Goal: Task Accomplishment & Management: Manage account settings

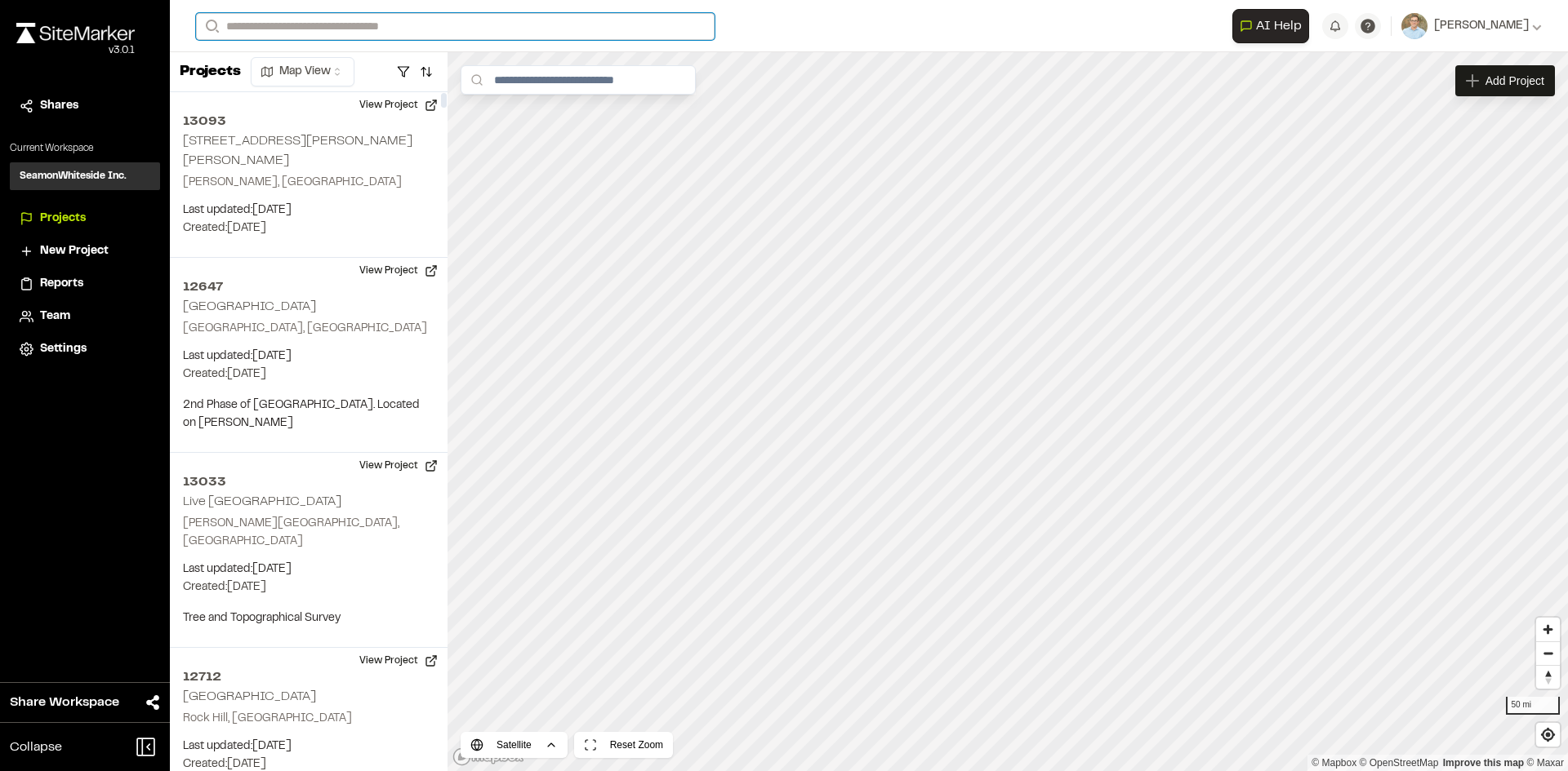
click at [293, 31] on input "Search" at bounding box center [455, 27] width 518 height 27
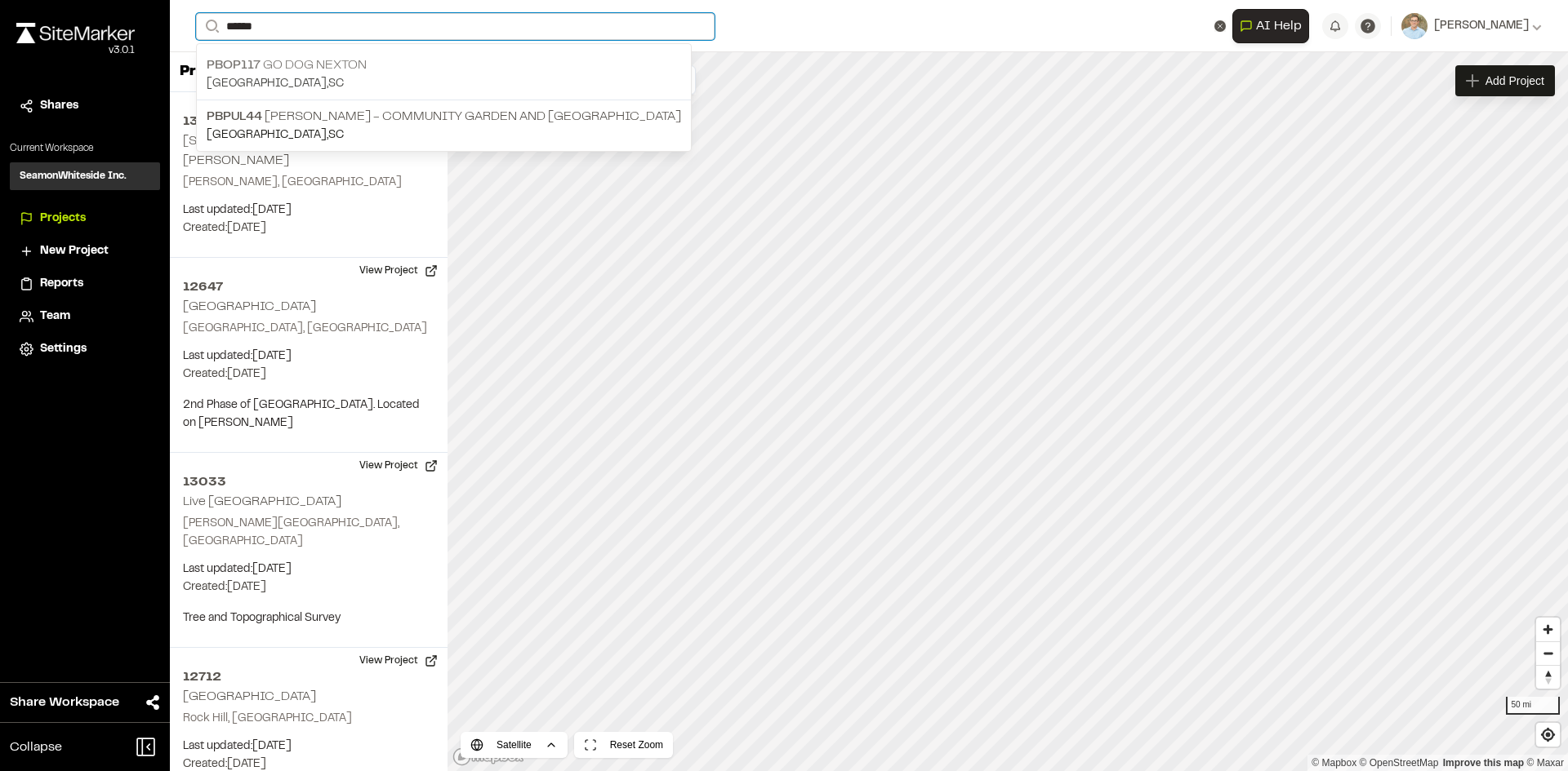
type input "******"
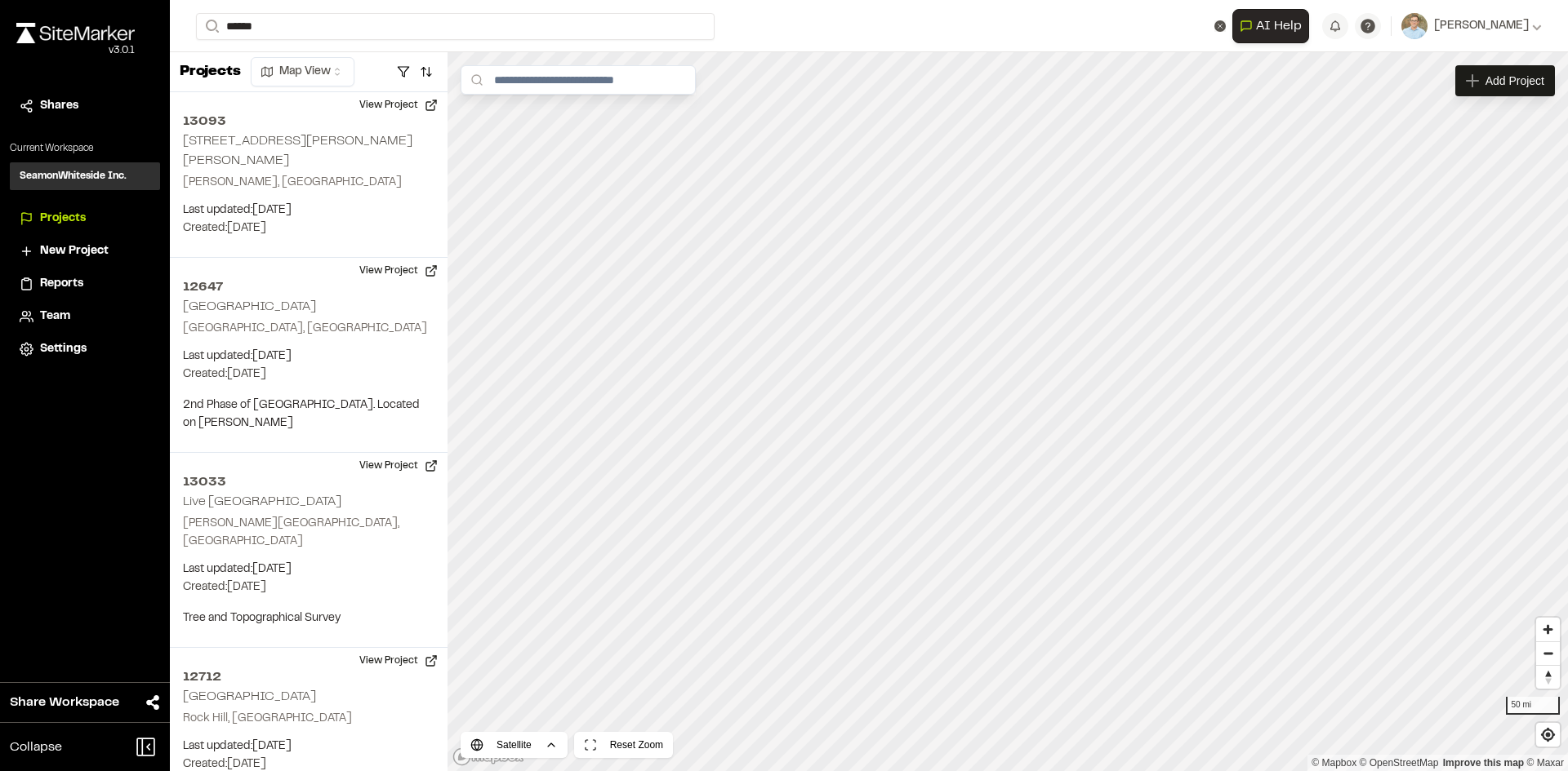
click at [323, 75] on p "[GEOGRAPHIC_DATA] , [GEOGRAPHIC_DATA]" at bounding box center [444, 84] width 475 height 18
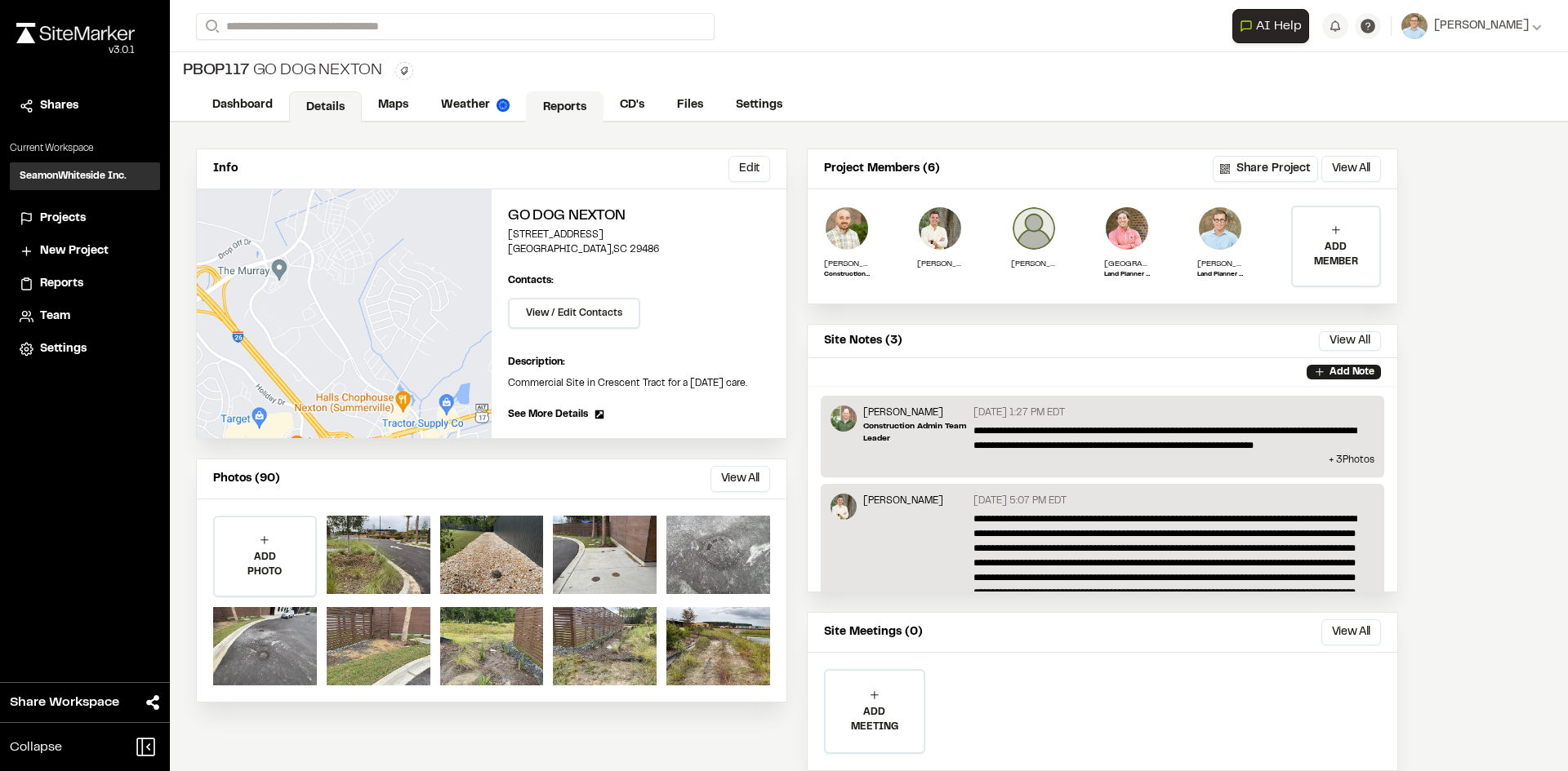
click at [570, 107] on link "Reports" at bounding box center [564, 106] width 78 height 31
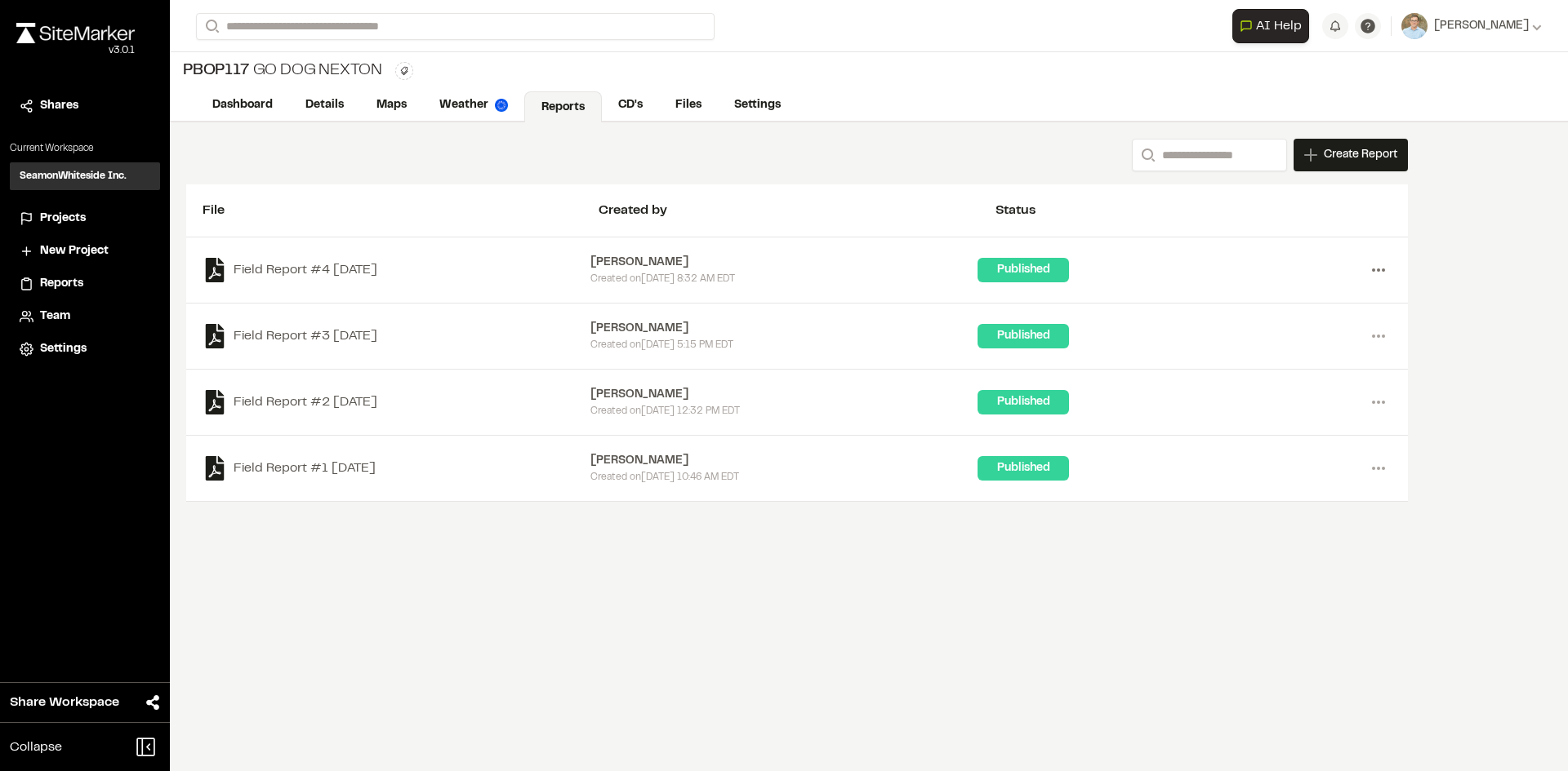
click at [1384, 271] on circle at bounding box center [1383, 270] width 3 height 3
click at [1272, 378] on link "Delete" at bounding box center [1320, 378] width 142 height 24
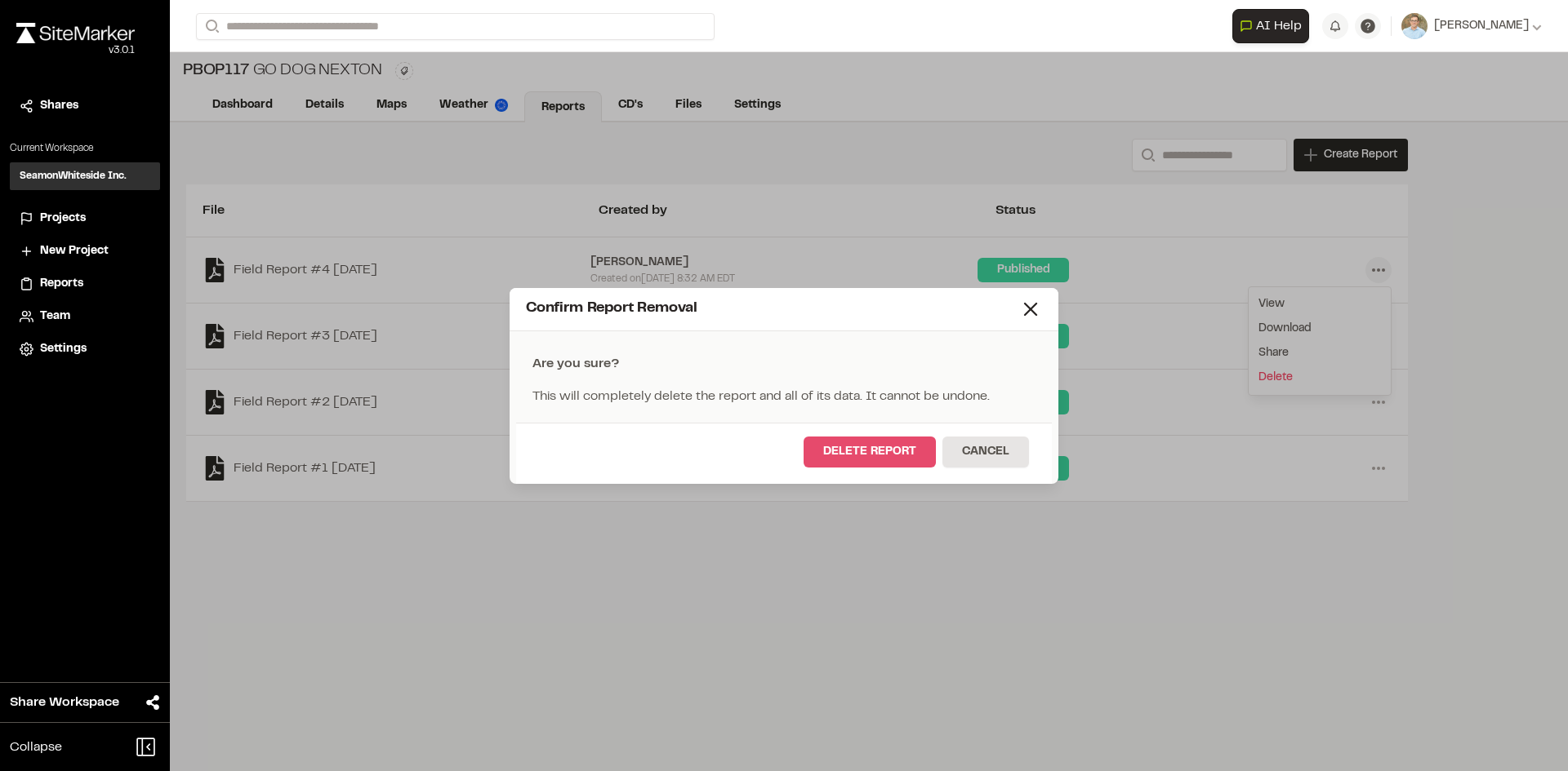
click at [883, 453] on button "Delete Report" at bounding box center [869, 452] width 132 height 31
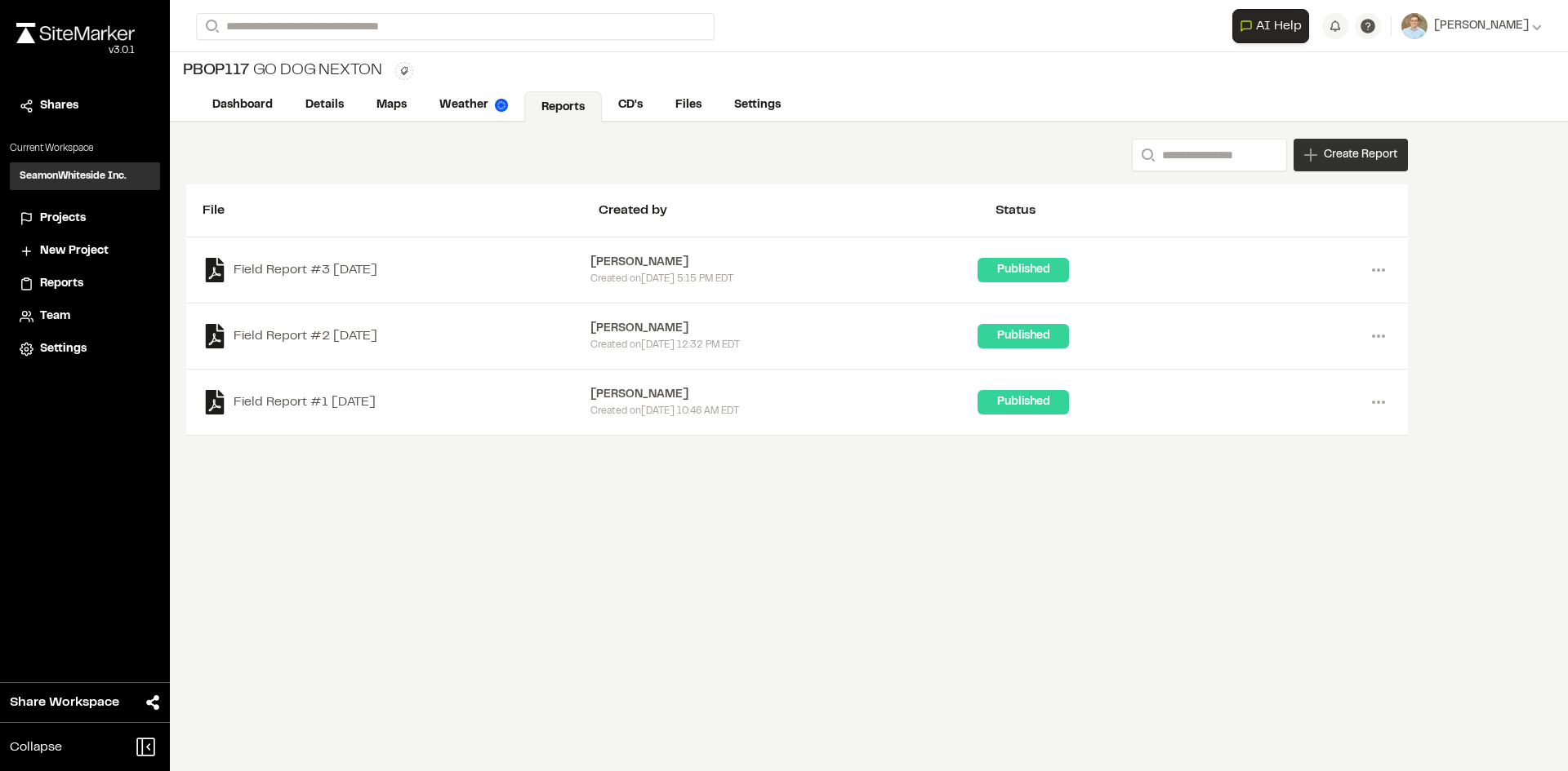
click at [1367, 153] on span "Create Report" at bounding box center [1361, 155] width 74 height 18
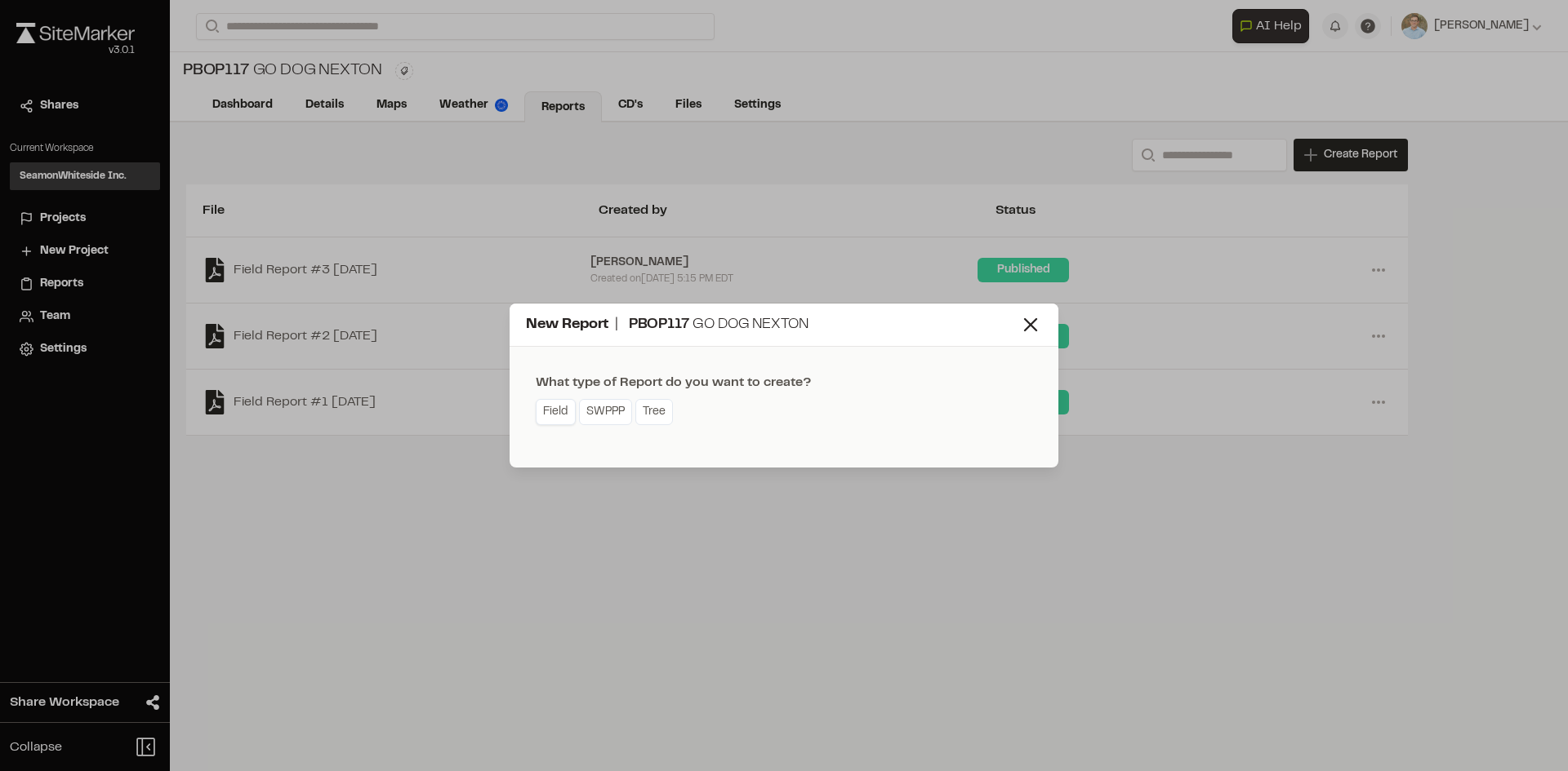
click at [547, 413] on link "Field" at bounding box center [556, 412] width 40 height 26
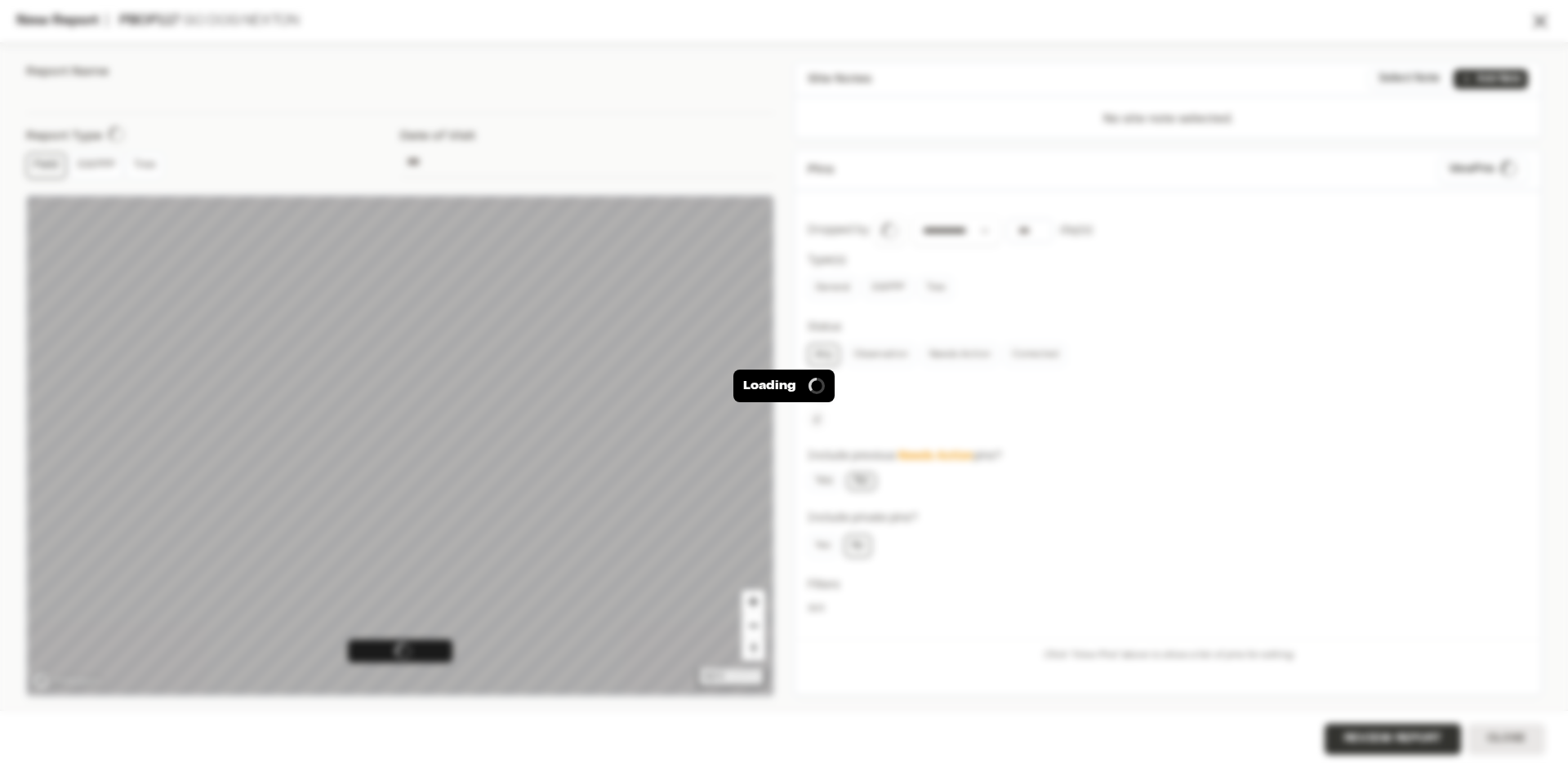
type input "**********"
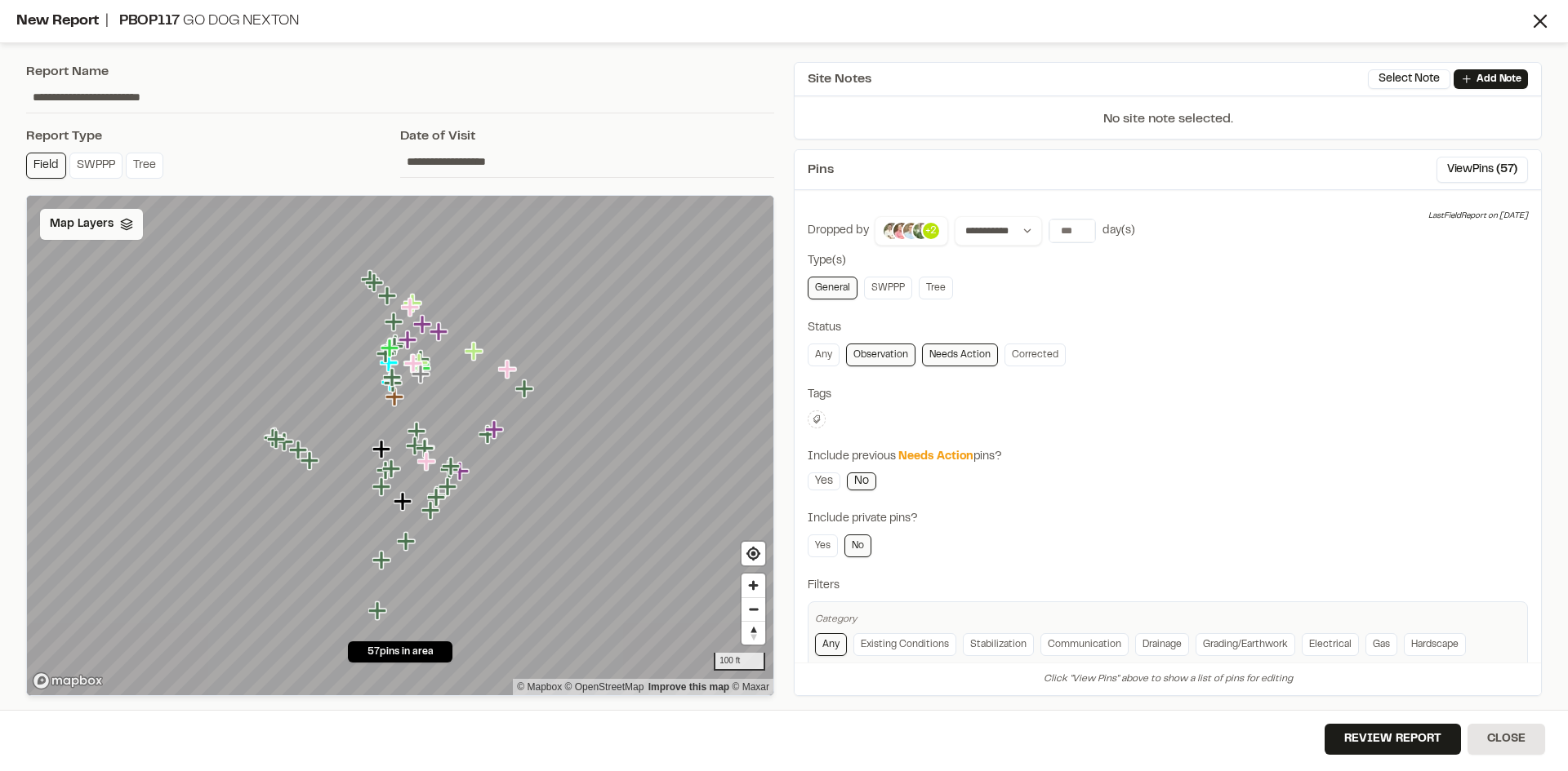
click at [83, 228] on span "Map Layers" at bounding box center [82, 224] width 64 height 18
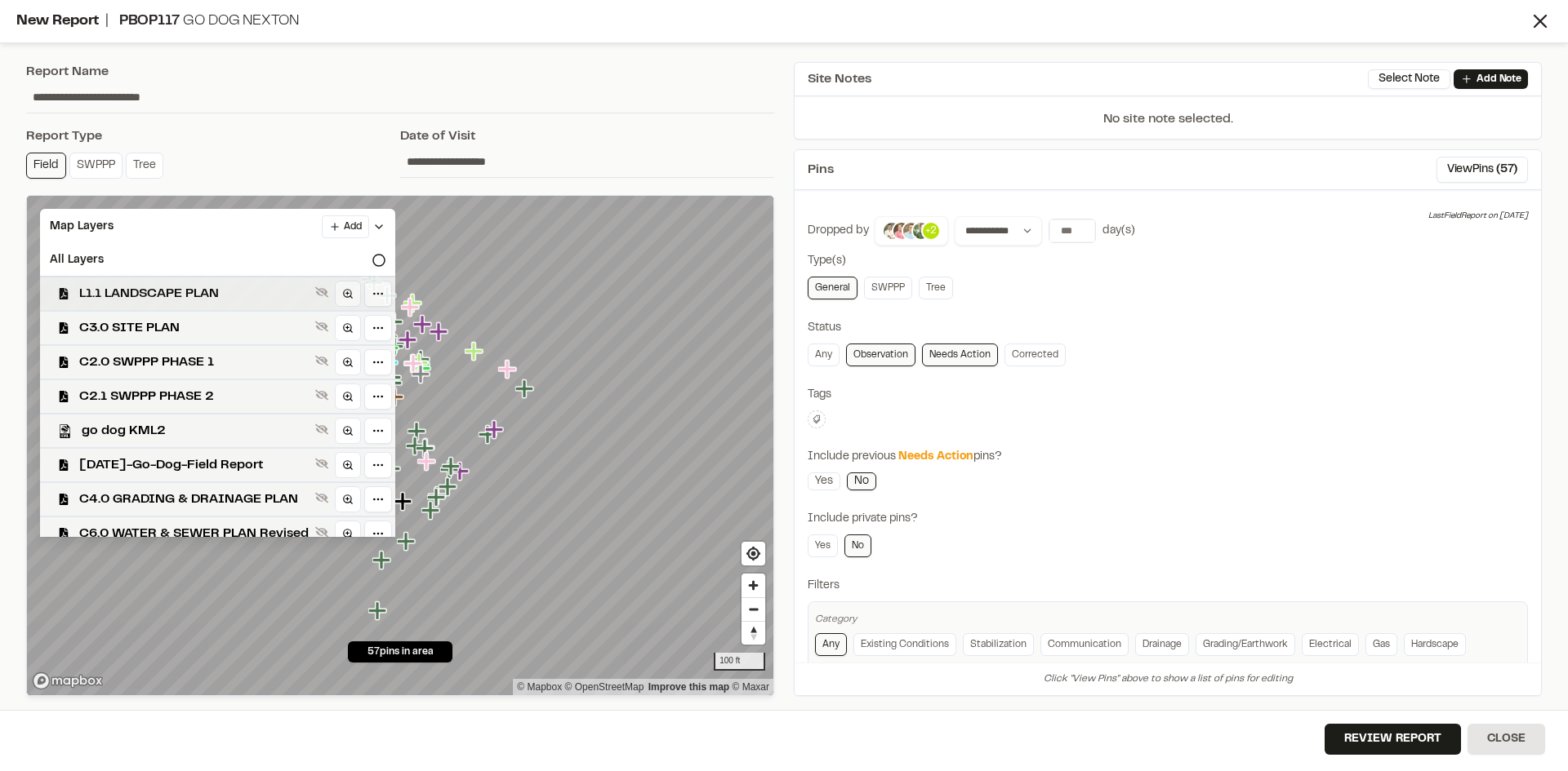
click at [109, 289] on span "L1.1 LANDSCAPE PLAN" at bounding box center [194, 293] width 230 height 19
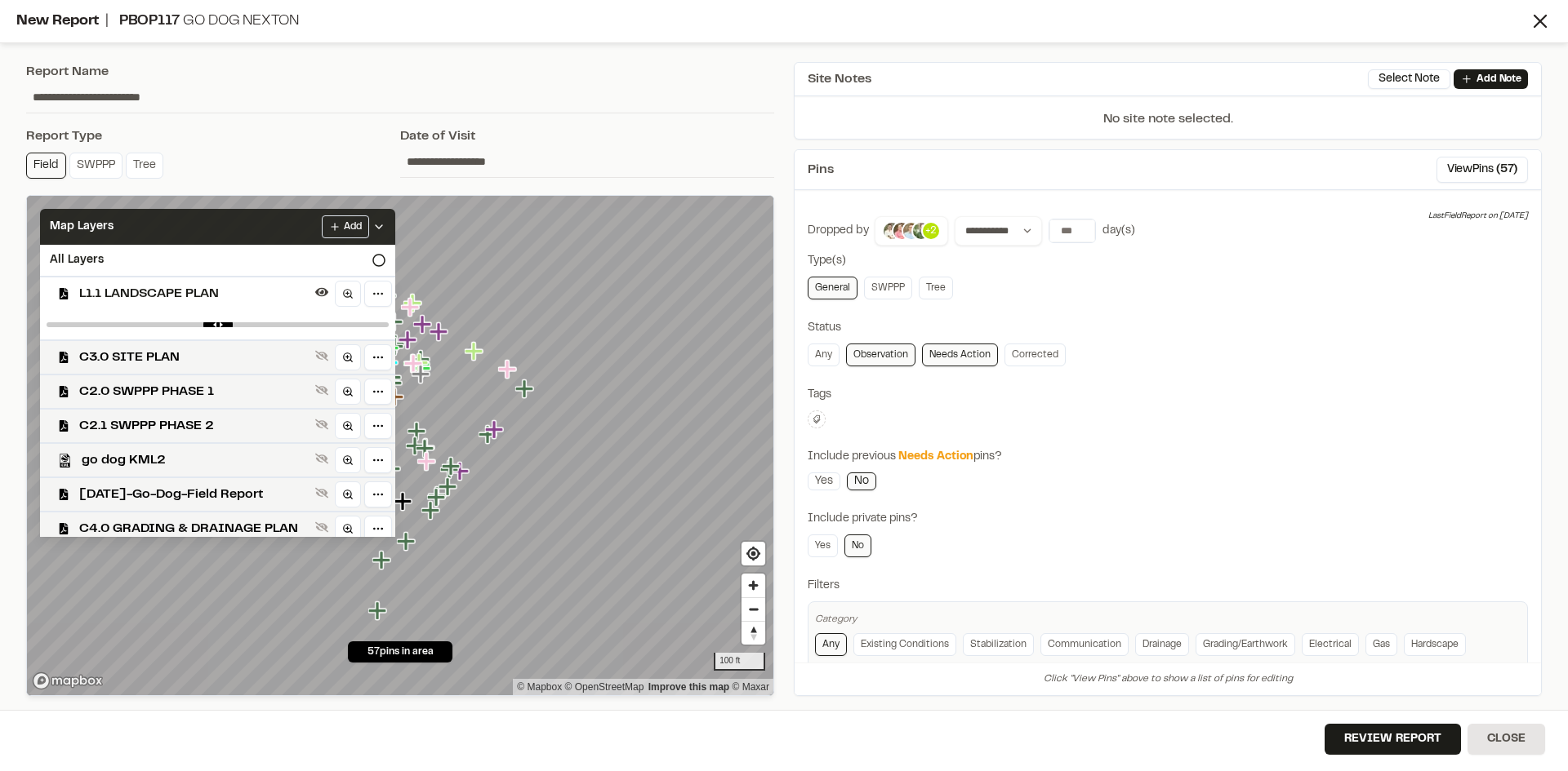
click at [192, 230] on div "Map Layers Add" at bounding box center [217, 226] width 355 height 36
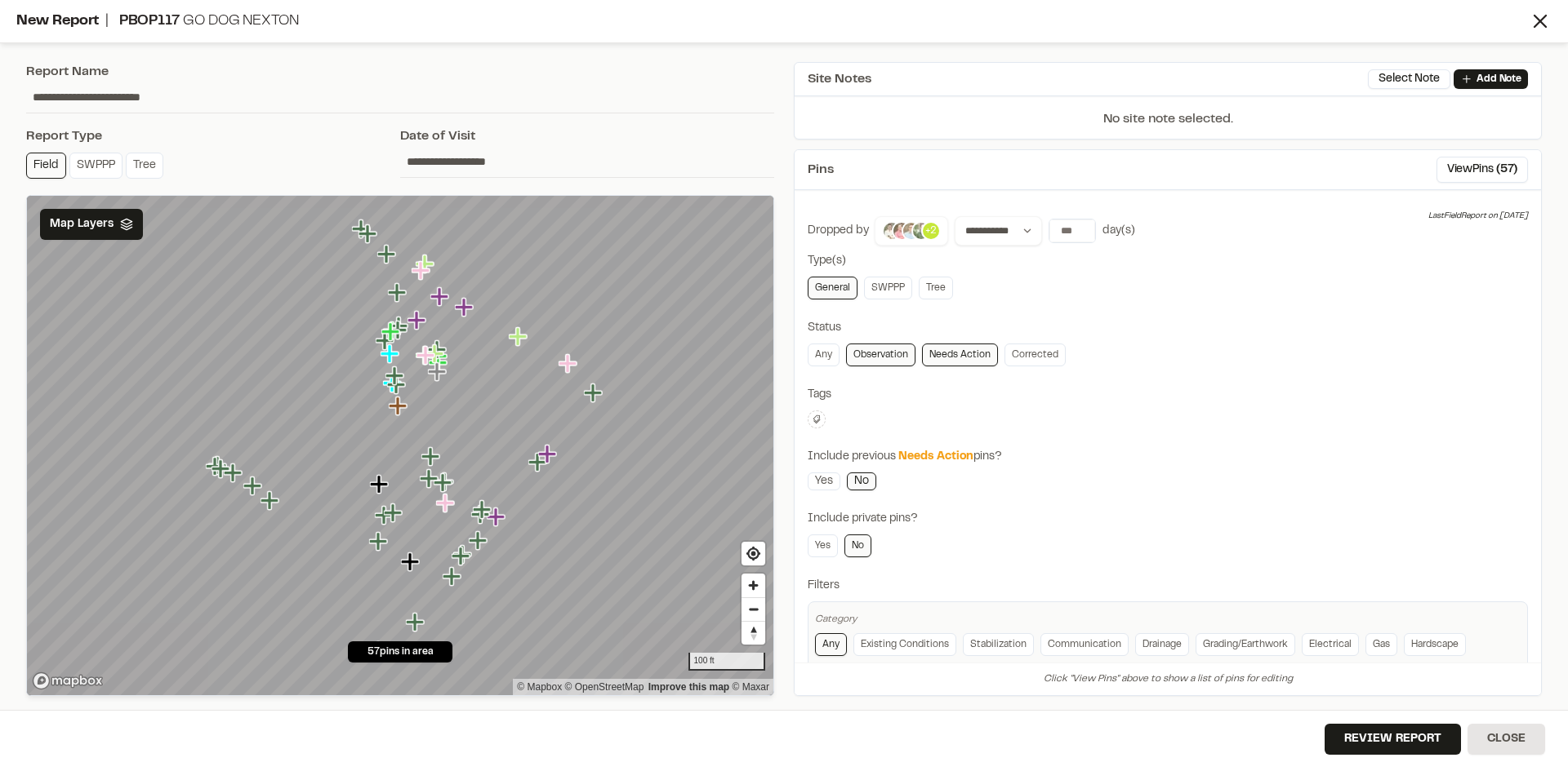
click at [899, 225] on img at bounding box center [901, 231] width 19 height 19
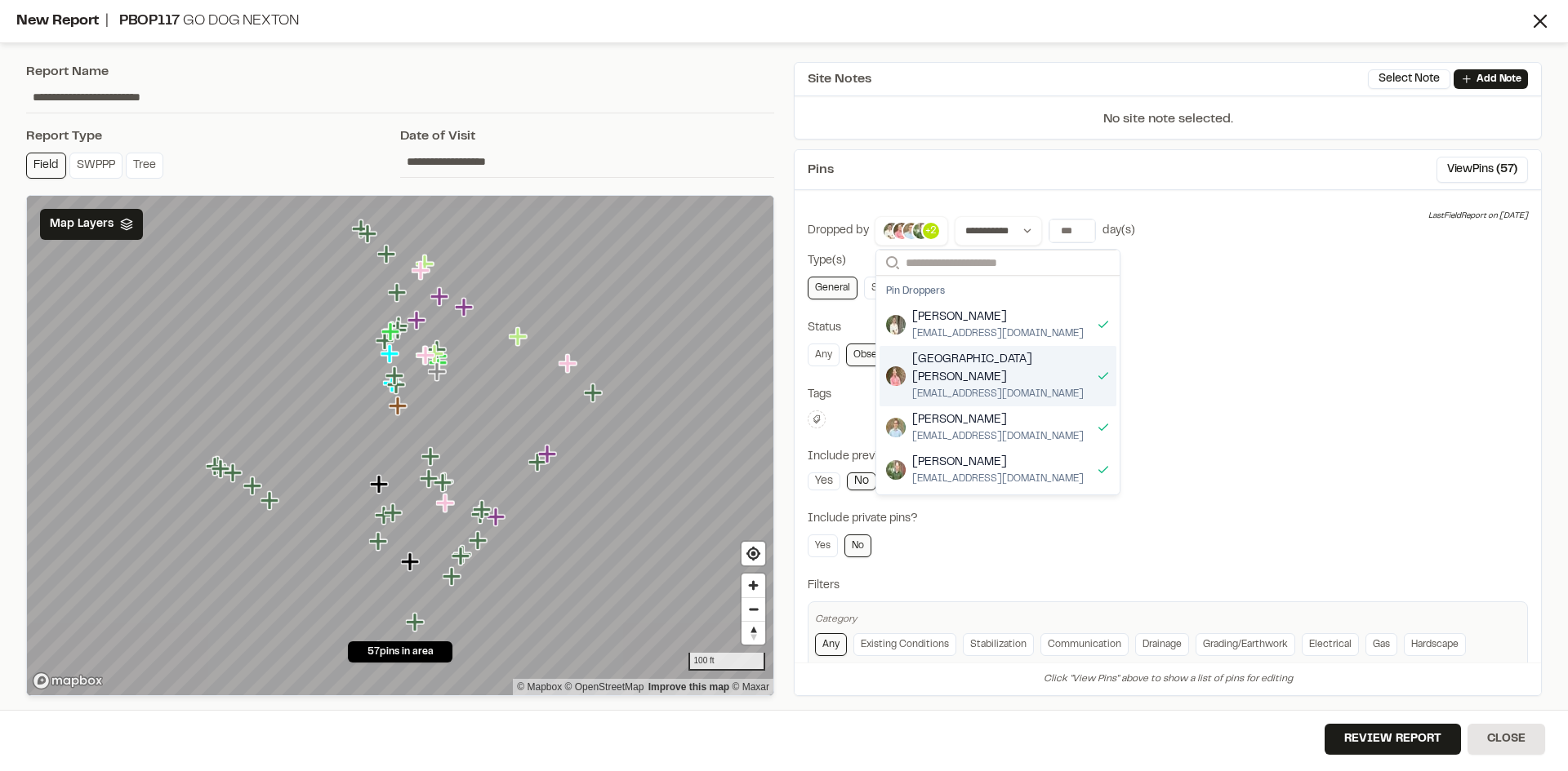
click at [973, 364] on span "[GEOGRAPHIC_DATA][PERSON_NAME]" at bounding box center [1000, 368] width 178 height 36
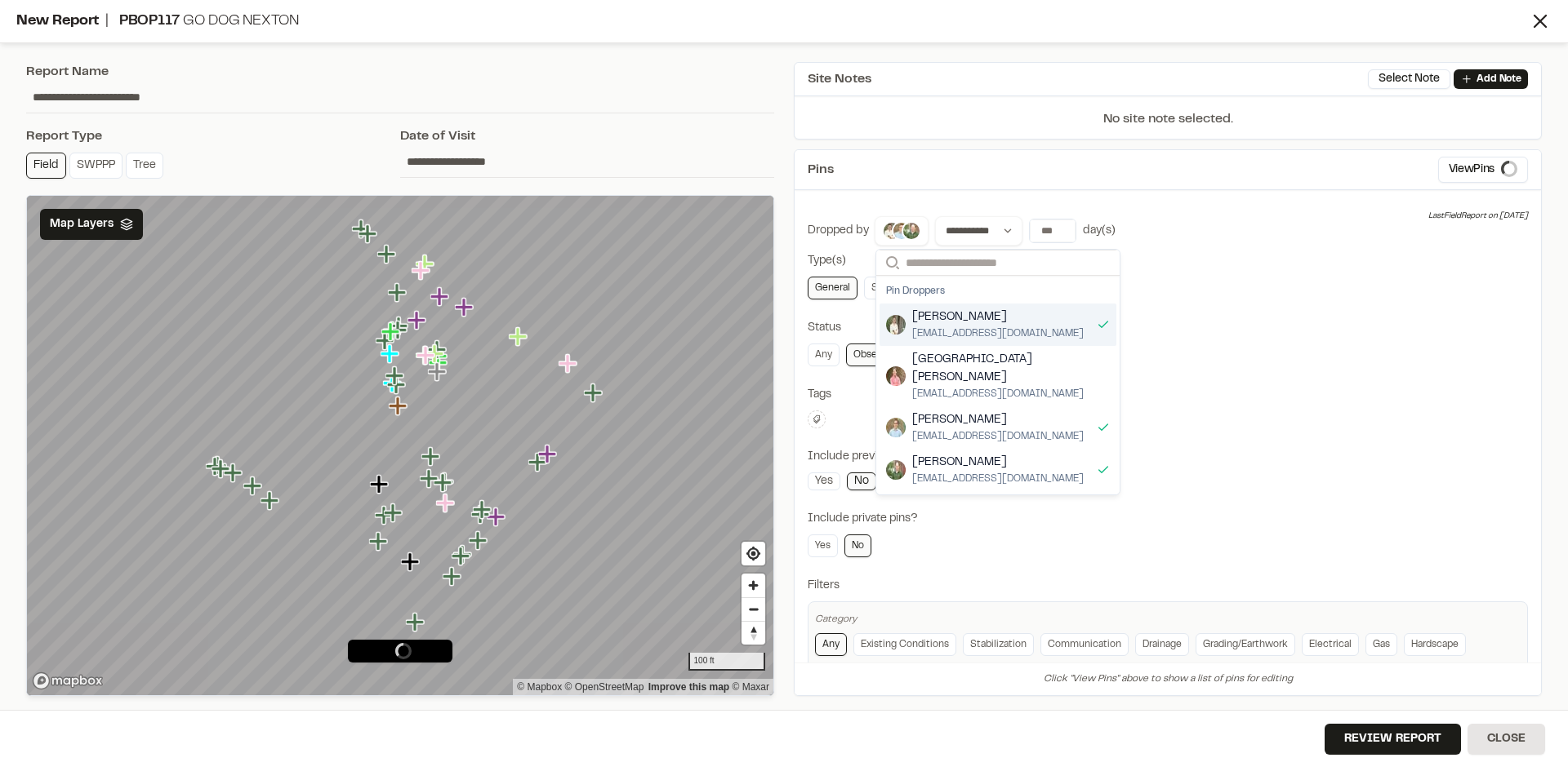
click at [967, 317] on span "[PERSON_NAME]" at bounding box center [997, 317] width 171 height 18
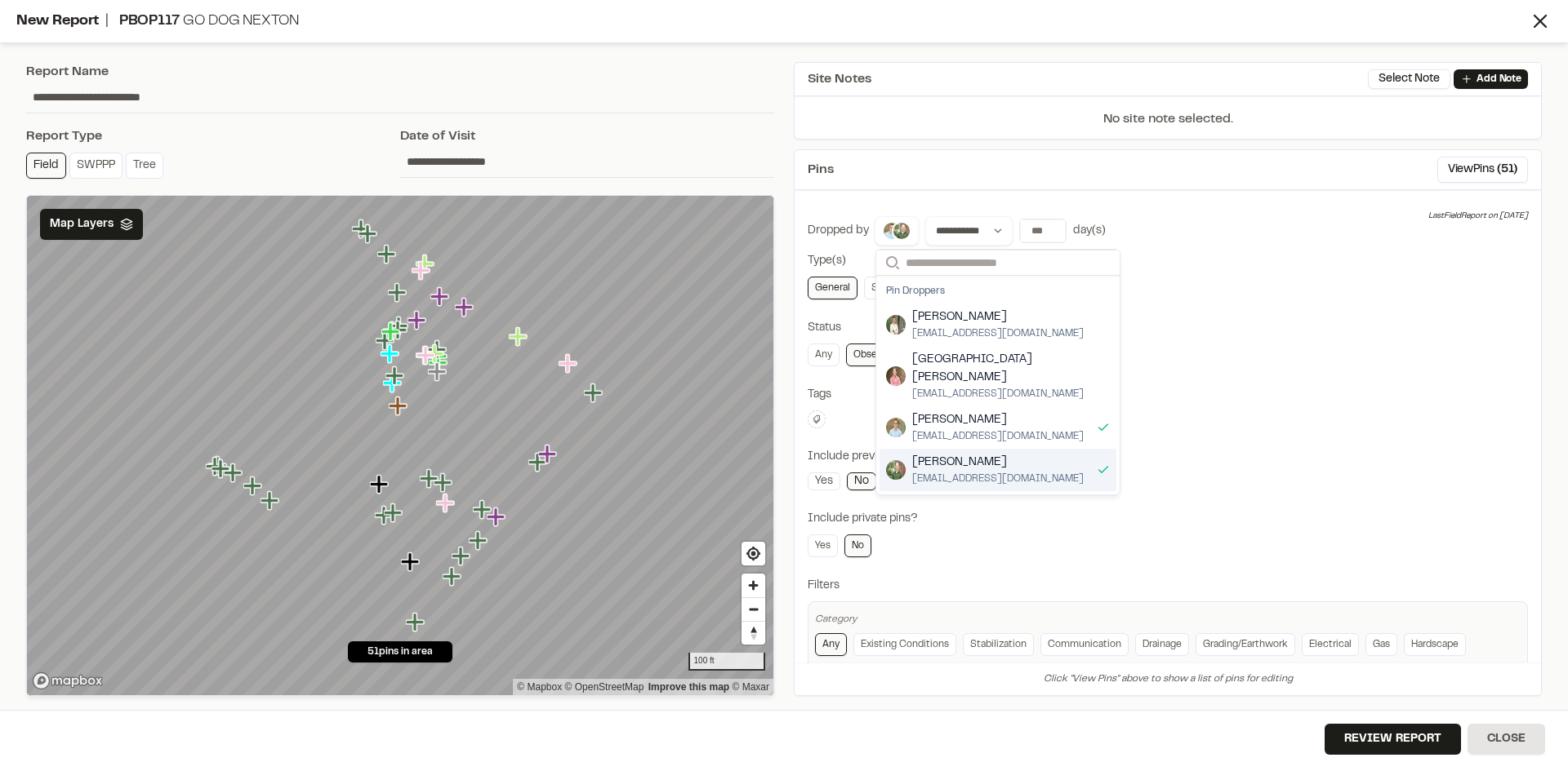
click at [955, 454] on span "[PERSON_NAME]" at bounding box center [997, 462] width 171 height 18
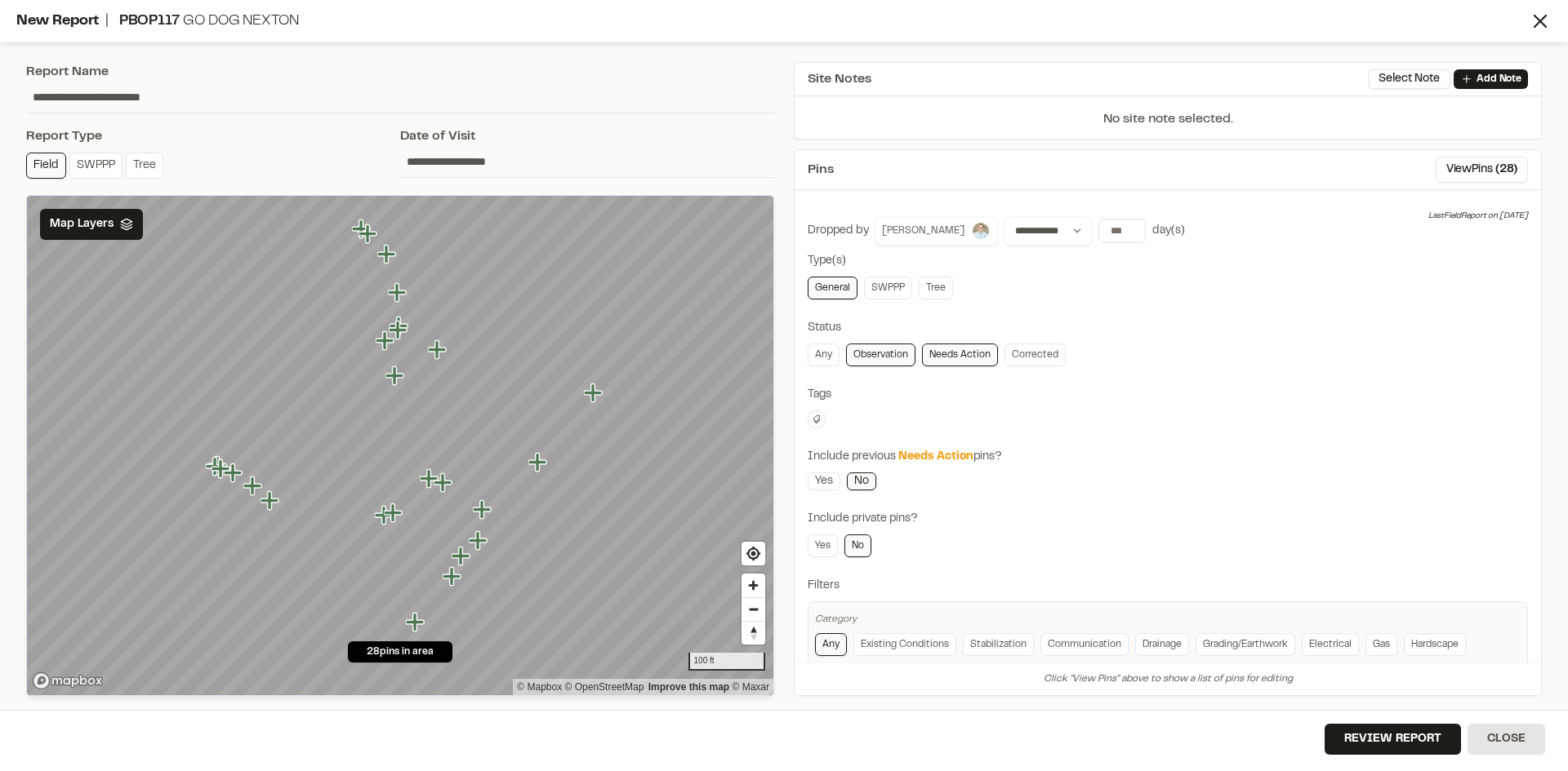
click at [925, 226] on span "[PERSON_NAME]" at bounding box center [923, 231] width 83 height 15
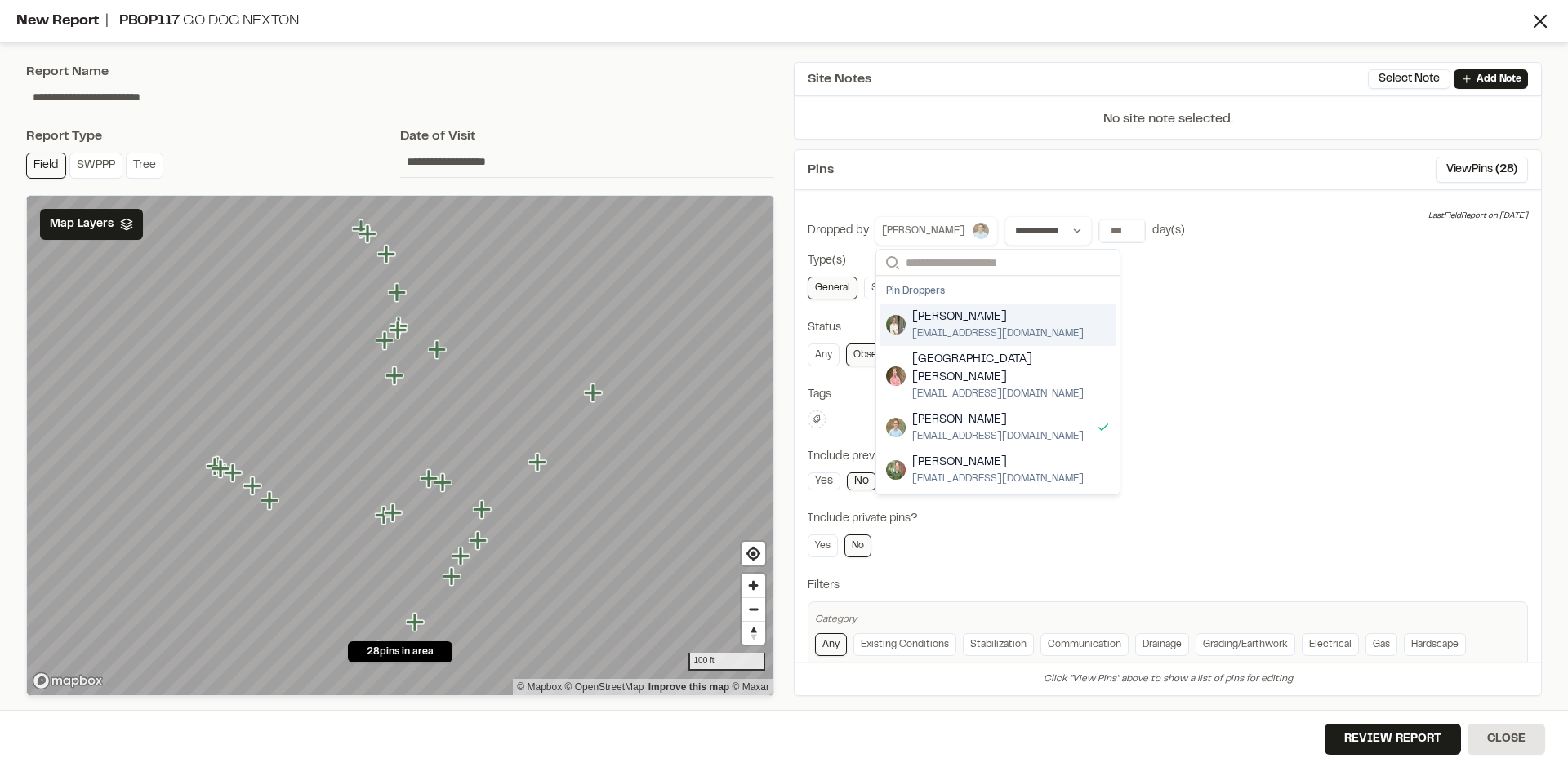
click at [925, 226] on span "[PERSON_NAME]" at bounding box center [923, 231] width 83 height 15
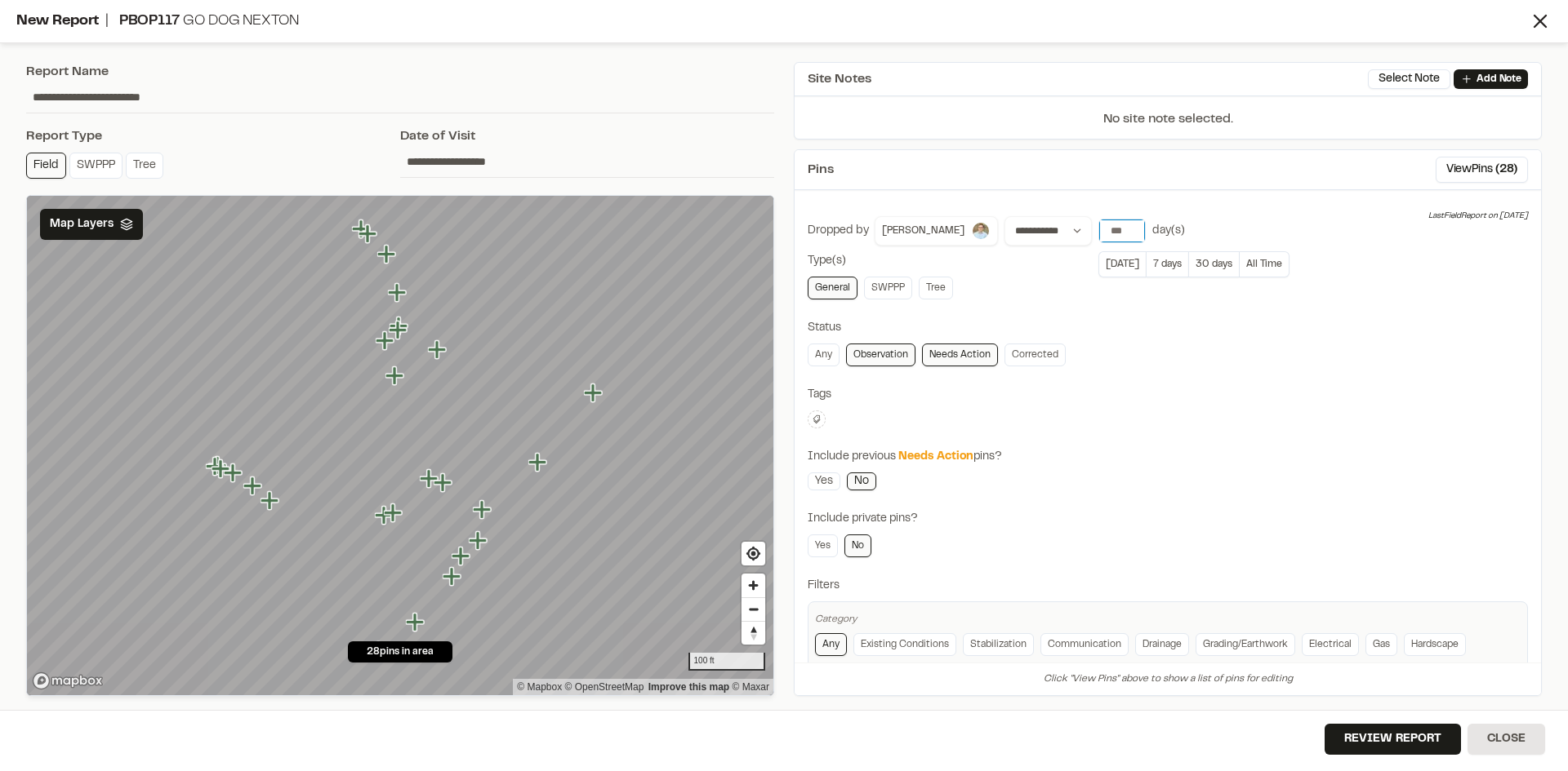
click at [1137, 232] on input "***" at bounding box center [1122, 231] width 46 height 23
drag, startPoint x: 1136, startPoint y: 228, endPoint x: 1072, endPoint y: 230, distance: 64.0
click at [1072, 230] on div "**********" at bounding box center [1092, 231] width 187 height 29
type input "*"
click at [450, 160] on input "**********" at bounding box center [587, 161] width 374 height 31
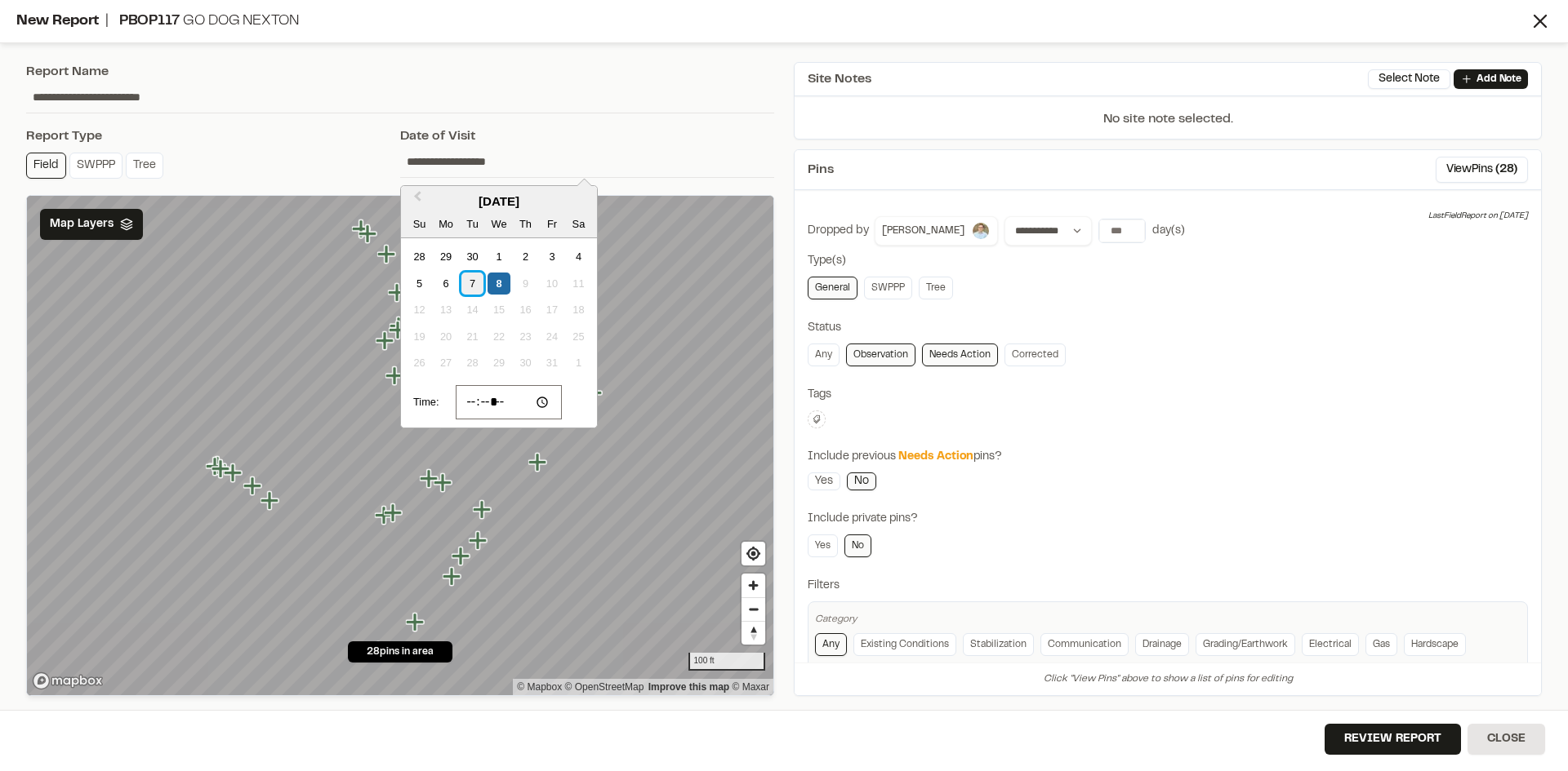
click at [473, 273] on div "7" at bounding box center [472, 283] width 22 height 22
type input "**********"
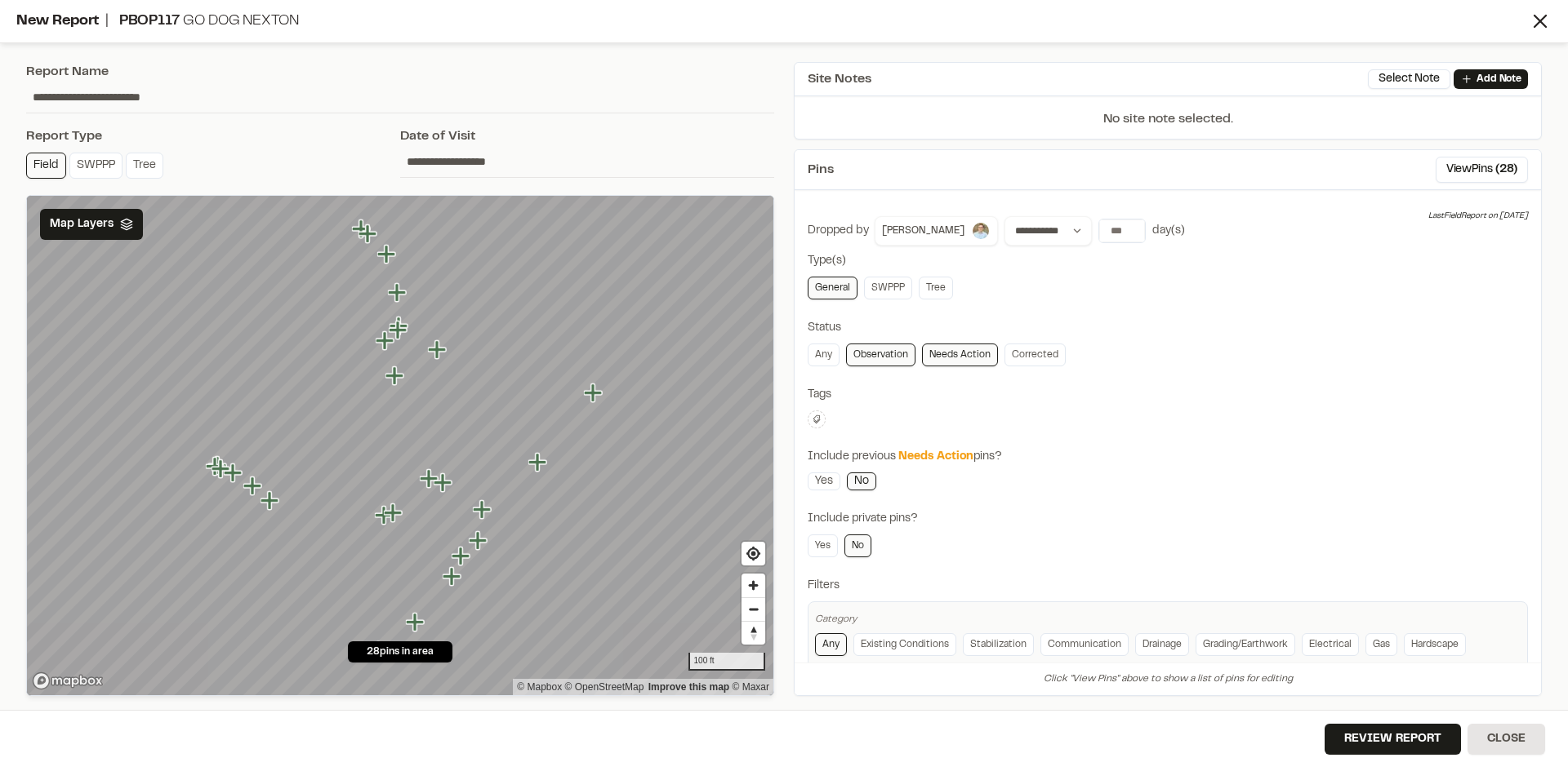
click at [480, 154] on input "**********" at bounding box center [587, 161] width 374 height 31
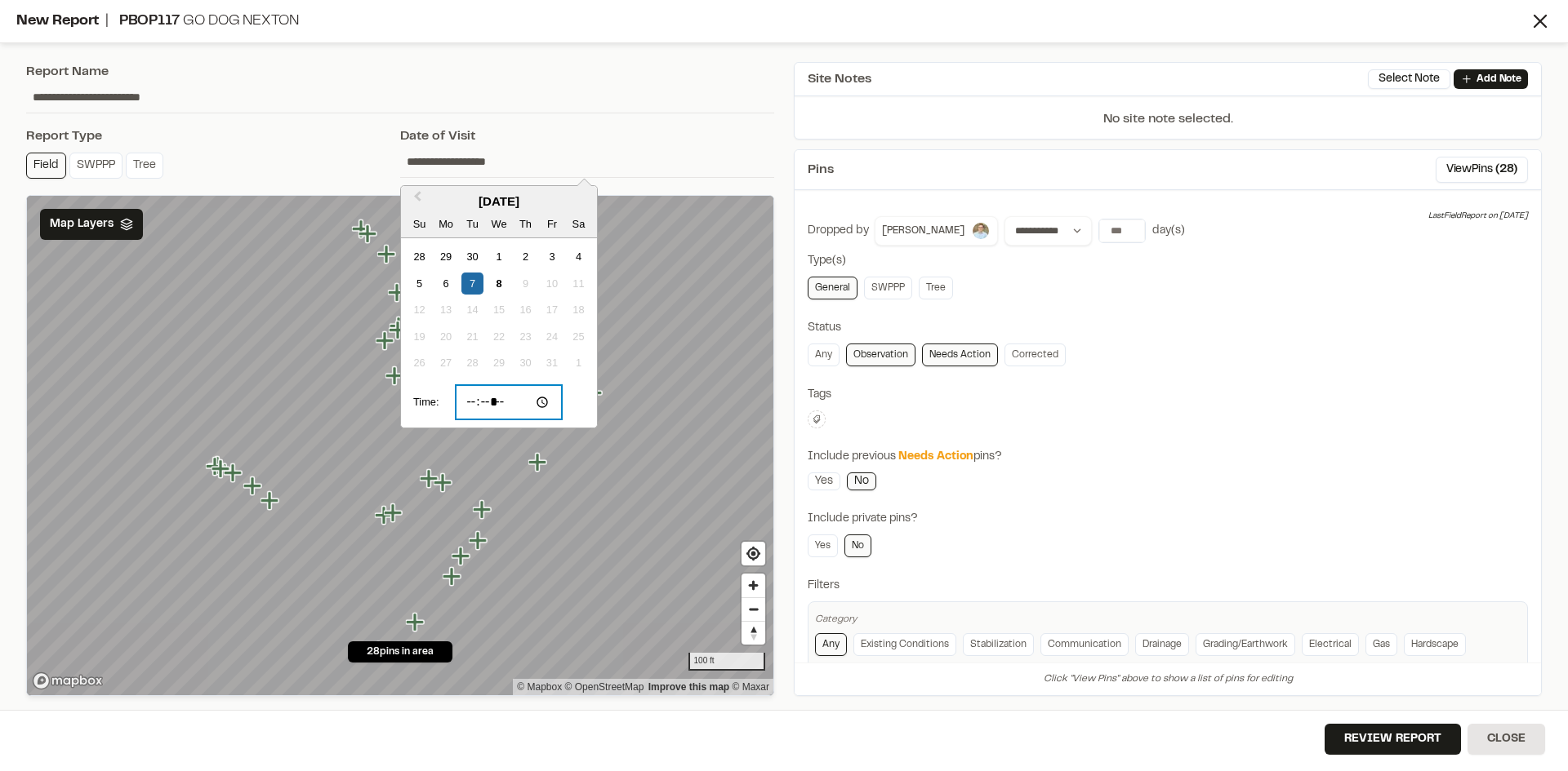
click at [476, 404] on input "*****" at bounding box center [509, 402] width 107 height 34
click at [491, 404] on input "*****" at bounding box center [509, 402] width 107 height 34
type input "*****"
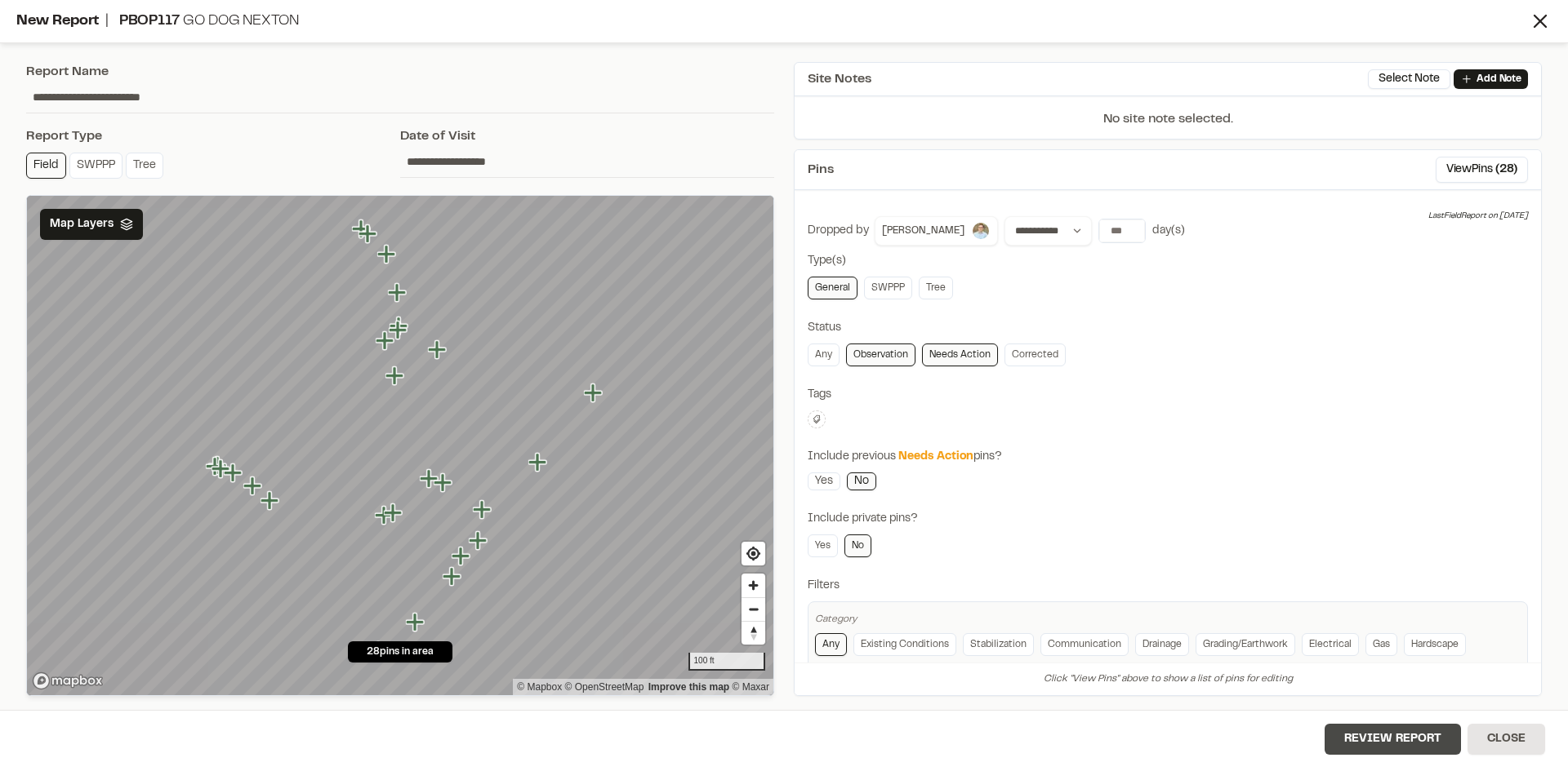
click at [1383, 738] on button "Review Report" at bounding box center [1392, 739] width 136 height 31
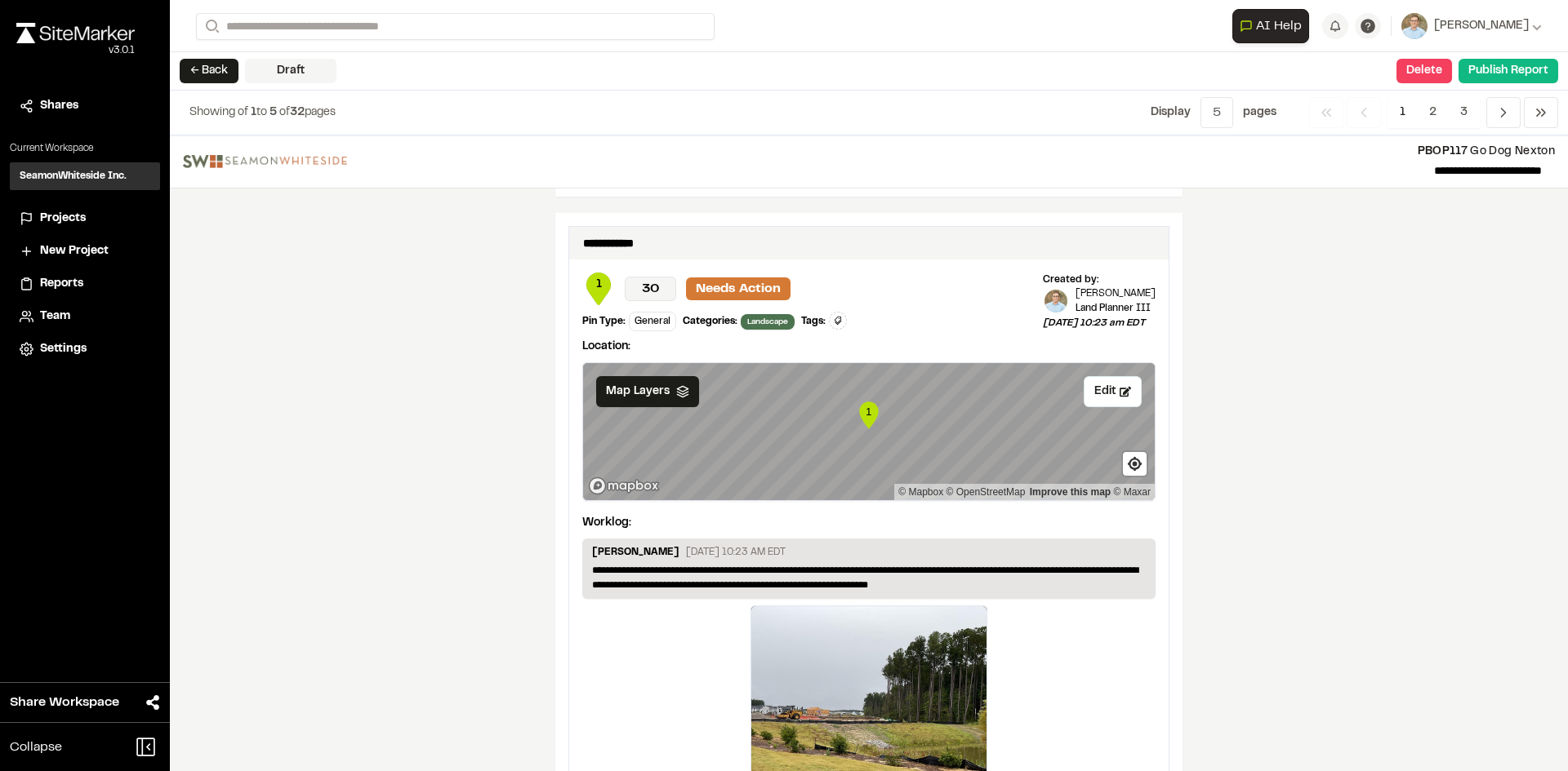
scroll to position [2814, 0]
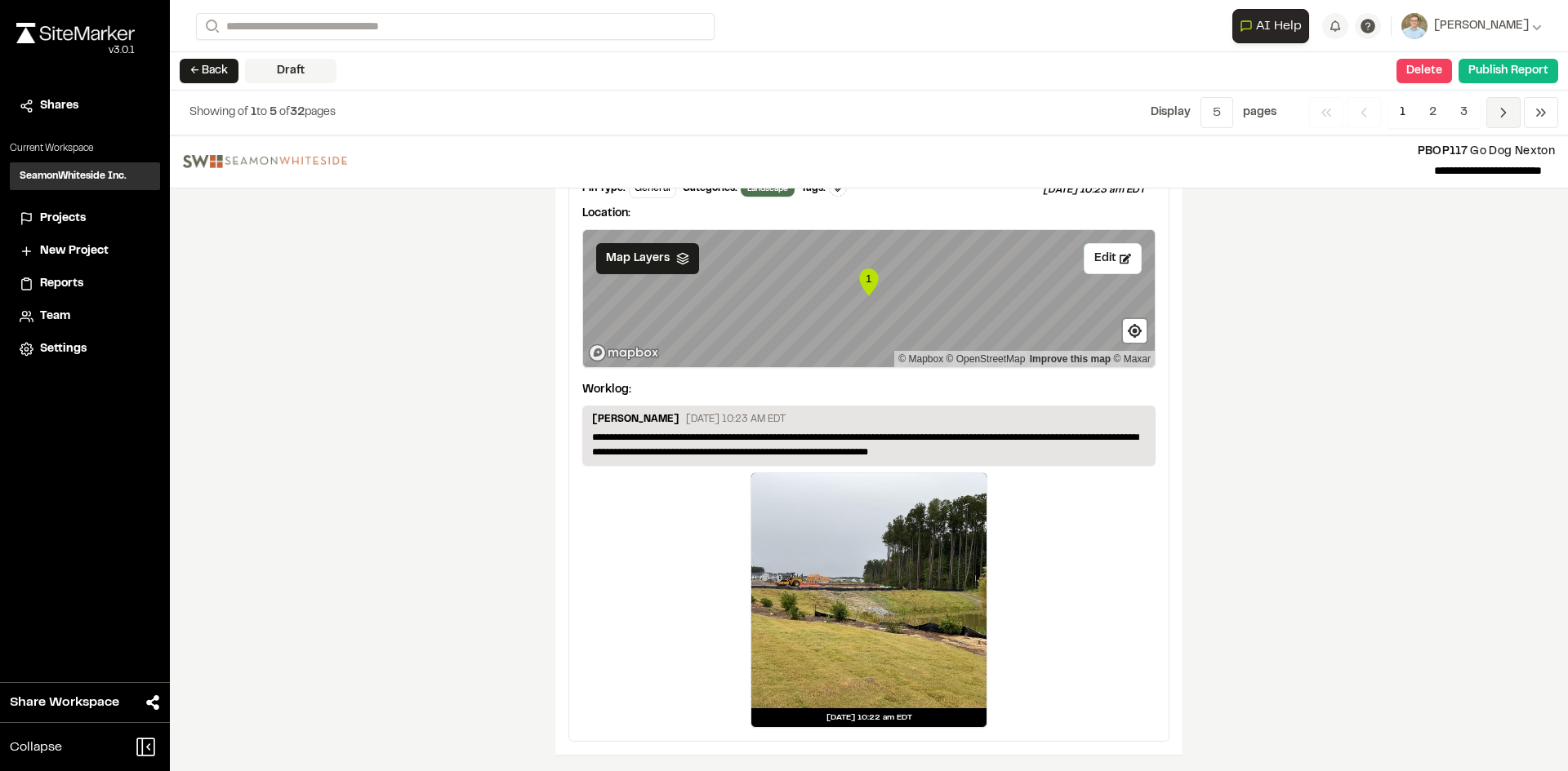
click at [1506, 117] on icon "Navigation" at bounding box center [1504, 113] width 17 height 17
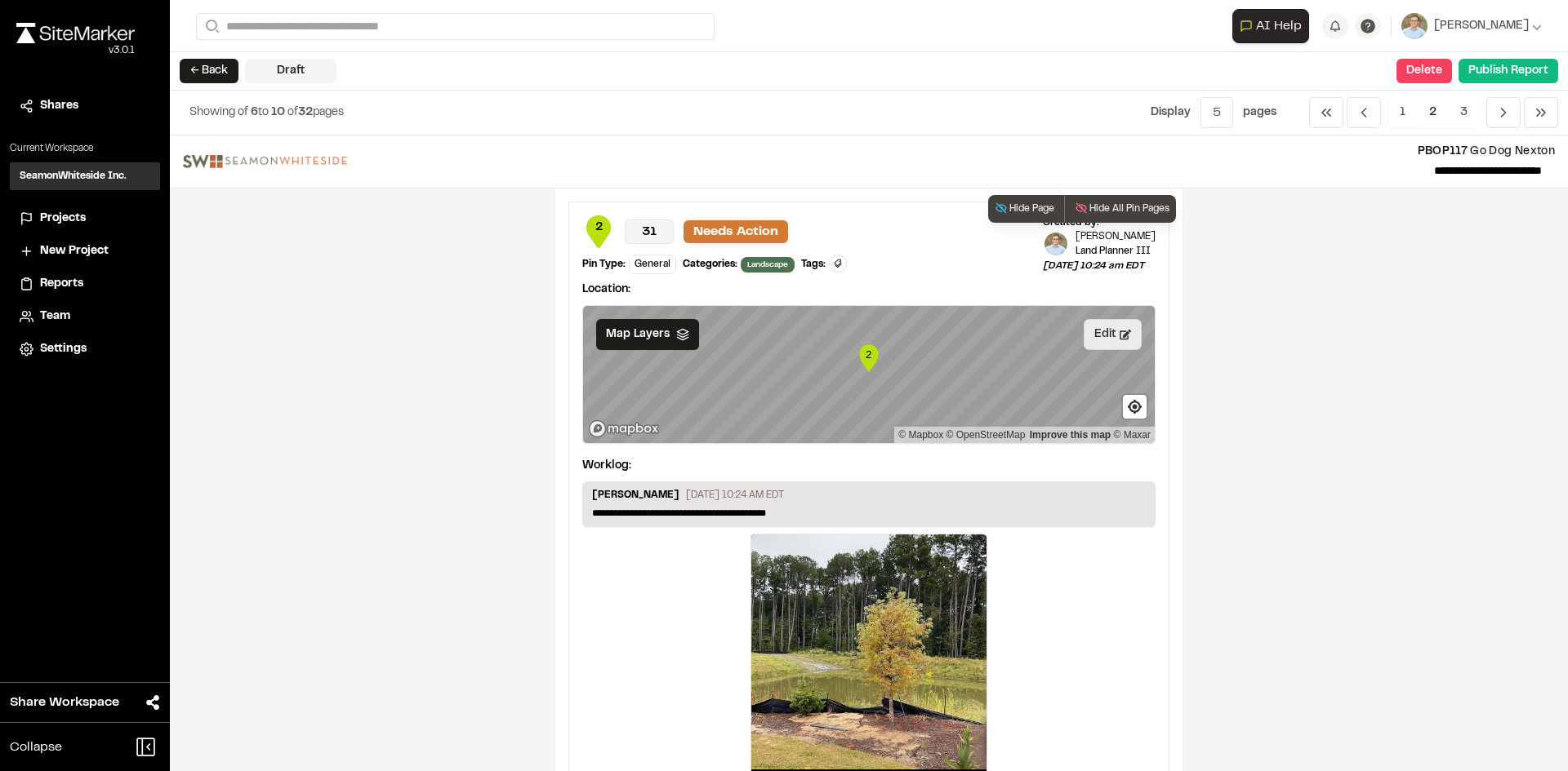
click at [1111, 338] on button "Edit" at bounding box center [1112, 334] width 58 height 31
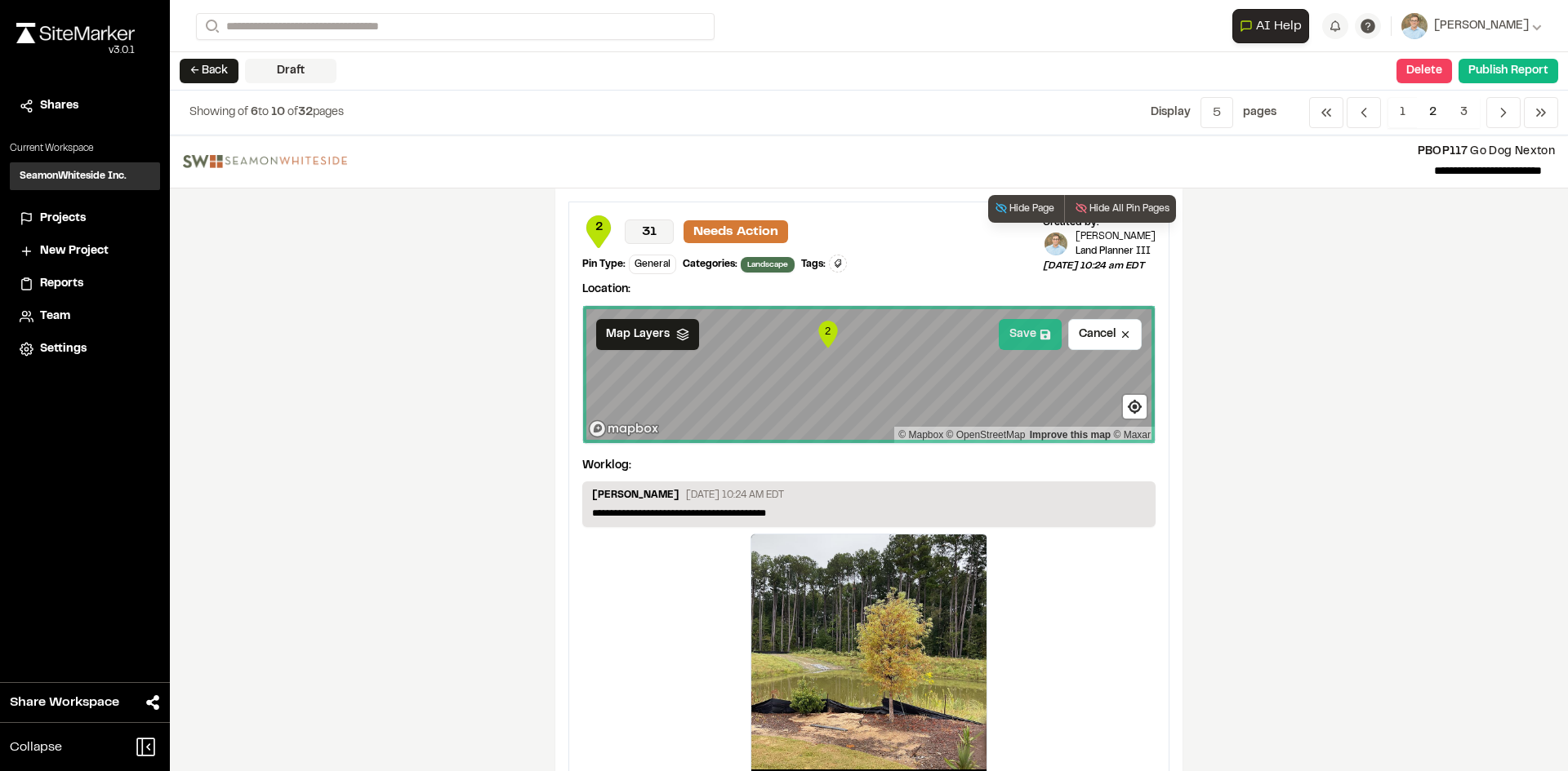
click at [1013, 337] on button "Save" at bounding box center [1030, 334] width 63 height 31
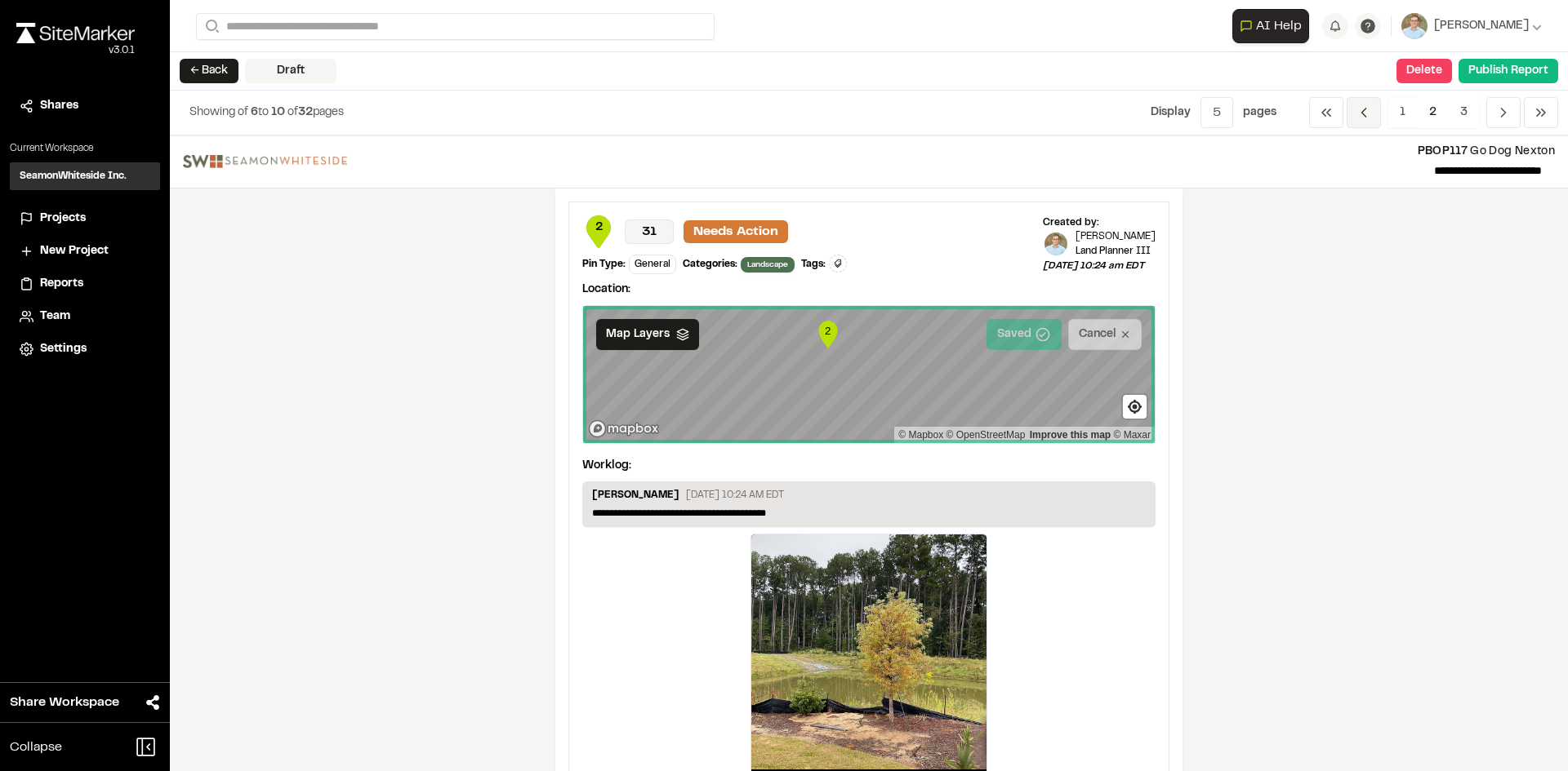
click at [1363, 107] on icon "Navigation" at bounding box center [1364, 113] width 17 height 17
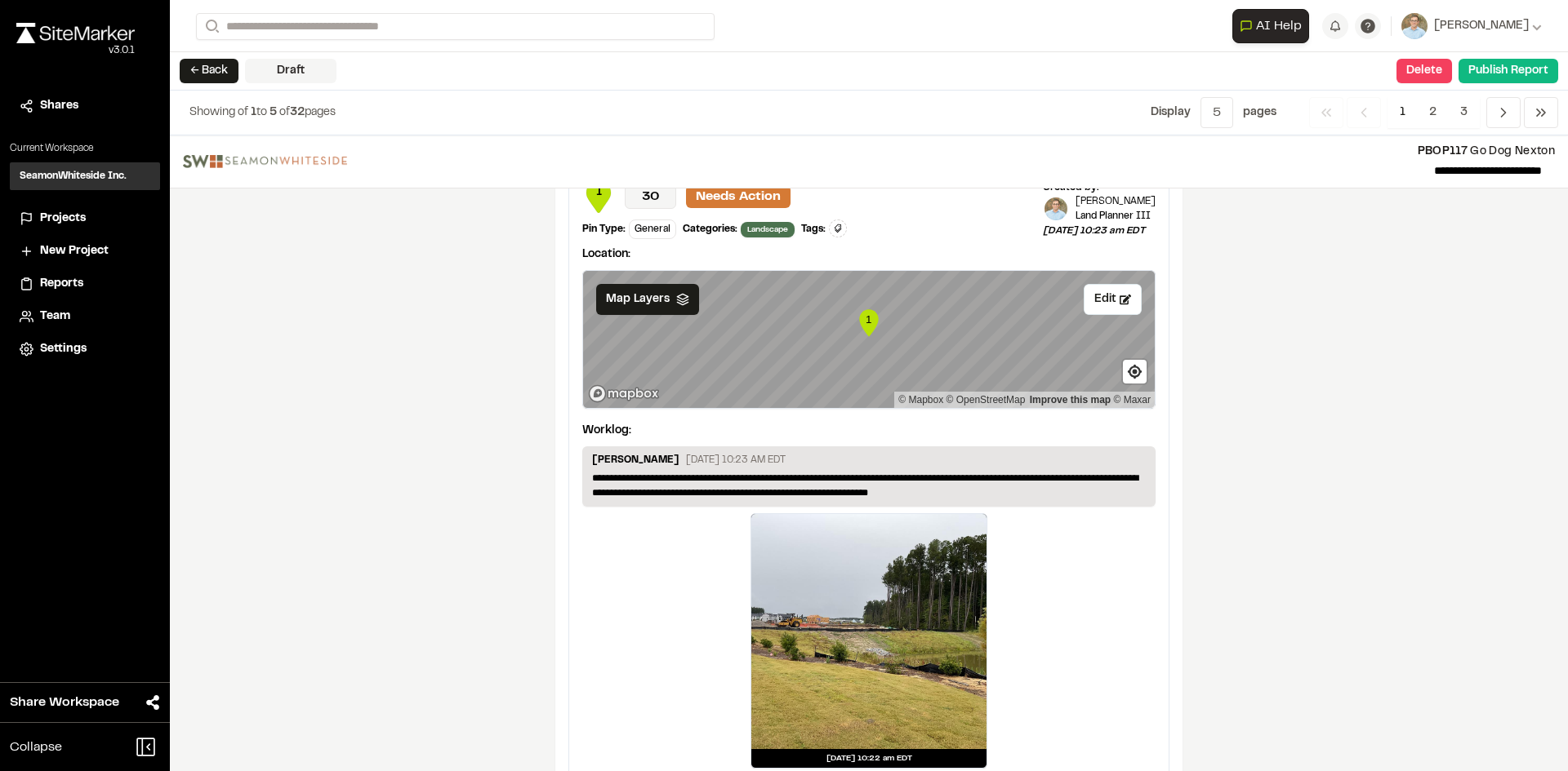
scroll to position [2775, 0]
click at [1098, 304] on button "Edit" at bounding box center [1112, 298] width 58 height 31
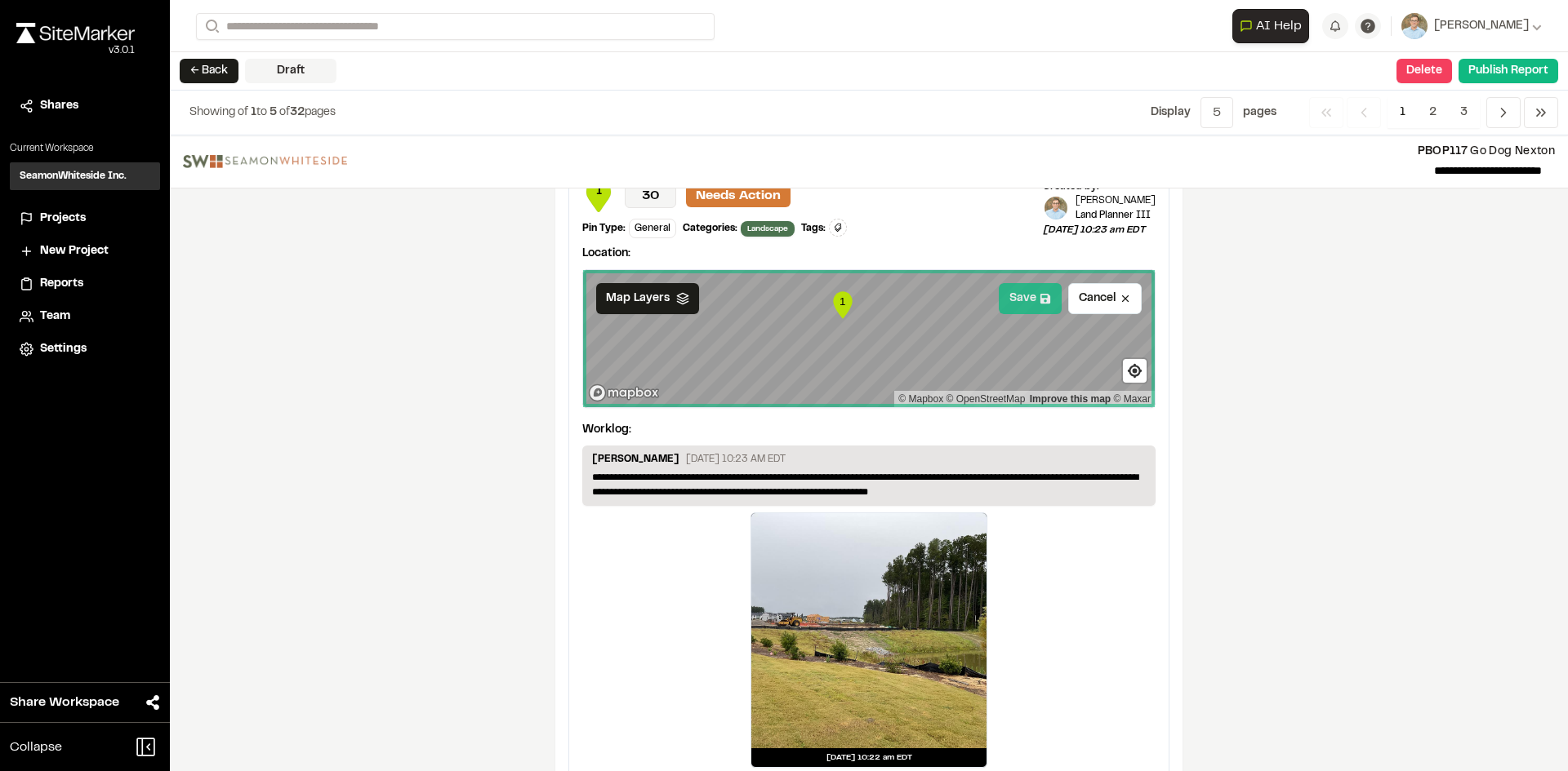
click at [1022, 300] on button "Save" at bounding box center [1030, 298] width 63 height 31
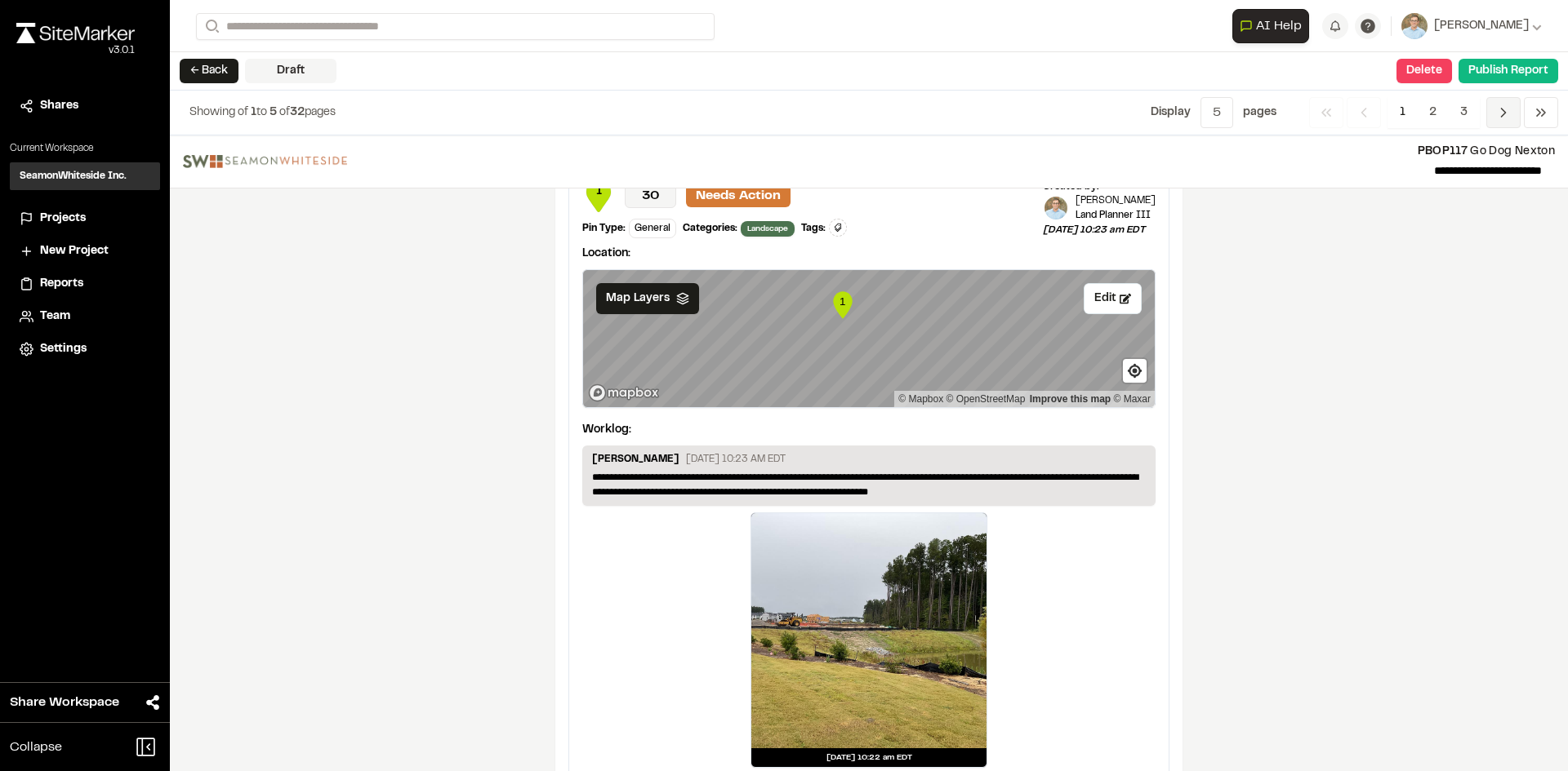
click at [1505, 114] on polyline "Navigation" at bounding box center [1504, 113] width 4 height 8
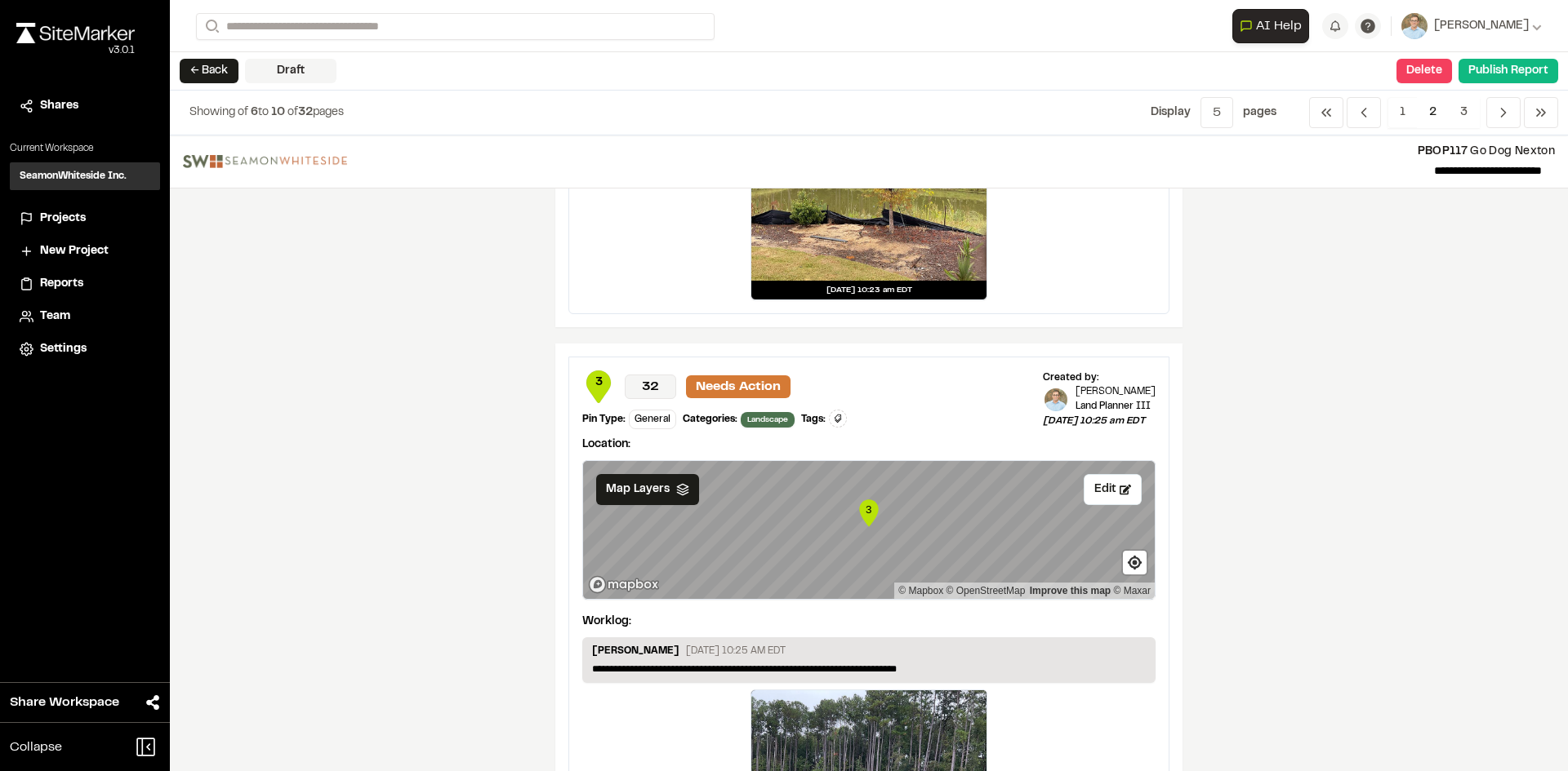
scroll to position [571, 0]
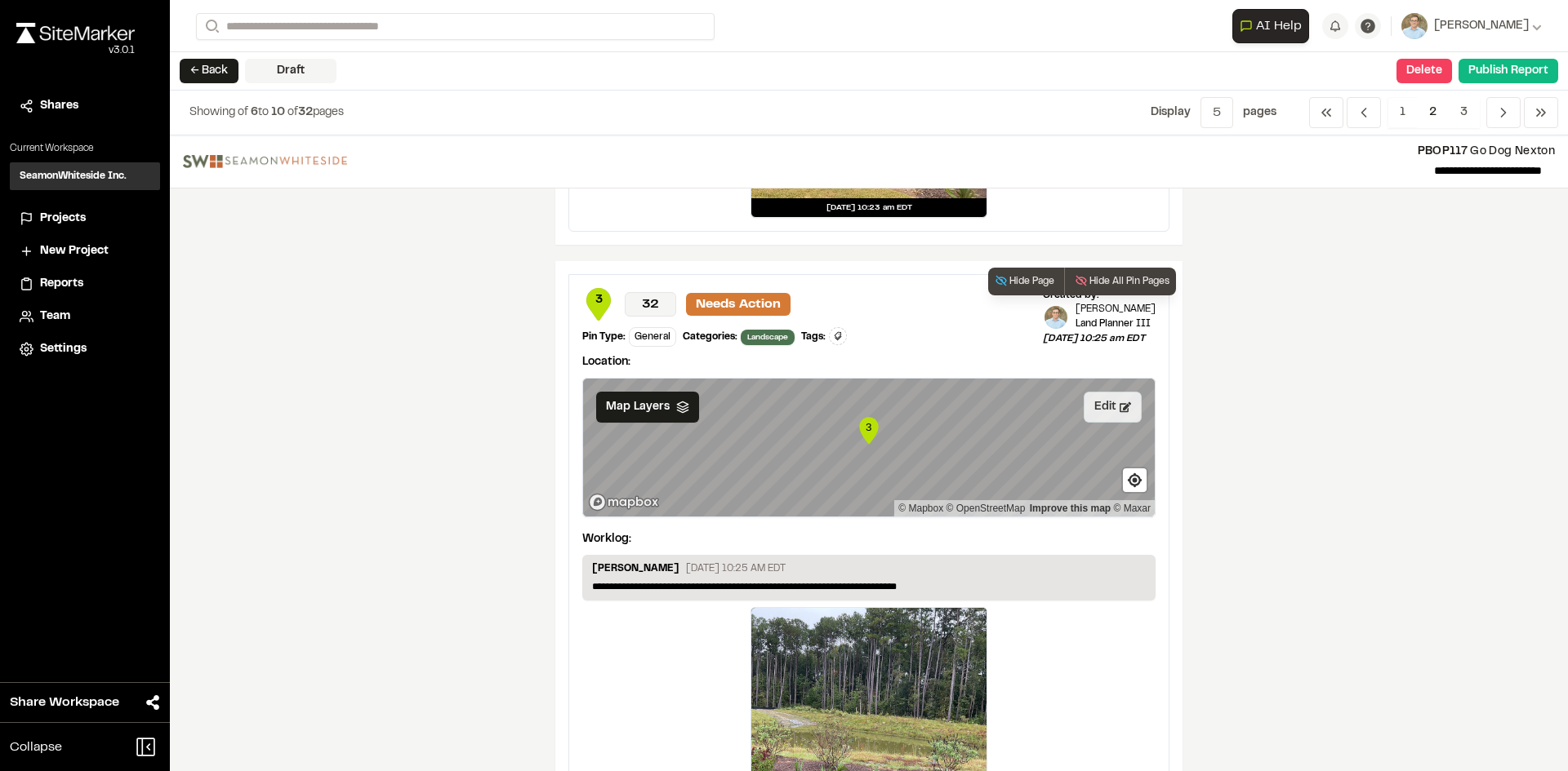
click at [1119, 412] on icon at bounding box center [1125, 408] width 12 height 10
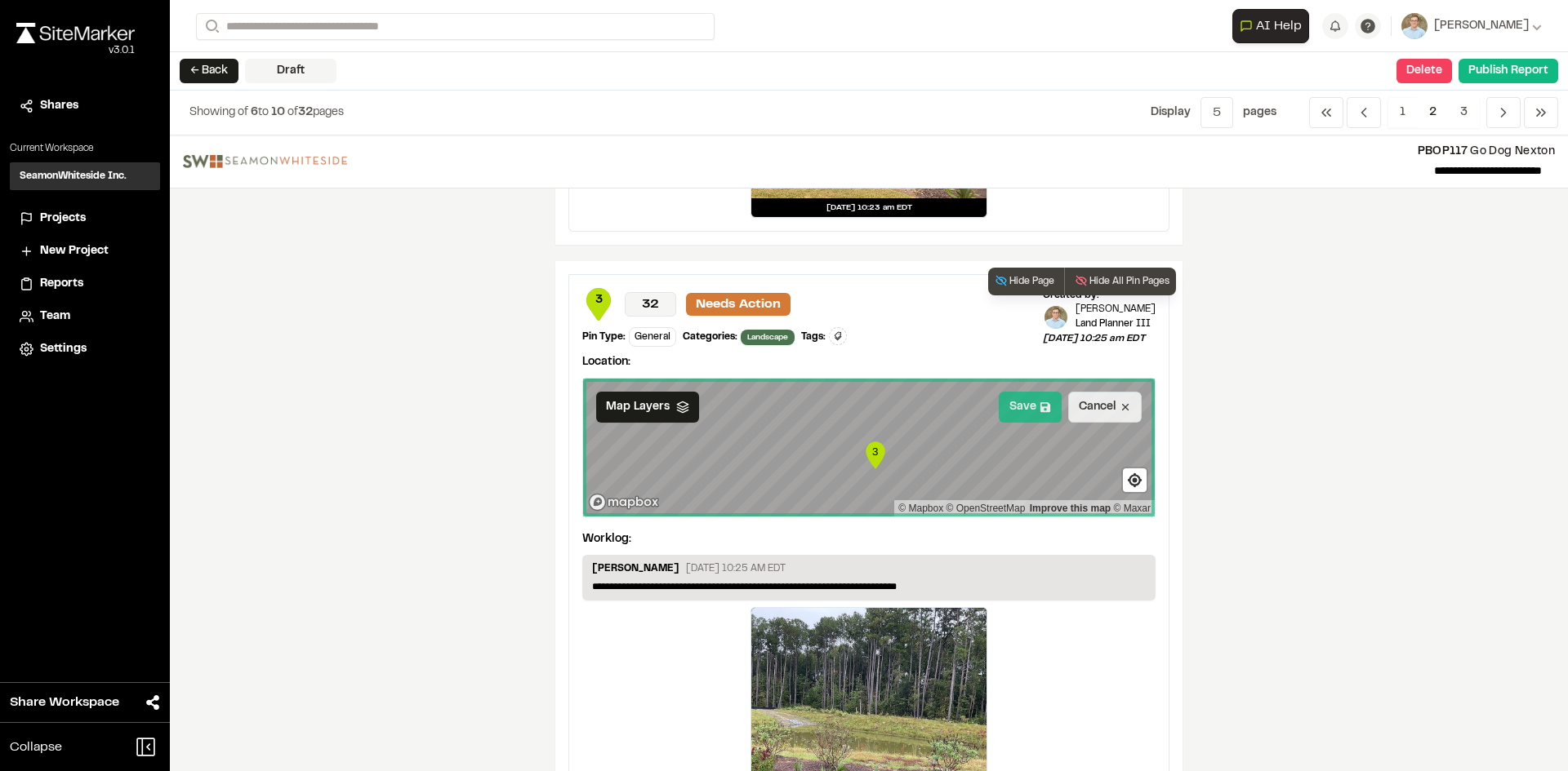
click at [1023, 406] on button "Save" at bounding box center [1030, 407] width 63 height 31
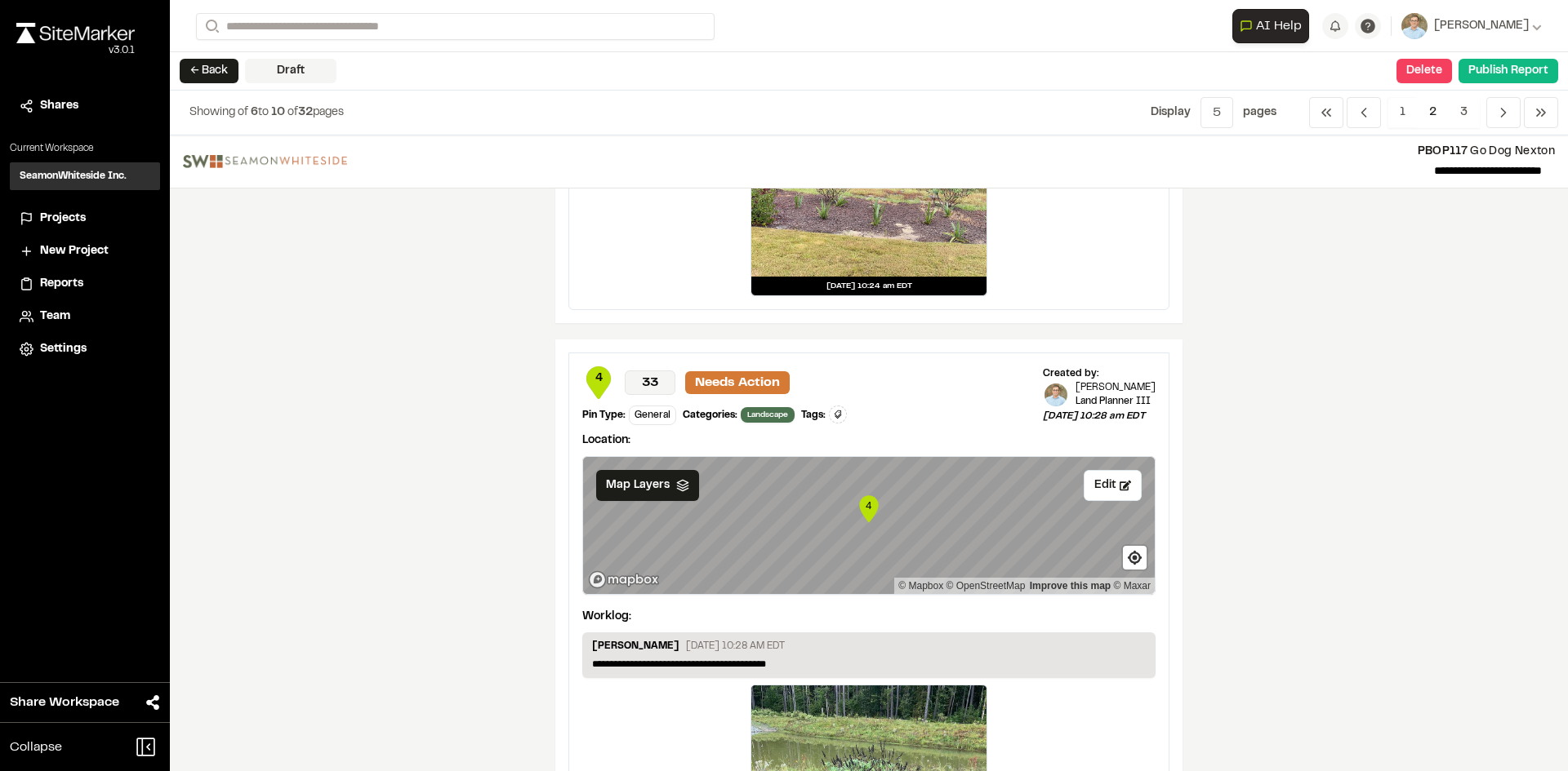
scroll to position [1143, 0]
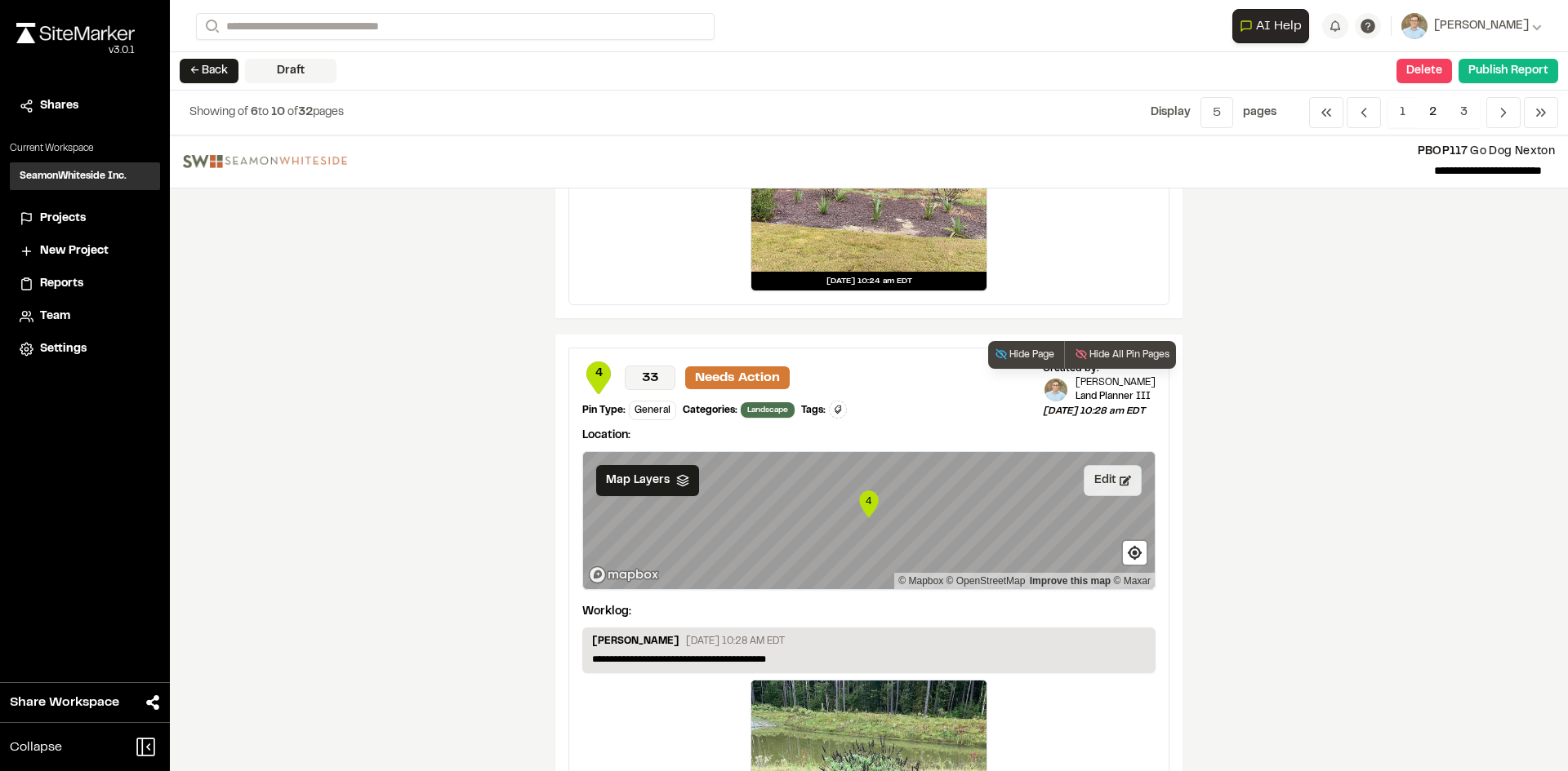
click at [1098, 485] on button "Edit" at bounding box center [1112, 480] width 58 height 31
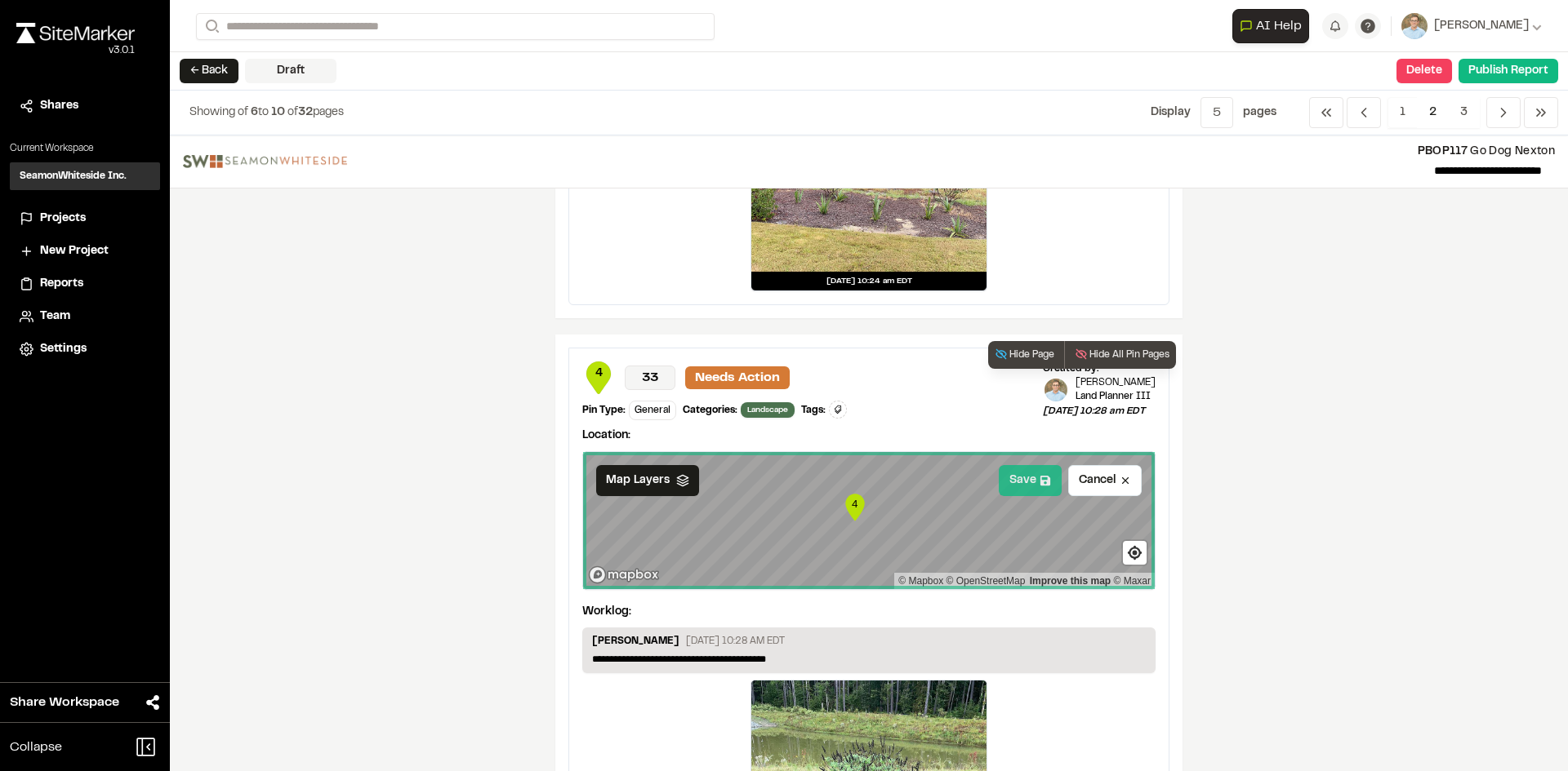
click at [1021, 478] on button "Save" at bounding box center [1030, 480] width 63 height 31
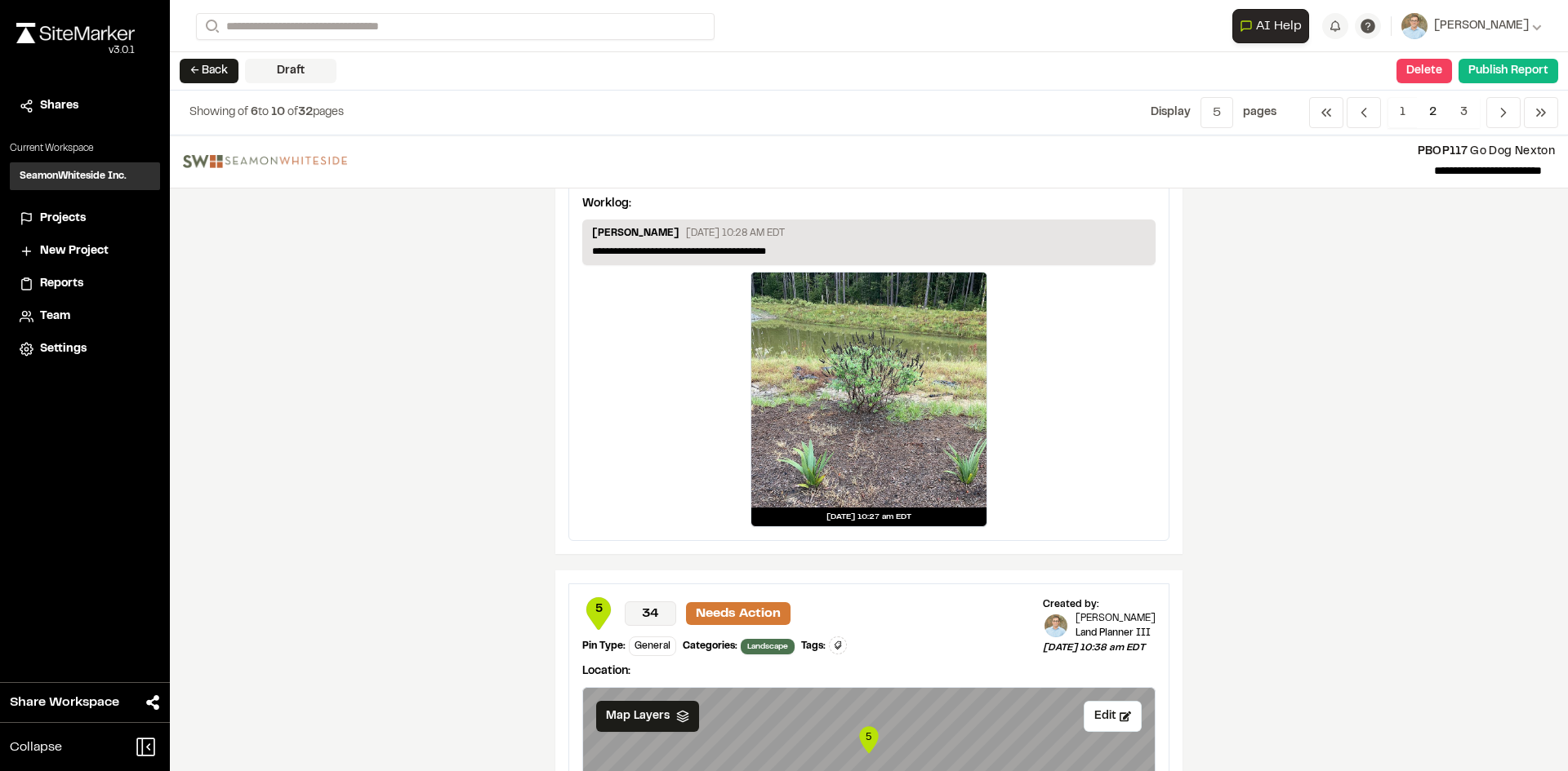
scroll to position [1959, 0]
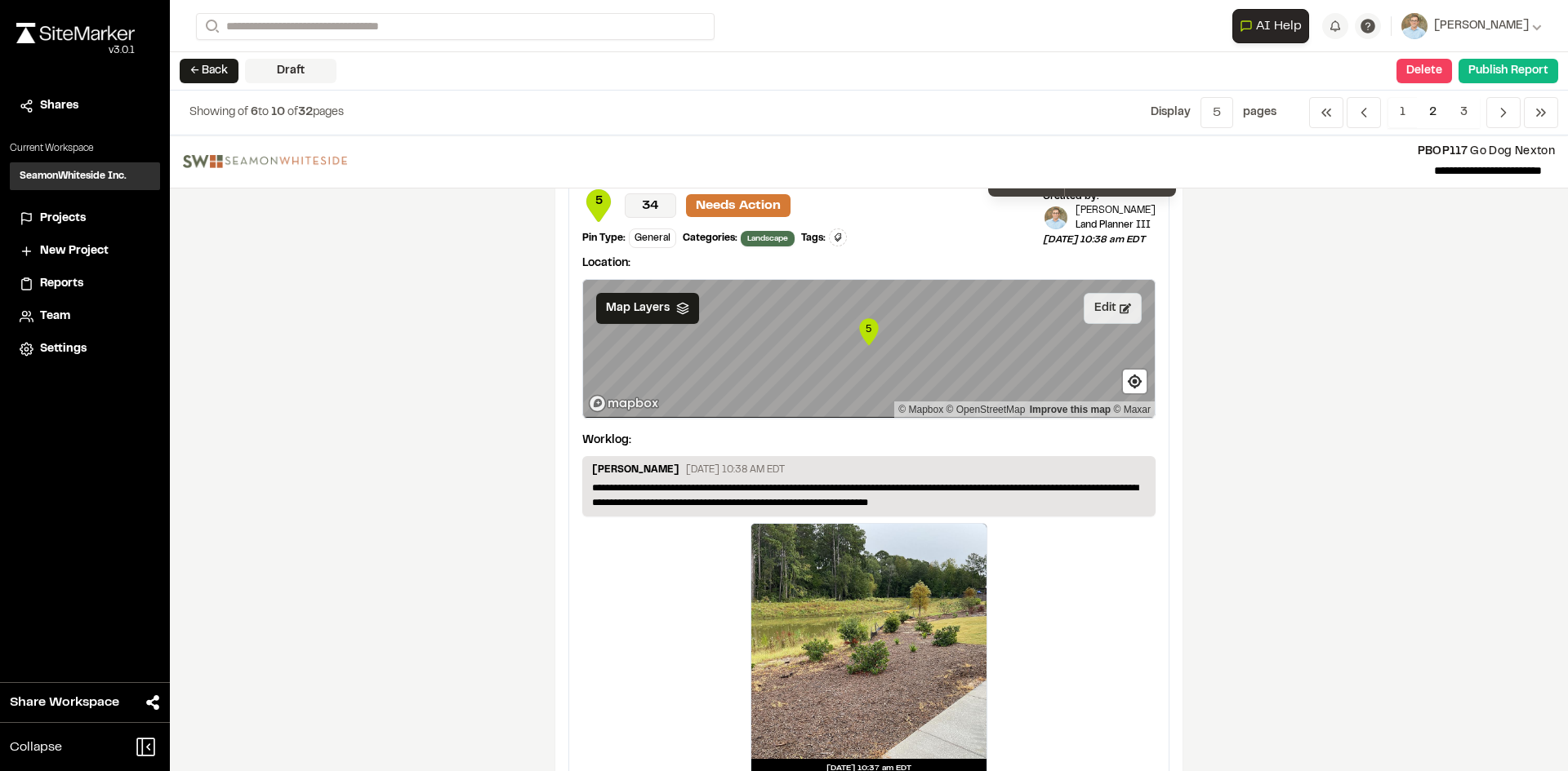
click at [1099, 323] on button "Edit" at bounding box center [1112, 308] width 58 height 31
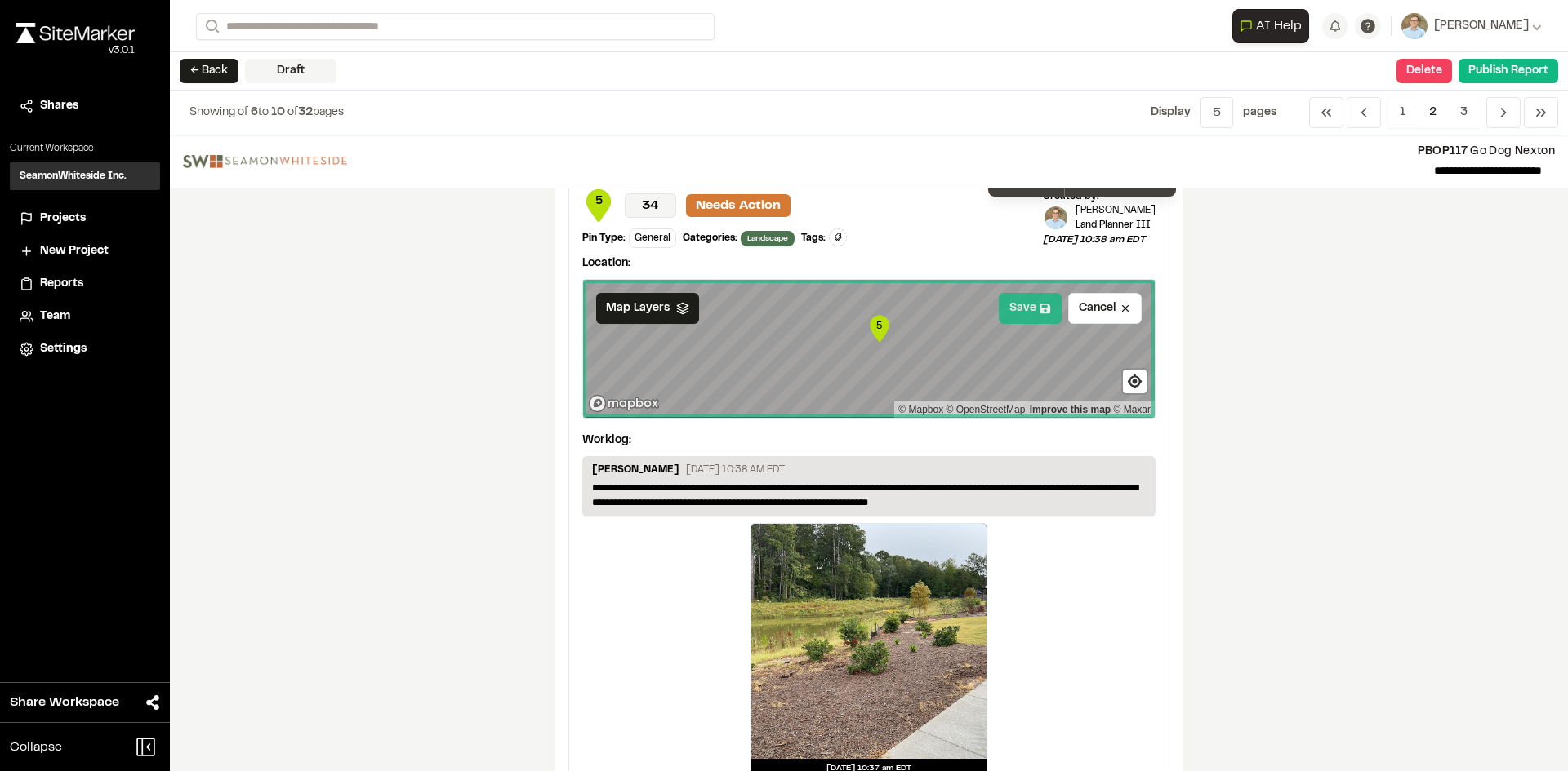
click at [1008, 306] on button "Save" at bounding box center [1030, 308] width 63 height 31
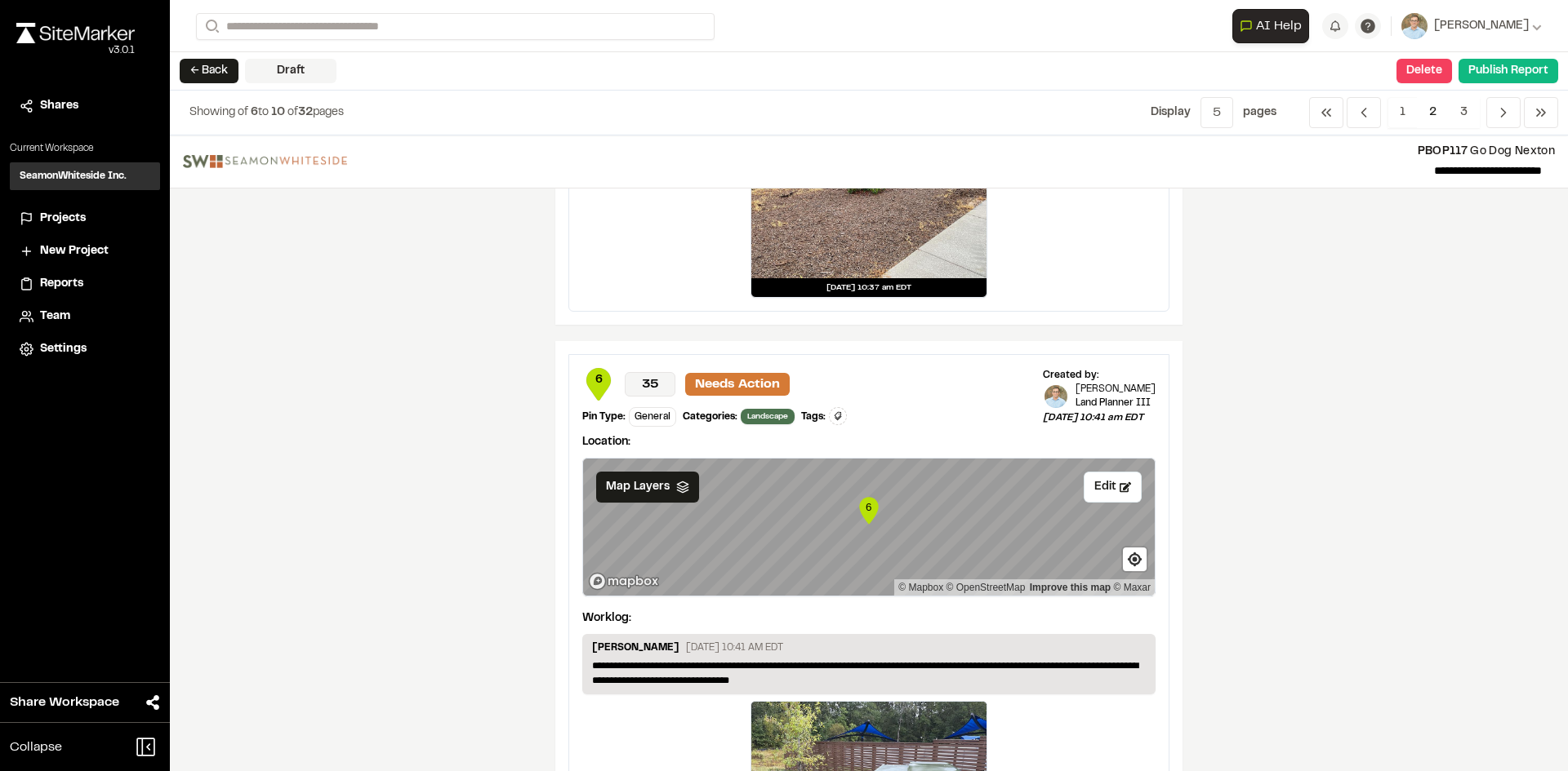
scroll to position [2668, 0]
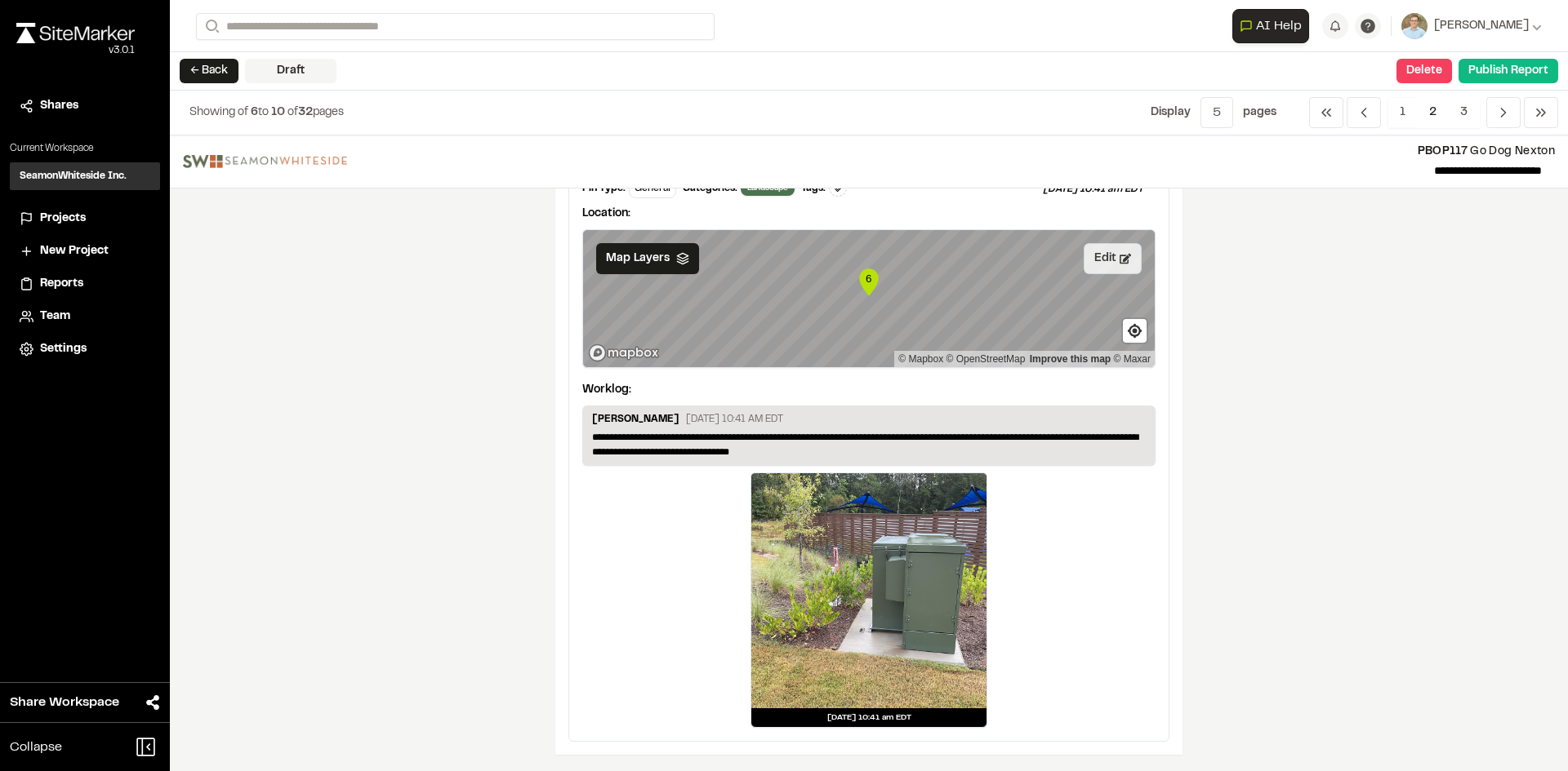
click at [1110, 263] on button "Edit" at bounding box center [1112, 258] width 58 height 31
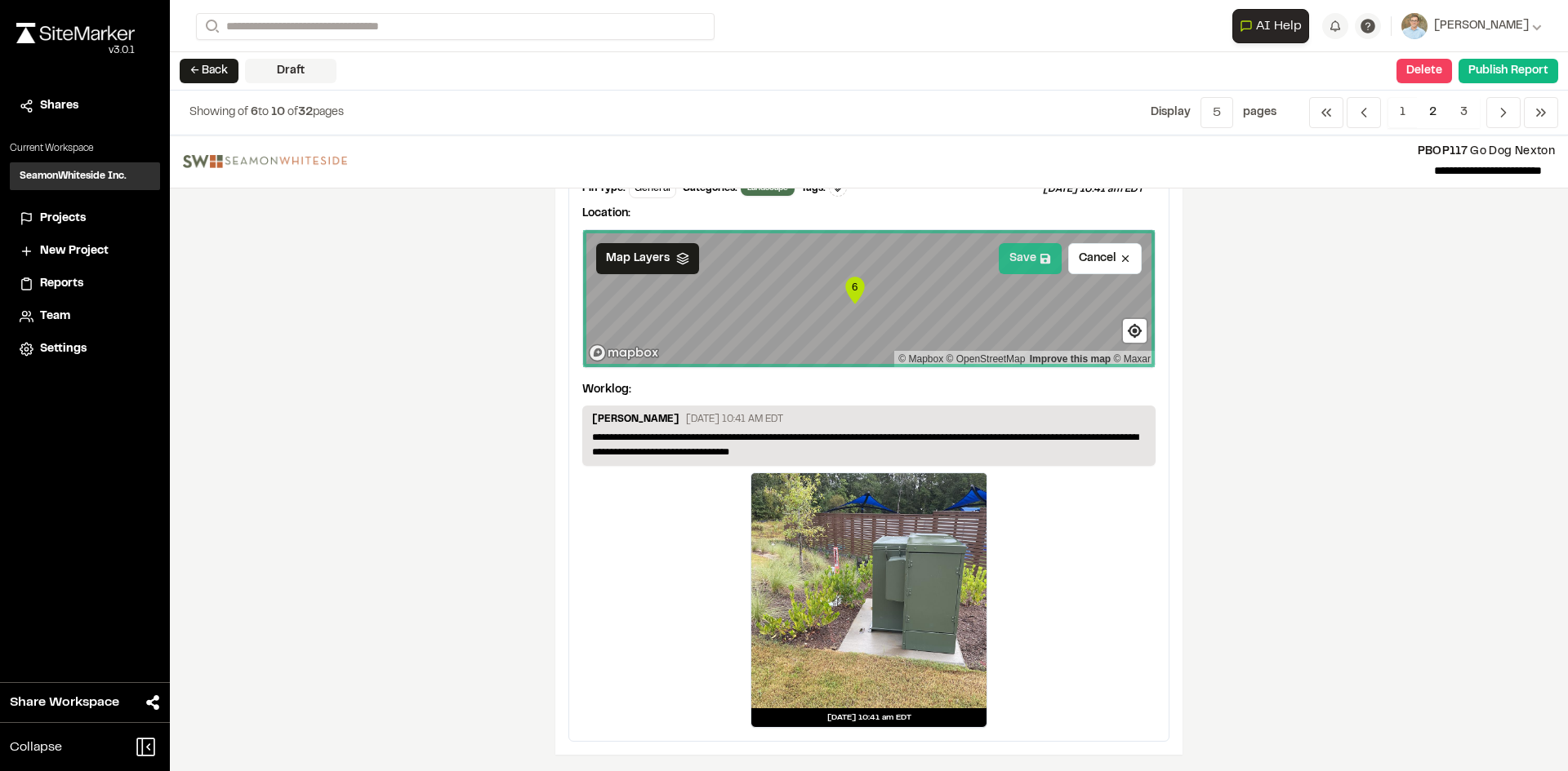
click at [1026, 262] on button "Save" at bounding box center [1030, 258] width 63 height 31
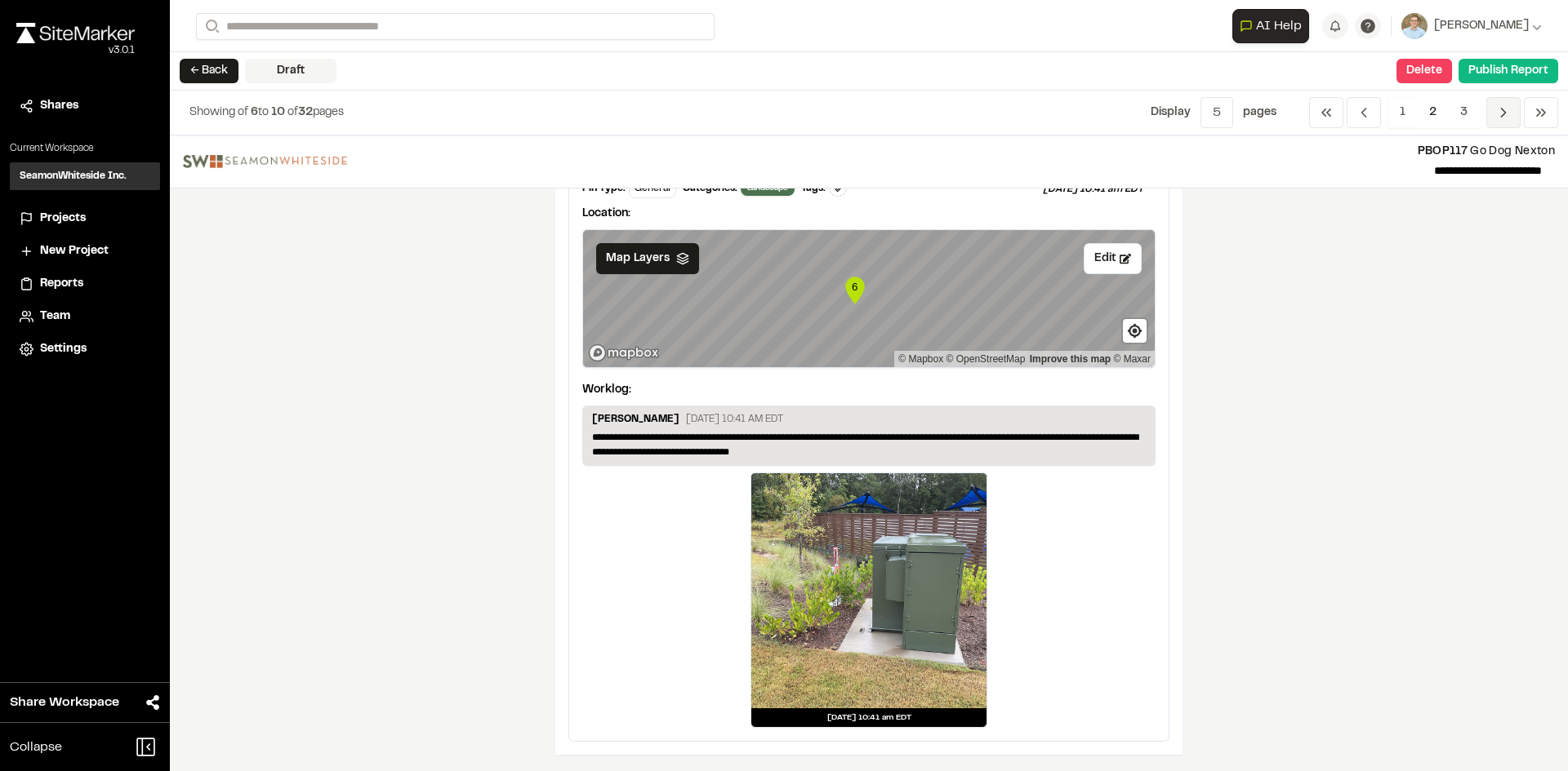
click at [1497, 108] on icon "Navigation" at bounding box center [1504, 113] width 17 height 17
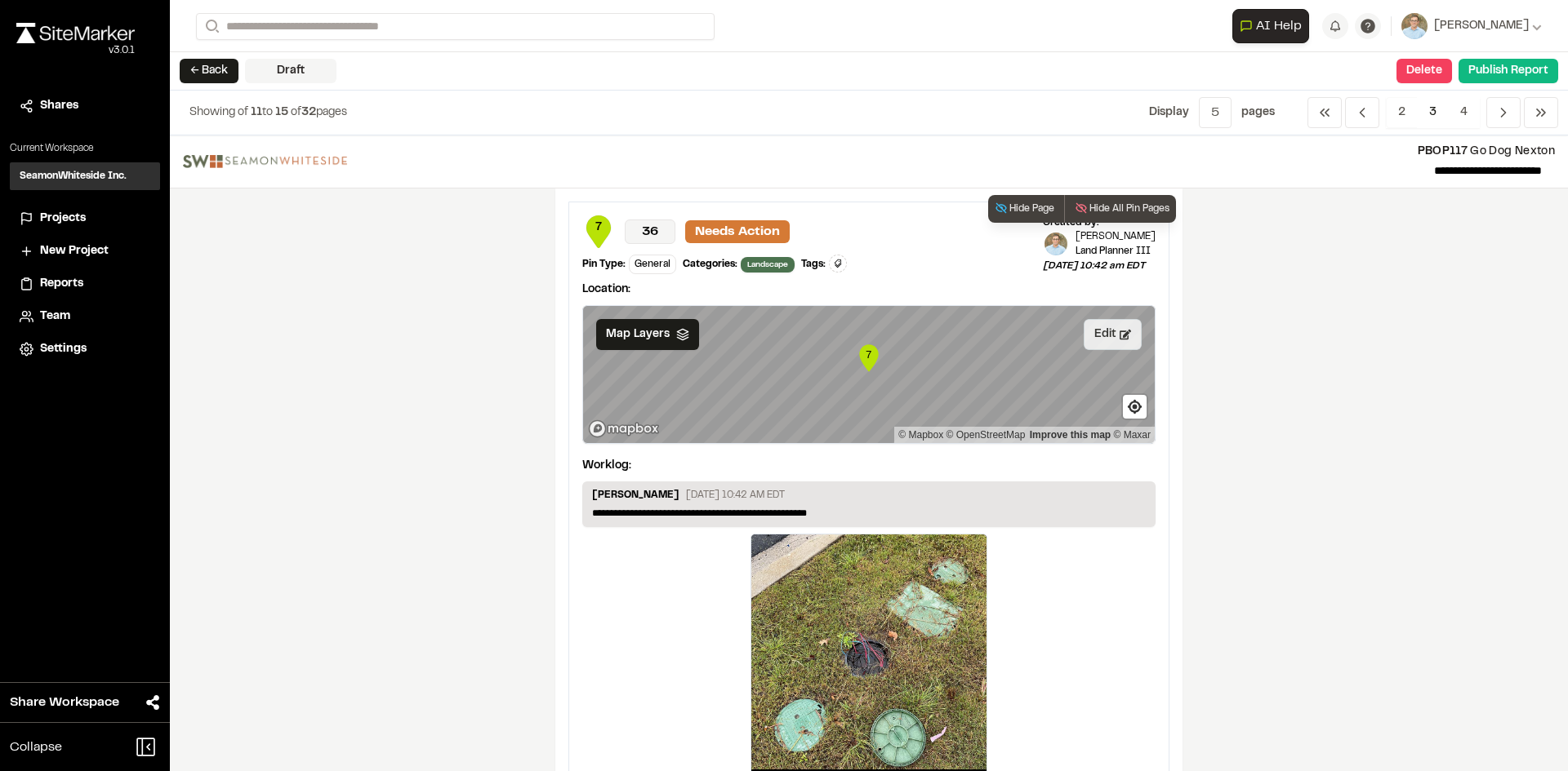
click at [1110, 336] on button "Edit" at bounding box center [1112, 334] width 58 height 31
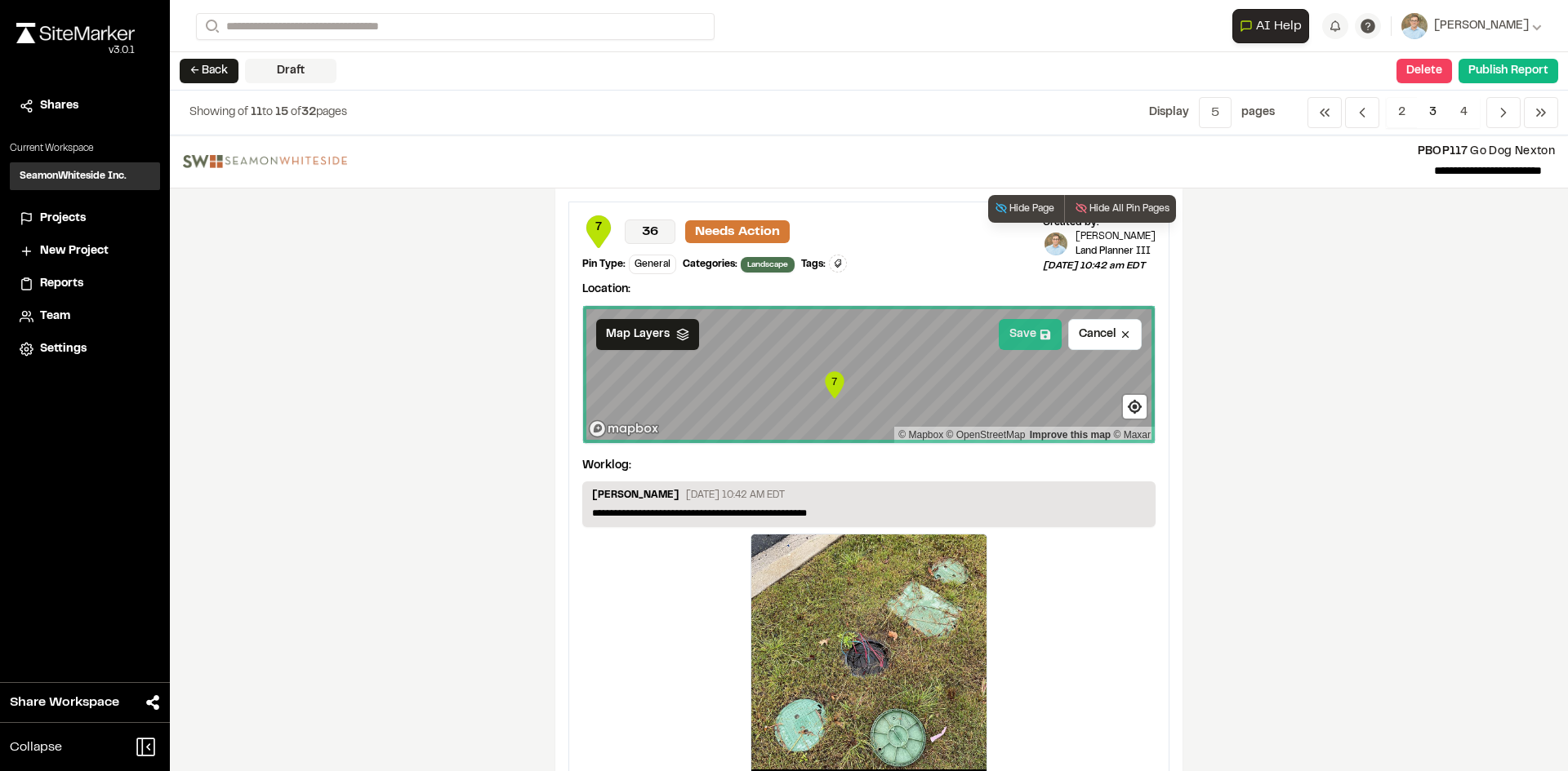
click at [1023, 337] on button "Save" at bounding box center [1030, 334] width 63 height 31
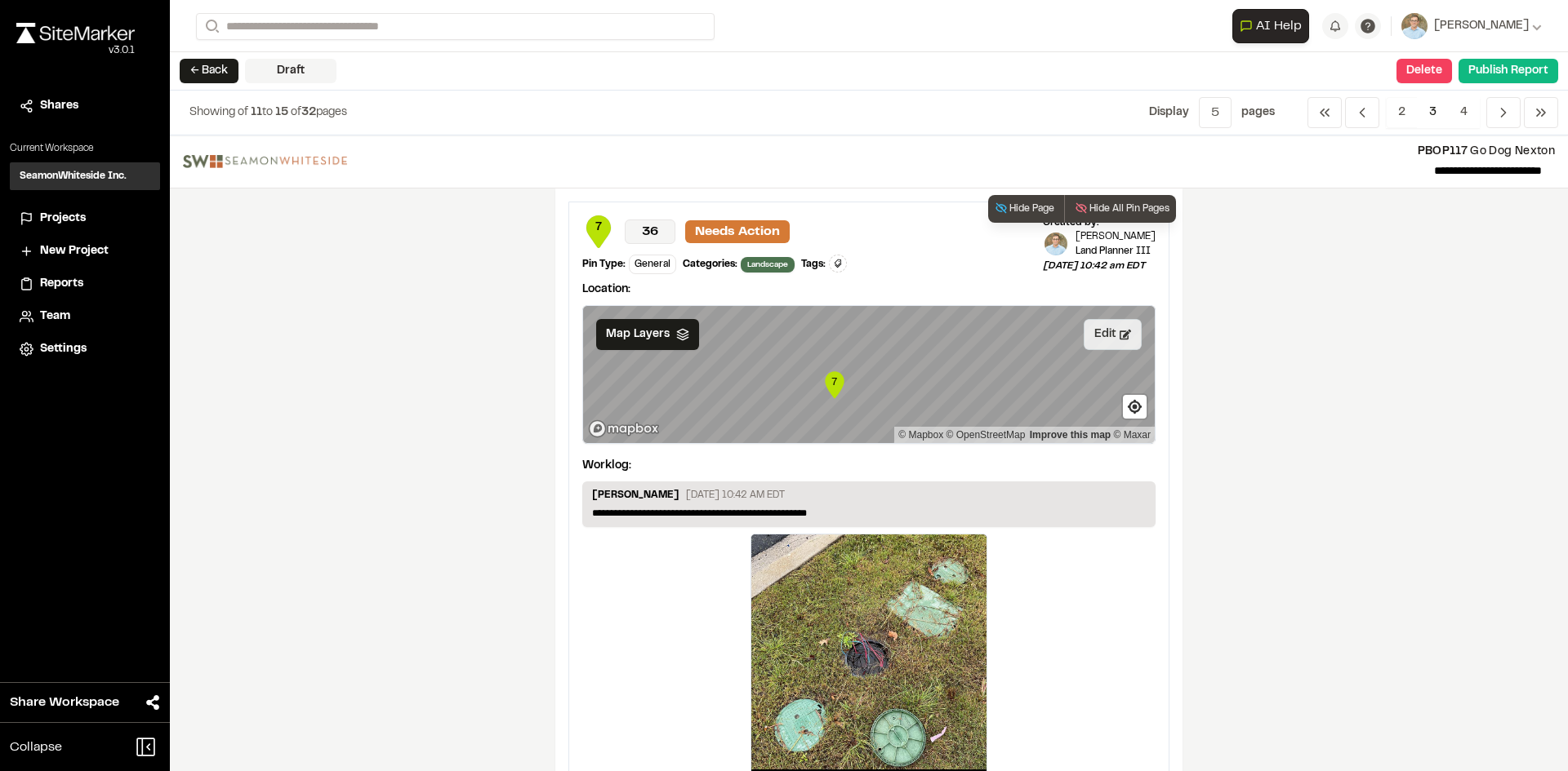
click at [1110, 342] on button "Edit" at bounding box center [1112, 334] width 58 height 31
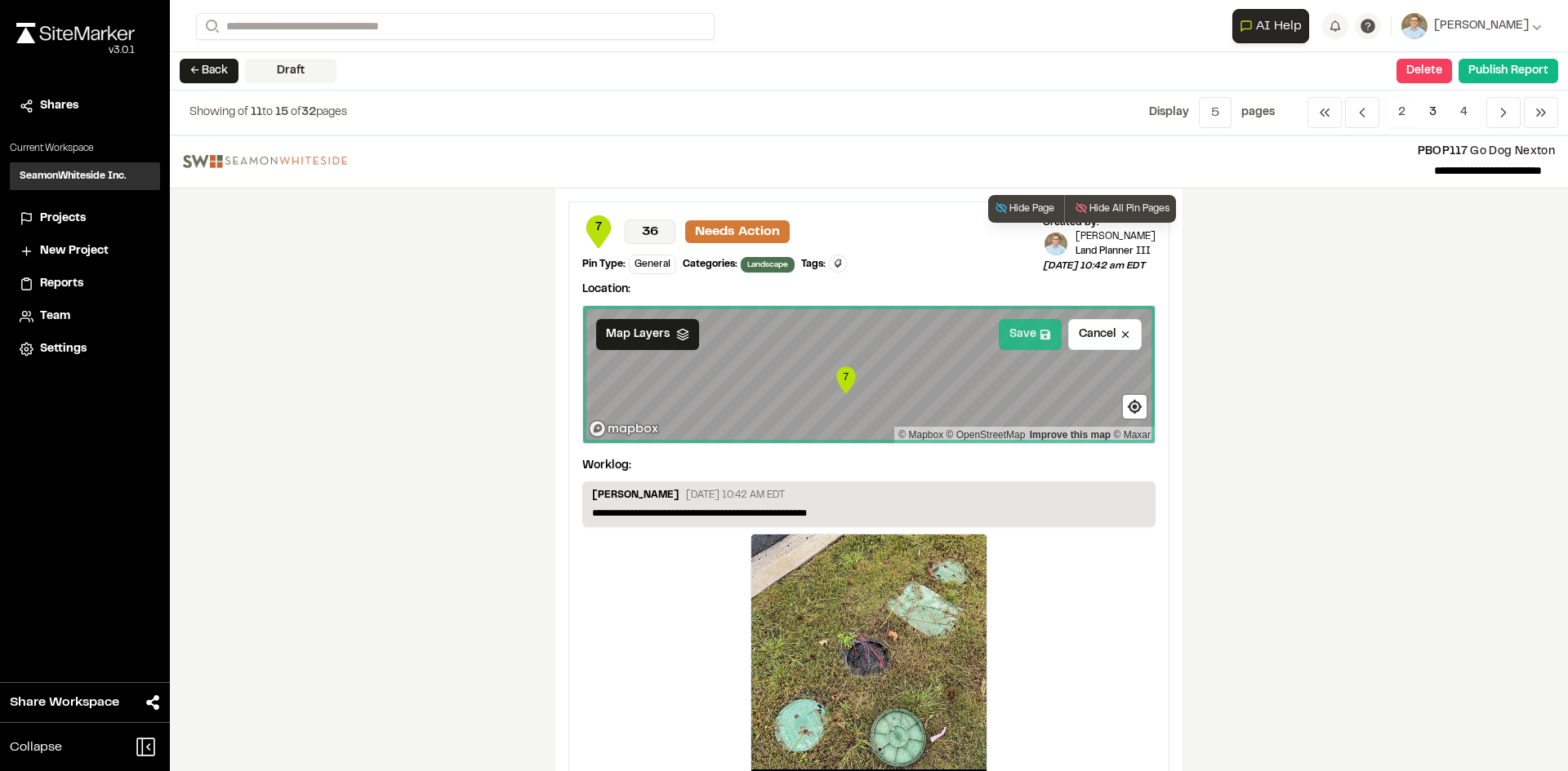
click at [1026, 333] on button "Save" at bounding box center [1030, 334] width 63 height 31
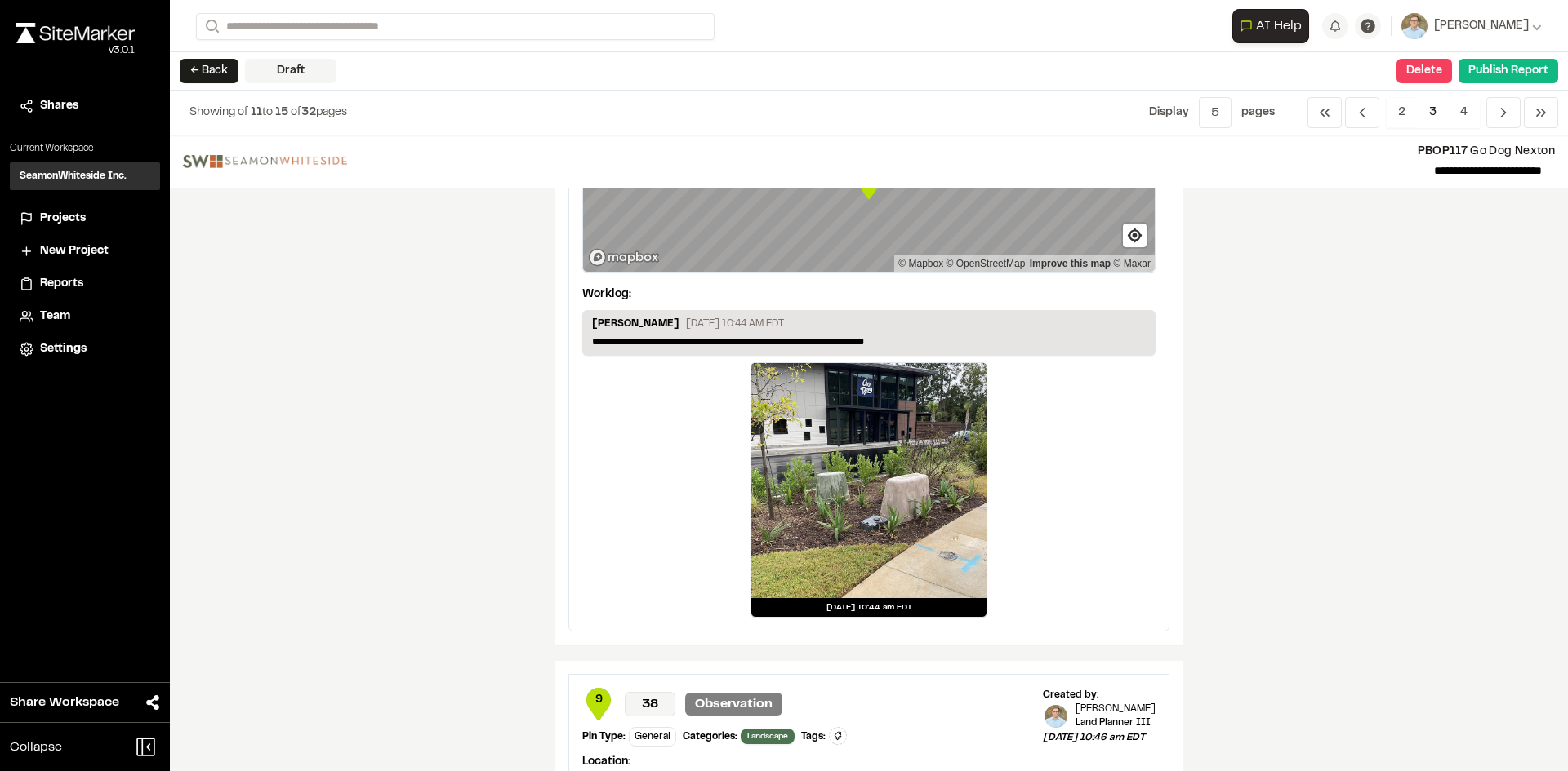
scroll to position [653, 0]
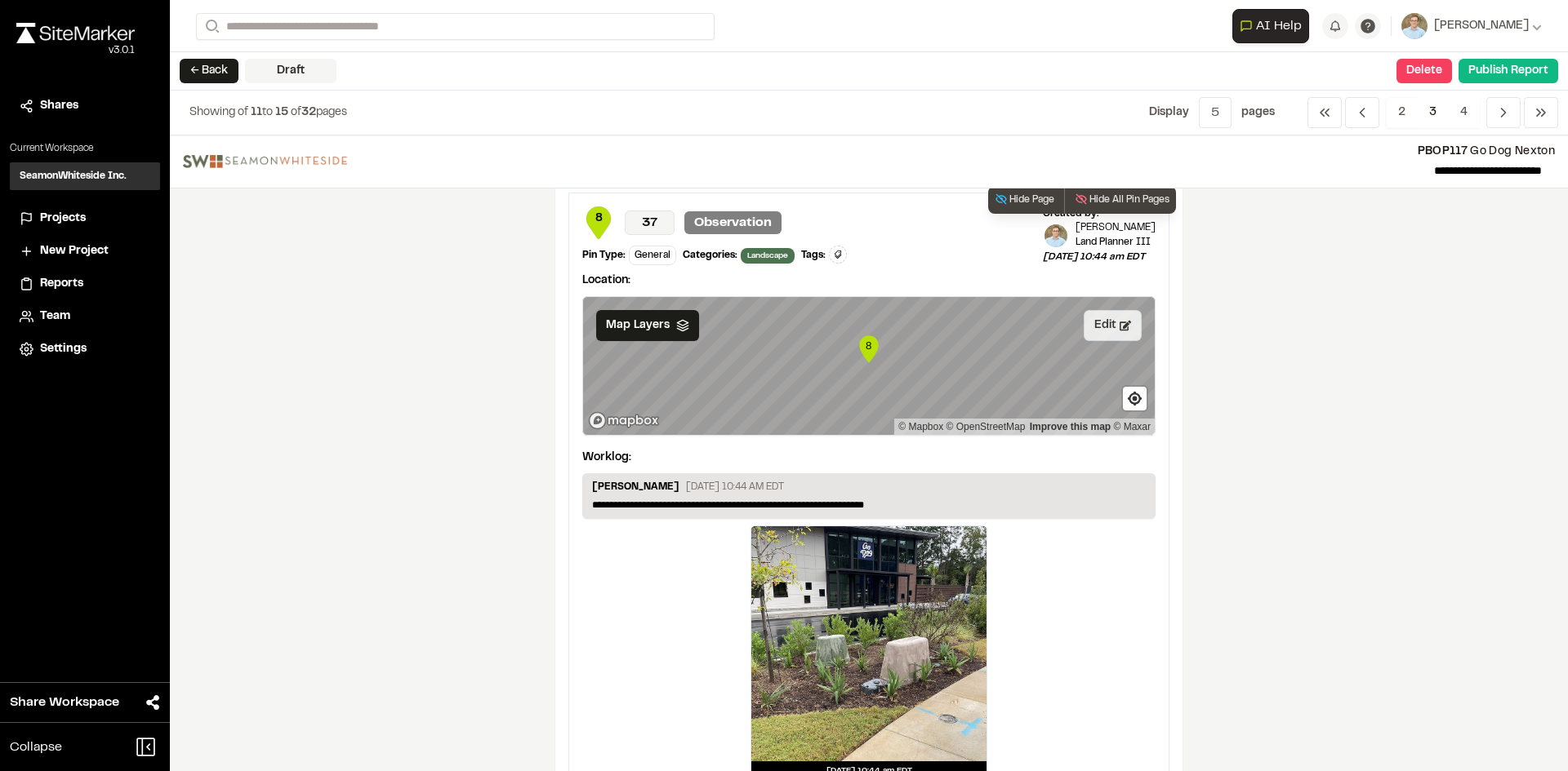
click at [1097, 325] on button "Edit" at bounding box center [1112, 325] width 58 height 31
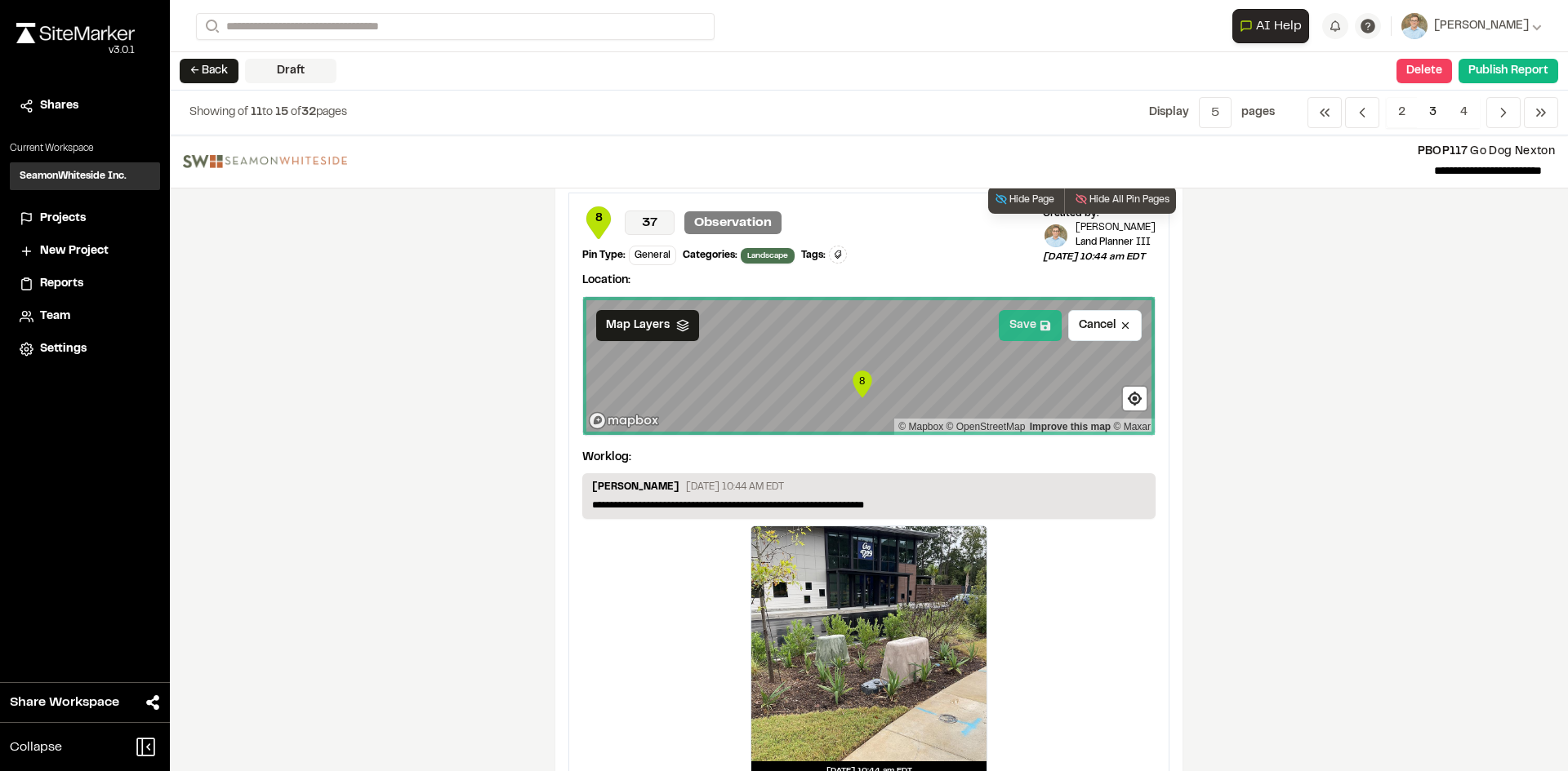
click at [1019, 325] on button "Save" at bounding box center [1030, 325] width 63 height 31
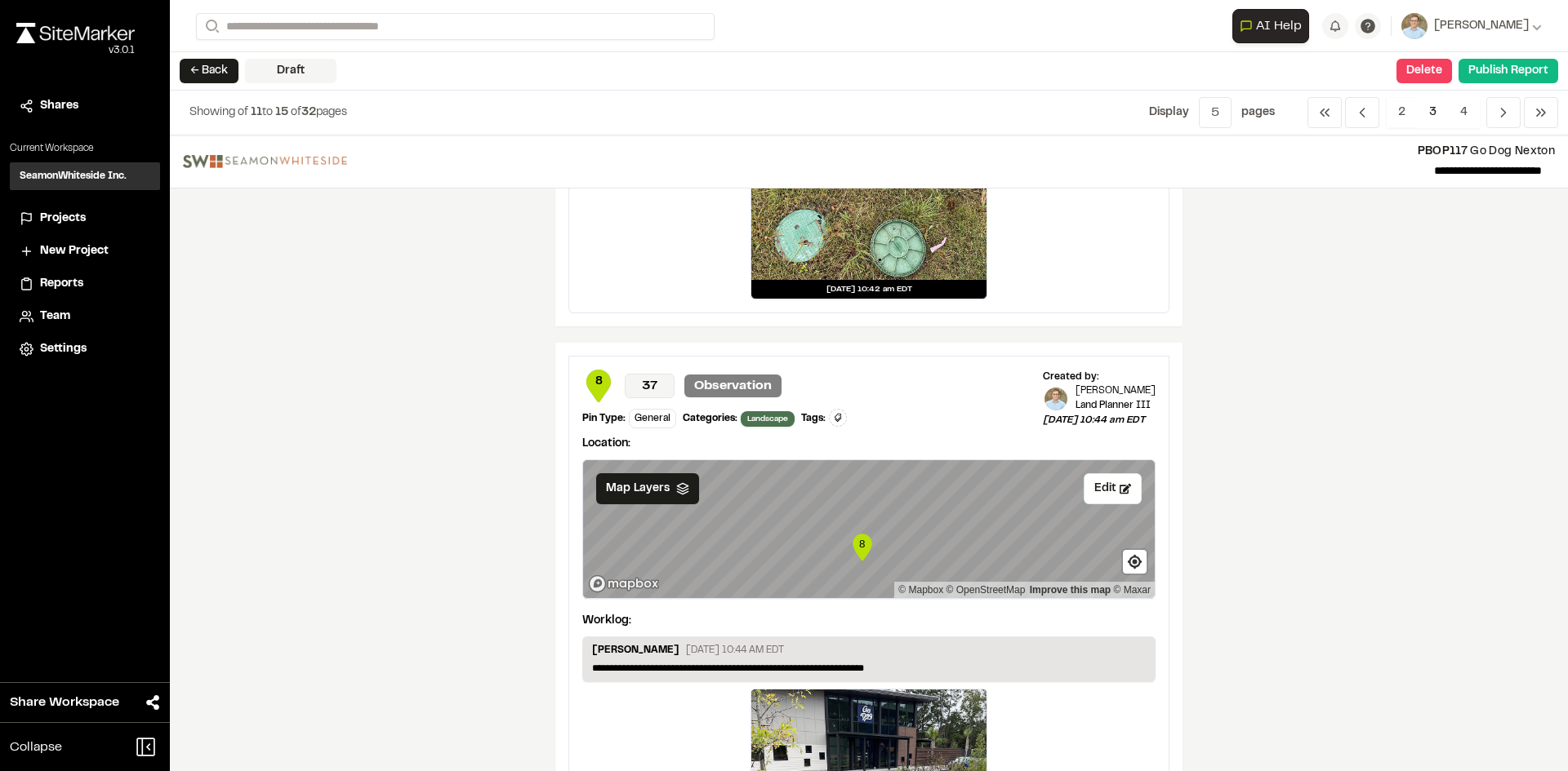
scroll to position [571, 0]
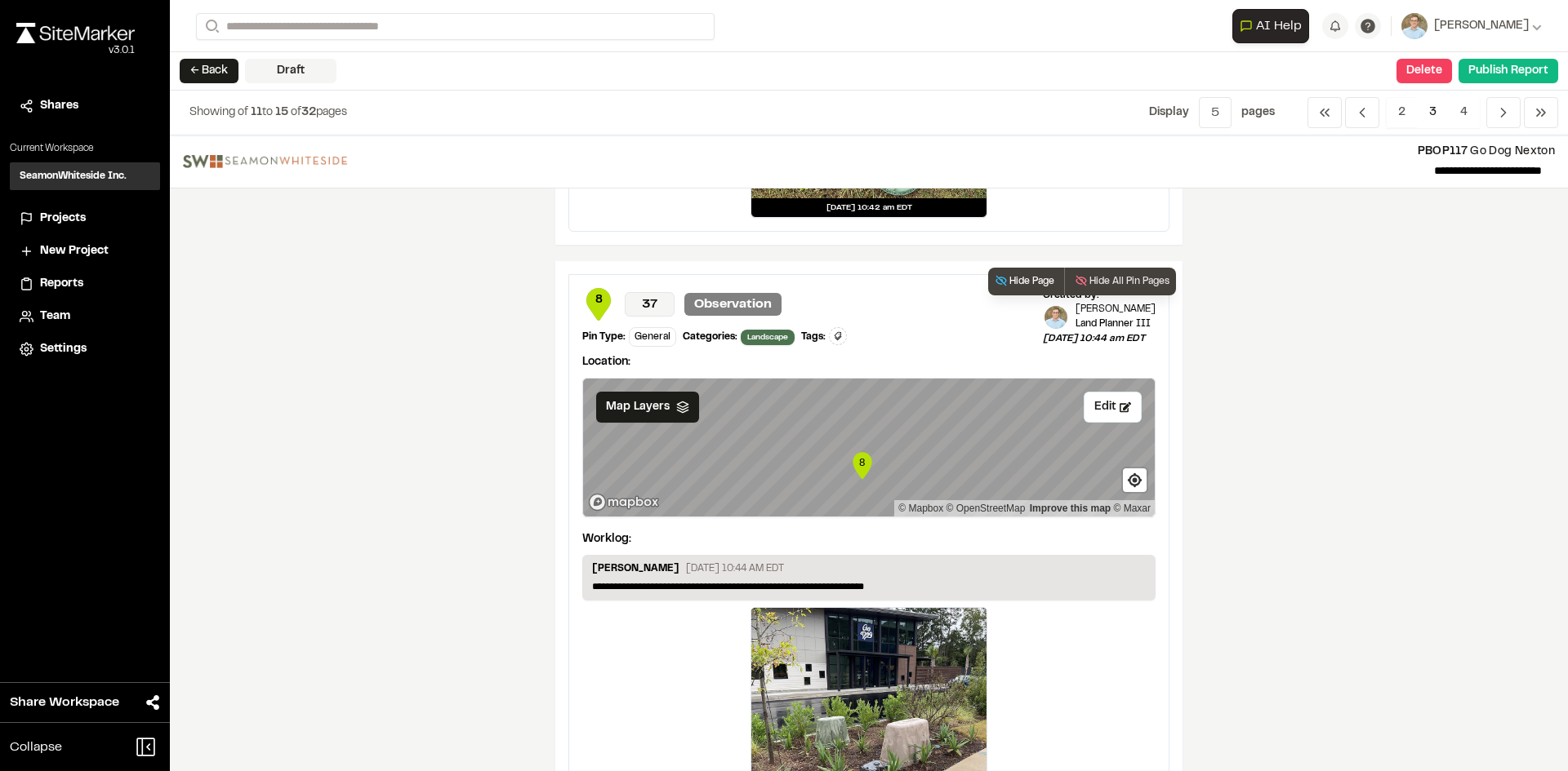
click at [1013, 280] on button "Hide Page" at bounding box center [1024, 281] width 73 height 28
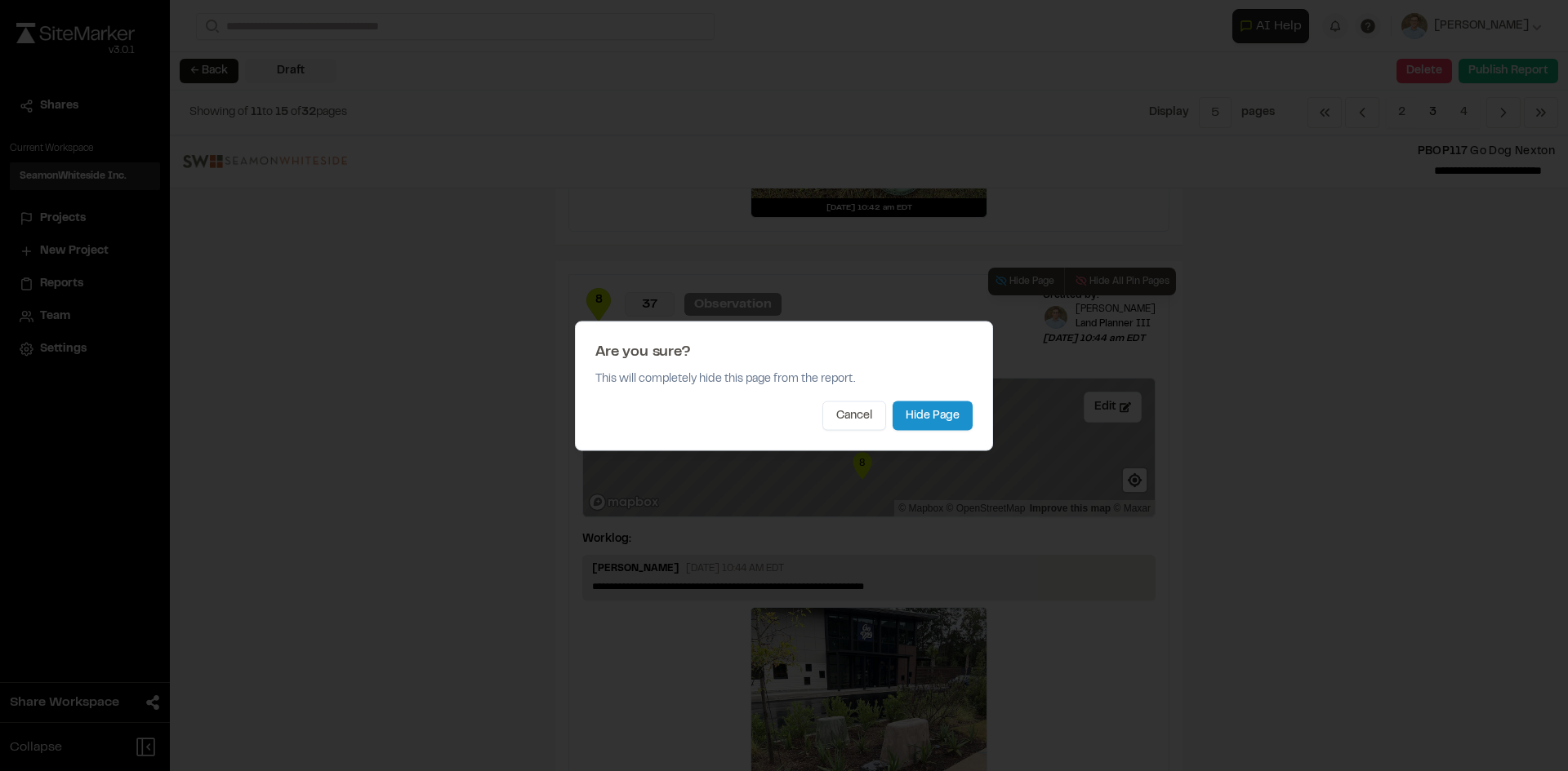
click at [939, 409] on button "Hide Page" at bounding box center [933, 415] width 80 height 29
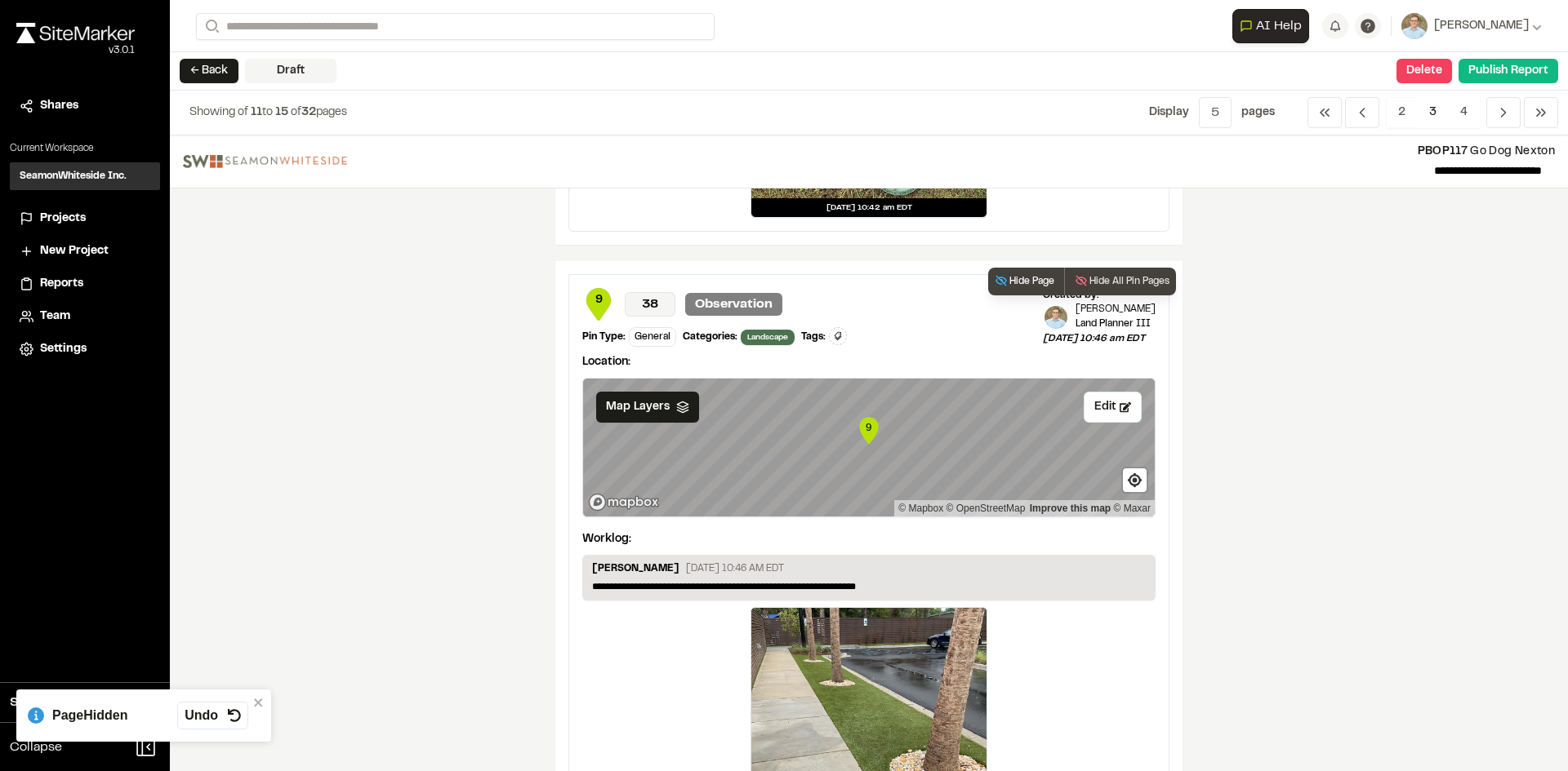
click at [1011, 268] on button "Hide Page" at bounding box center [1024, 281] width 73 height 28
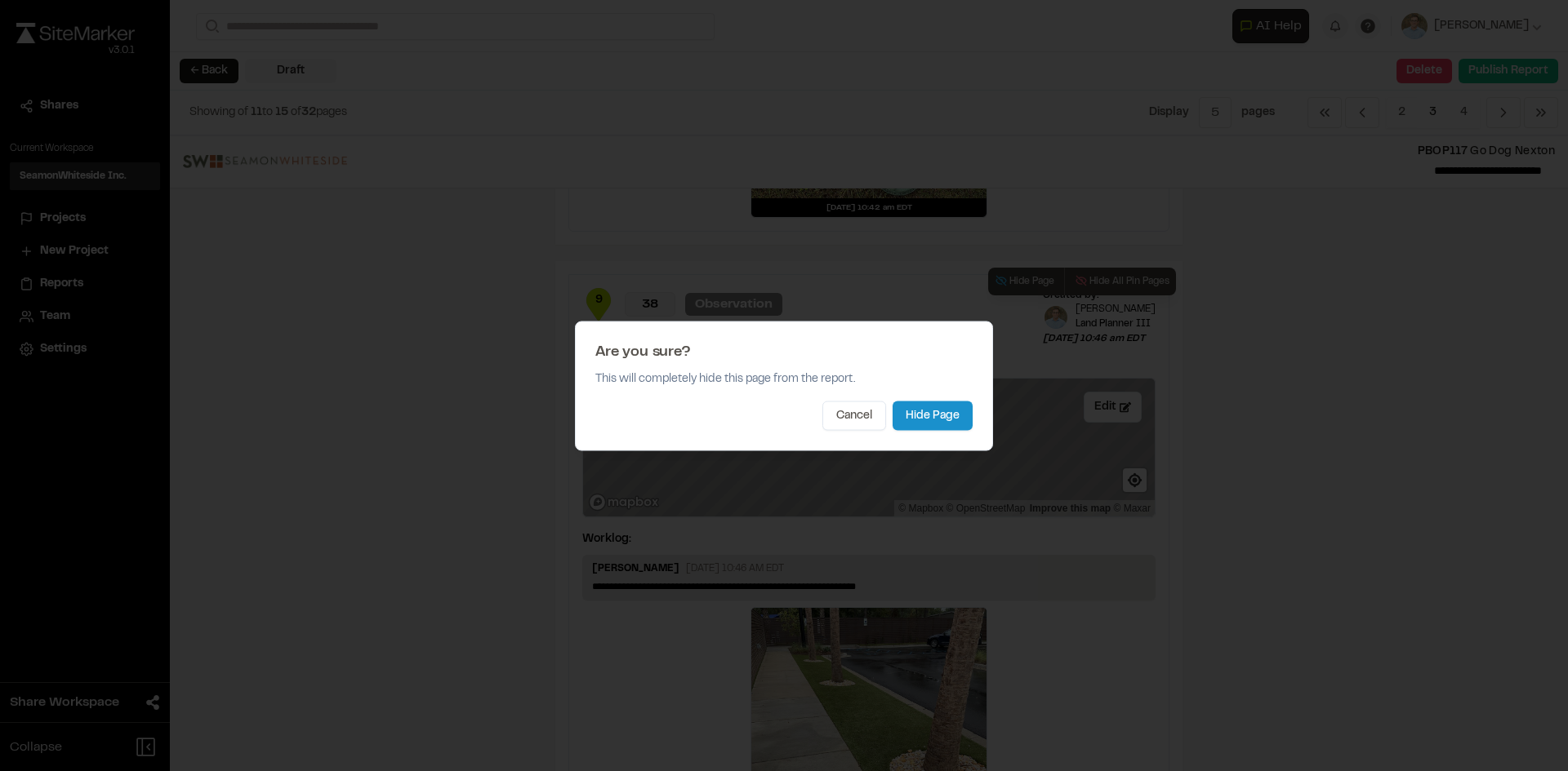
click at [955, 418] on button "Hide Page" at bounding box center [933, 415] width 80 height 29
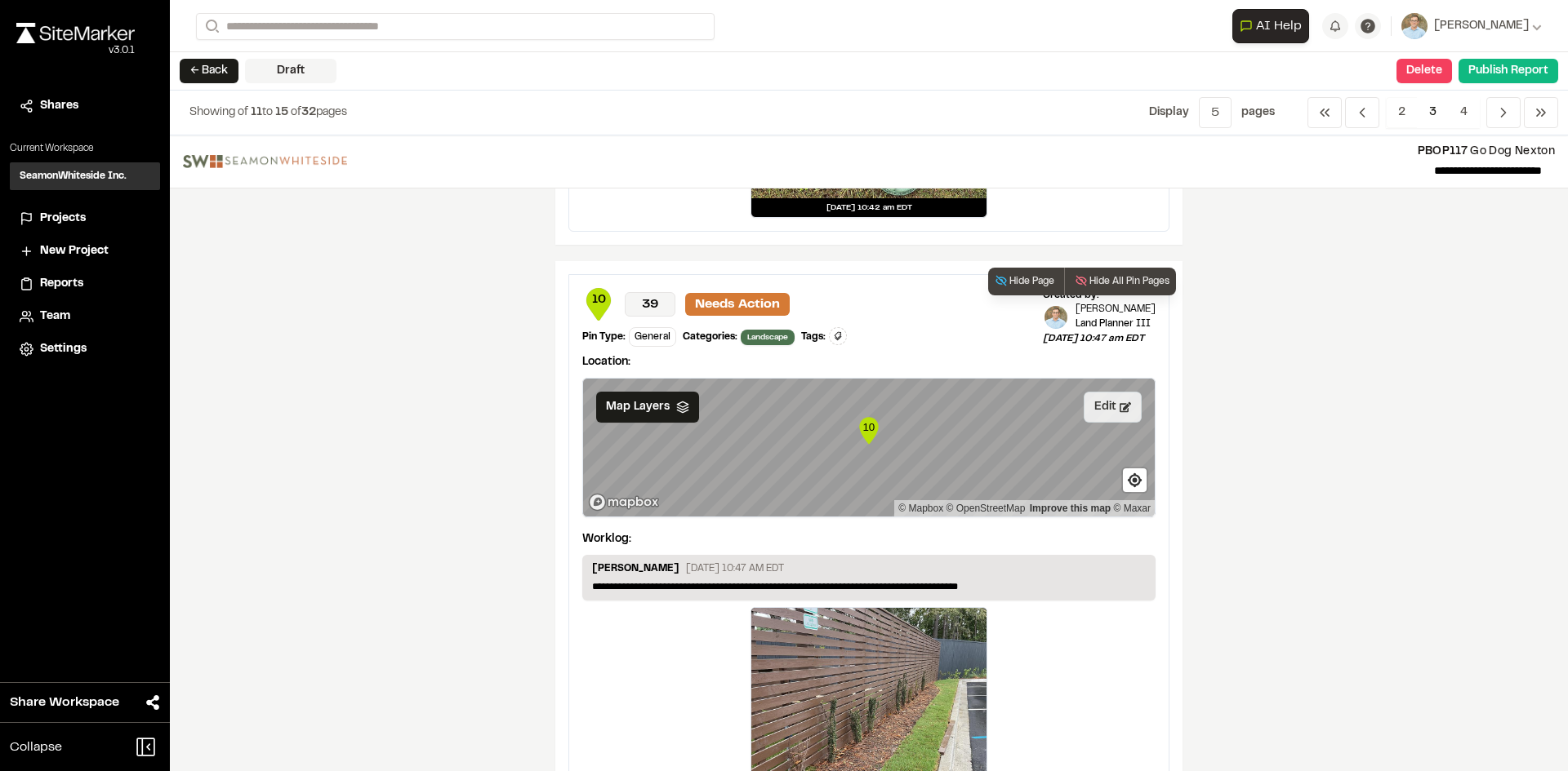
click at [1104, 408] on button "Edit" at bounding box center [1112, 407] width 58 height 31
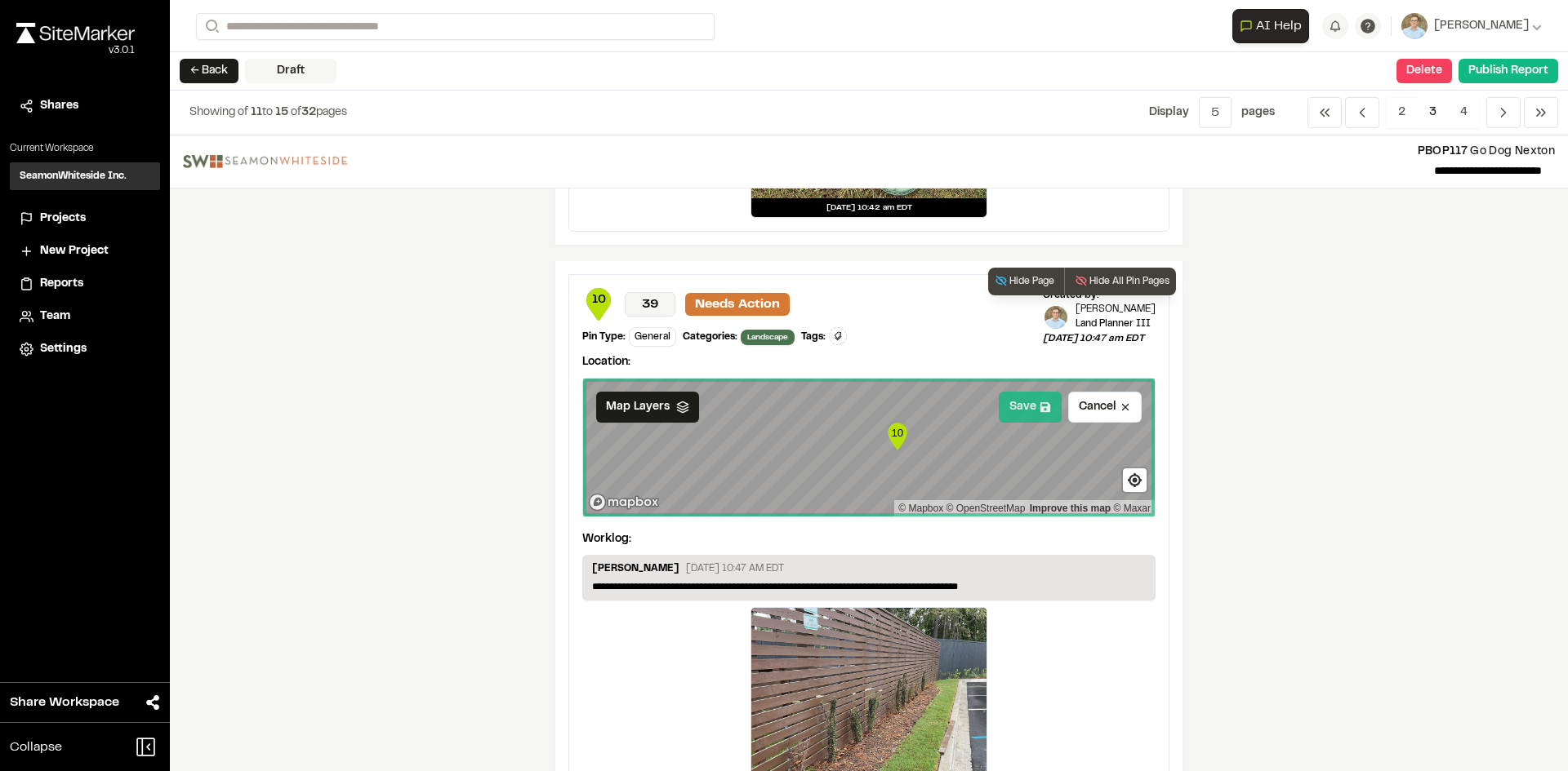
click at [1021, 407] on button "Save" at bounding box center [1030, 407] width 63 height 31
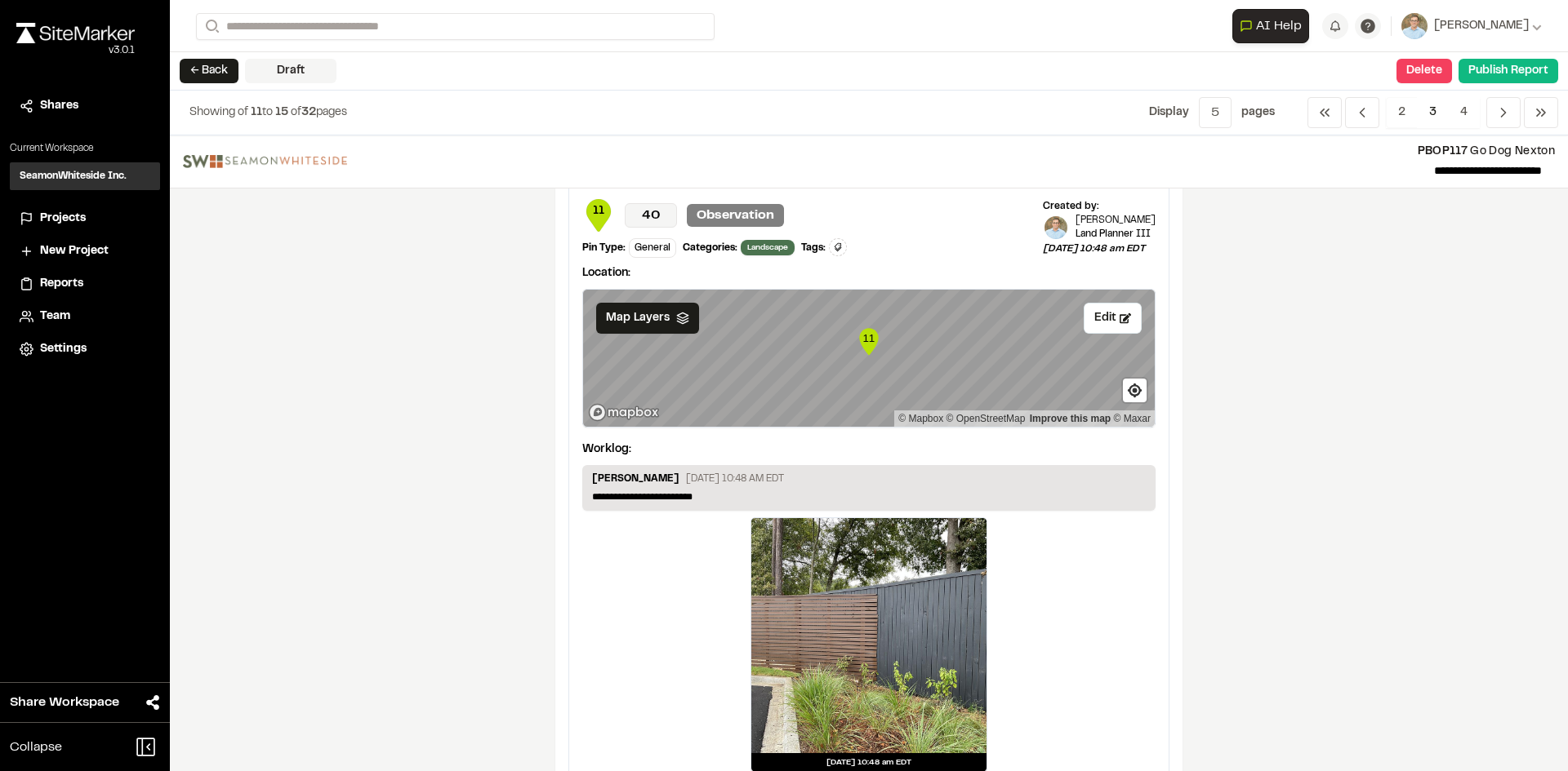
scroll to position [1306, 0]
click at [1027, 194] on button "Hide Page" at bounding box center [1024, 191] width 73 height 28
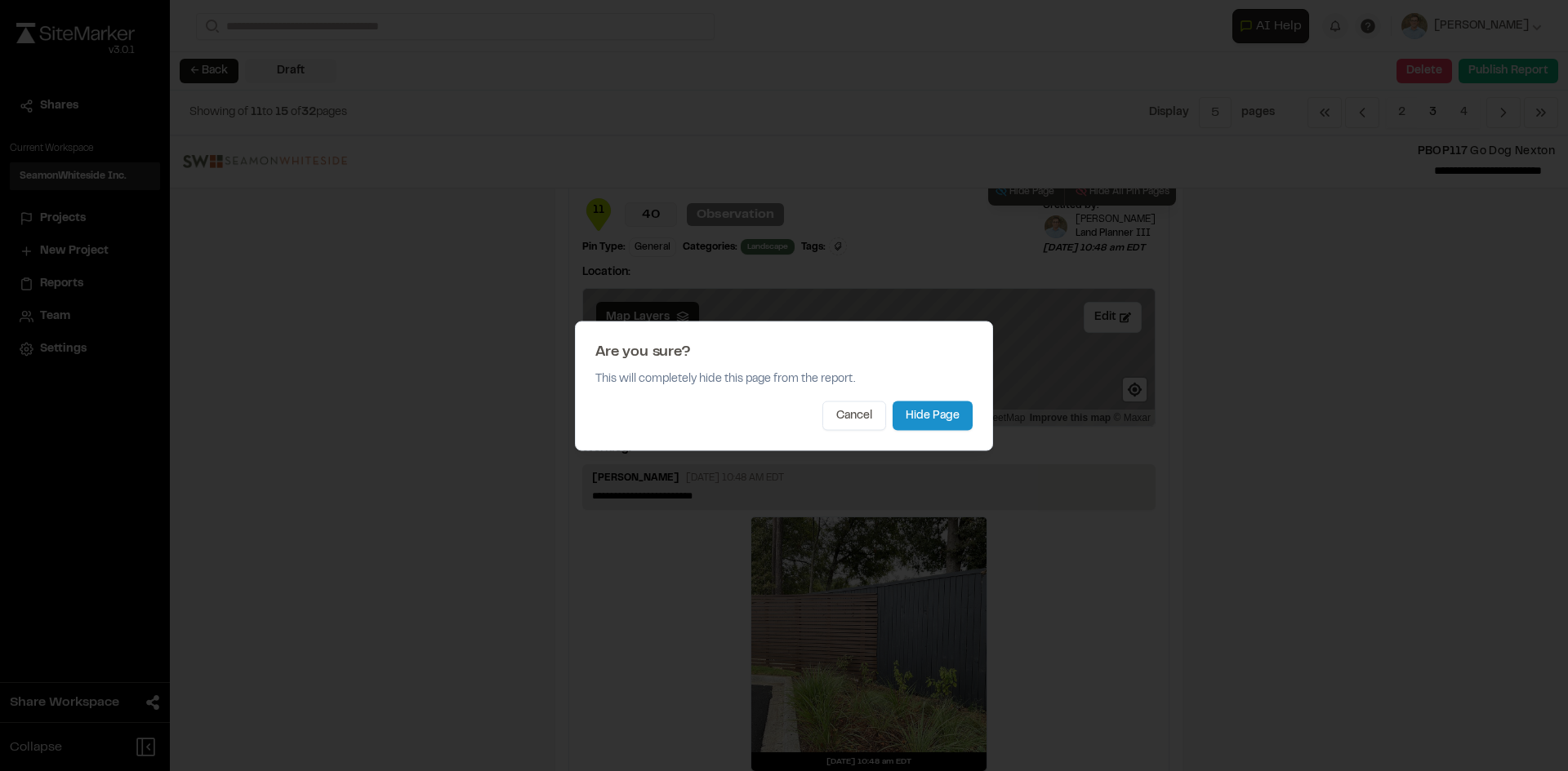
click at [933, 419] on button "Hide Page" at bounding box center [933, 415] width 80 height 29
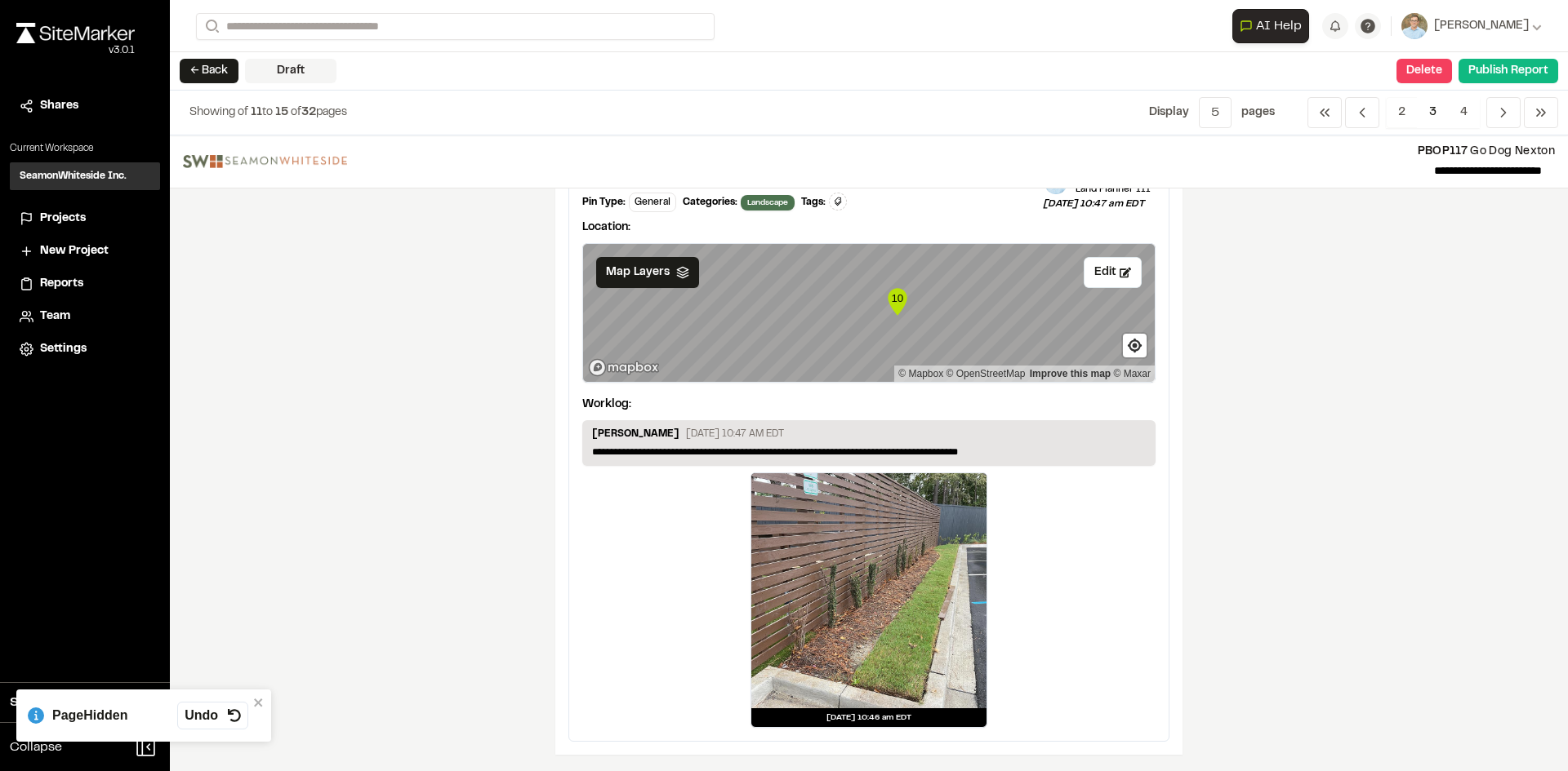
scroll to position [706, 0]
click at [1101, 271] on button "Edit" at bounding box center [1112, 272] width 58 height 31
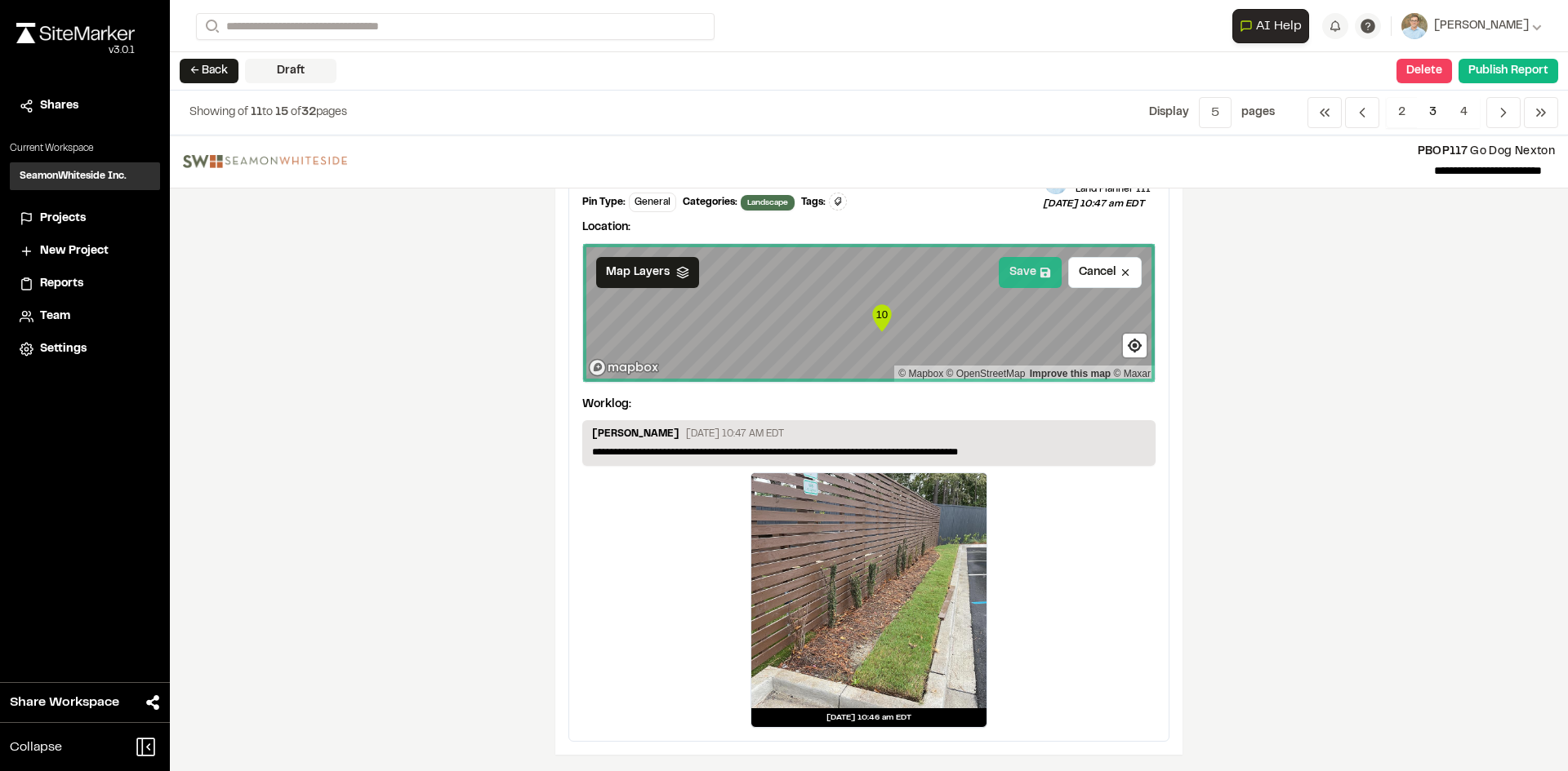
click at [1008, 274] on button "Save" at bounding box center [1030, 272] width 63 height 31
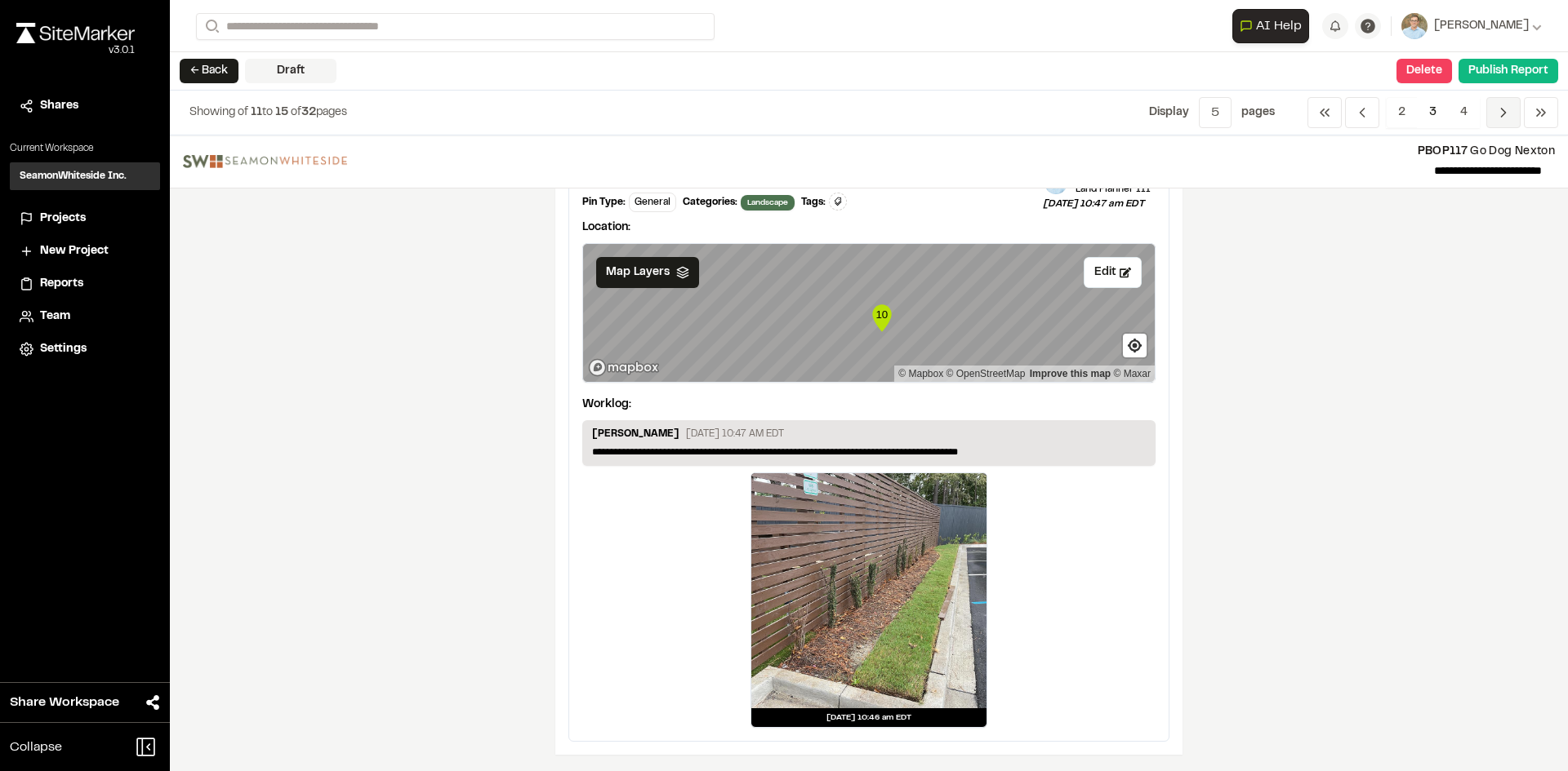
click at [1499, 112] on icon "Navigation" at bounding box center [1504, 113] width 17 height 17
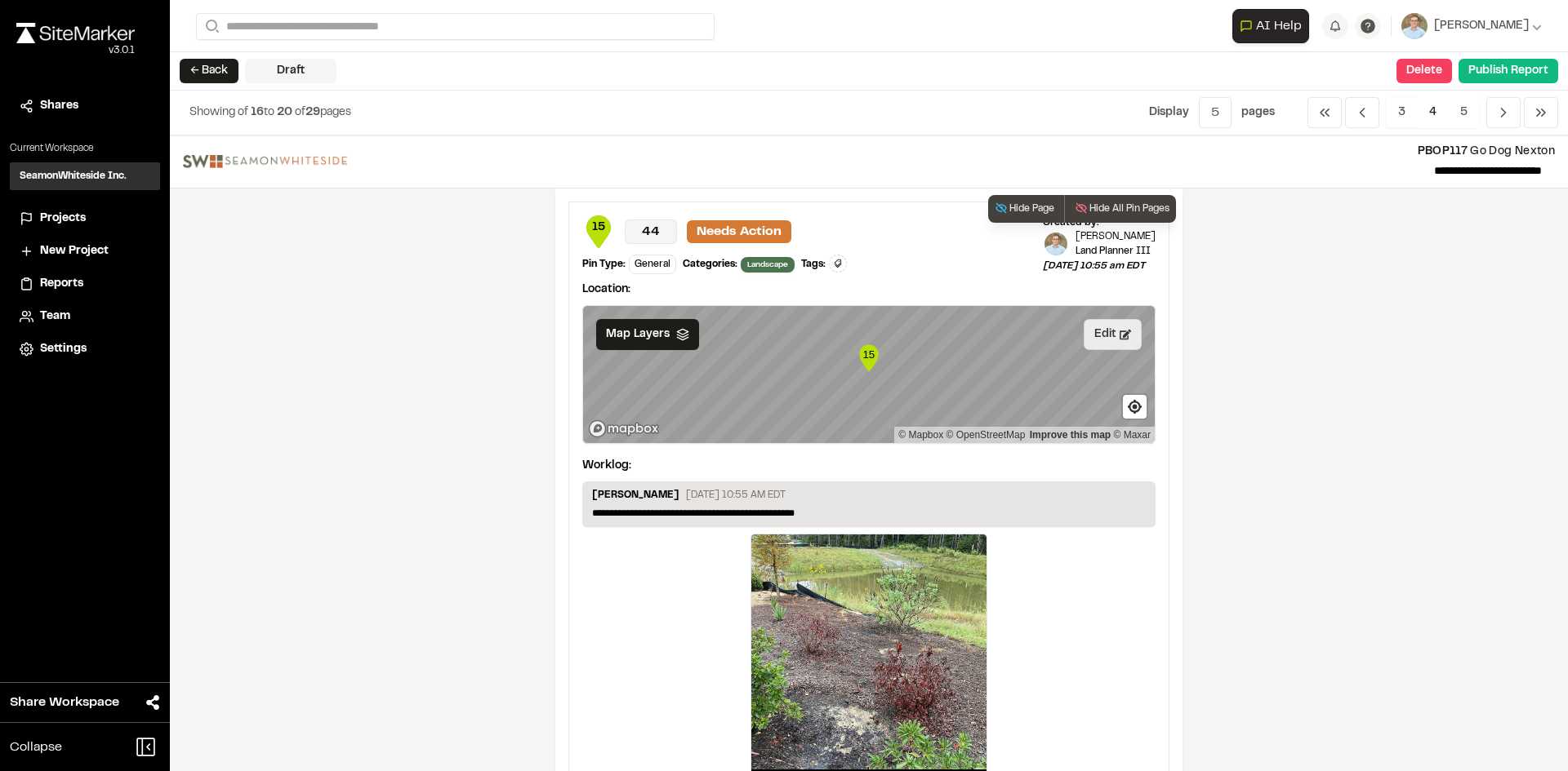
click at [1104, 339] on button "Edit" at bounding box center [1112, 334] width 58 height 31
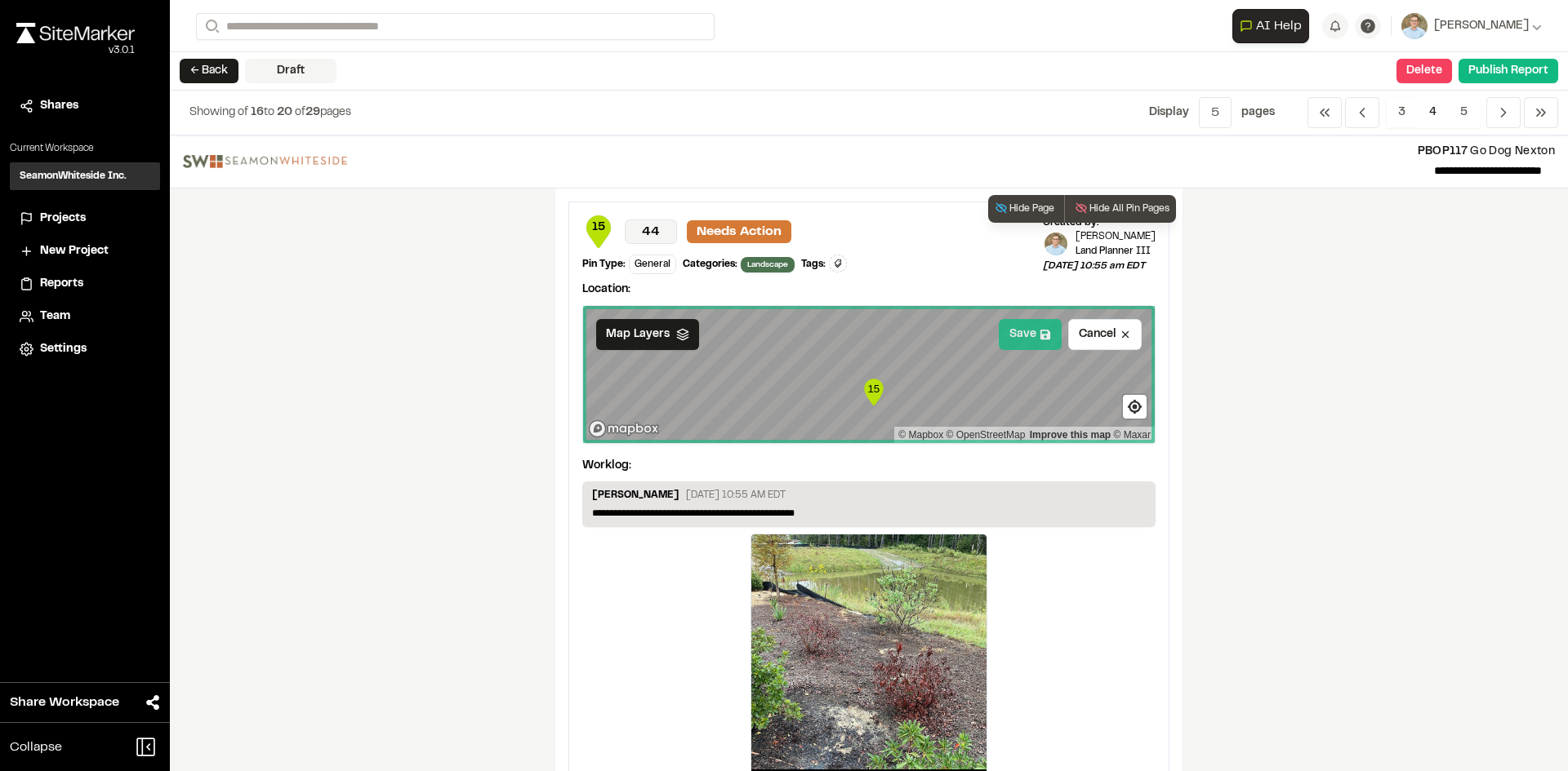
click at [1008, 337] on button "Save" at bounding box center [1030, 334] width 63 height 31
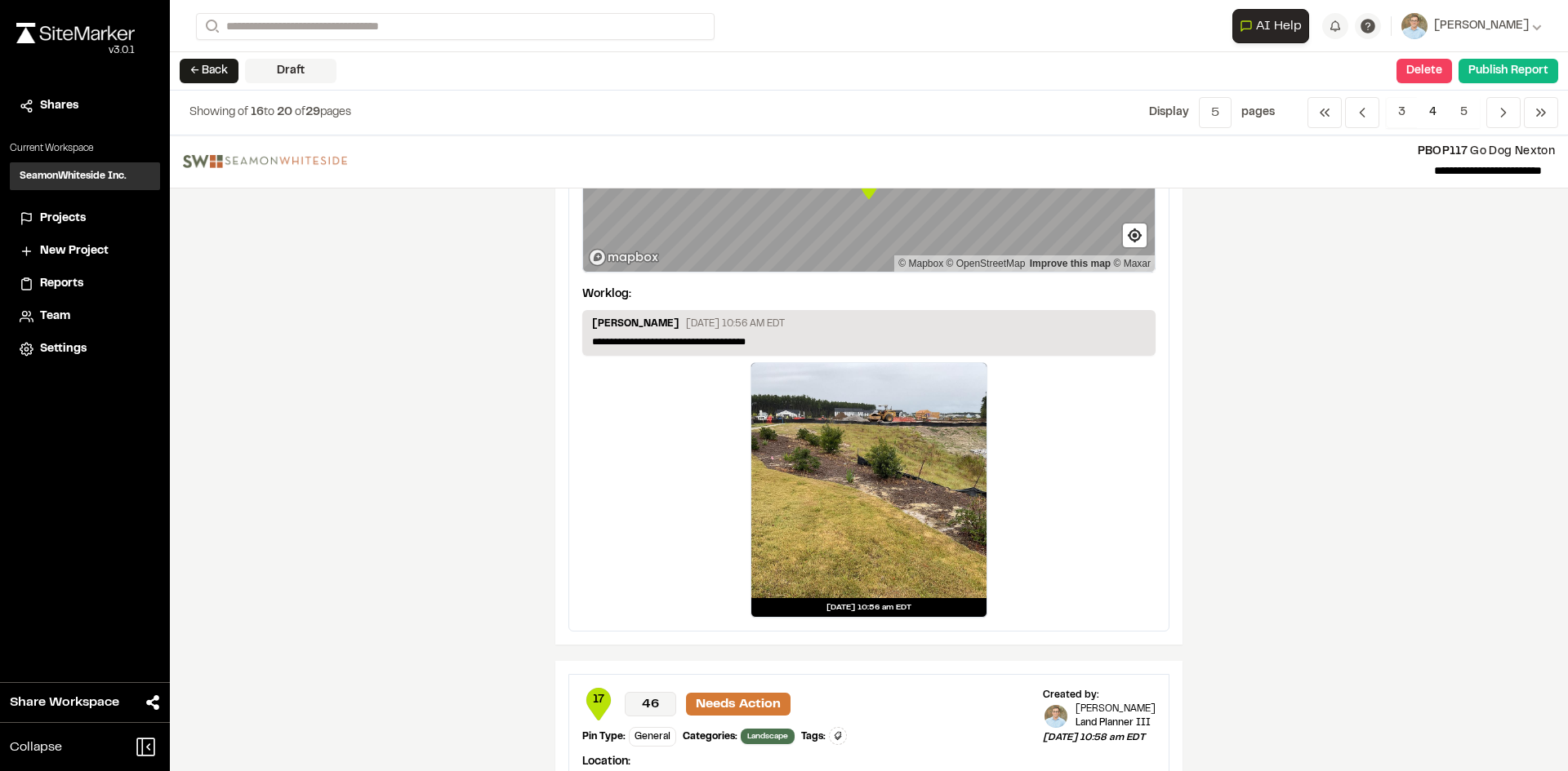
scroll to position [489, 0]
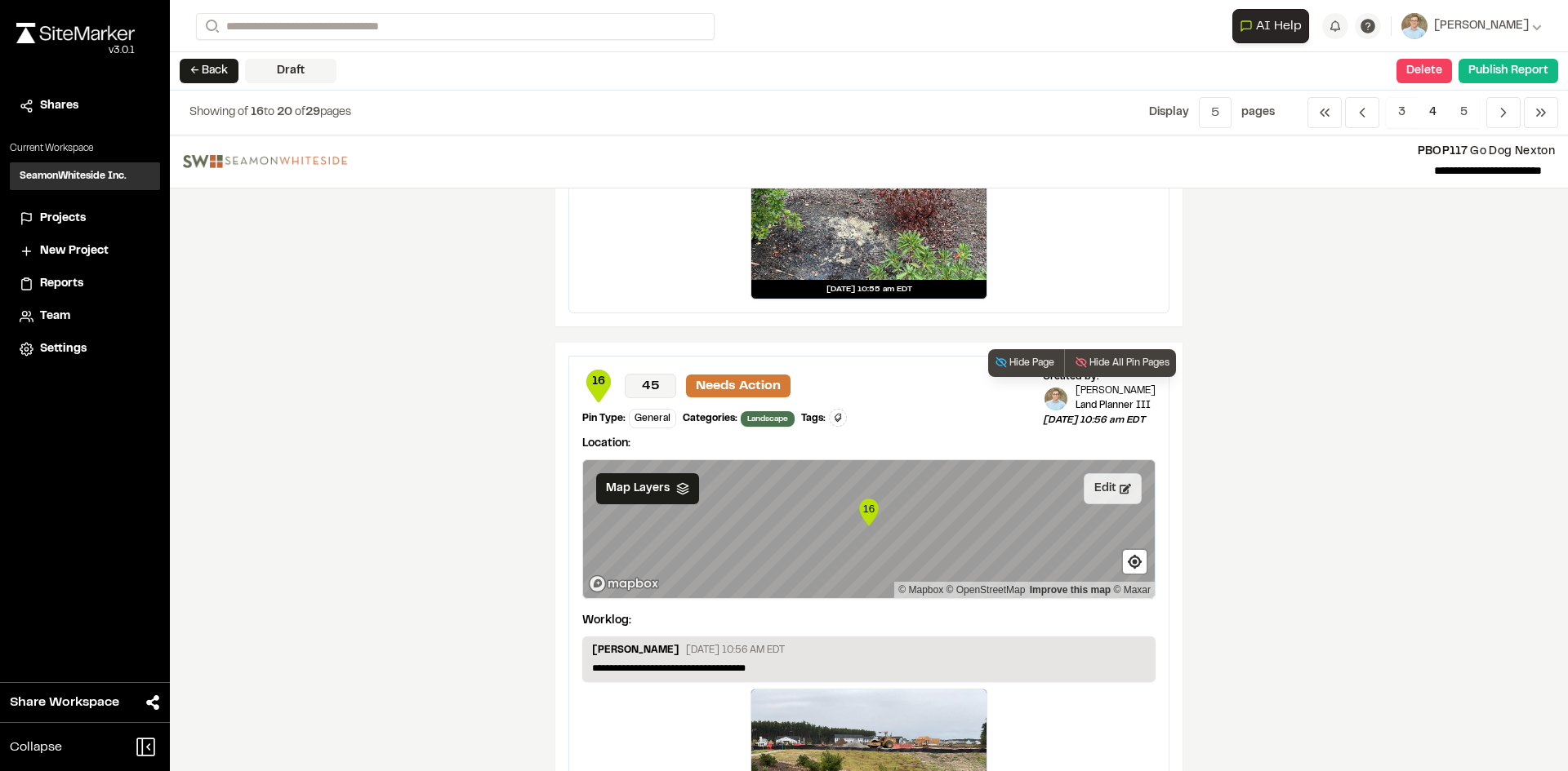
click at [1102, 490] on button "Edit" at bounding box center [1112, 489] width 58 height 31
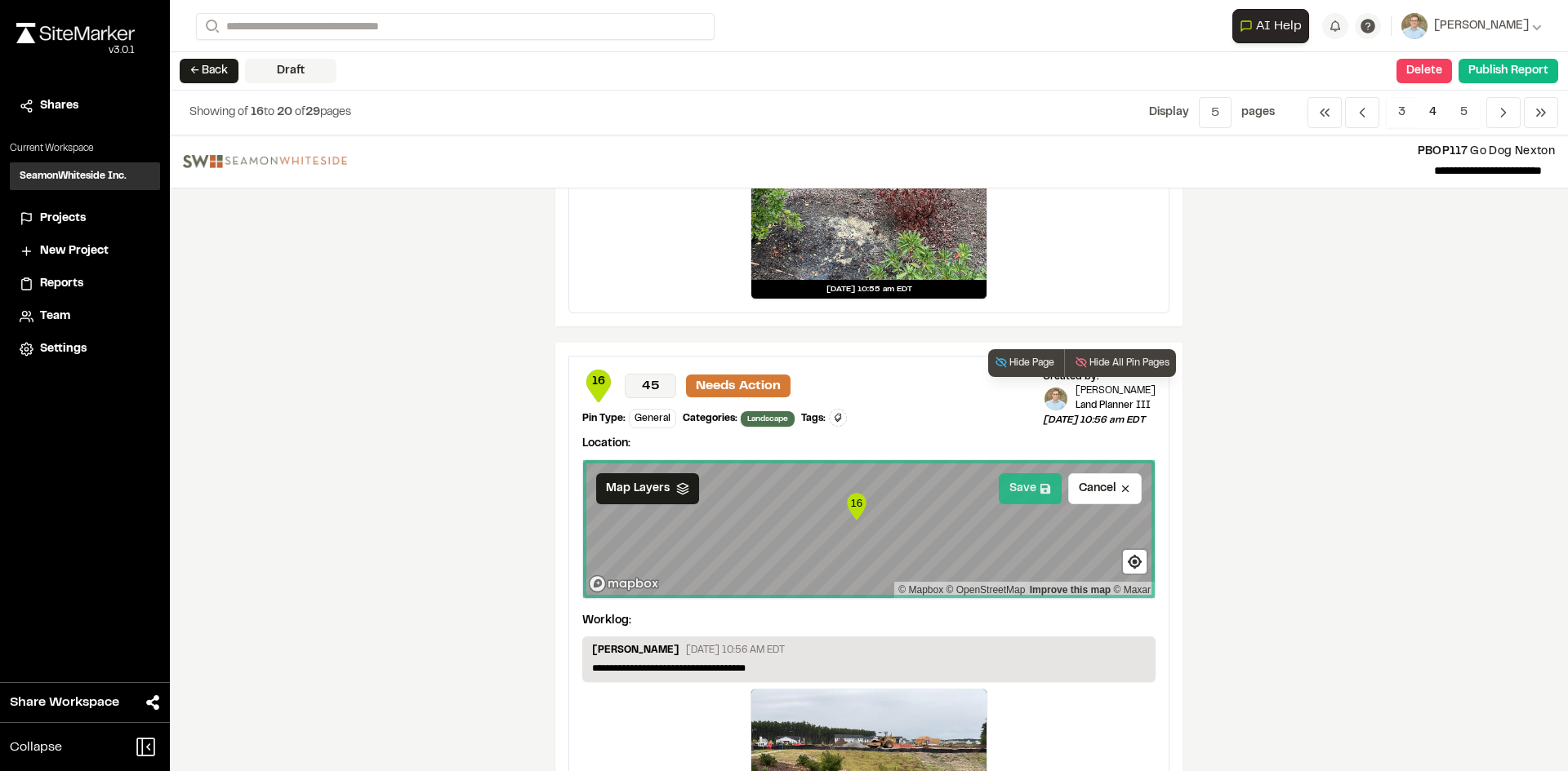
click at [1011, 489] on button "Save" at bounding box center [1030, 489] width 63 height 31
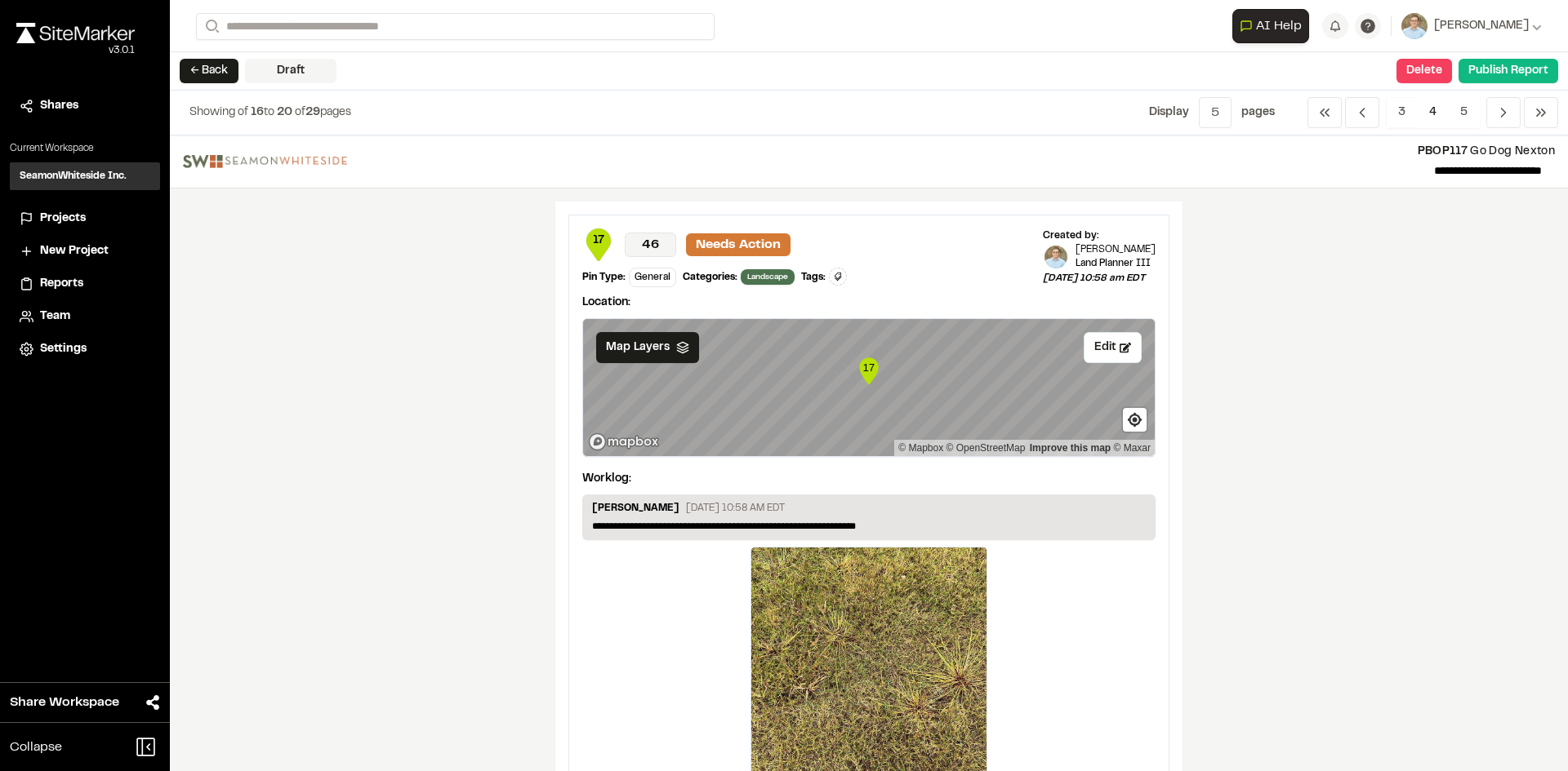
scroll to position [1306, 0]
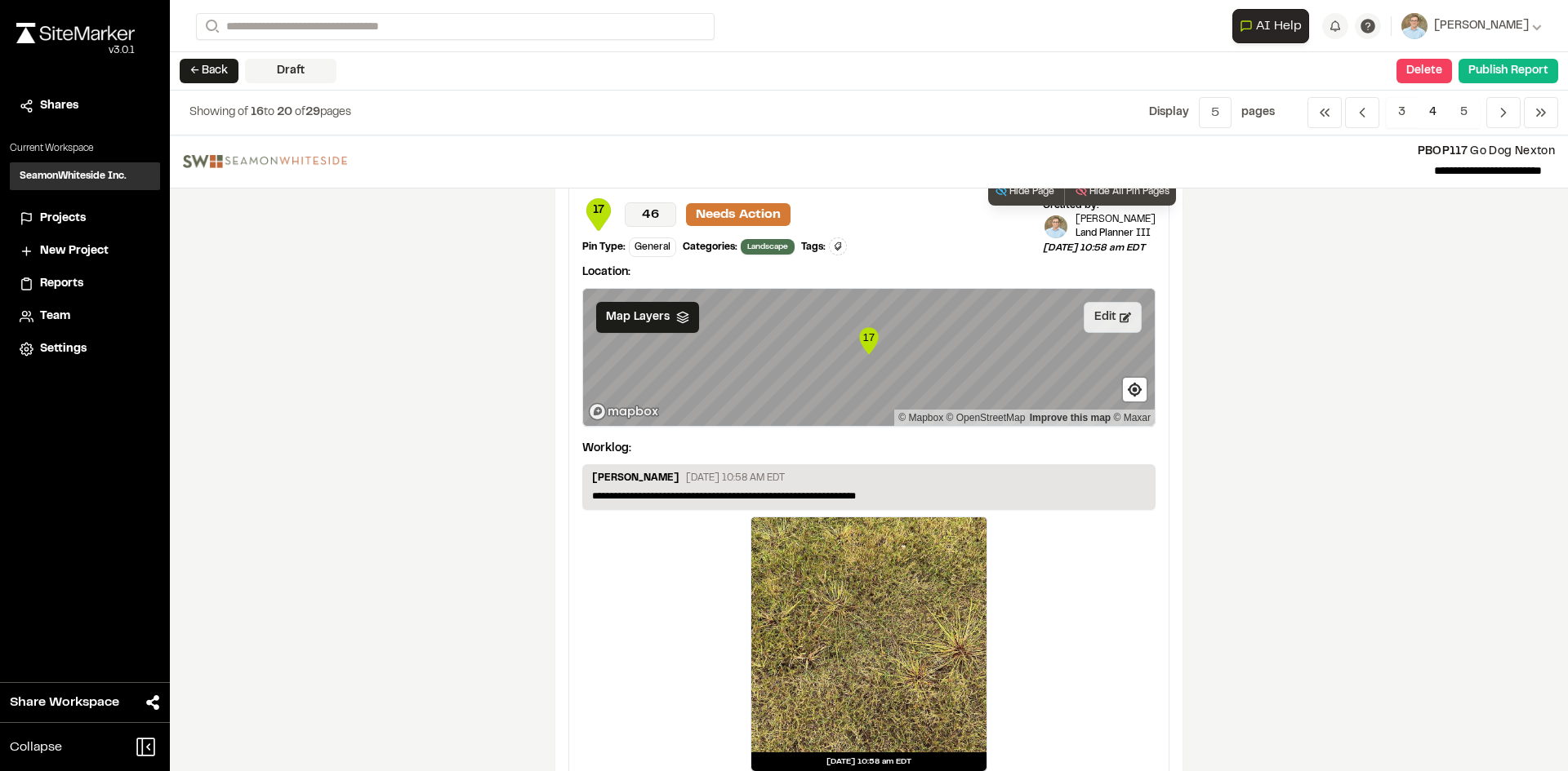
click at [1099, 310] on button "Edit" at bounding box center [1112, 317] width 58 height 31
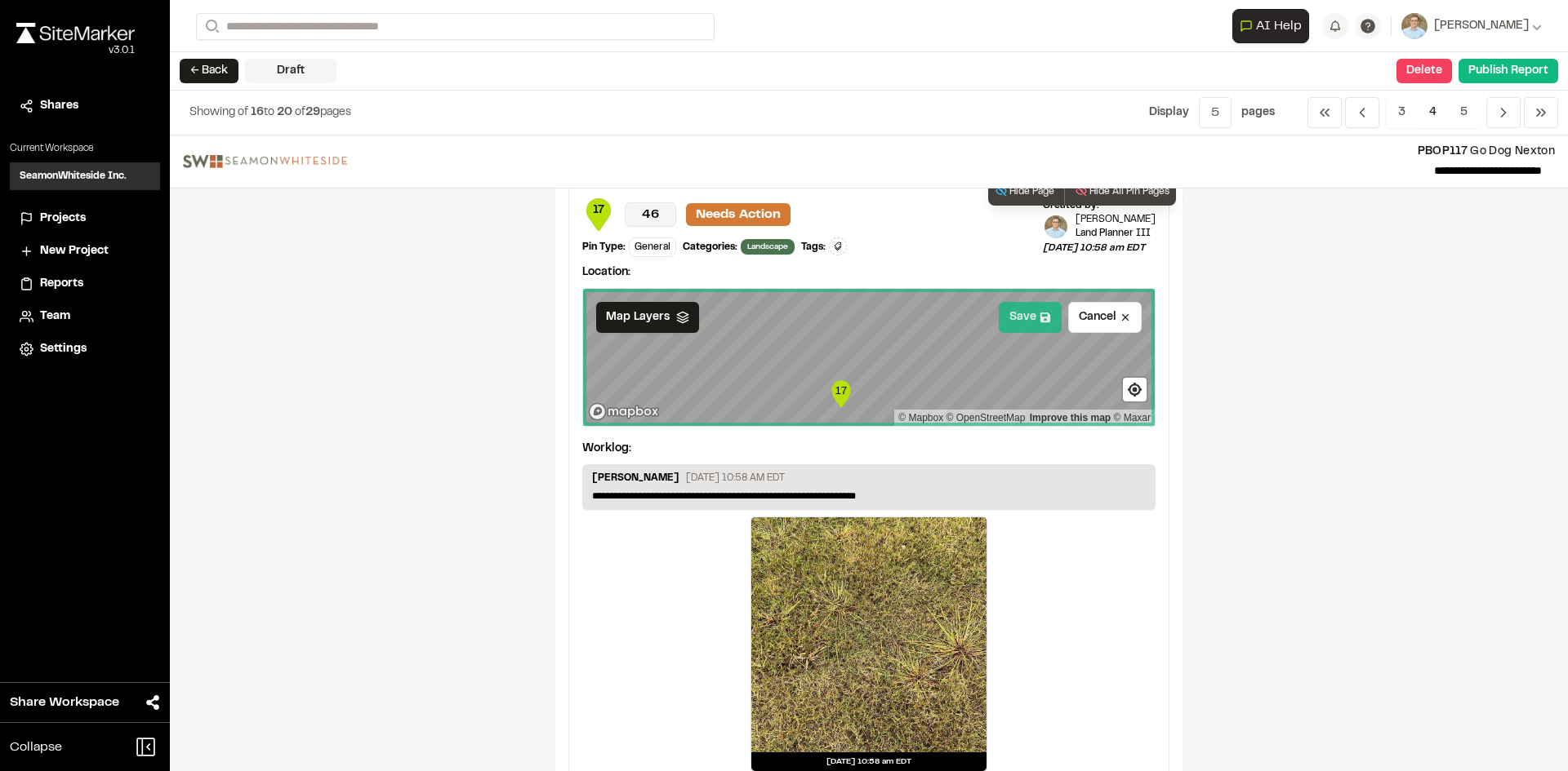
click at [1010, 323] on button "Save" at bounding box center [1030, 317] width 63 height 31
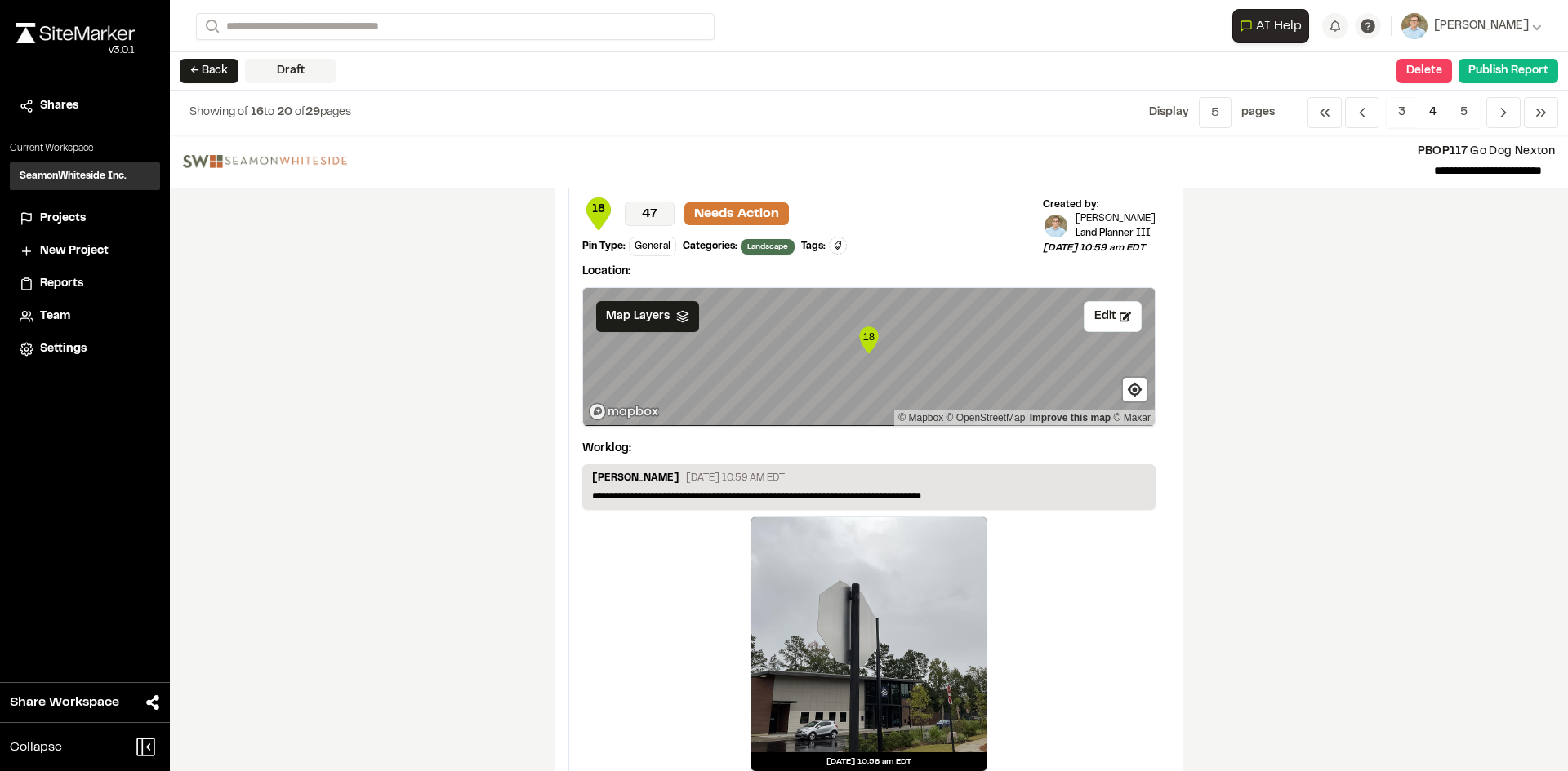
scroll to position [1959, 0]
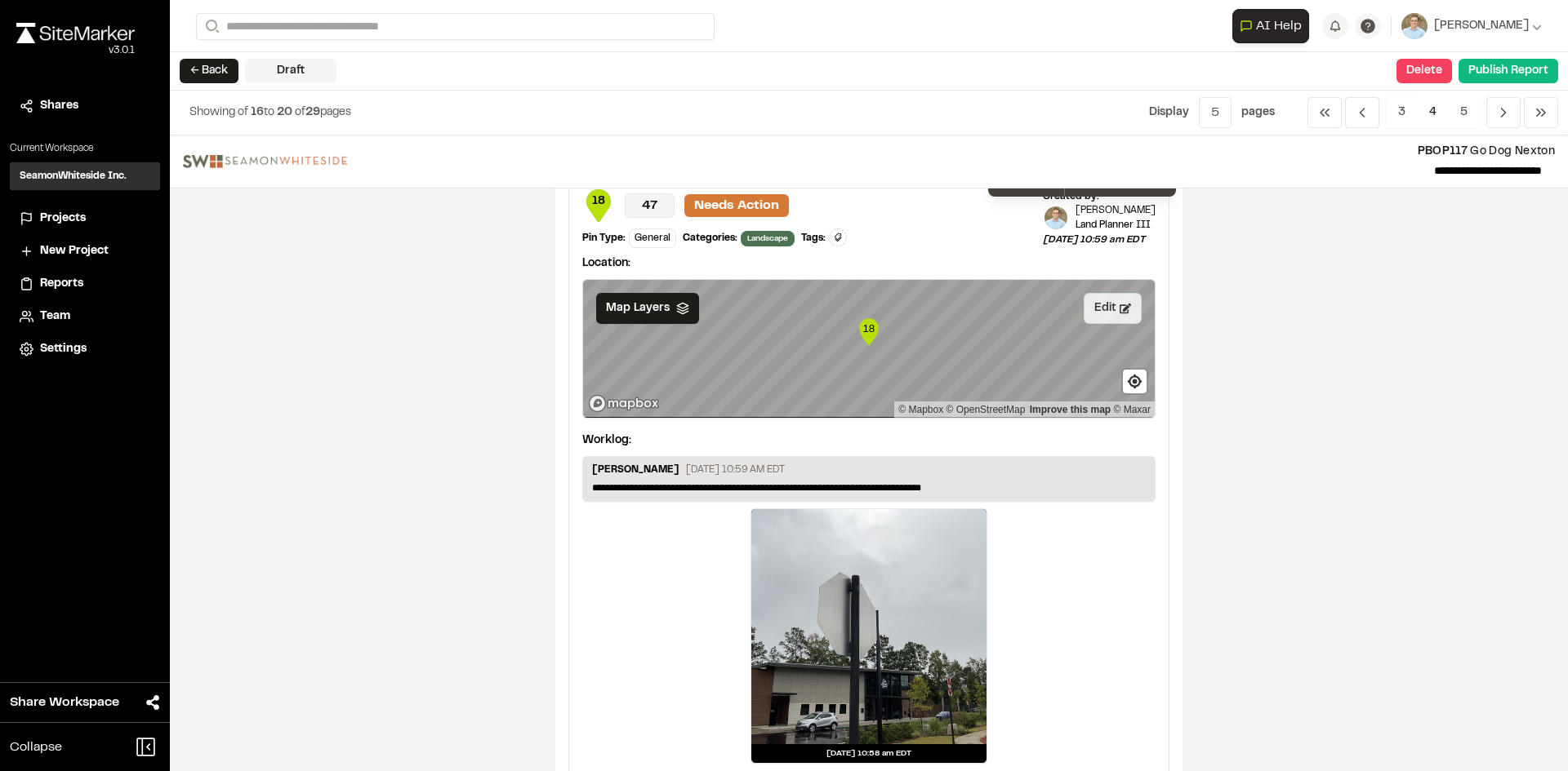
click at [1102, 314] on button "Edit" at bounding box center [1112, 308] width 58 height 31
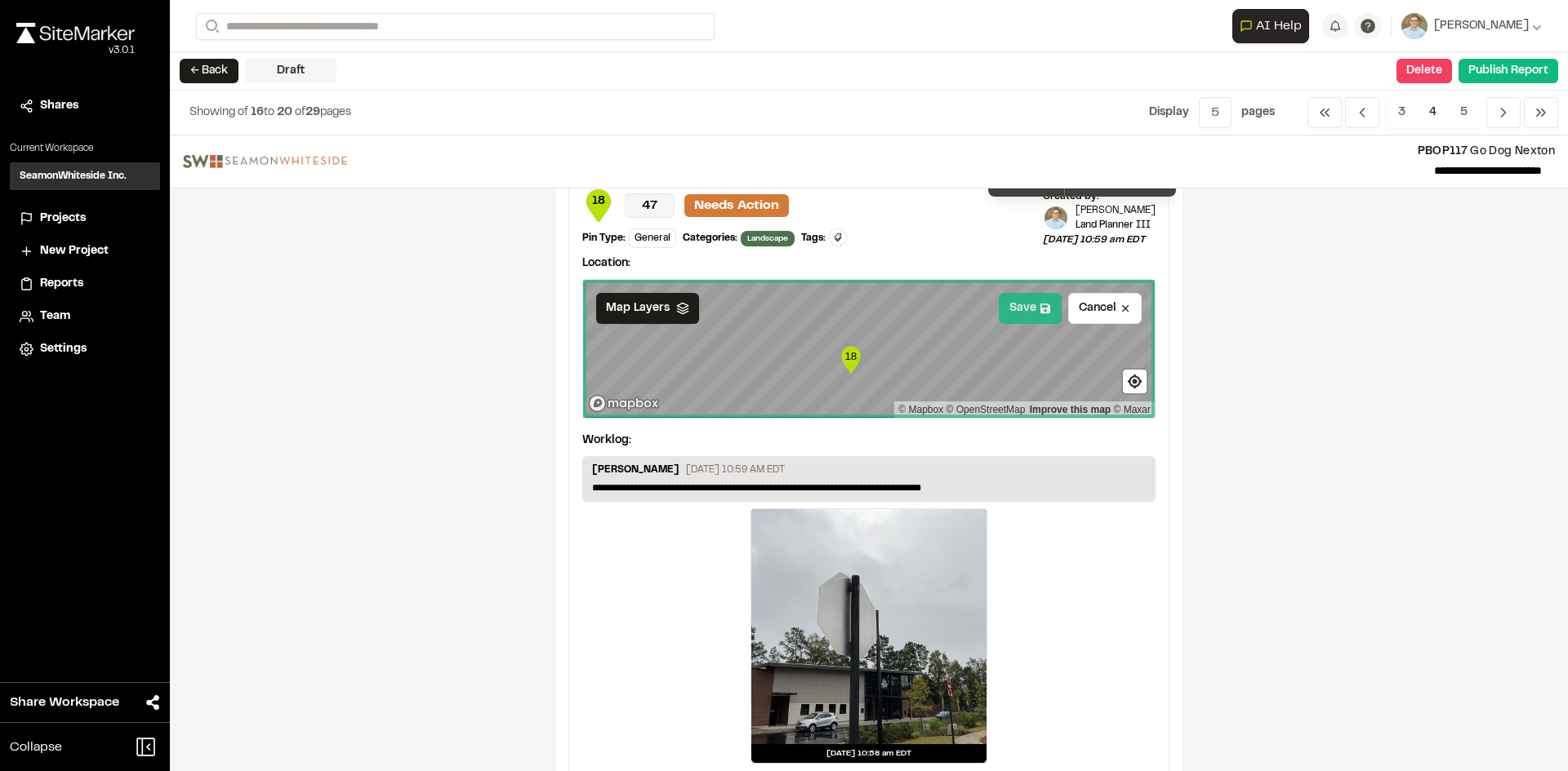
click at [1025, 314] on button "Save" at bounding box center [1030, 308] width 63 height 31
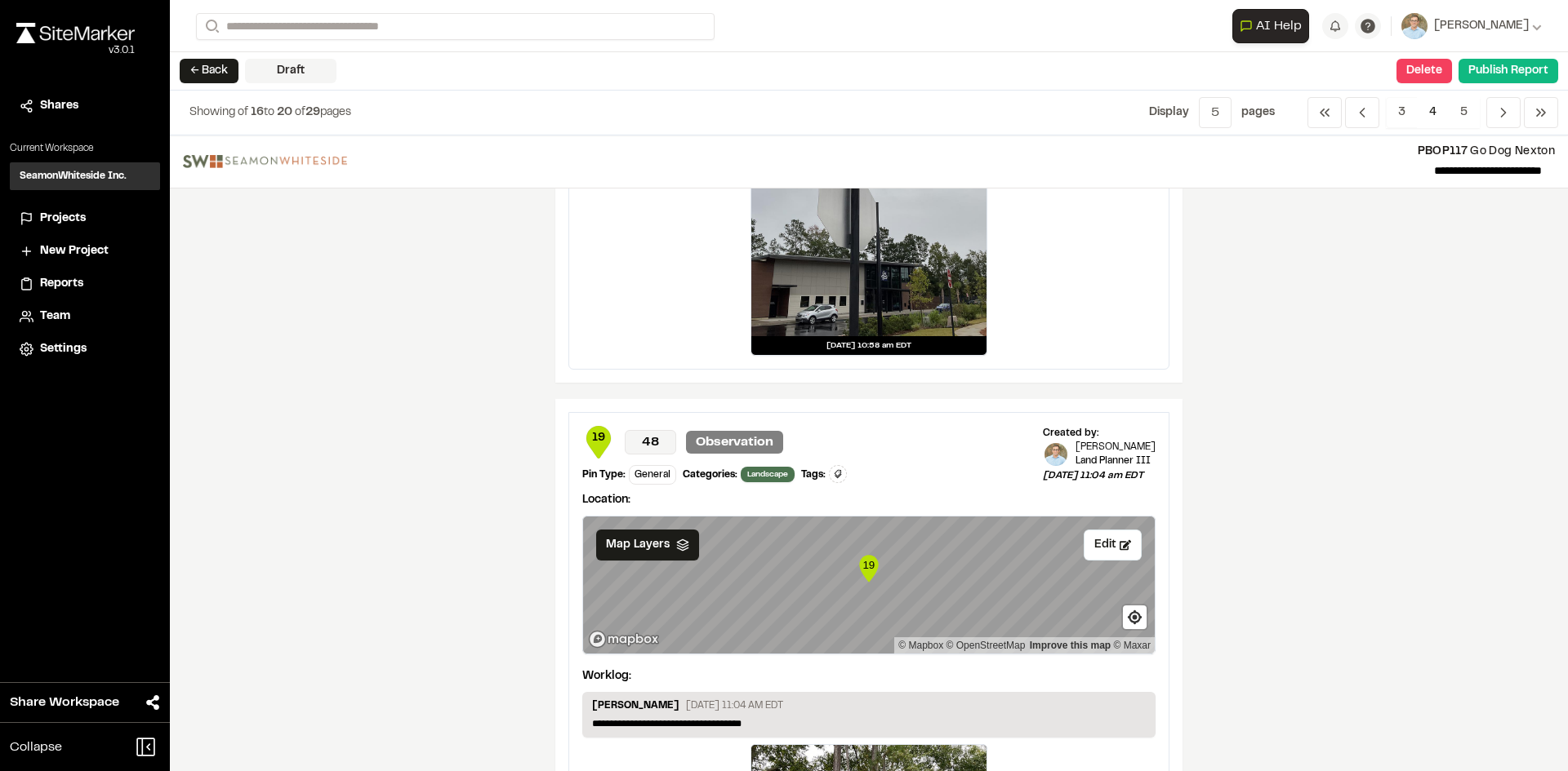
scroll to position [2611, 0]
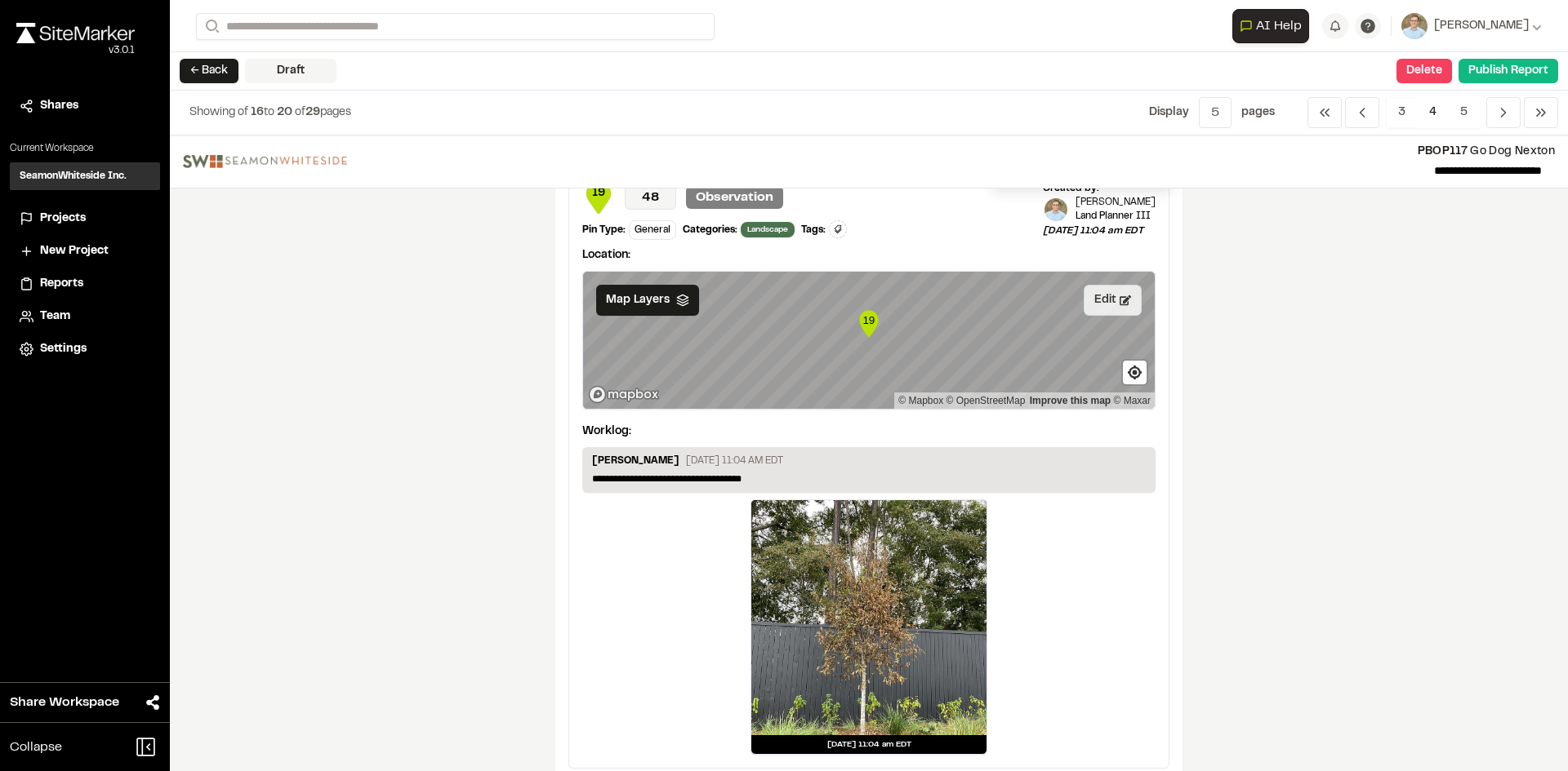
click at [1095, 308] on button "Edit" at bounding box center [1112, 300] width 58 height 31
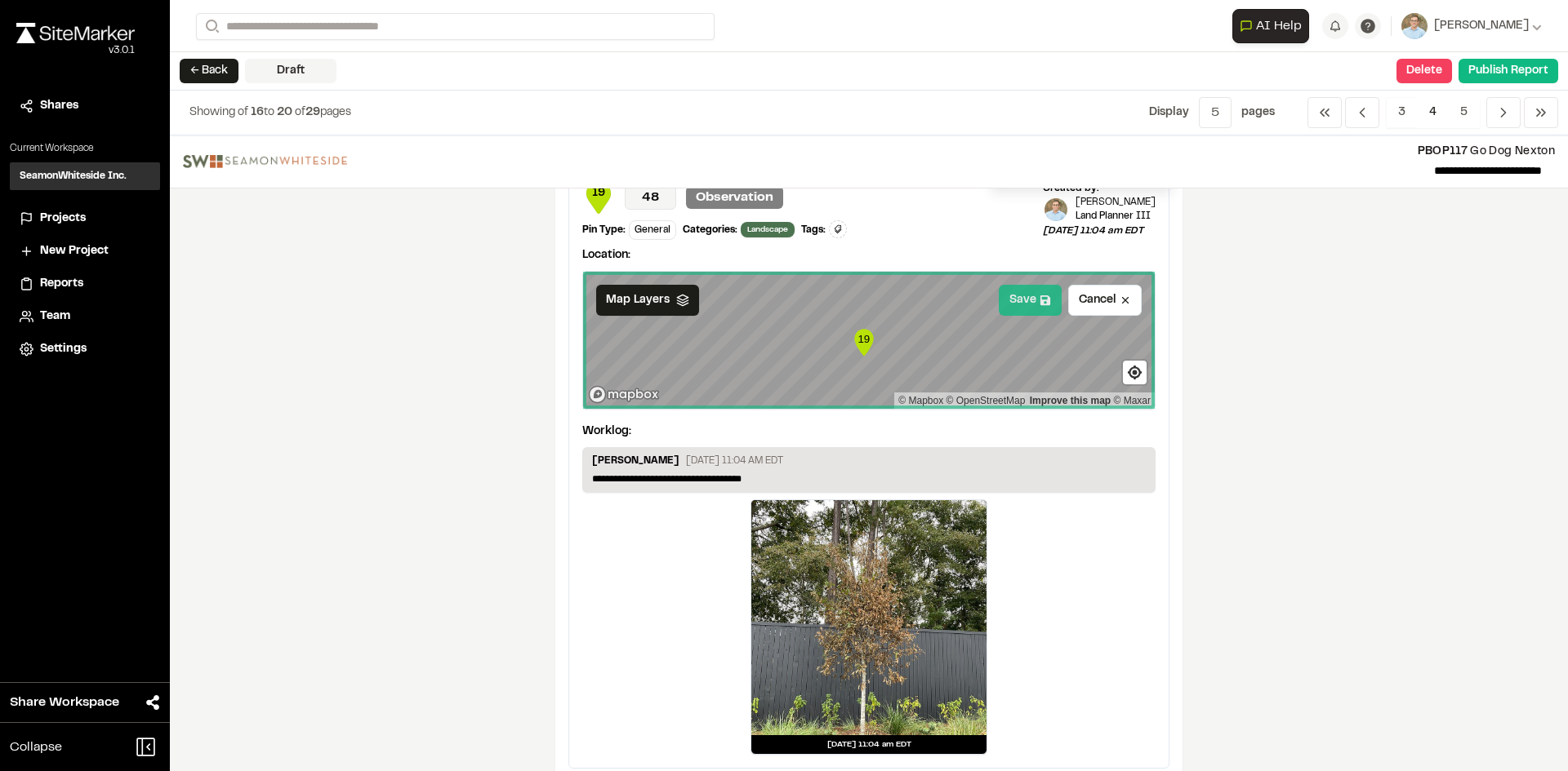
click at [1018, 307] on button "Save" at bounding box center [1030, 300] width 63 height 31
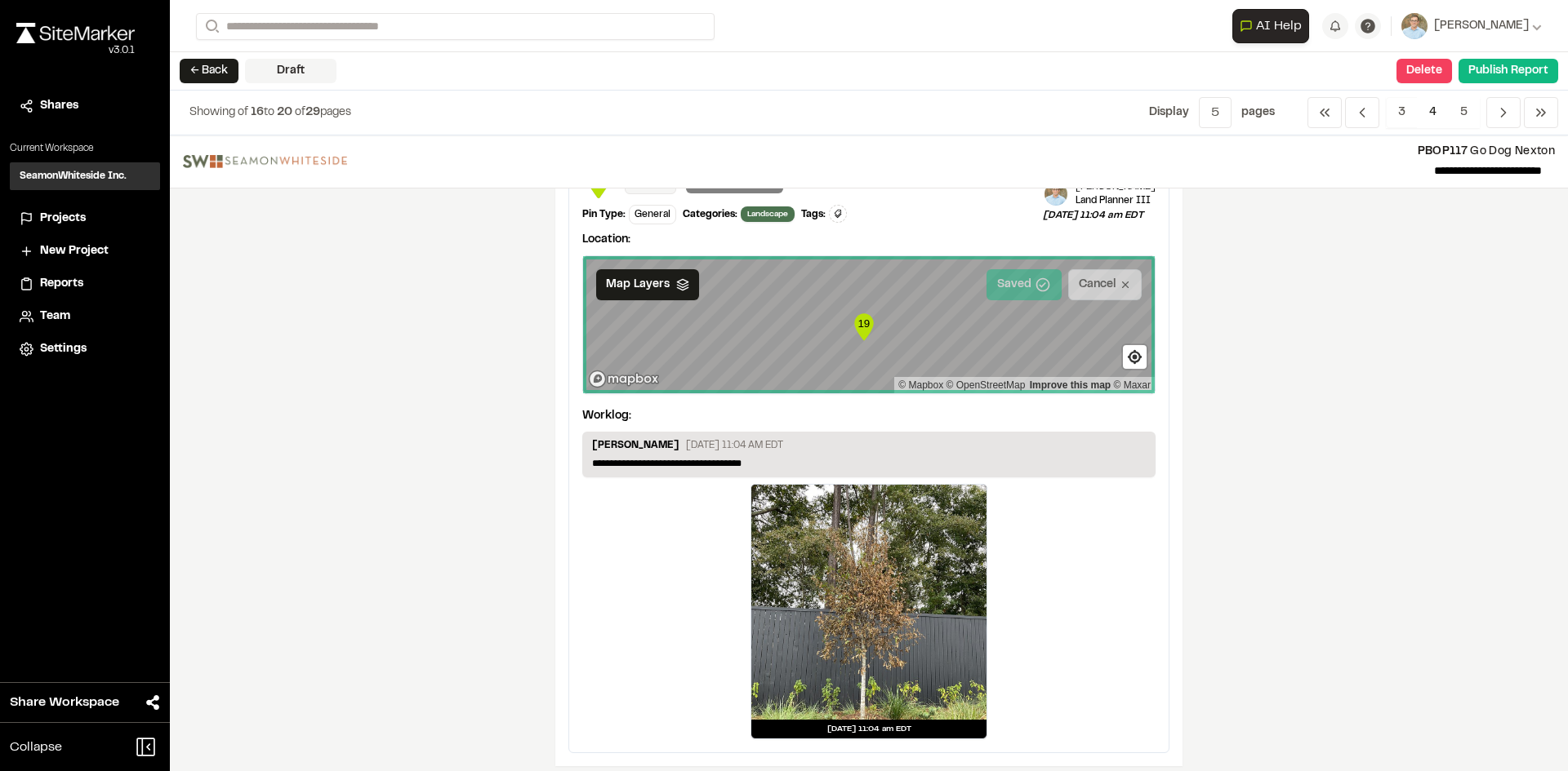
scroll to position [2638, 0]
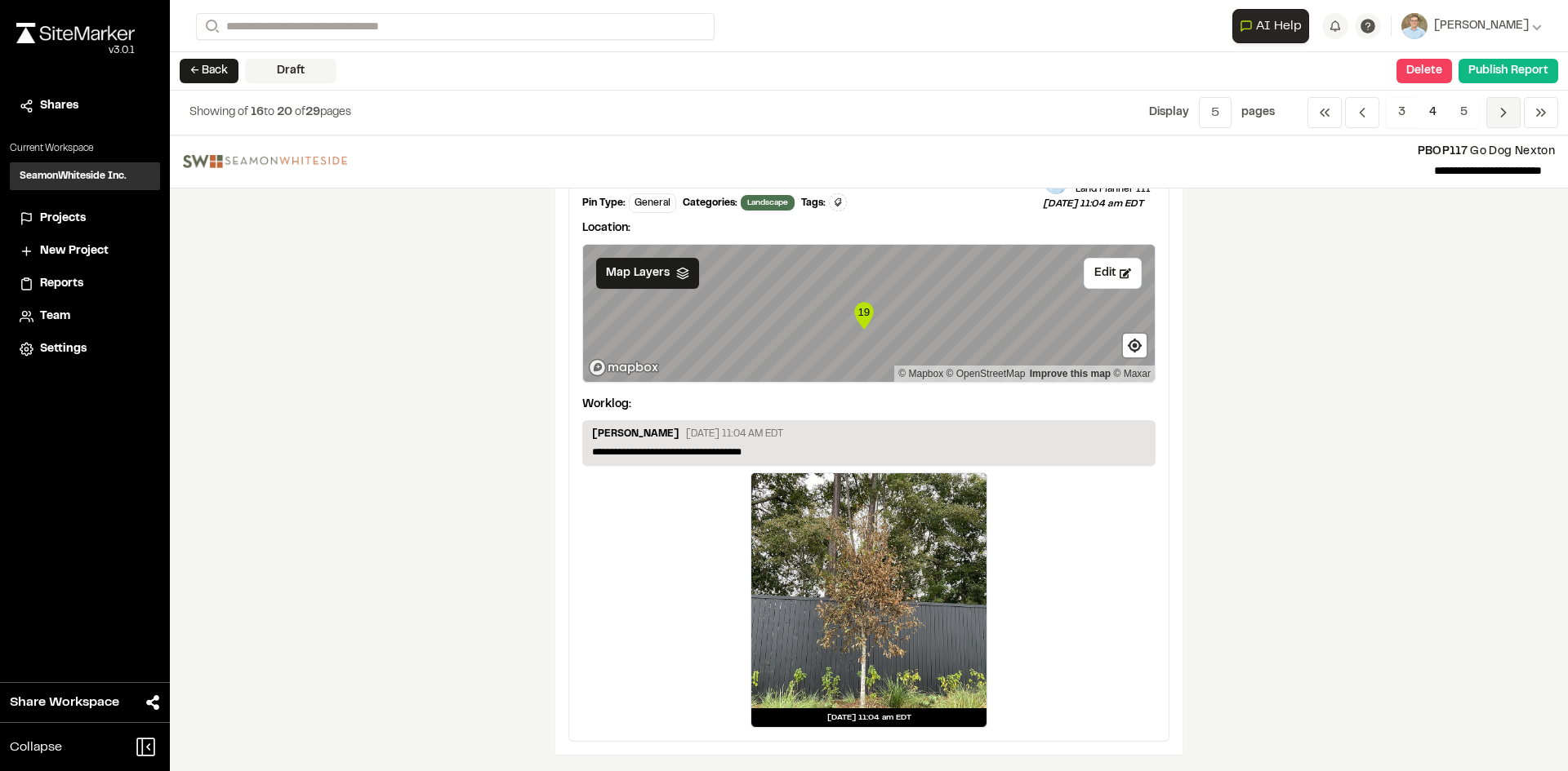
click at [1509, 102] on span "Previous" at bounding box center [1503, 112] width 34 height 31
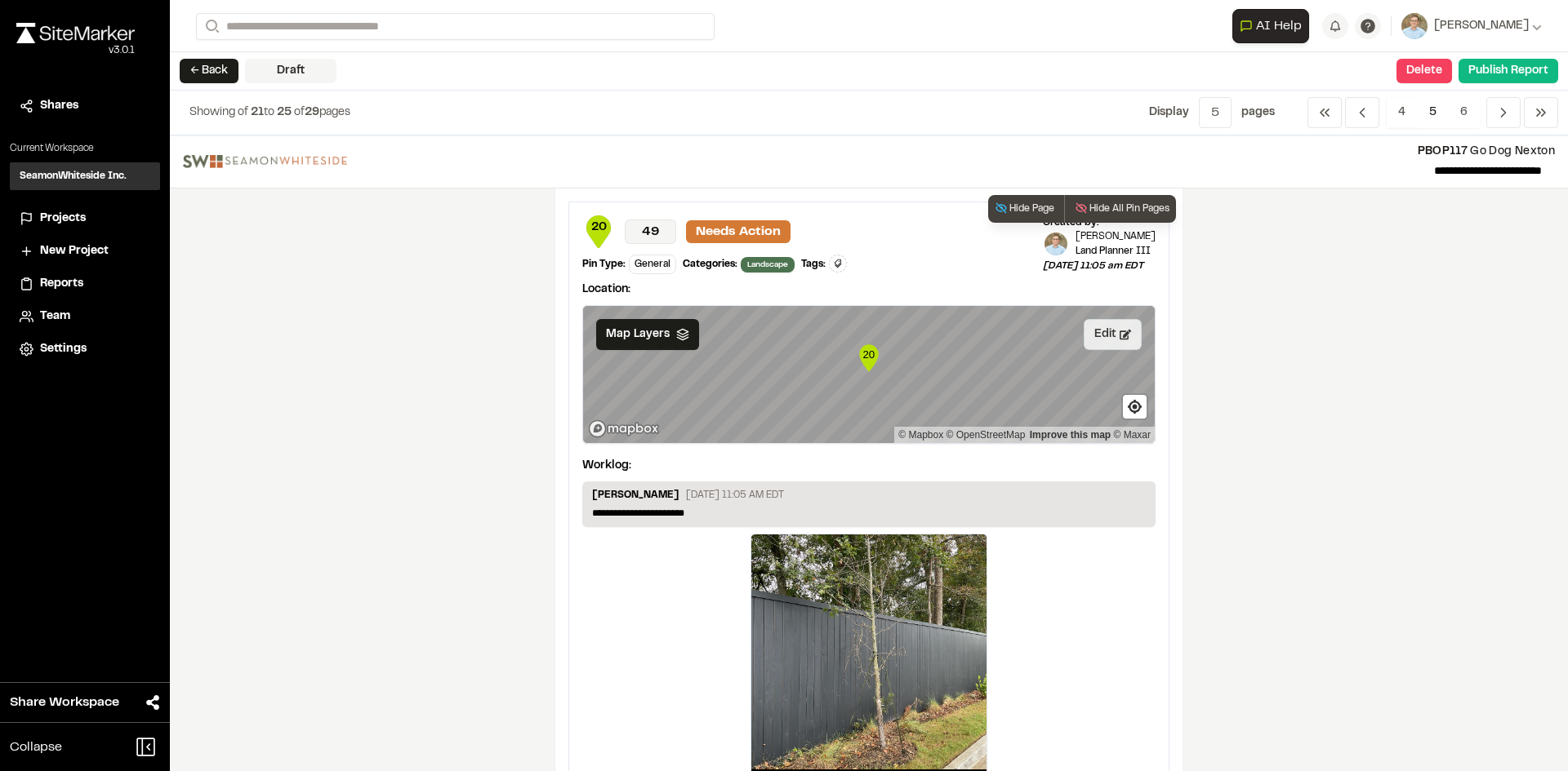
click at [1101, 337] on button "Edit" at bounding box center [1112, 334] width 58 height 31
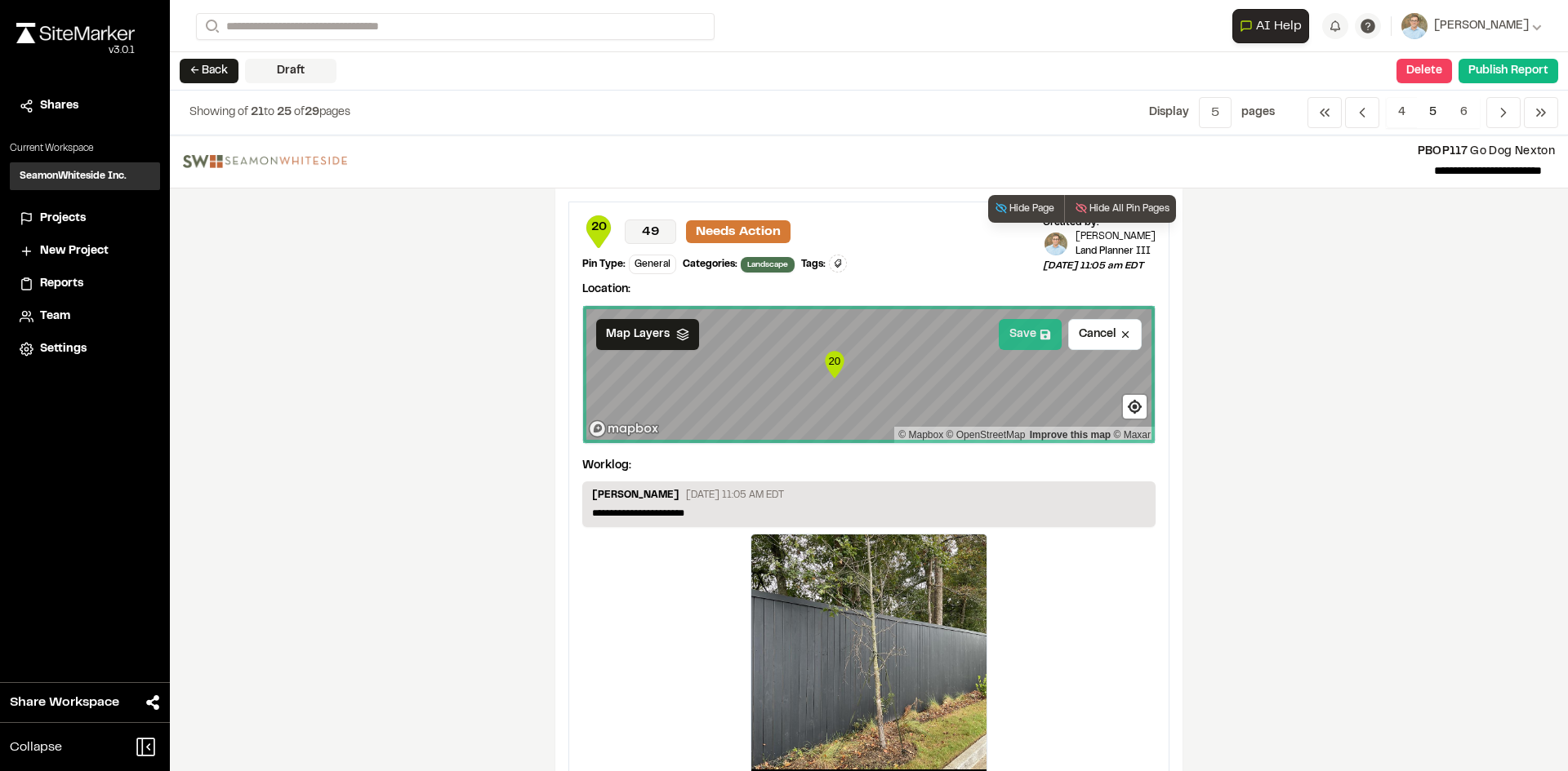
click at [1021, 328] on button "Save" at bounding box center [1030, 334] width 63 height 31
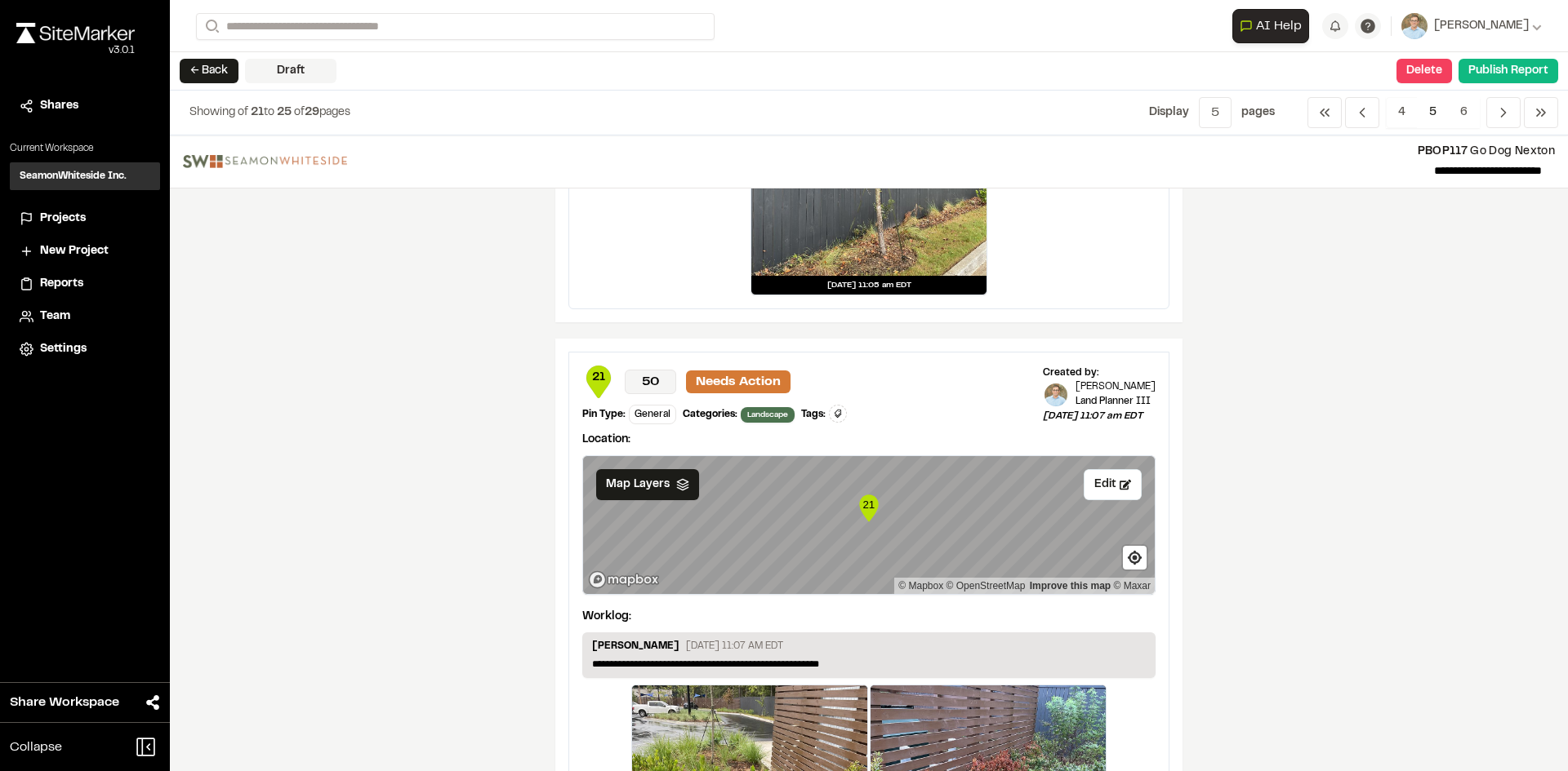
scroll to position [489, 0]
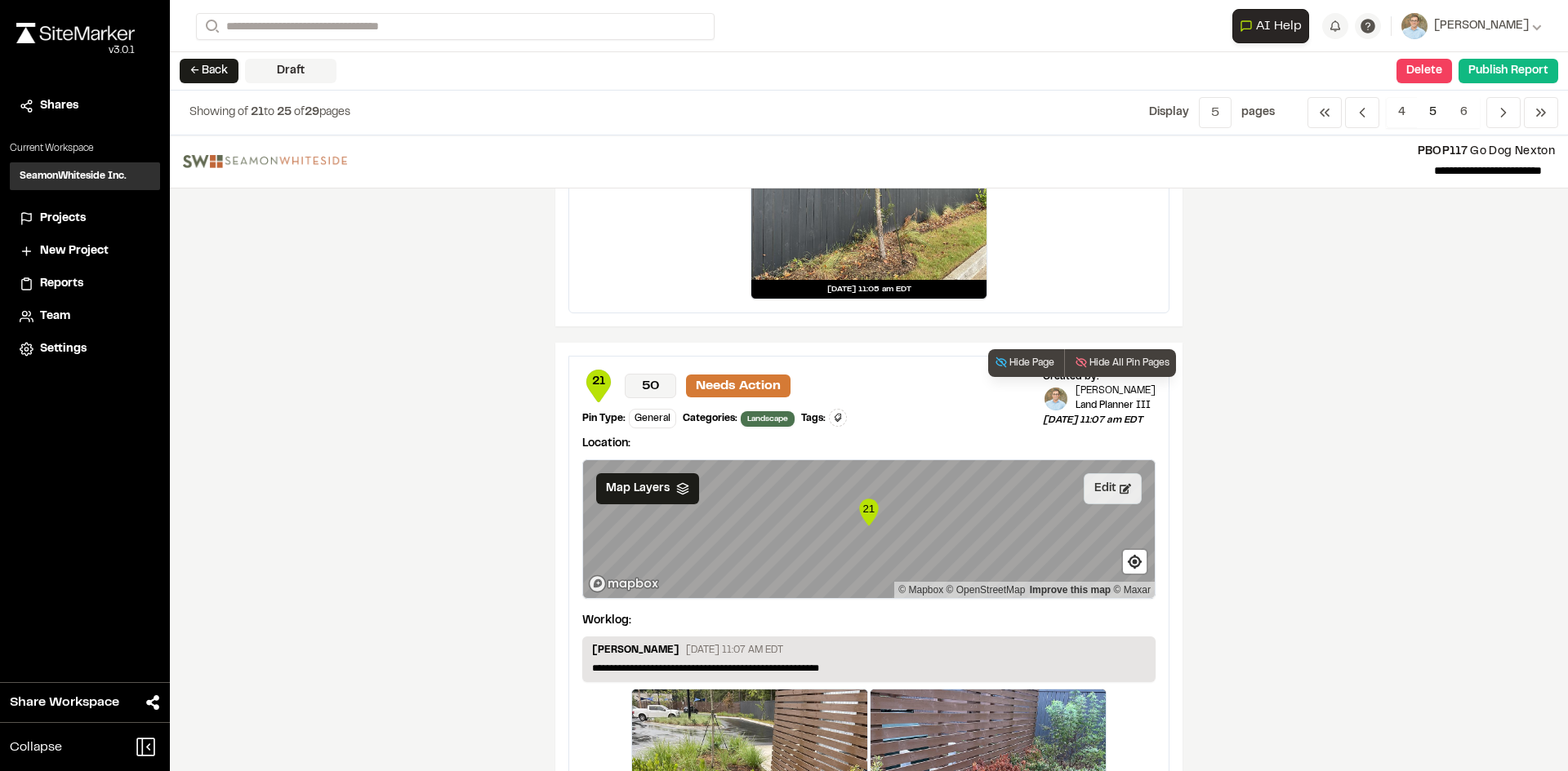
click at [1091, 490] on button "Edit" at bounding box center [1112, 489] width 58 height 31
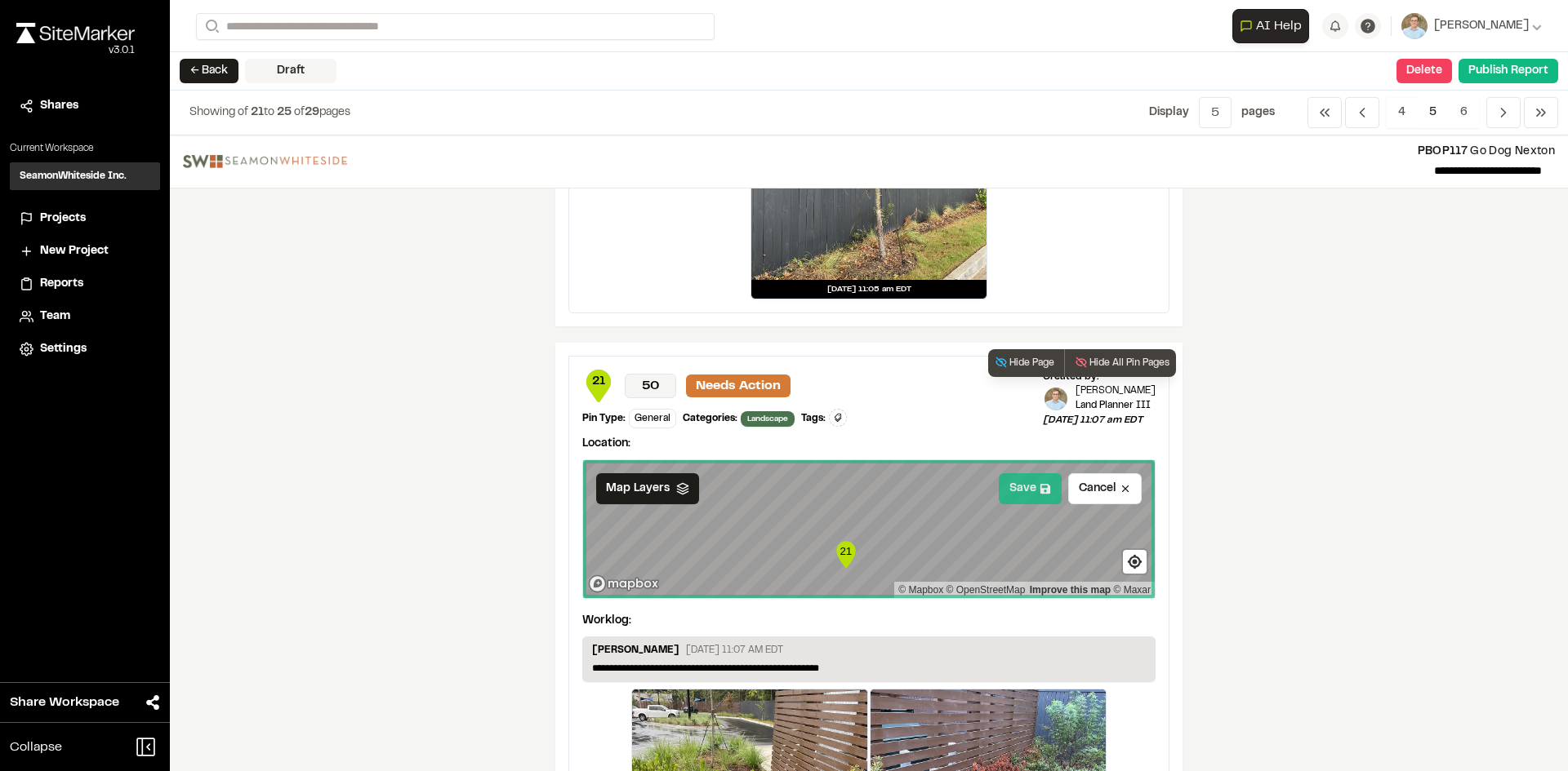
click at [1013, 488] on button "Save" at bounding box center [1030, 489] width 63 height 31
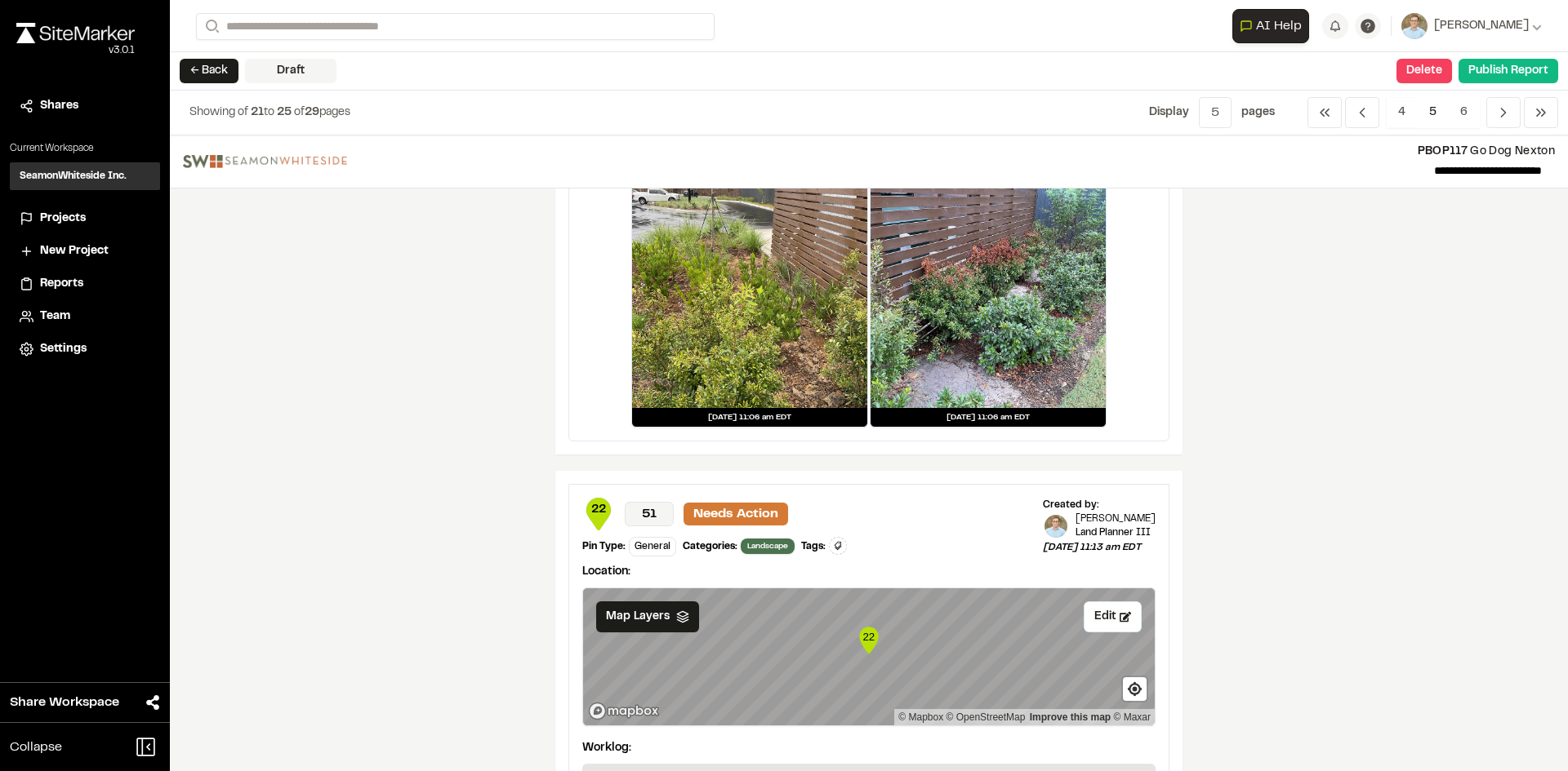
scroll to position [1306, 0]
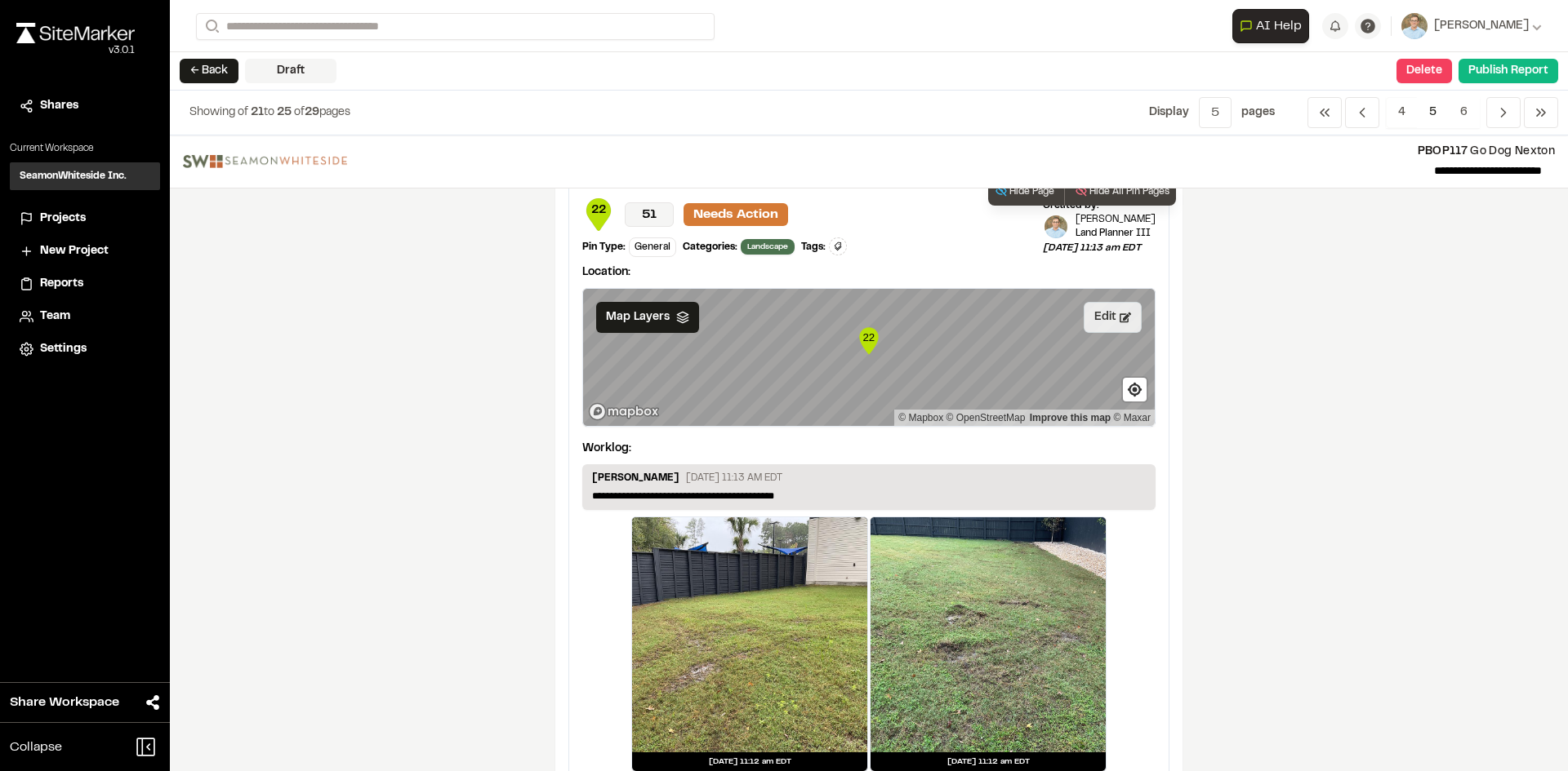
click at [1097, 328] on button "Edit" at bounding box center [1112, 317] width 58 height 31
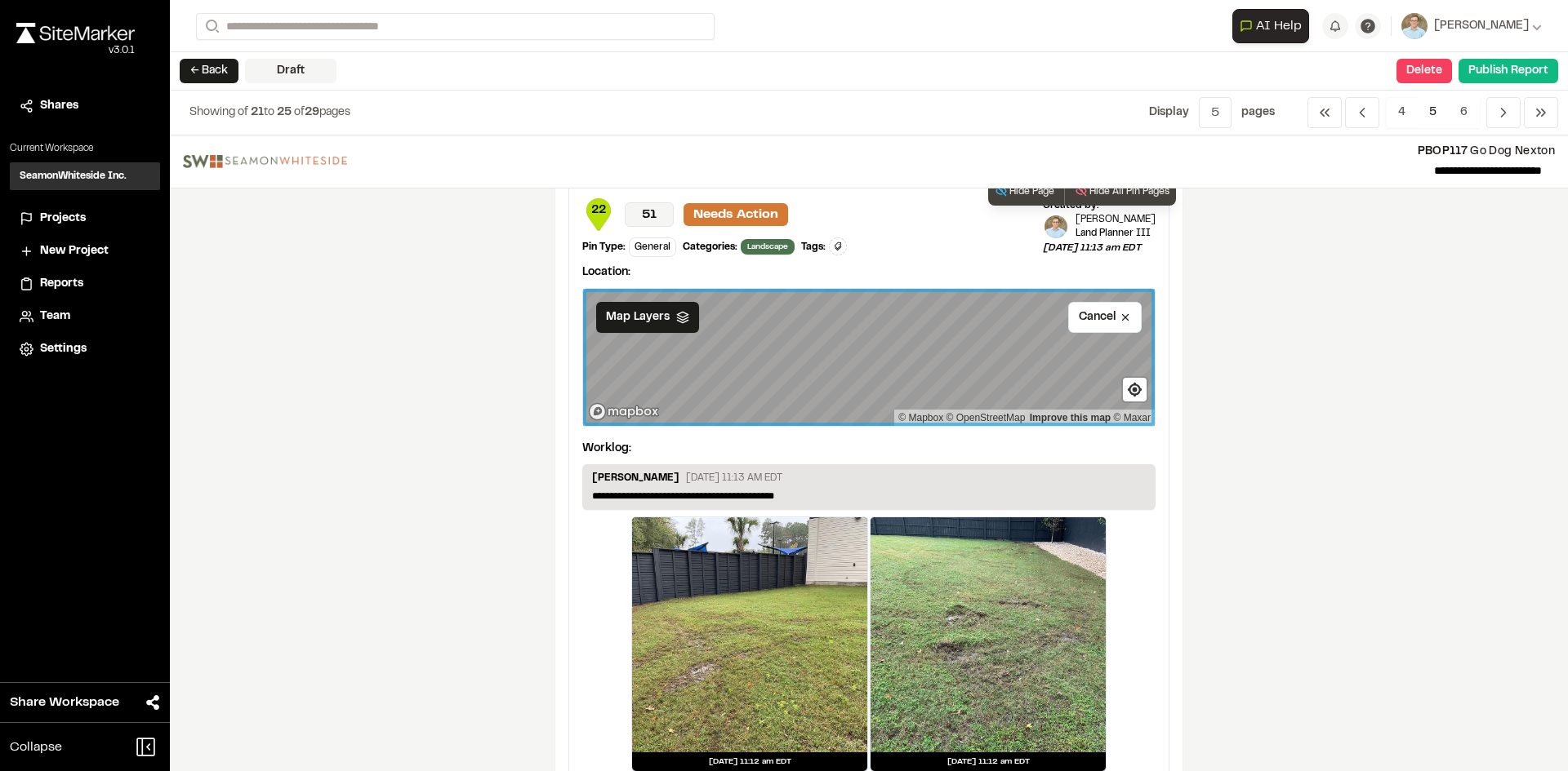
click at [850, 572] on div "**********" at bounding box center [868, 485] width 599 height 600
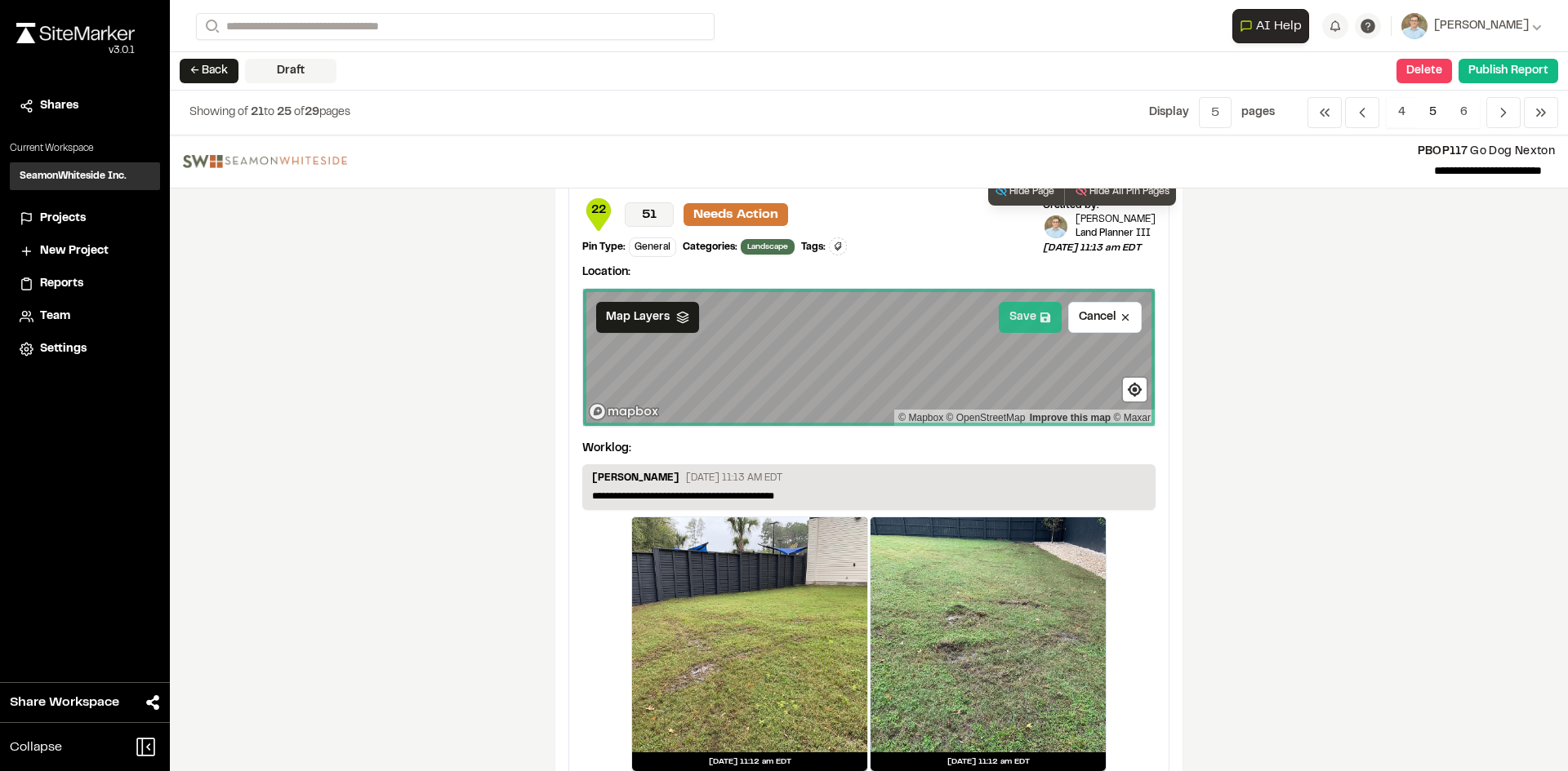
click at [1018, 317] on button "Save" at bounding box center [1030, 317] width 63 height 31
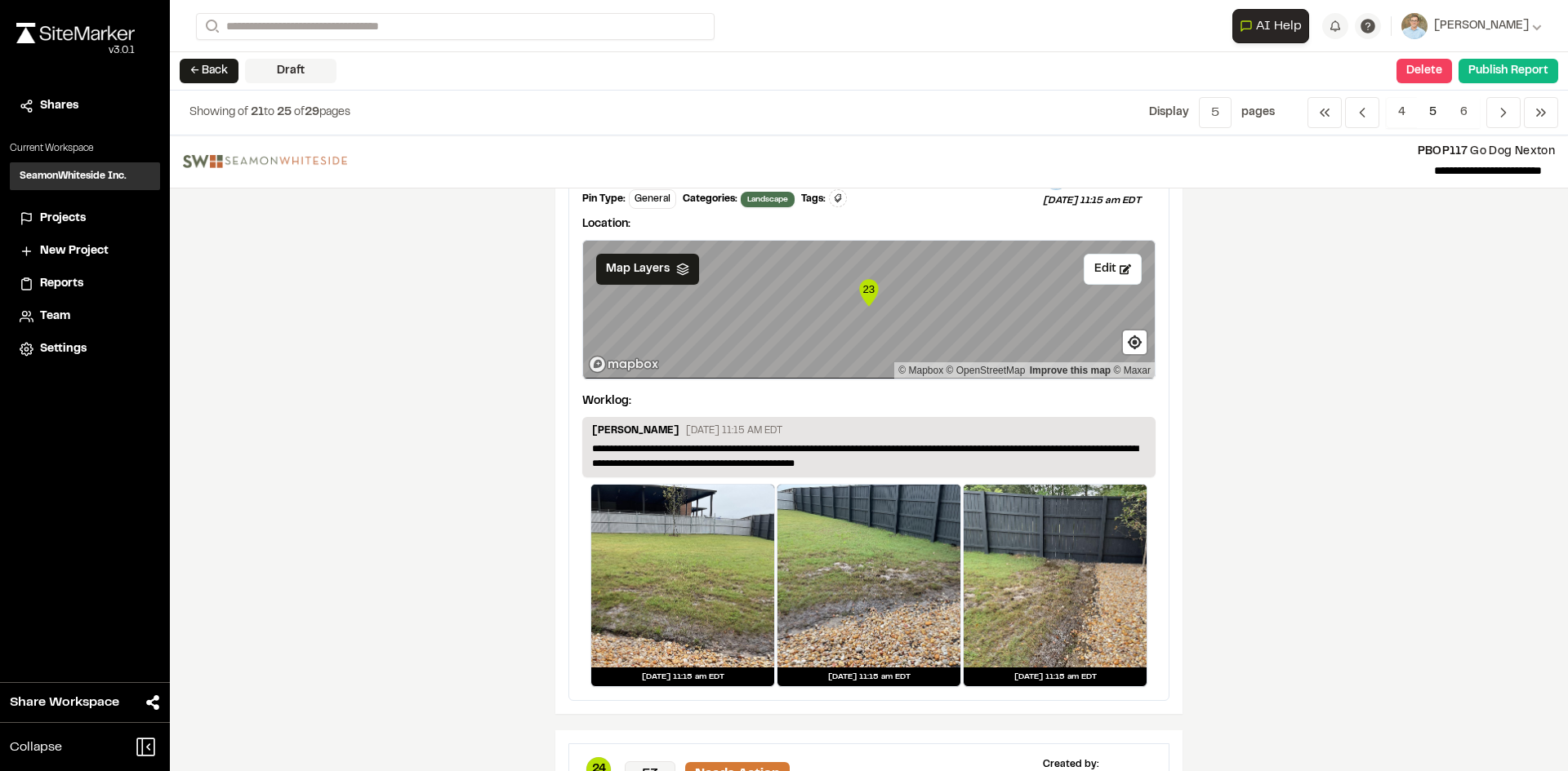
scroll to position [2040, 0]
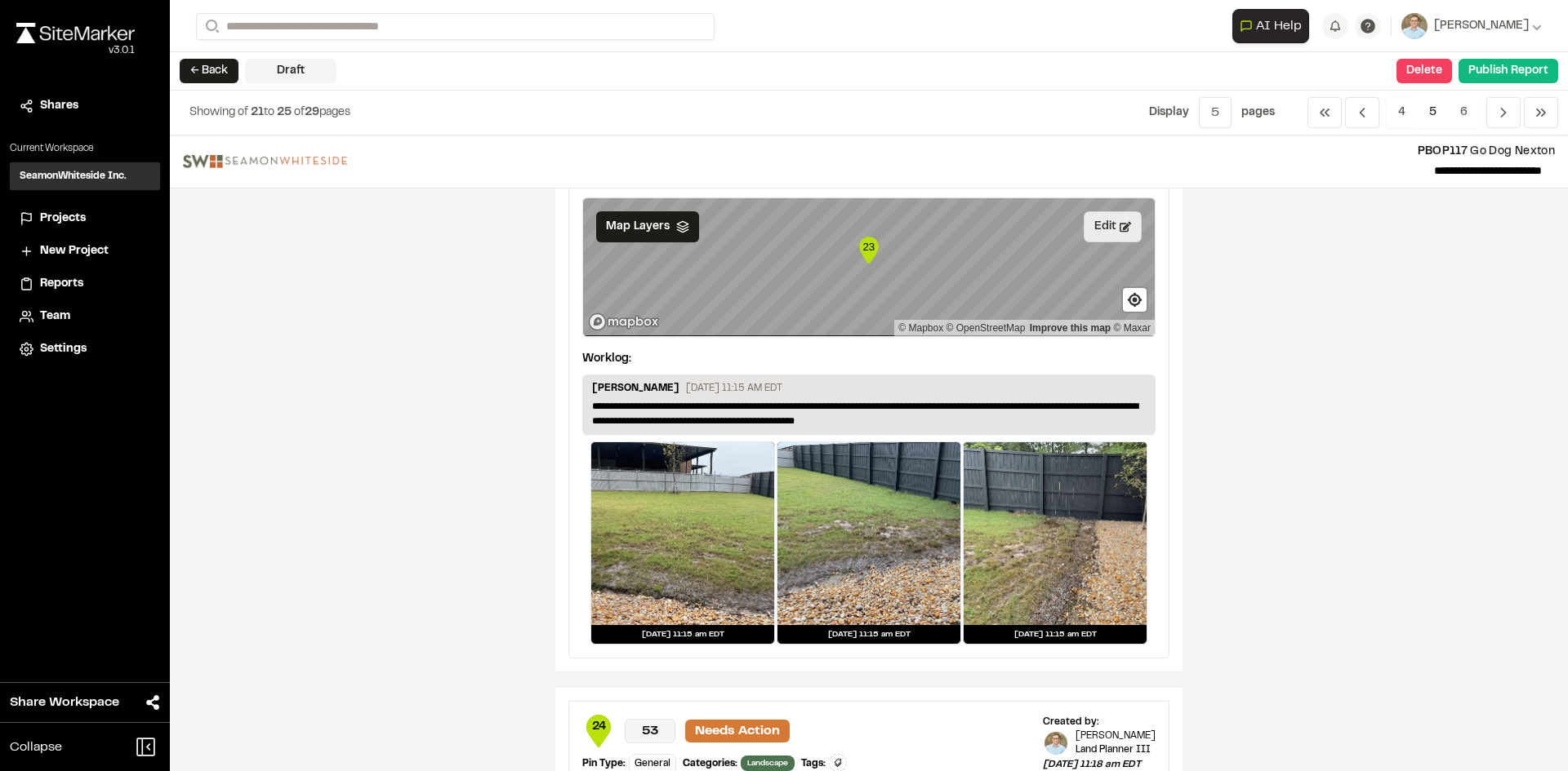
click at [1103, 236] on button "Edit" at bounding box center [1112, 226] width 58 height 31
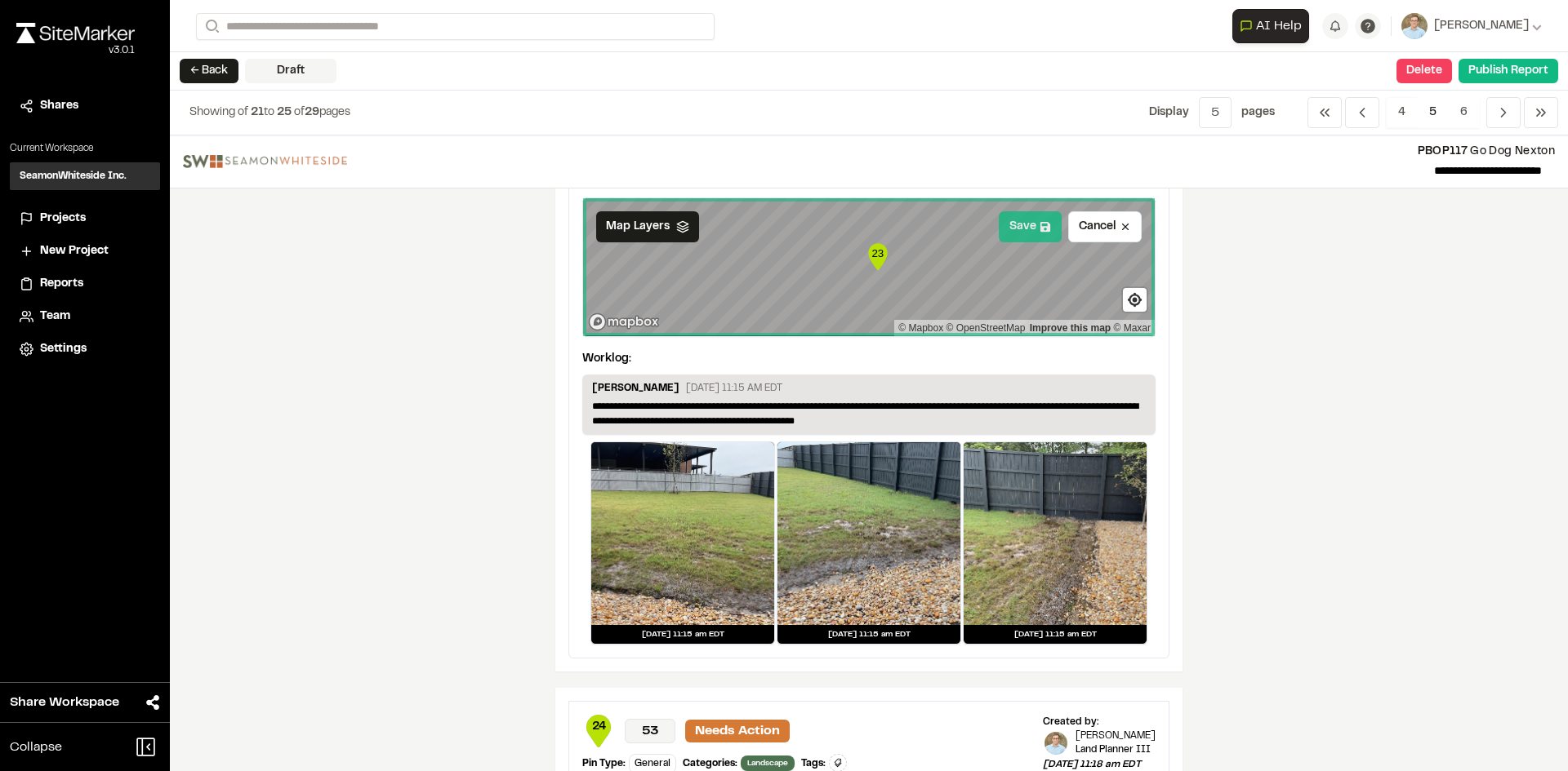
click at [1003, 230] on button "Save" at bounding box center [1030, 226] width 63 height 31
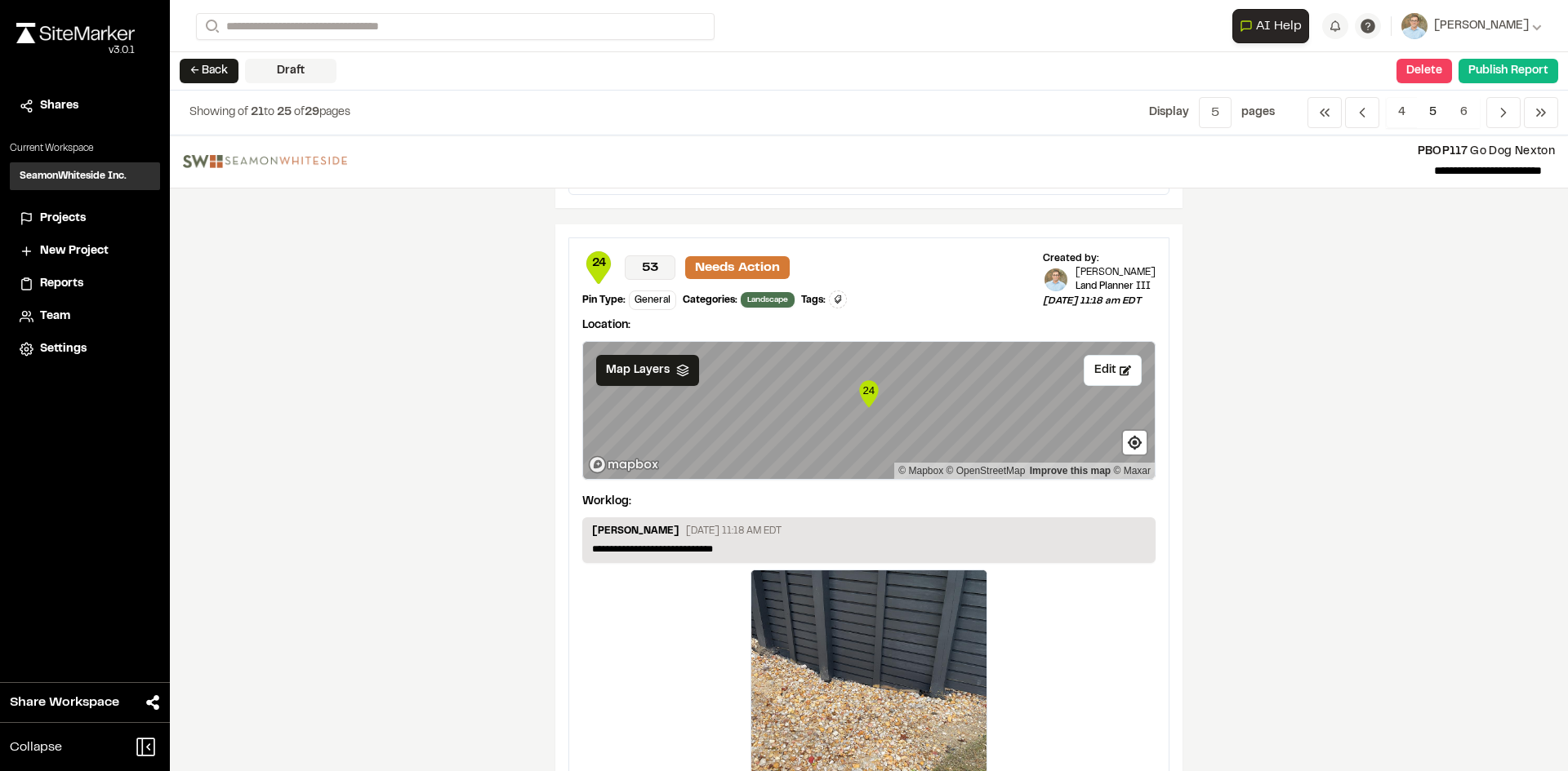
scroll to position [2530, 0]
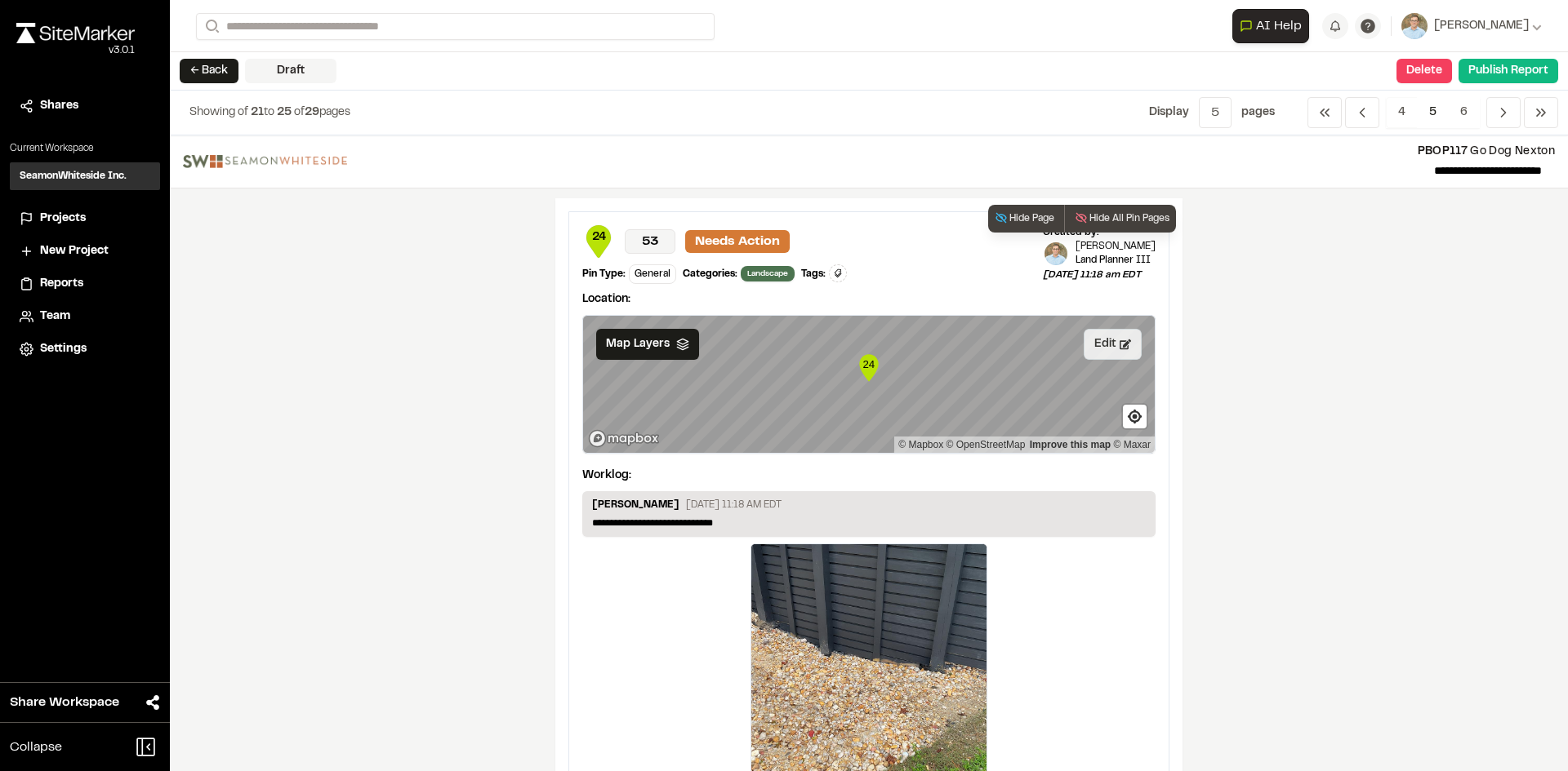
click at [1092, 358] on button "Edit" at bounding box center [1112, 344] width 58 height 31
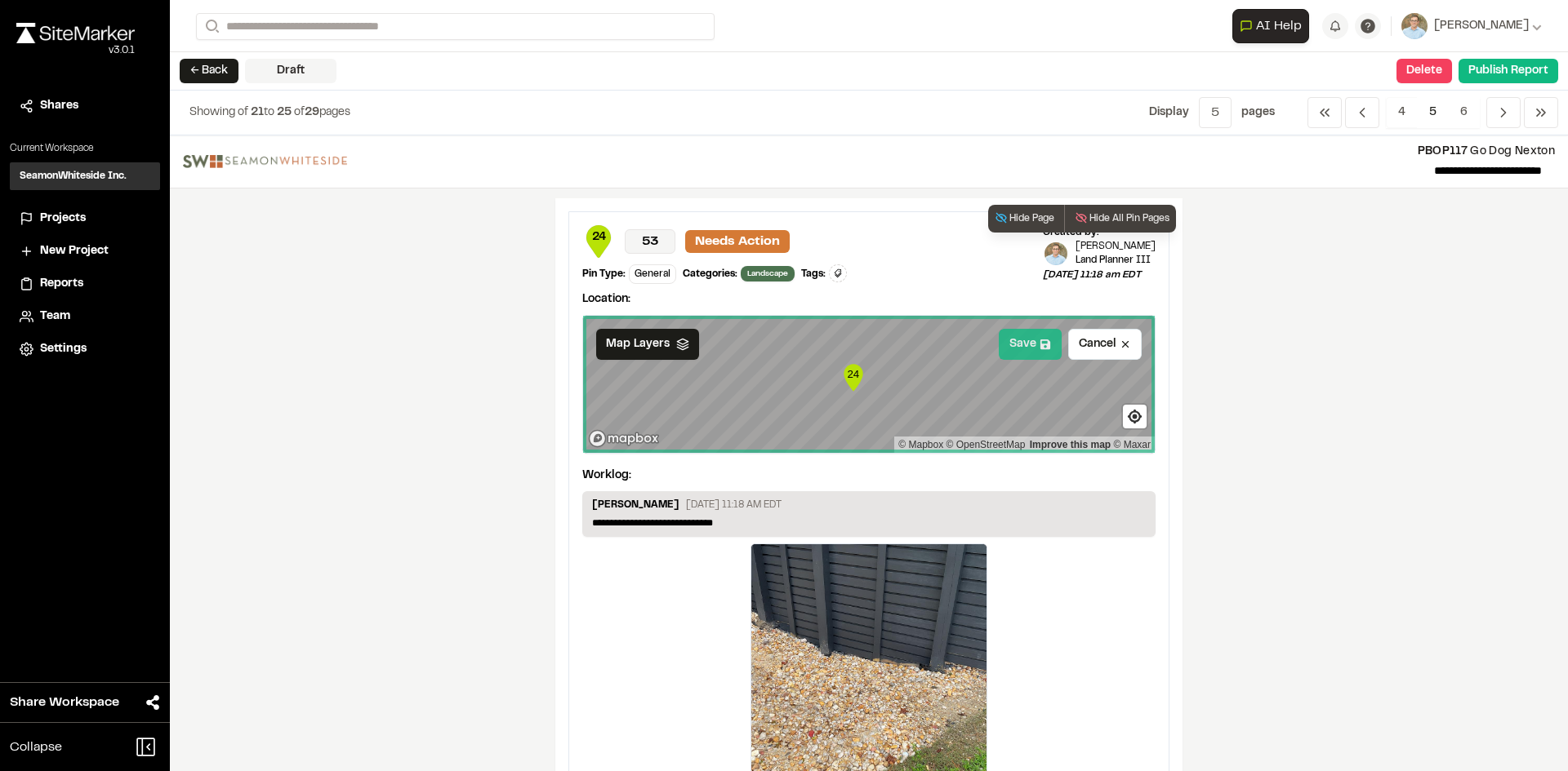
click at [1007, 344] on button "Save" at bounding box center [1030, 344] width 63 height 31
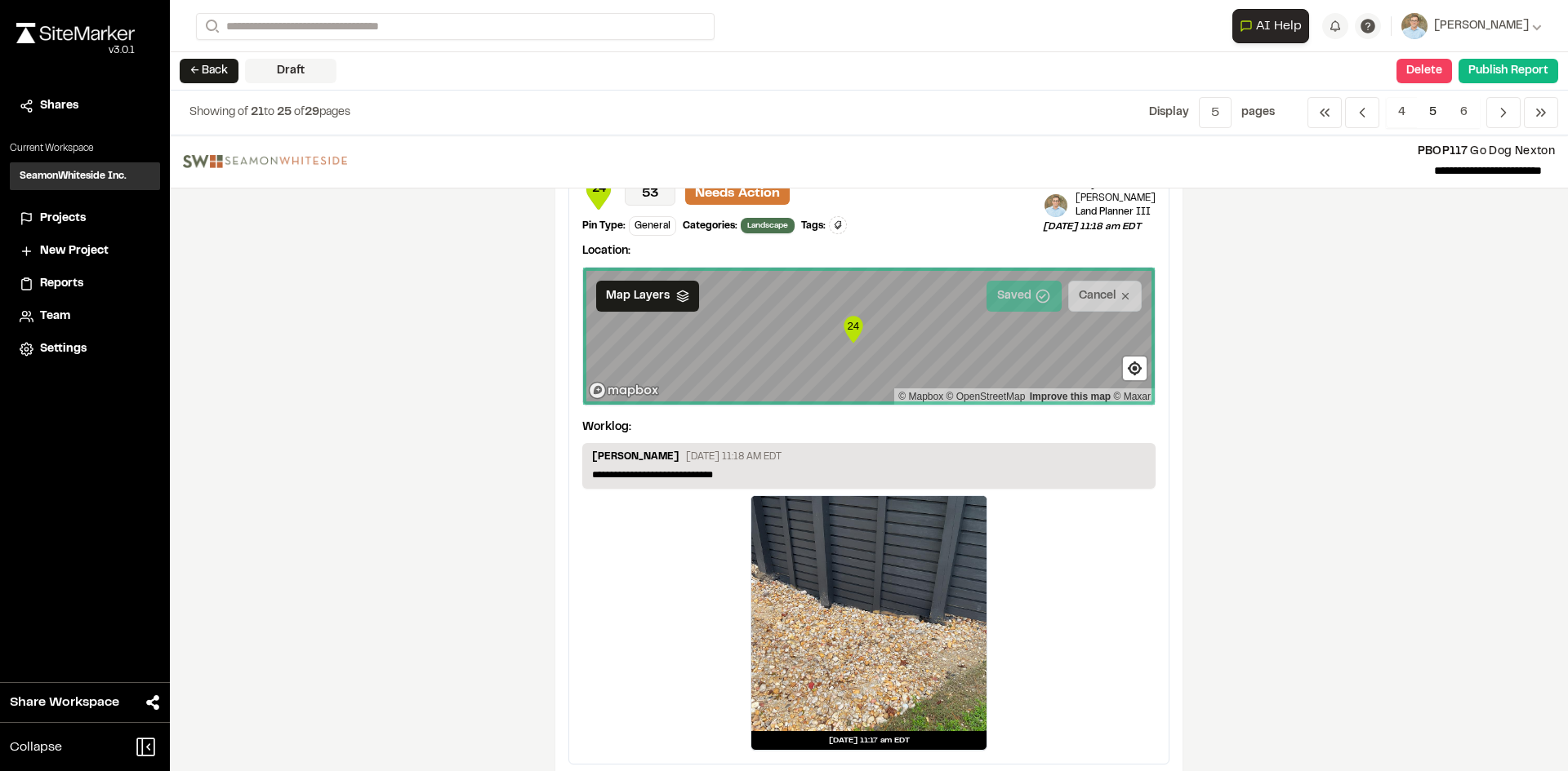
scroll to position [2601, 0]
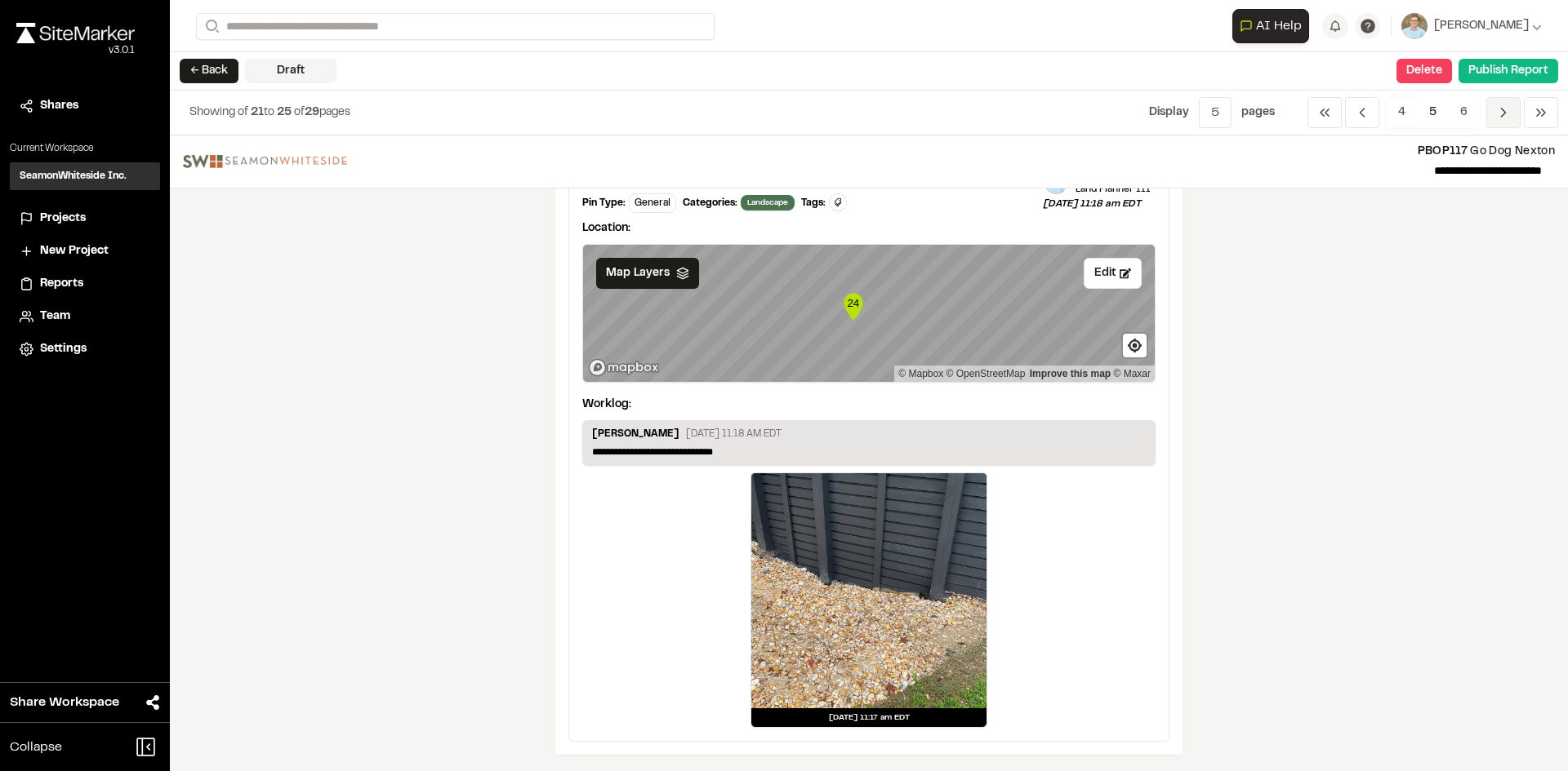
click at [1507, 104] on icon "Navigation" at bounding box center [1504, 113] width 17 height 17
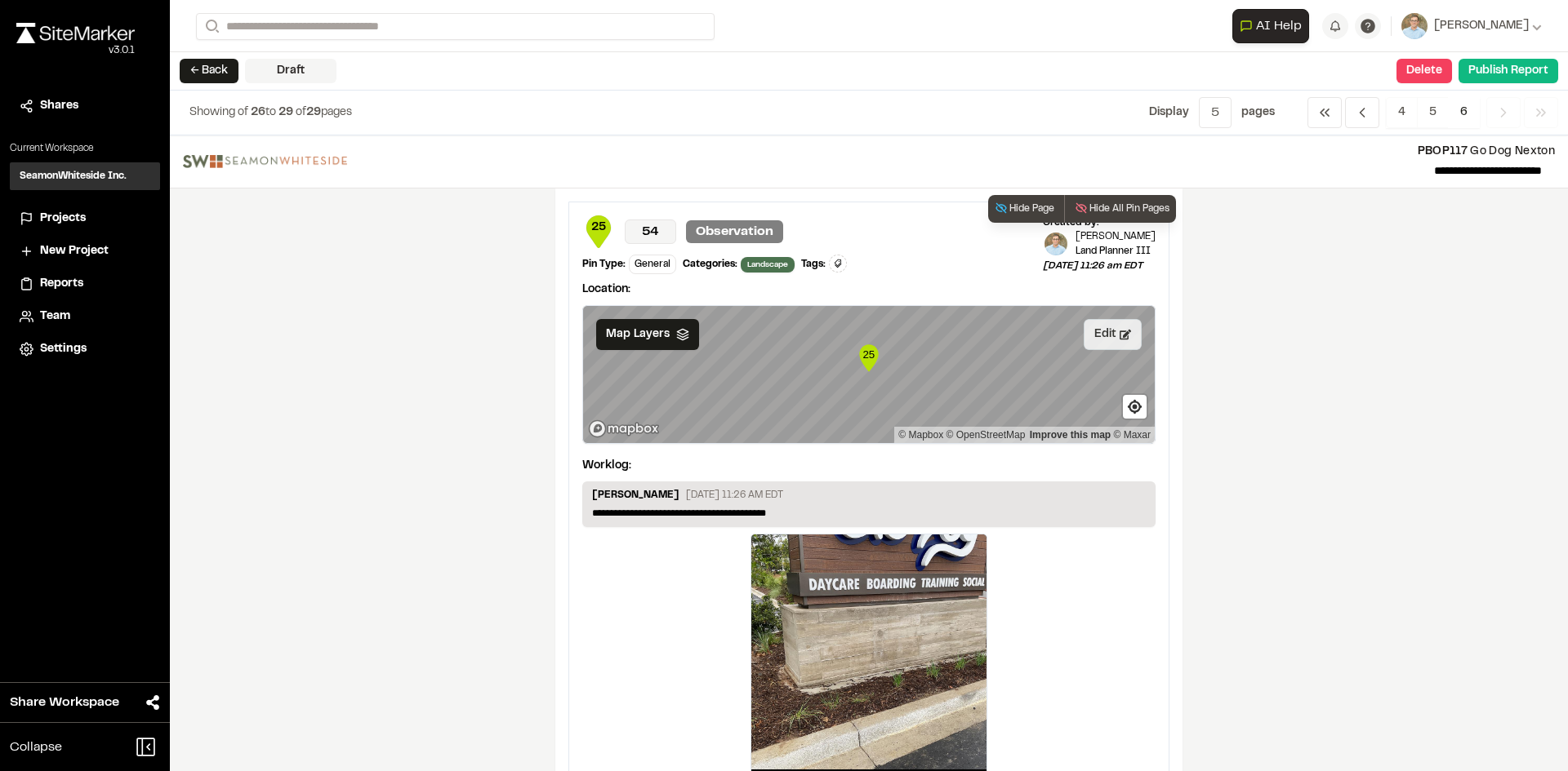
click at [1104, 333] on button "Edit" at bounding box center [1112, 334] width 58 height 31
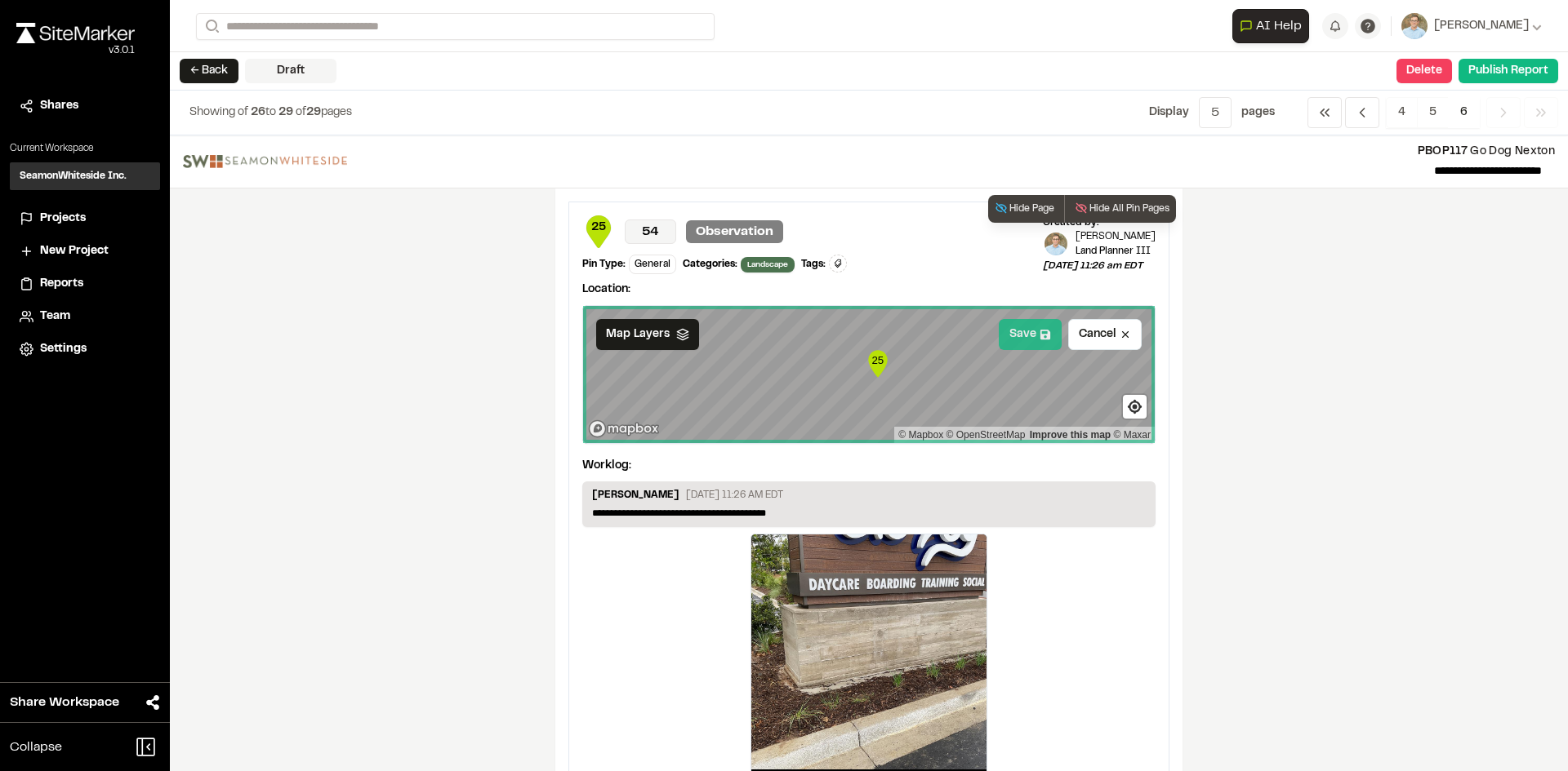
click at [1027, 327] on button "Save" at bounding box center [1030, 334] width 63 height 31
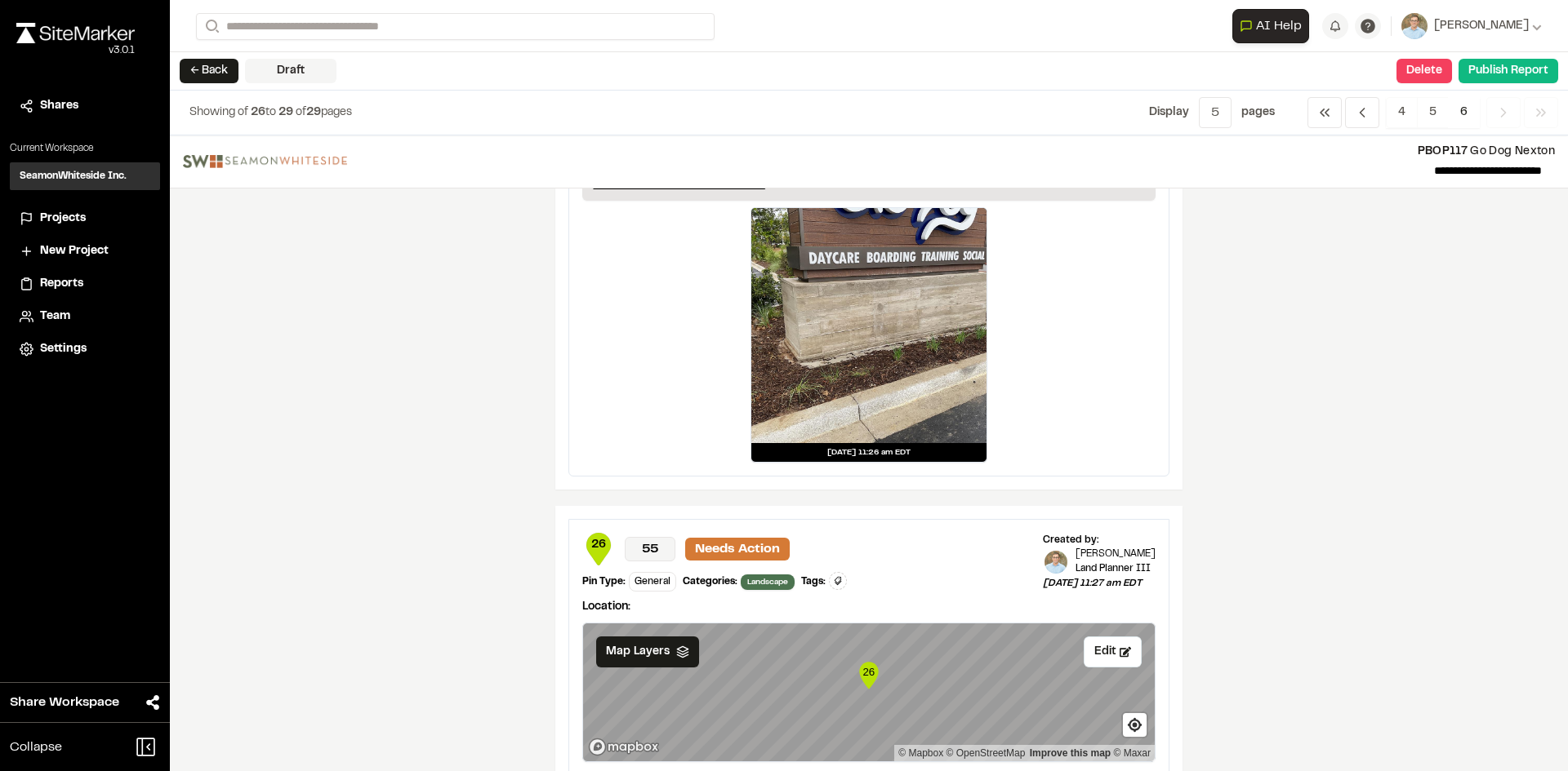
scroll to position [653, 0]
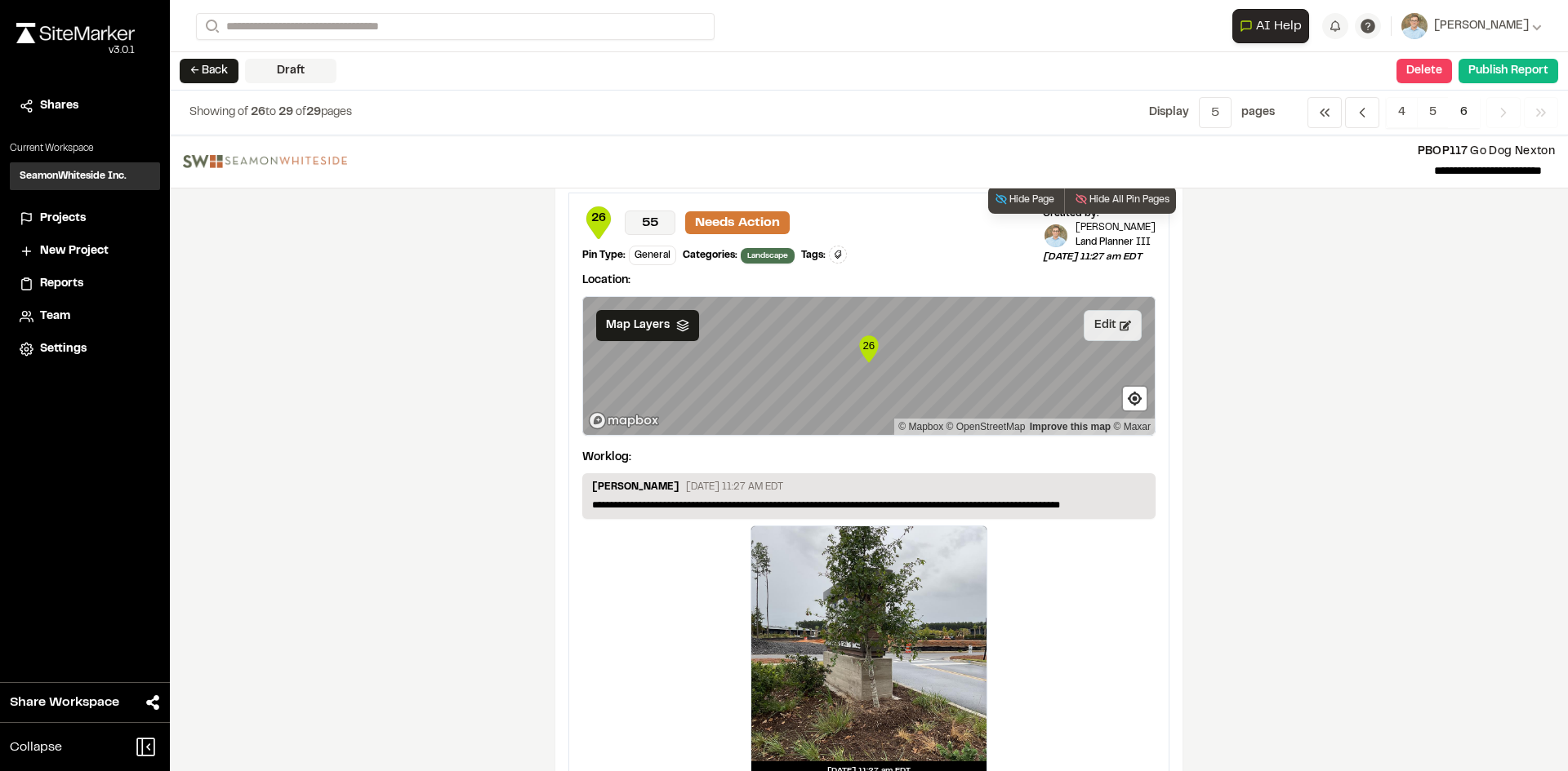
click at [1102, 322] on button "Edit" at bounding box center [1112, 325] width 58 height 31
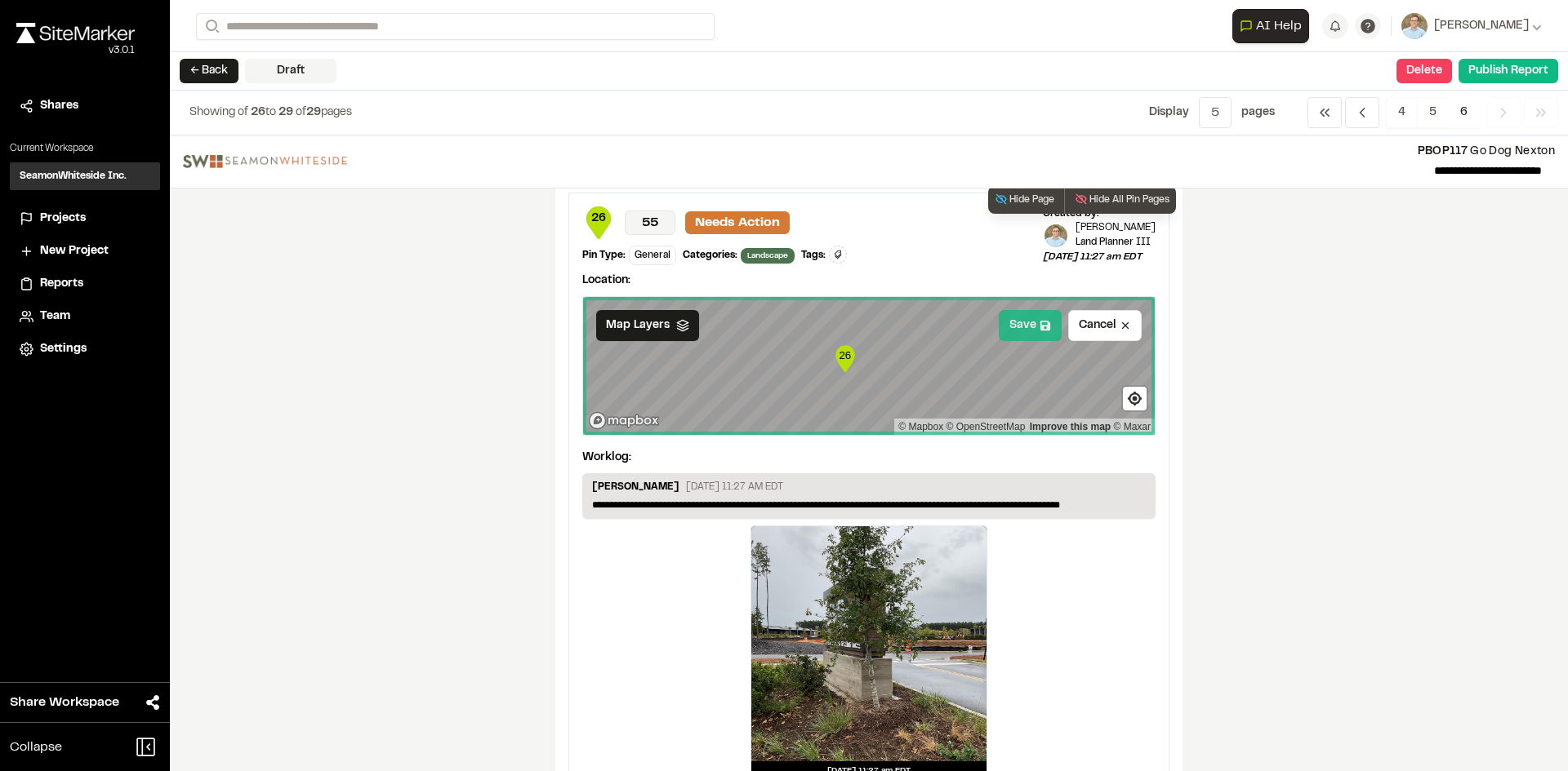
click at [1026, 332] on button "Save" at bounding box center [1030, 325] width 63 height 31
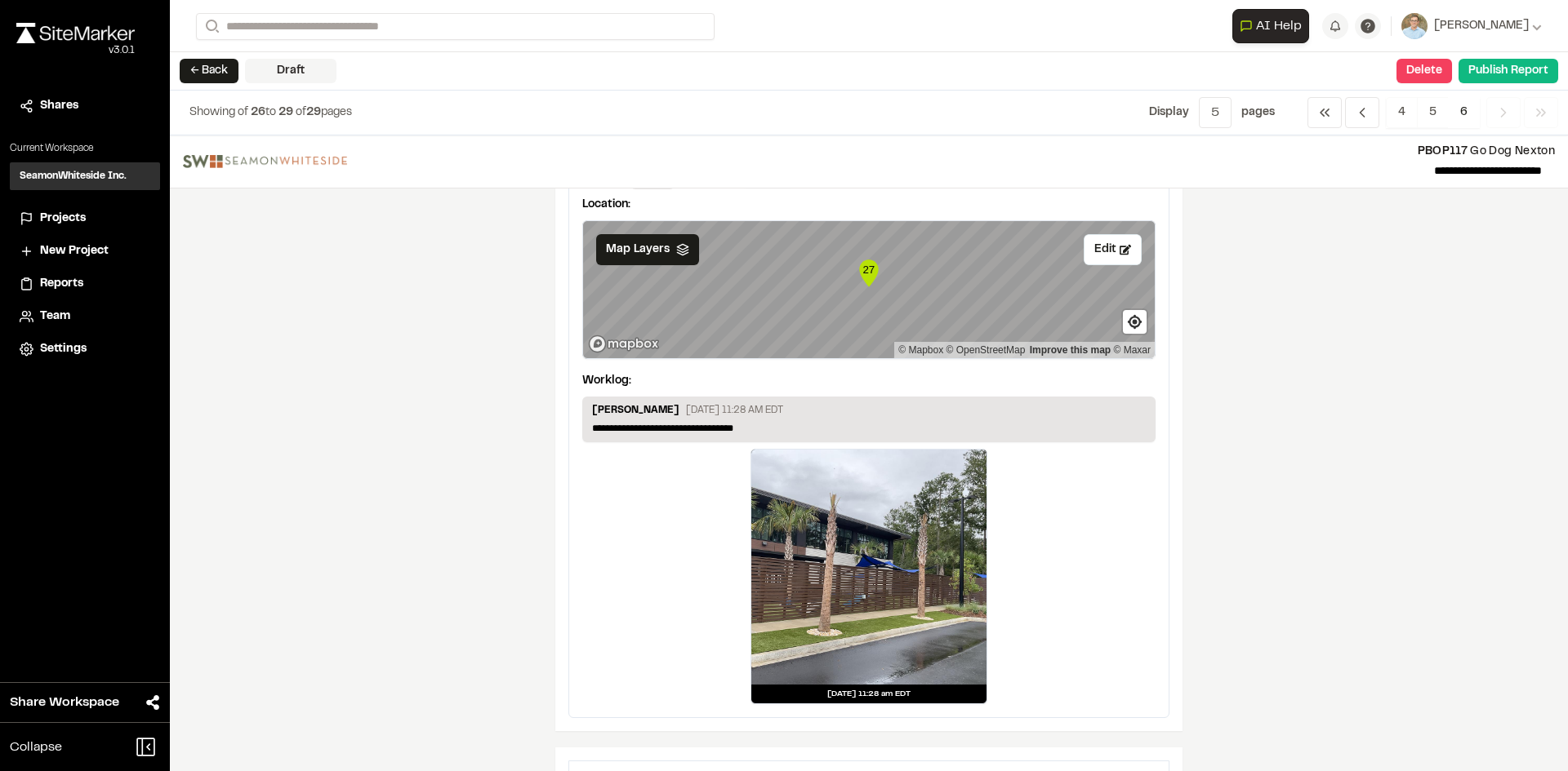
scroll to position [1387, 0]
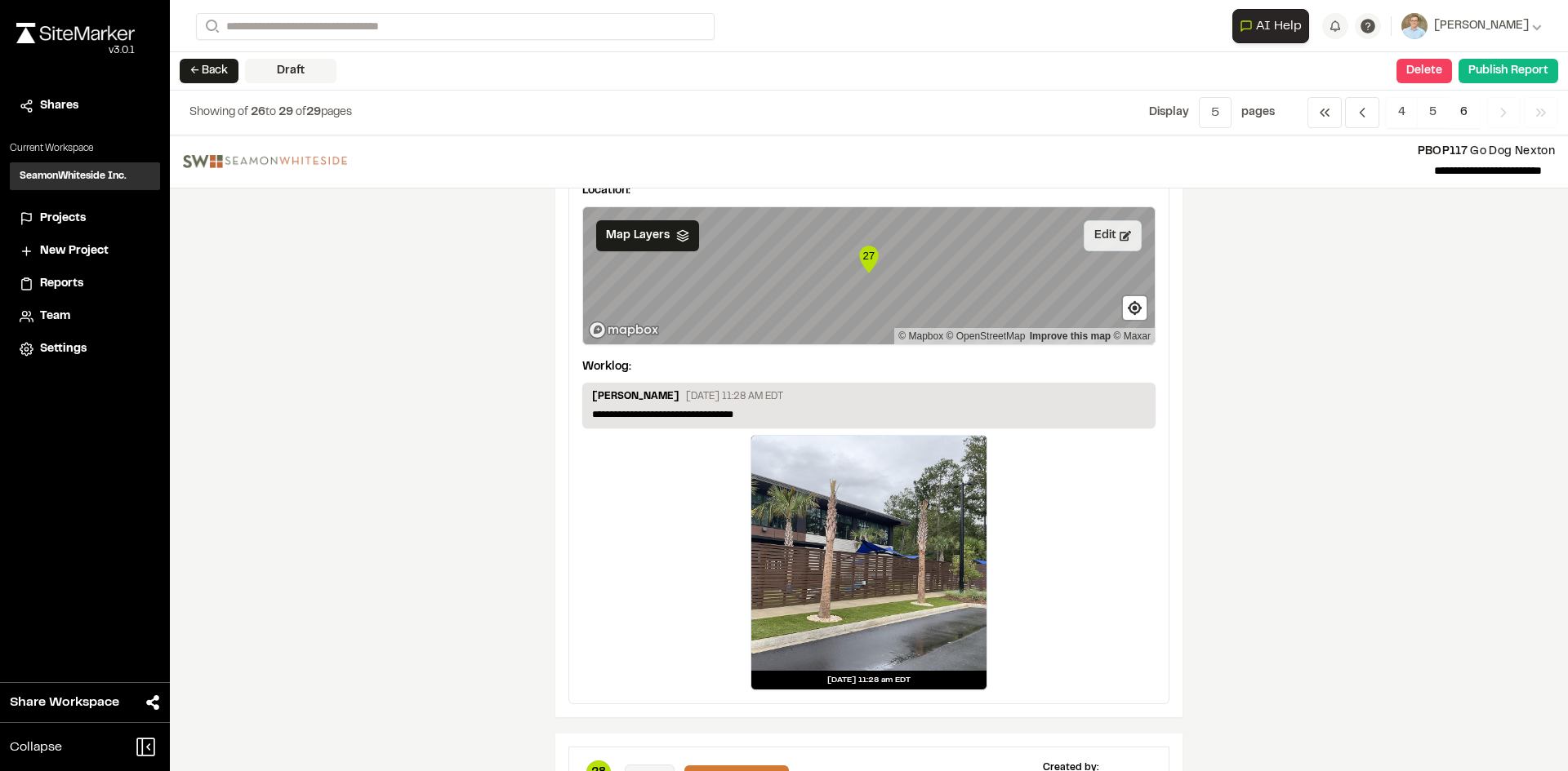
click at [1097, 238] on button "Edit" at bounding box center [1112, 236] width 58 height 31
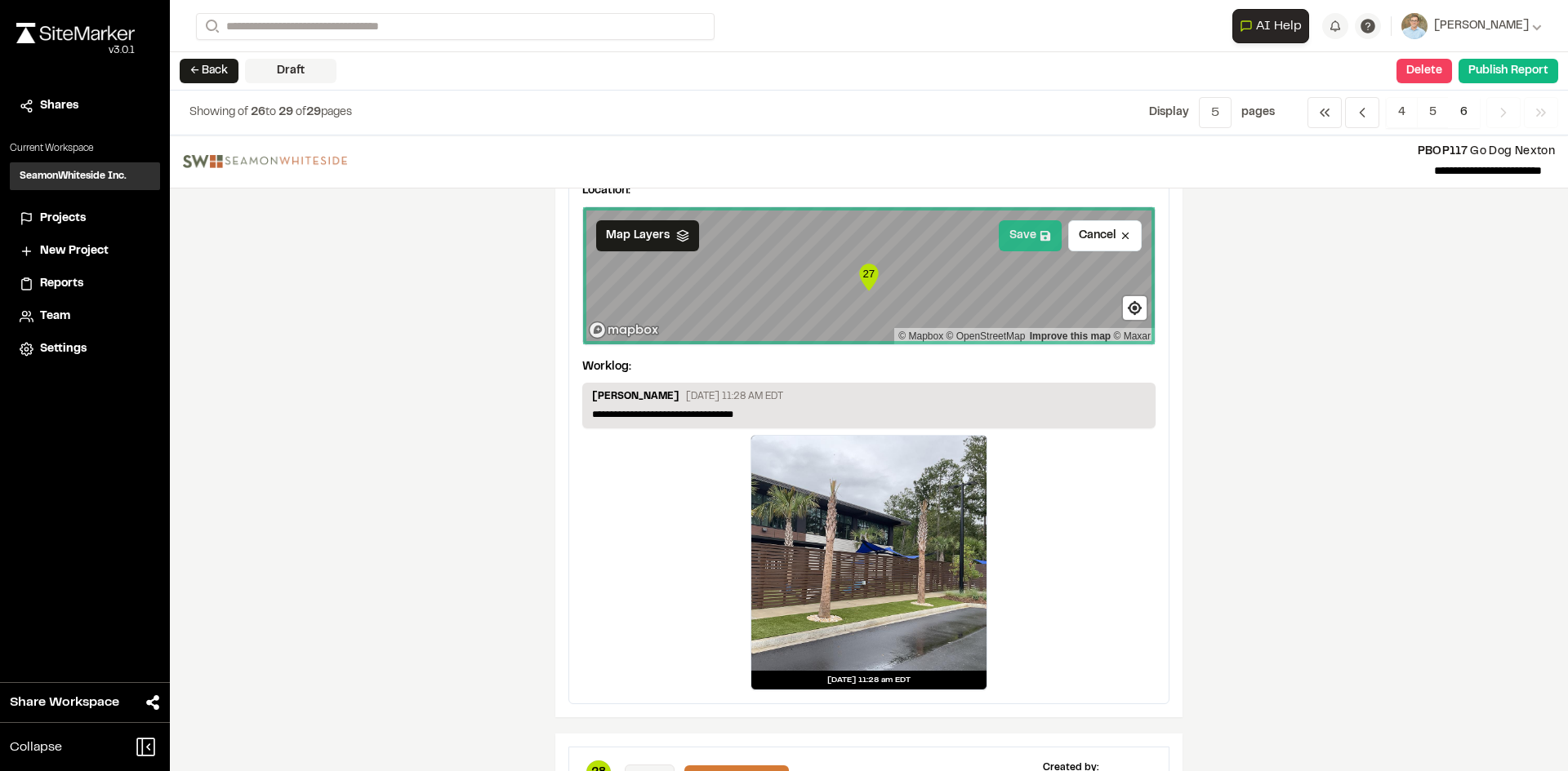
click at [1015, 231] on button "Save" at bounding box center [1030, 236] width 63 height 31
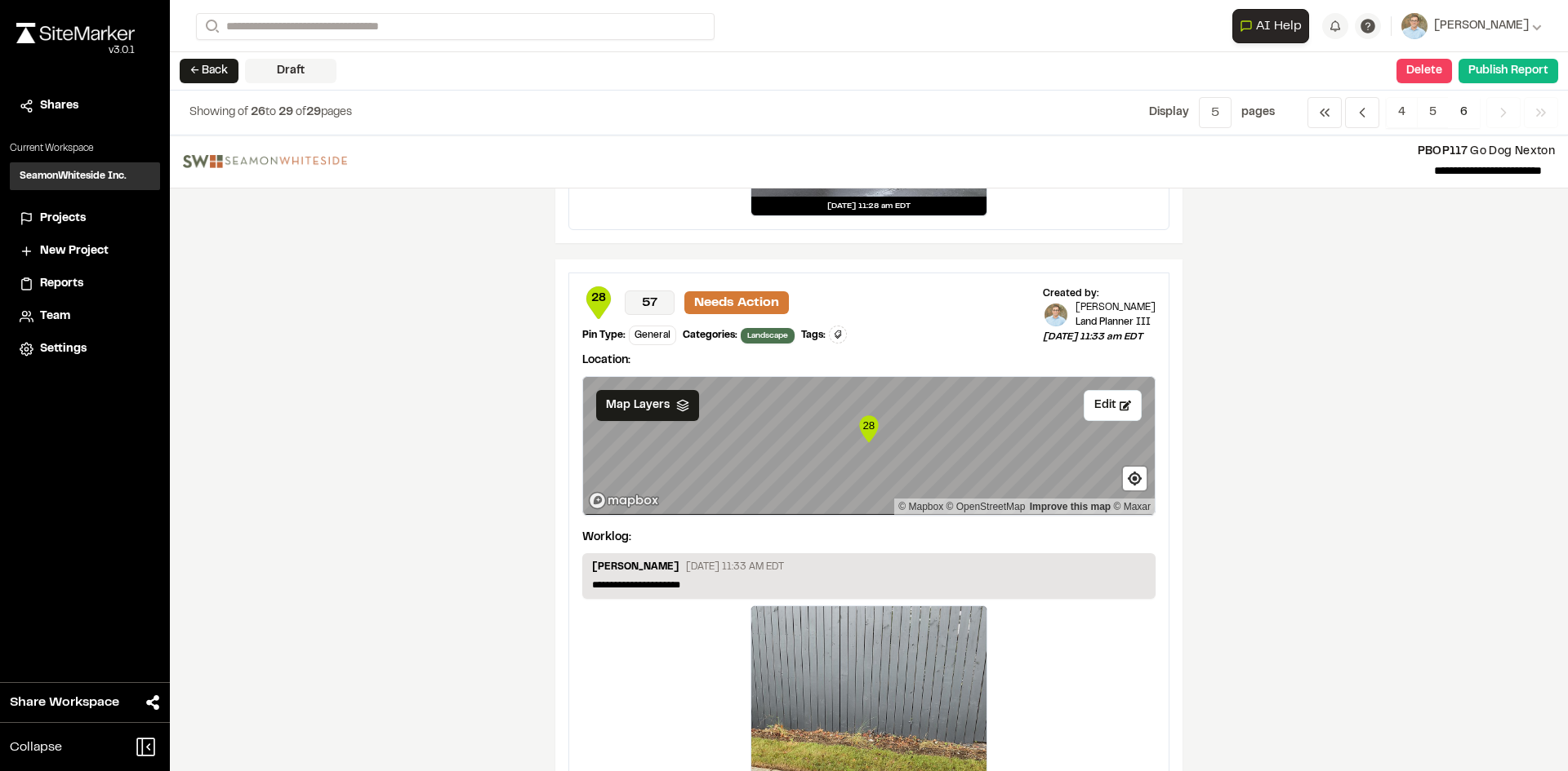
scroll to position [1995, 0]
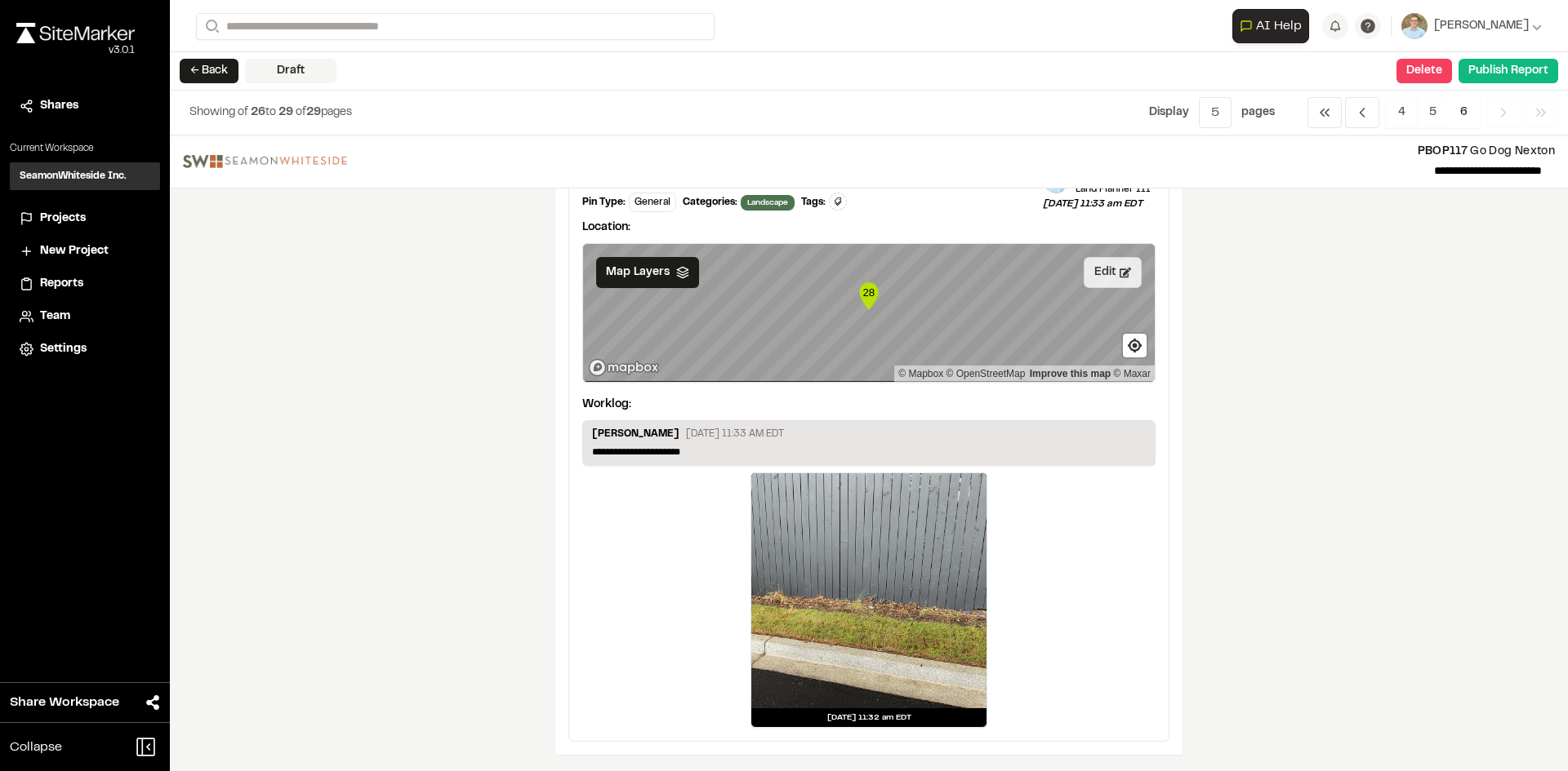
click at [1114, 280] on button "Edit" at bounding box center [1112, 272] width 58 height 31
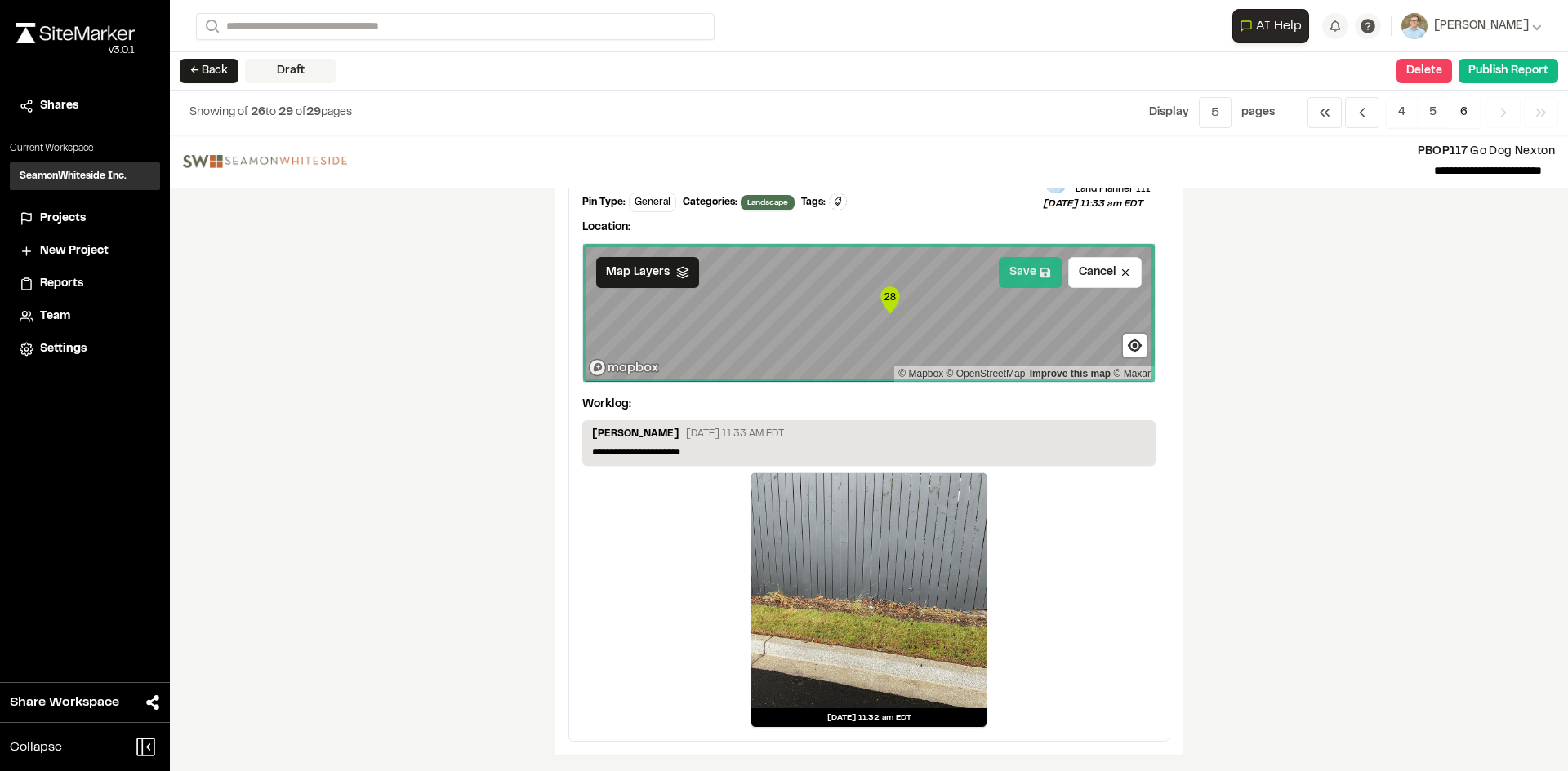
click at [1012, 273] on button "Save" at bounding box center [1030, 272] width 63 height 31
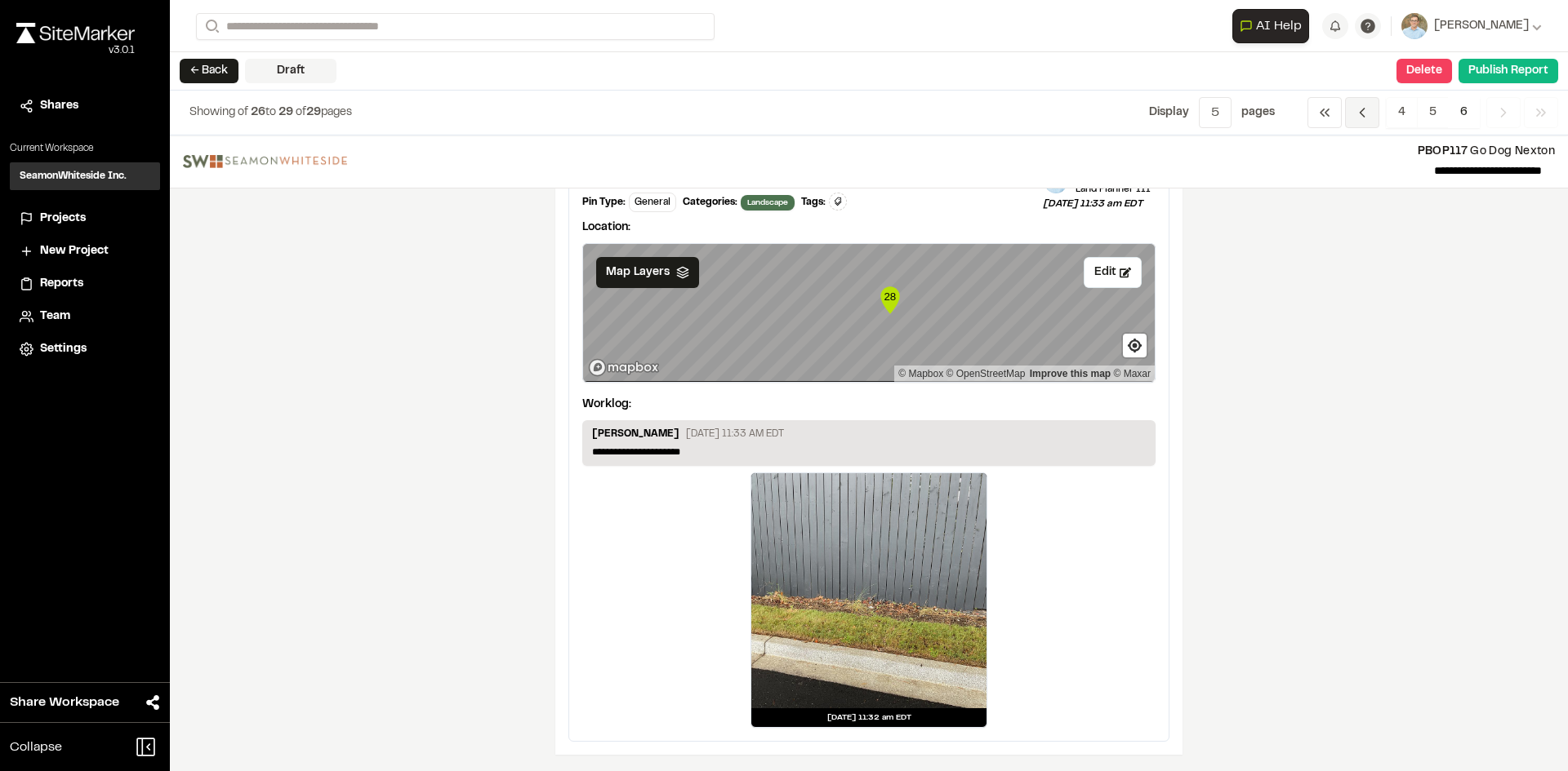
click at [1357, 114] on icon "Navigation" at bounding box center [1362, 113] width 17 height 17
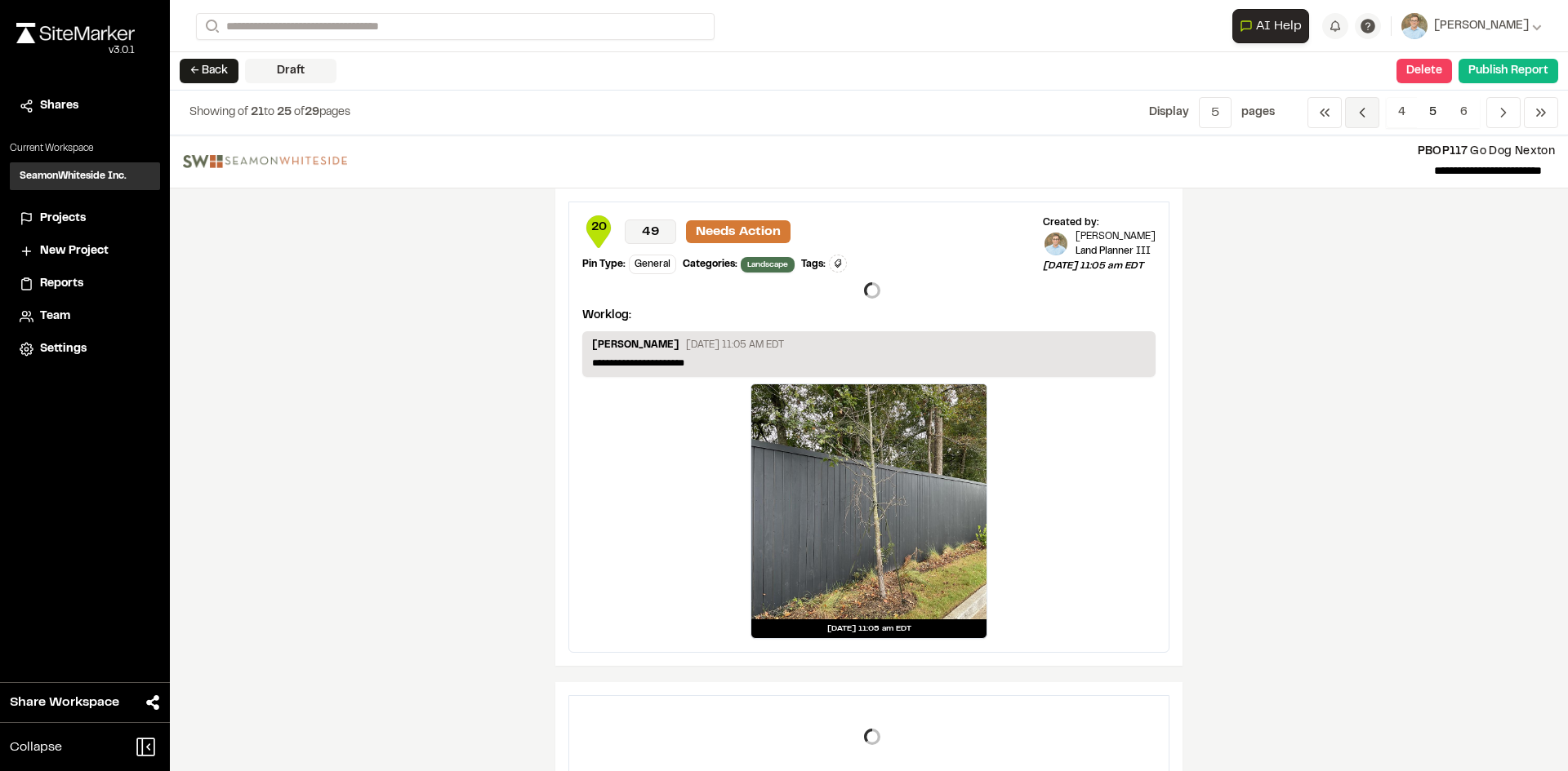
click at [1357, 114] on icon "Navigation" at bounding box center [1362, 113] width 17 height 17
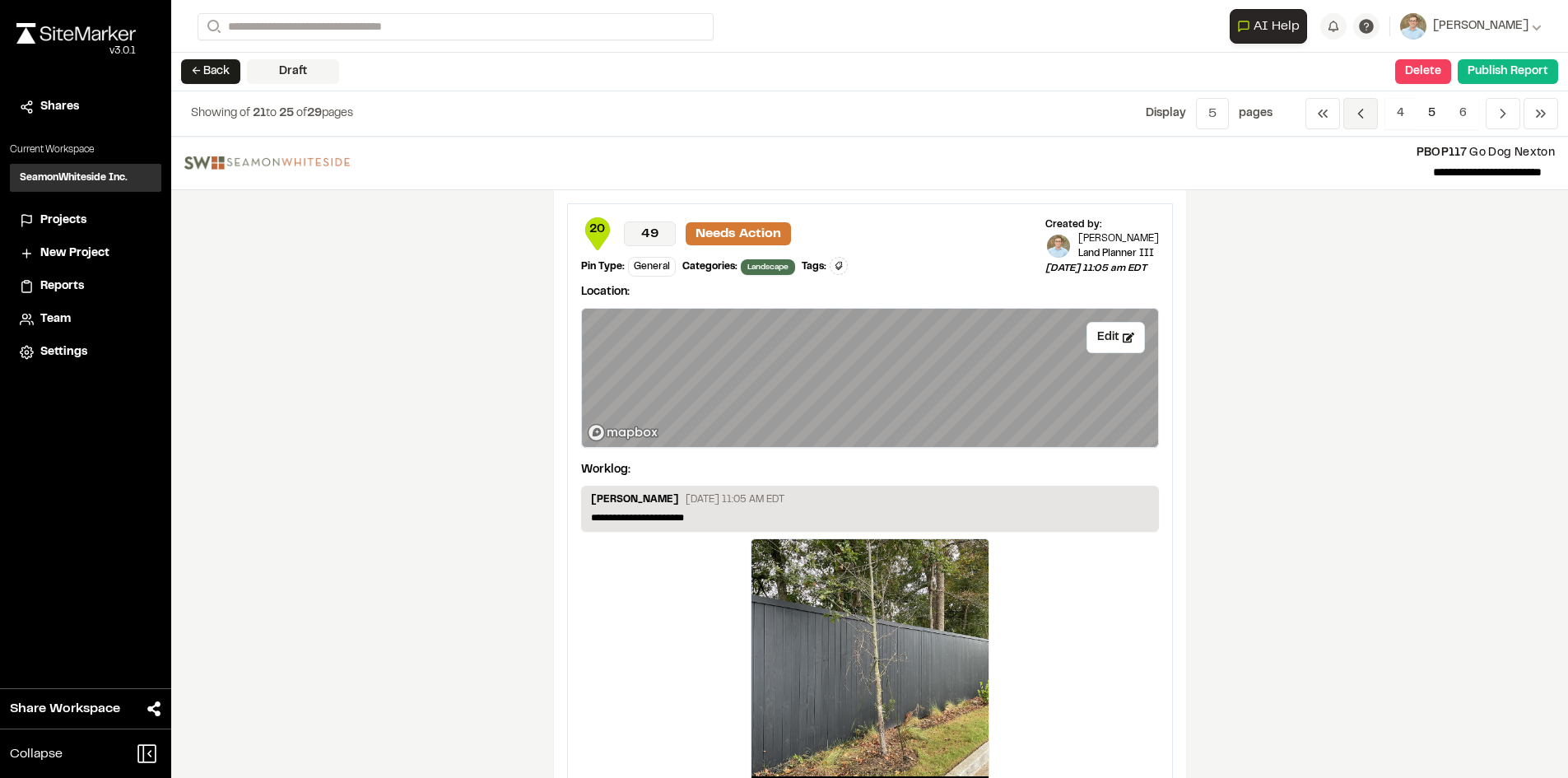
click at [1367, 115] on icon "Navigation" at bounding box center [1361, 114] width 17 height 17
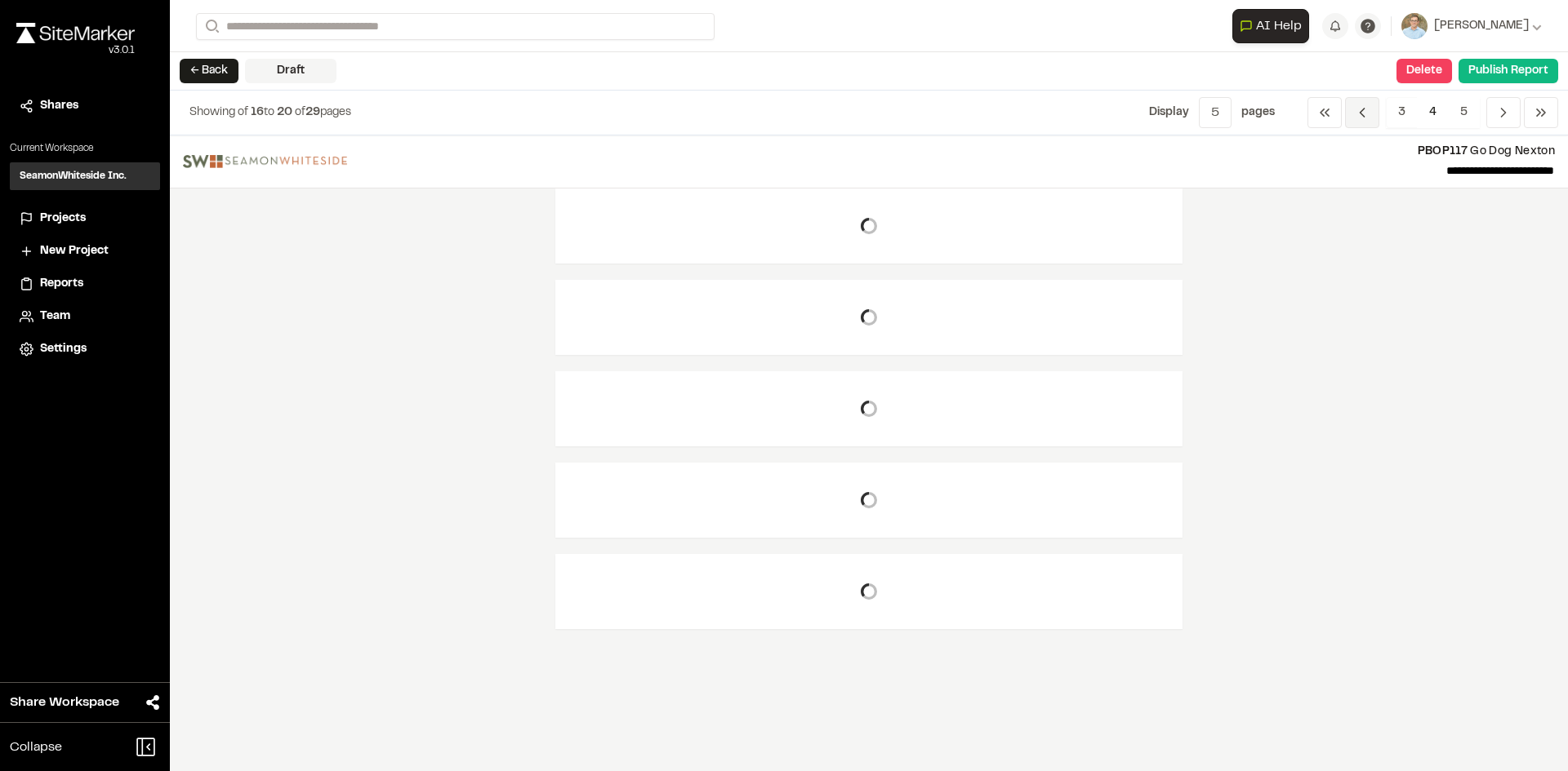
click at [1357, 114] on icon "Navigation" at bounding box center [1362, 113] width 17 height 17
click at [1357, 114] on icon "Navigation" at bounding box center [1364, 113] width 17 height 17
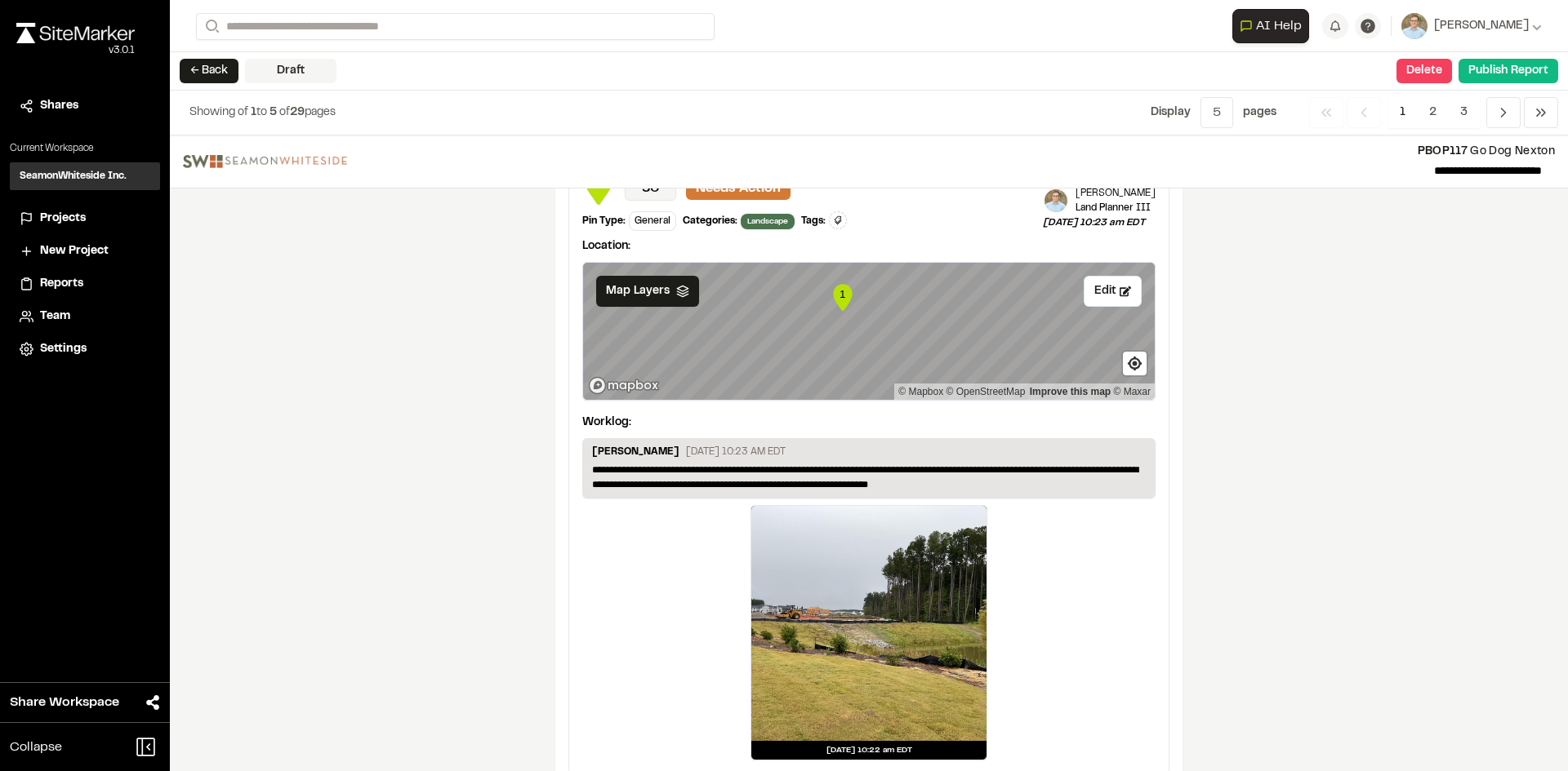
scroll to position [2814, 0]
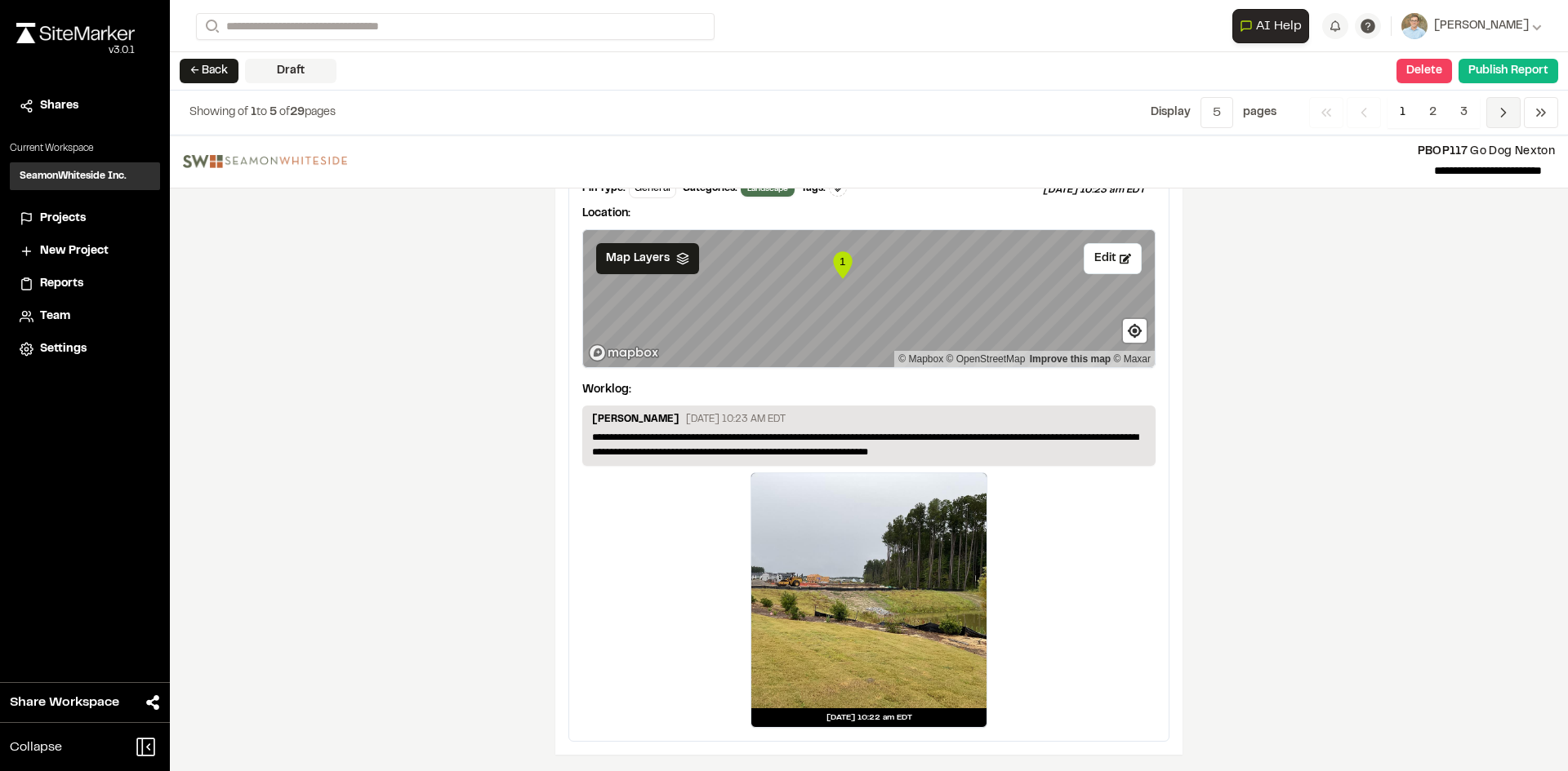
click at [1494, 114] on span "Previous" at bounding box center [1503, 112] width 34 height 31
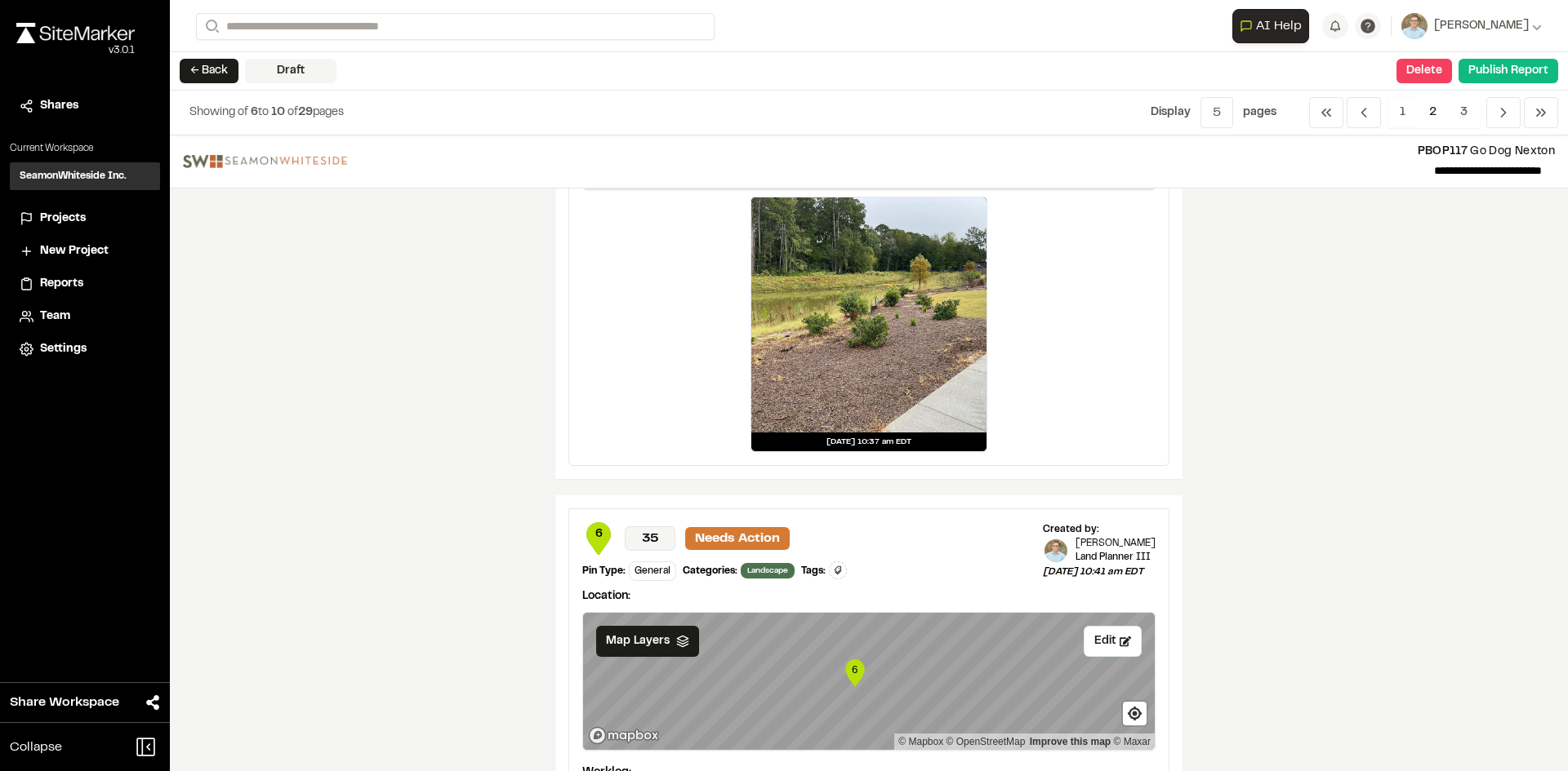
scroll to position [2668, 0]
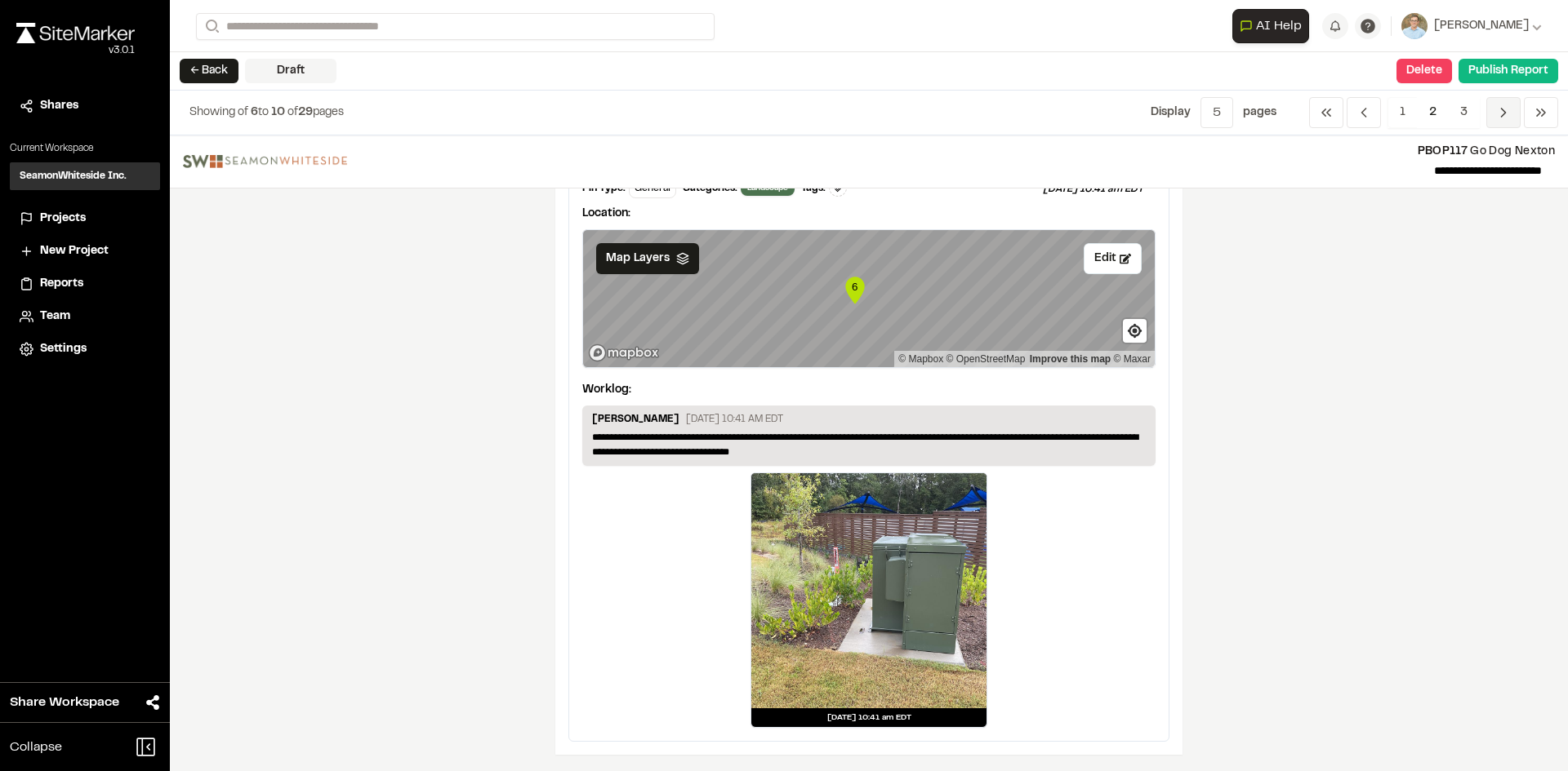
click at [1504, 116] on icon "Navigation" at bounding box center [1504, 113] width 17 height 17
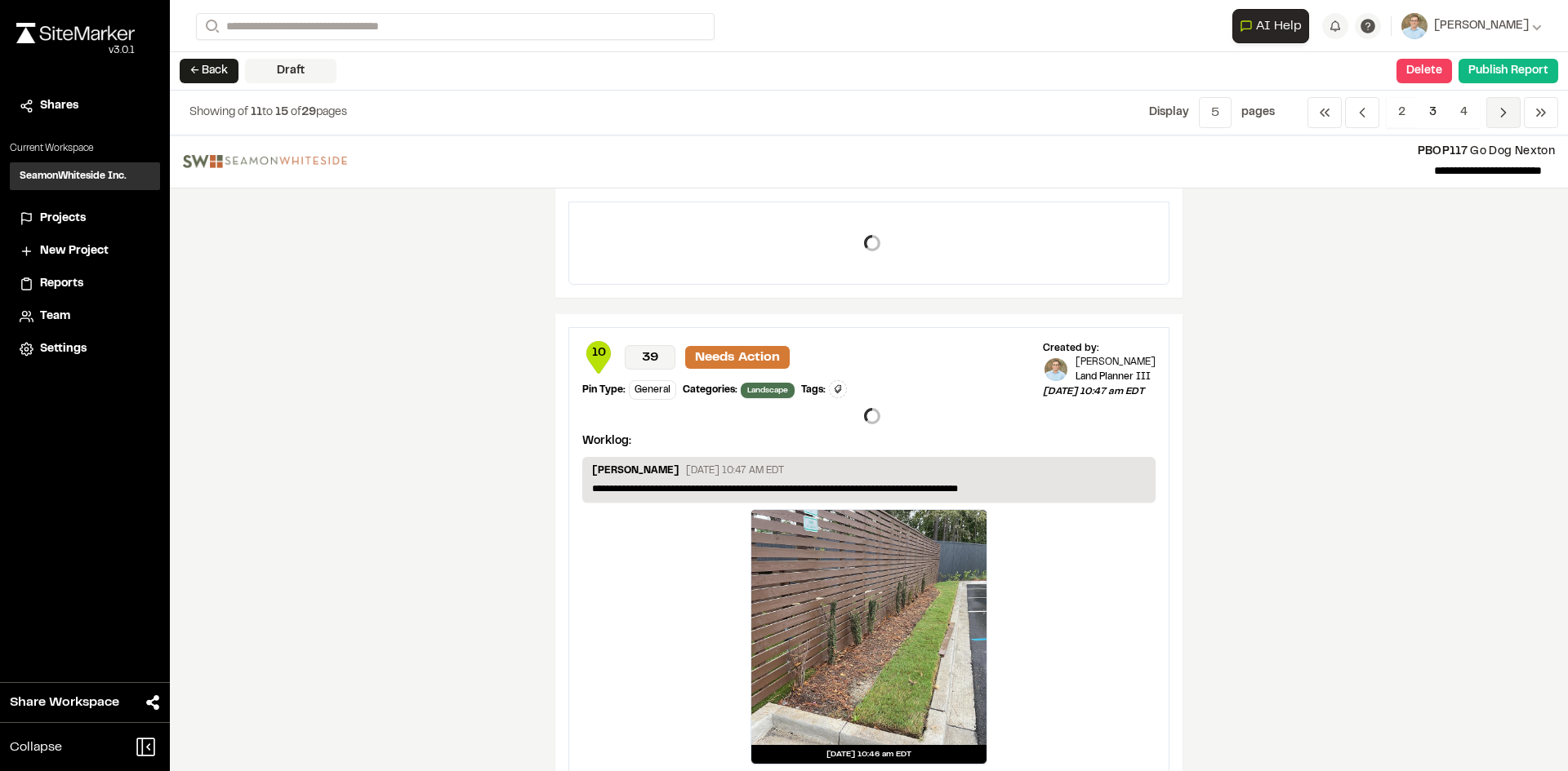
click at [1504, 116] on span "Previous" at bounding box center [1503, 112] width 34 height 31
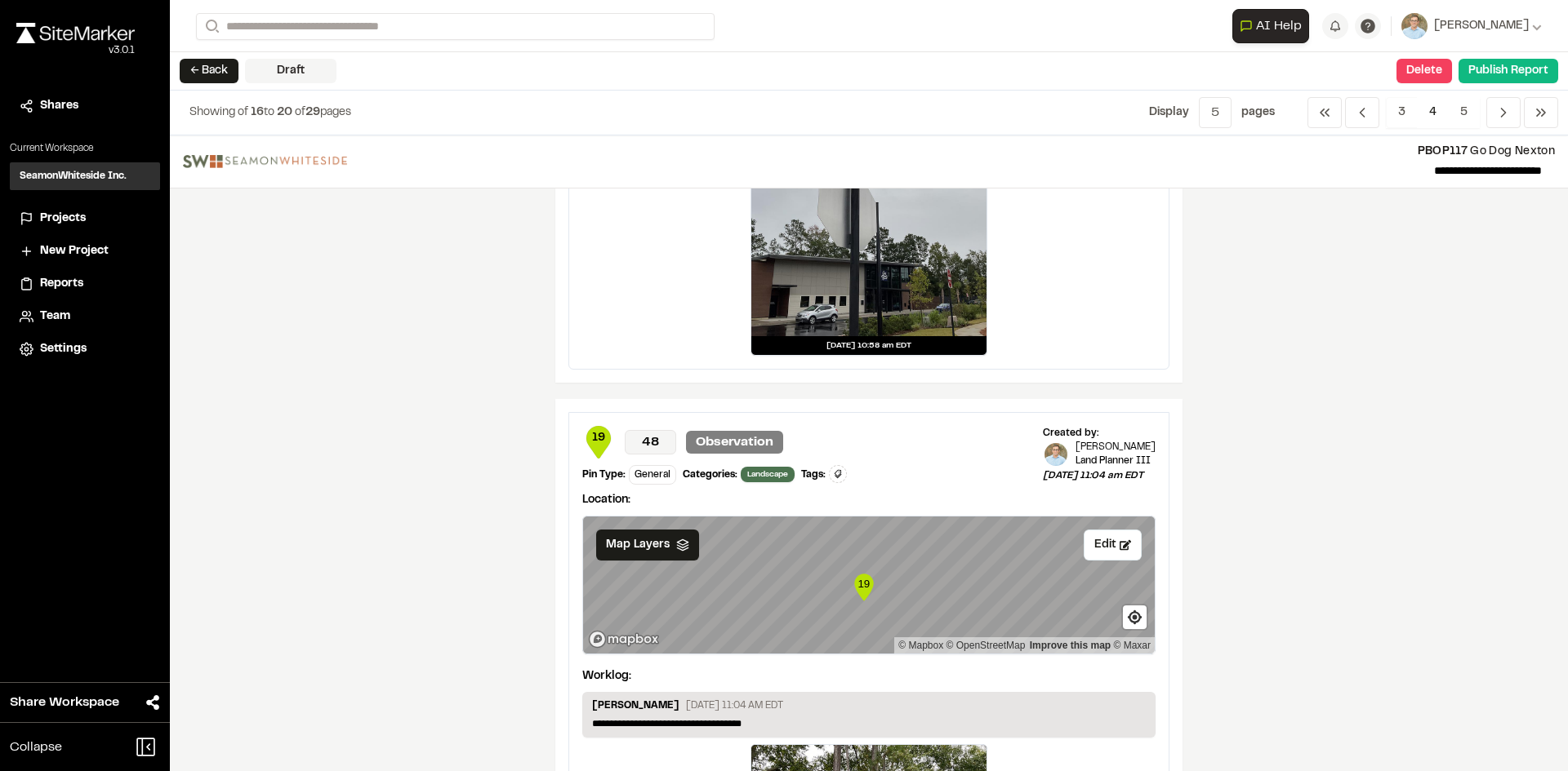
scroll to position [2638, 0]
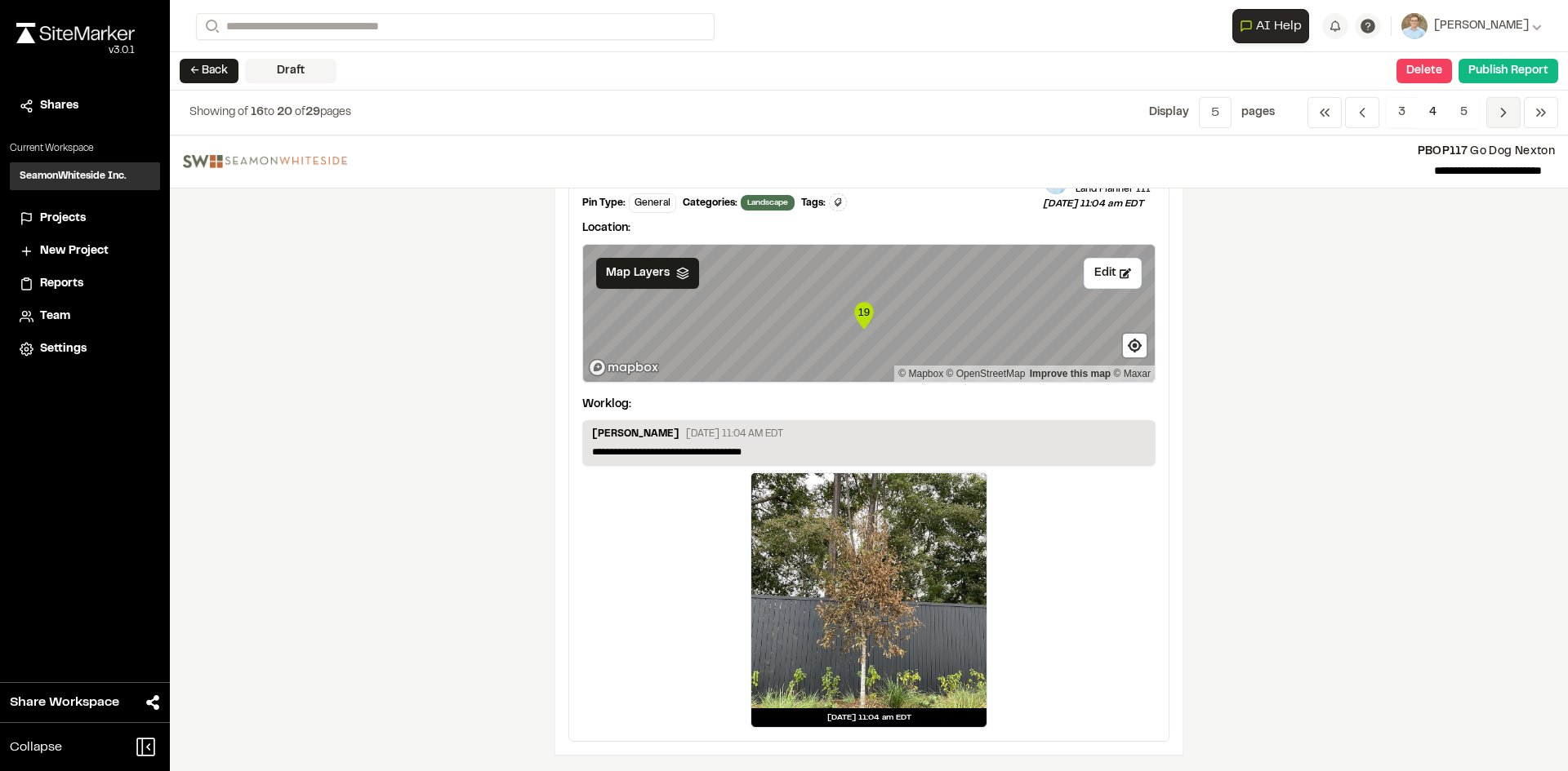
click at [1507, 112] on icon "Navigation" at bounding box center [1504, 113] width 17 height 17
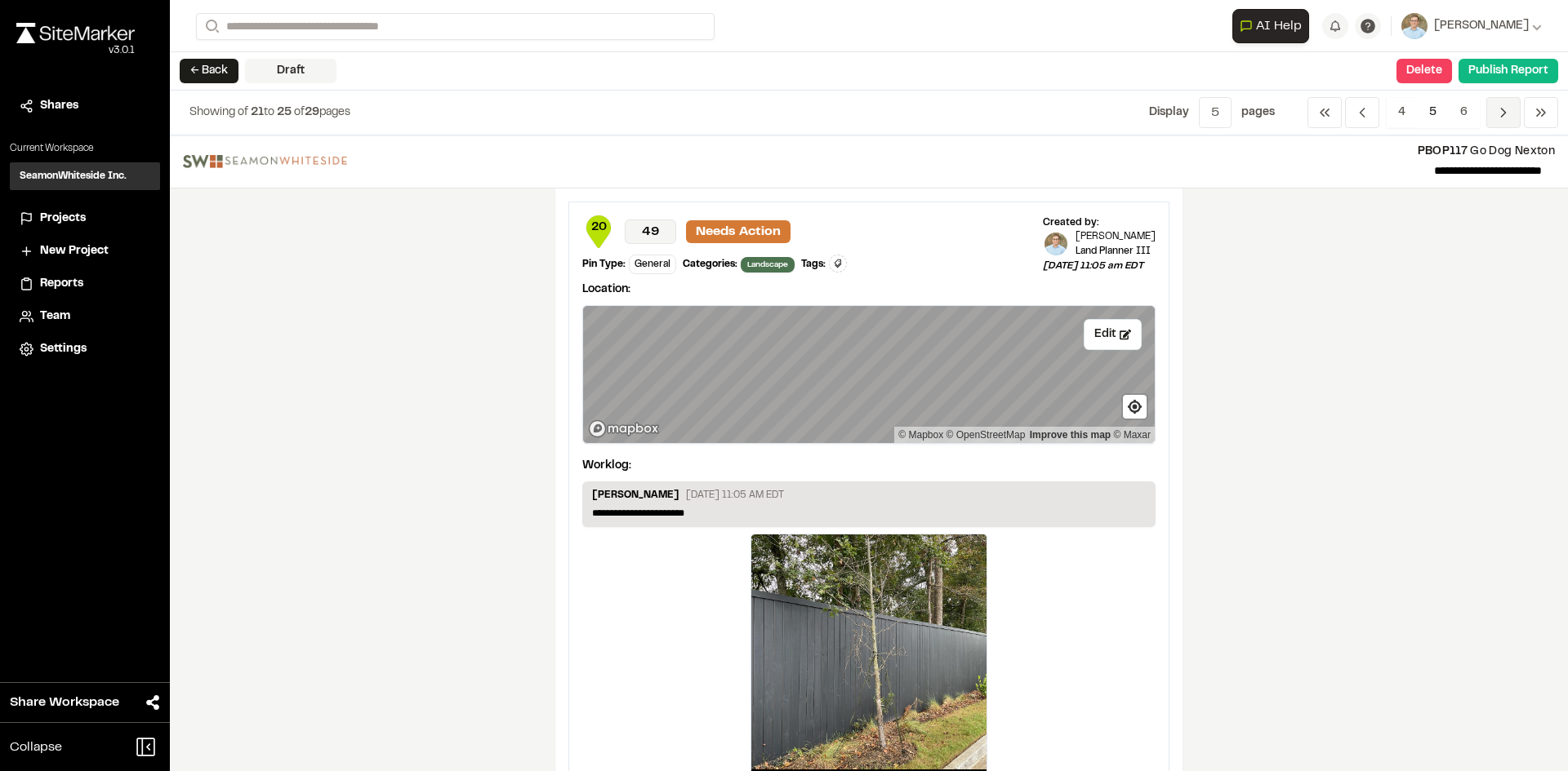
click at [1507, 112] on icon "Navigation" at bounding box center [1504, 113] width 17 height 17
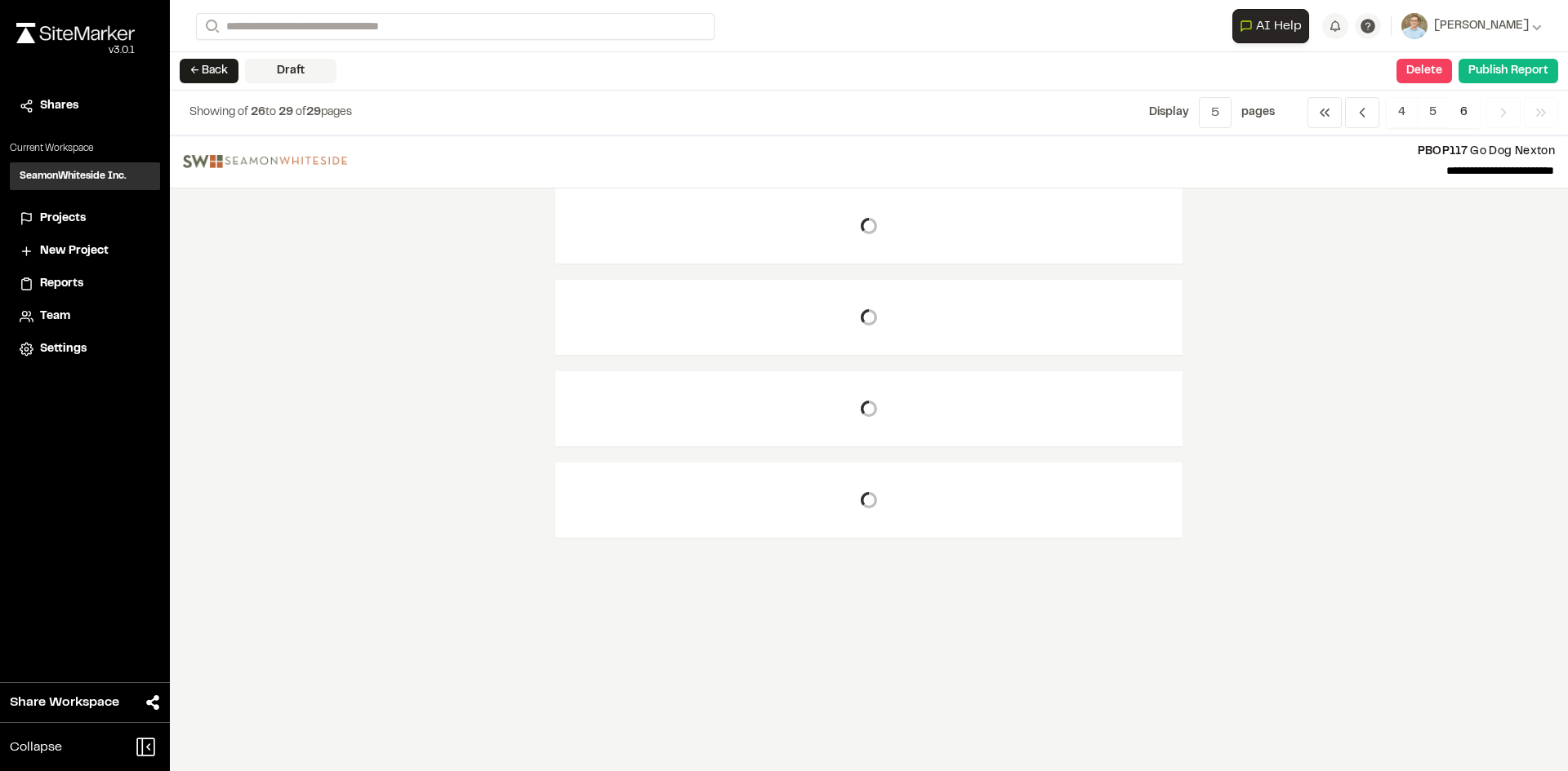
click at [1507, 112] on icon "Navigation" at bounding box center [1504, 113] width 17 height 17
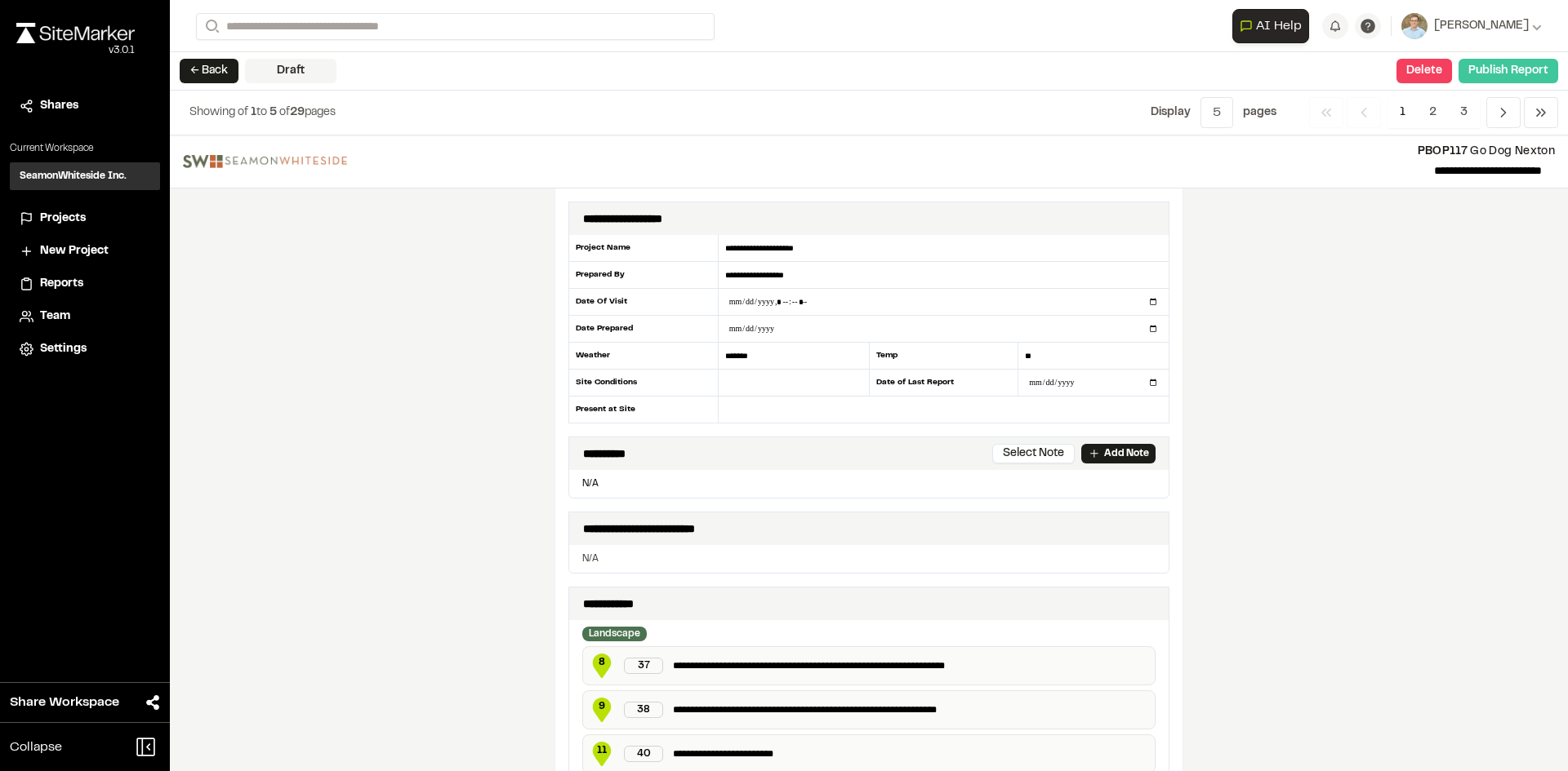
click at [1505, 67] on button "Publish Report" at bounding box center [1508, 70] width 99 height 24
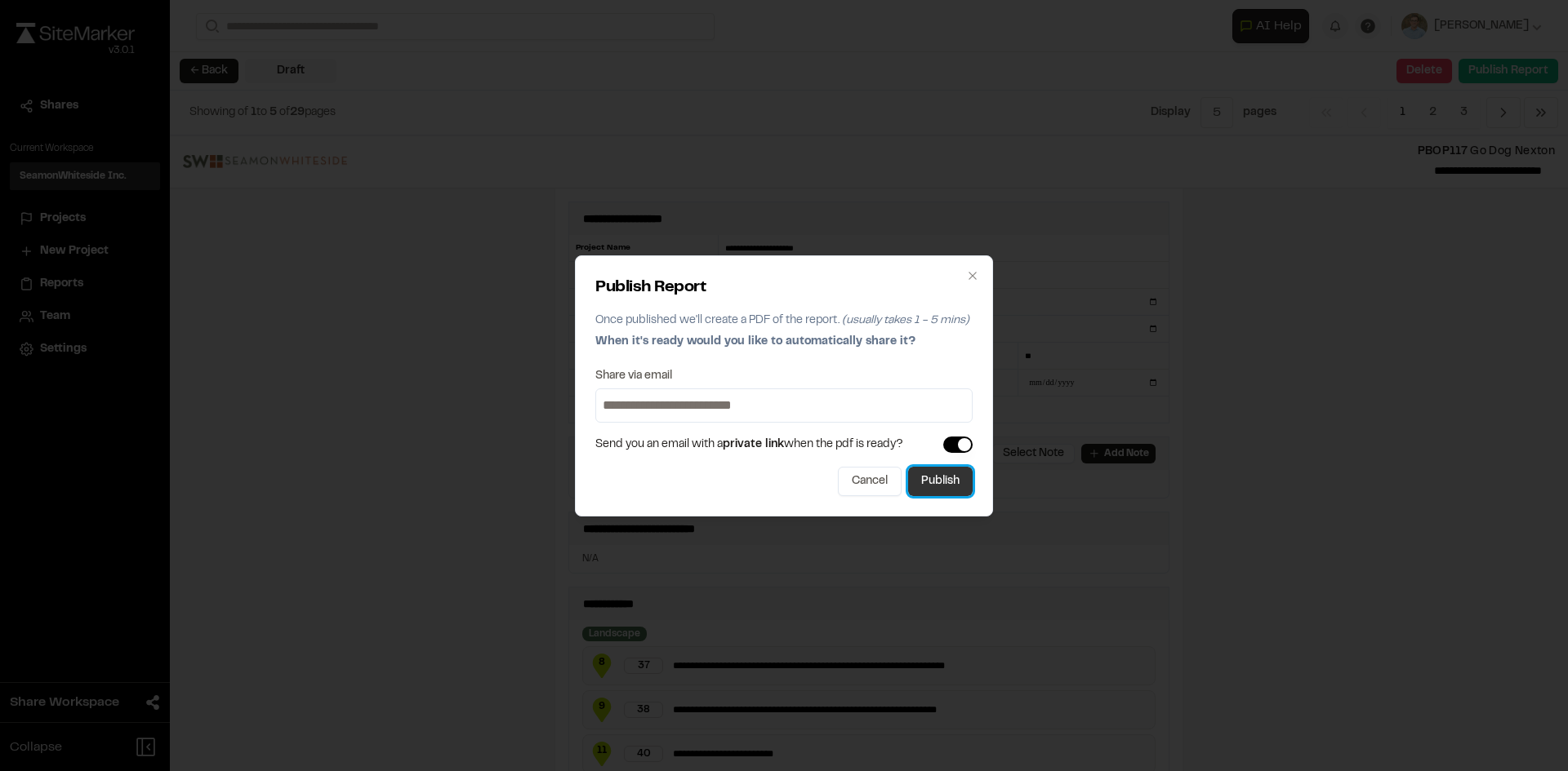
click at [937, 484] on button "Publish" at bounding box center [939, 481] width 64 height 29
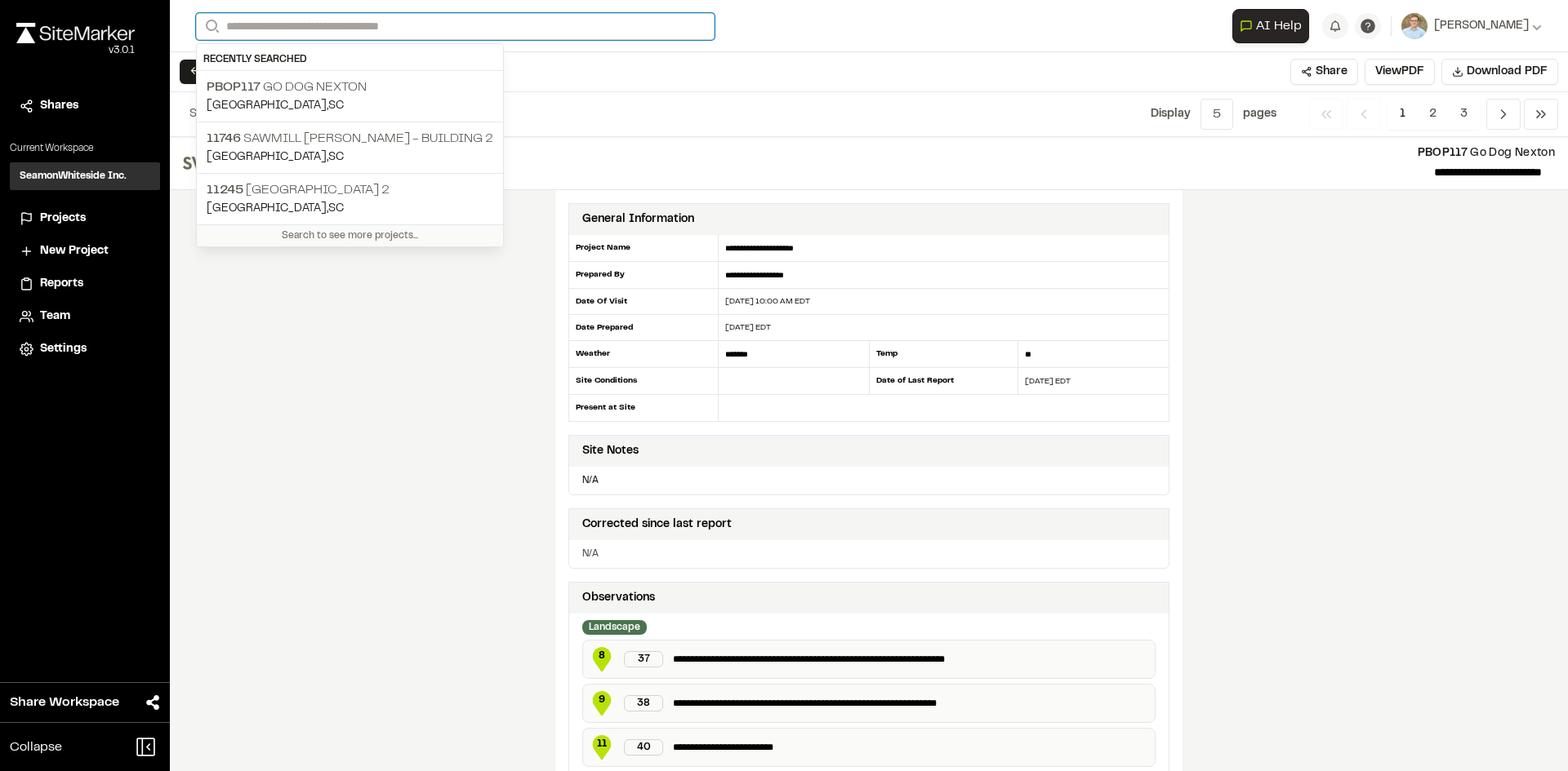
click at [317, 26] on input "Search" at bounding box center [455, 27] width 518 height 27
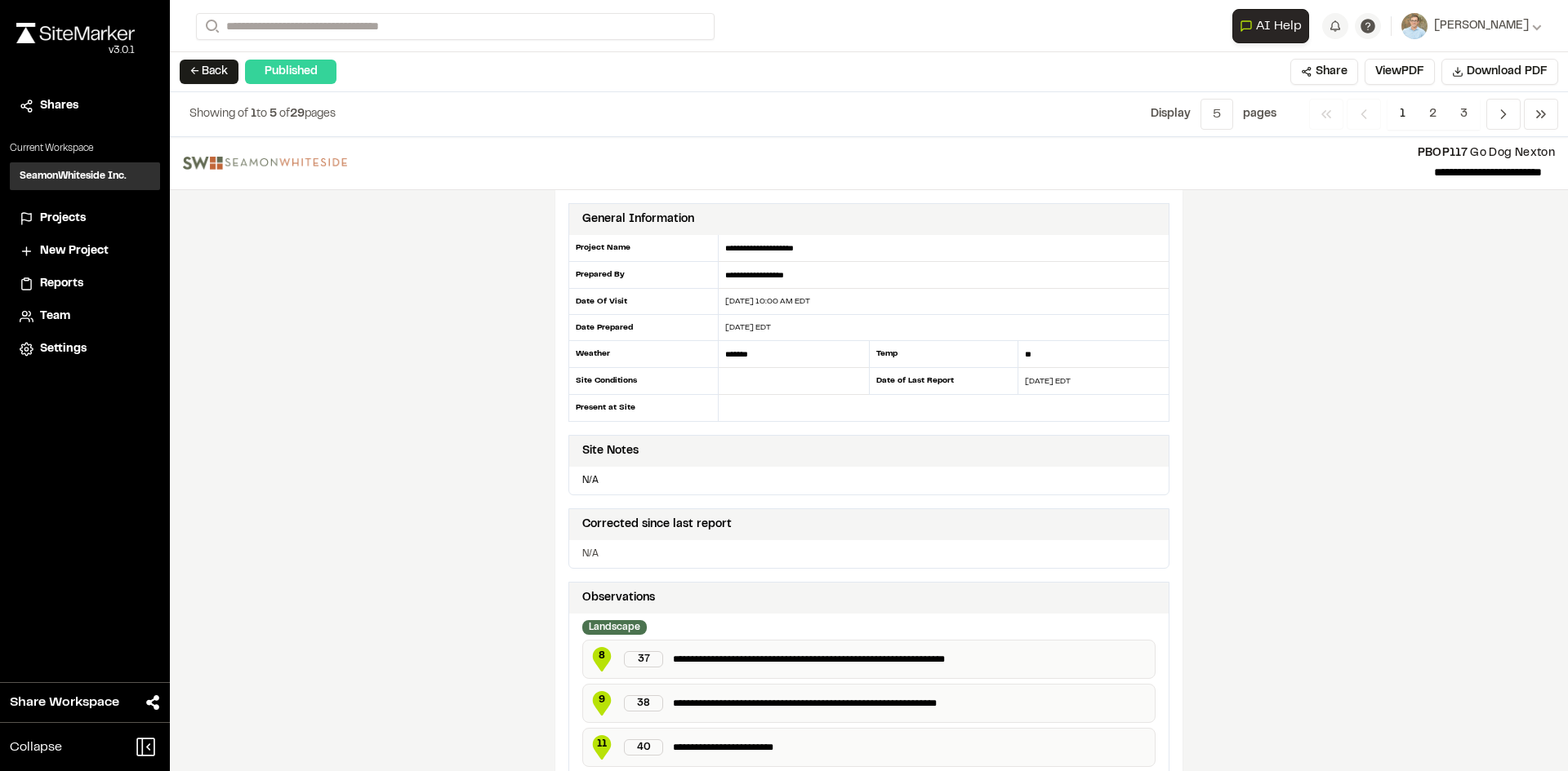
click at [279, 99] on p "[GEOGRAPHIC_DATA] , [GEOGRAPHIC_DATA]" at bounding box center [349, 105] width 287 height 18
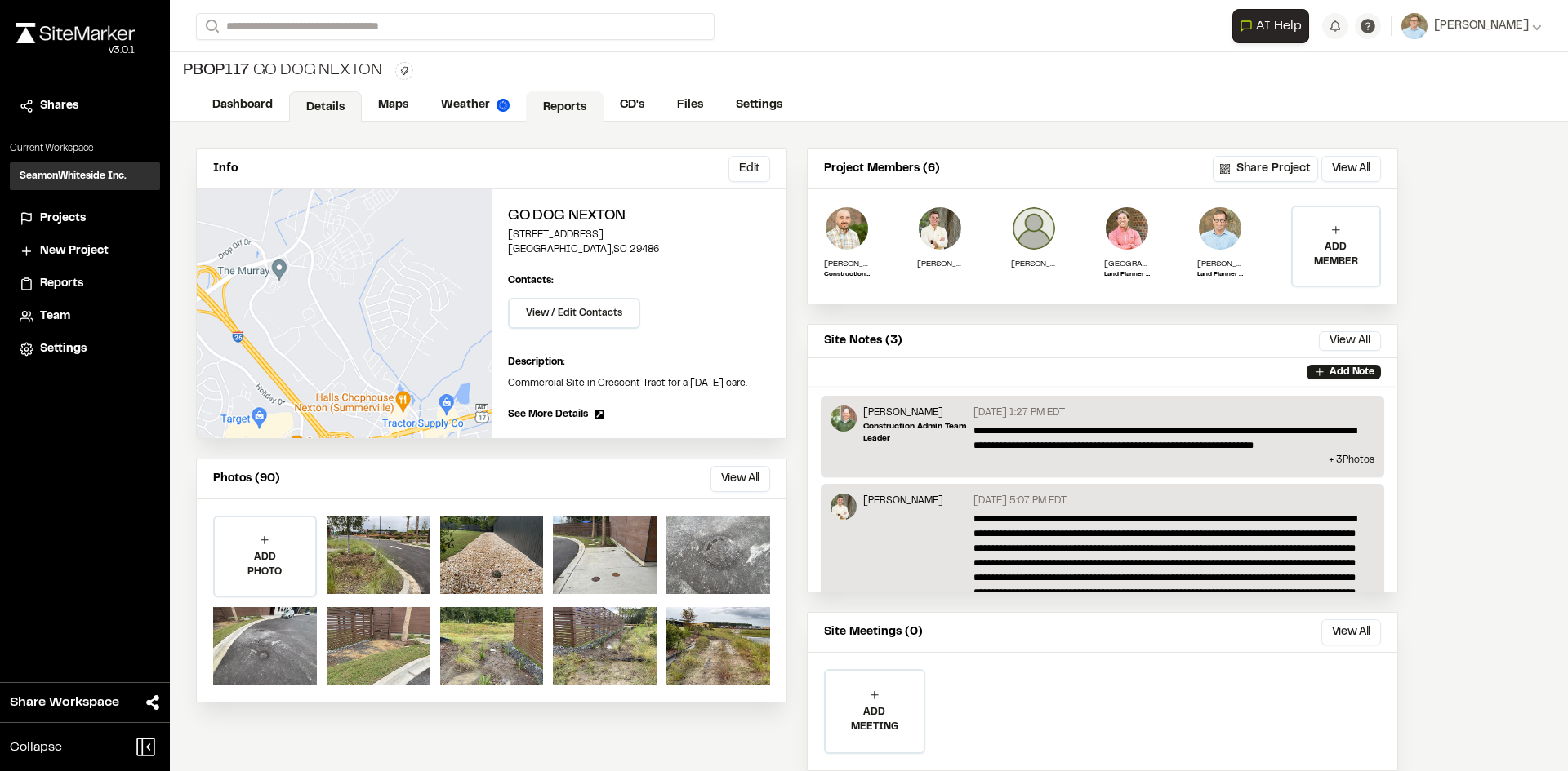
click at [563, 98] on link "Reports" at bounding box center [564, 106] width 78 height 31
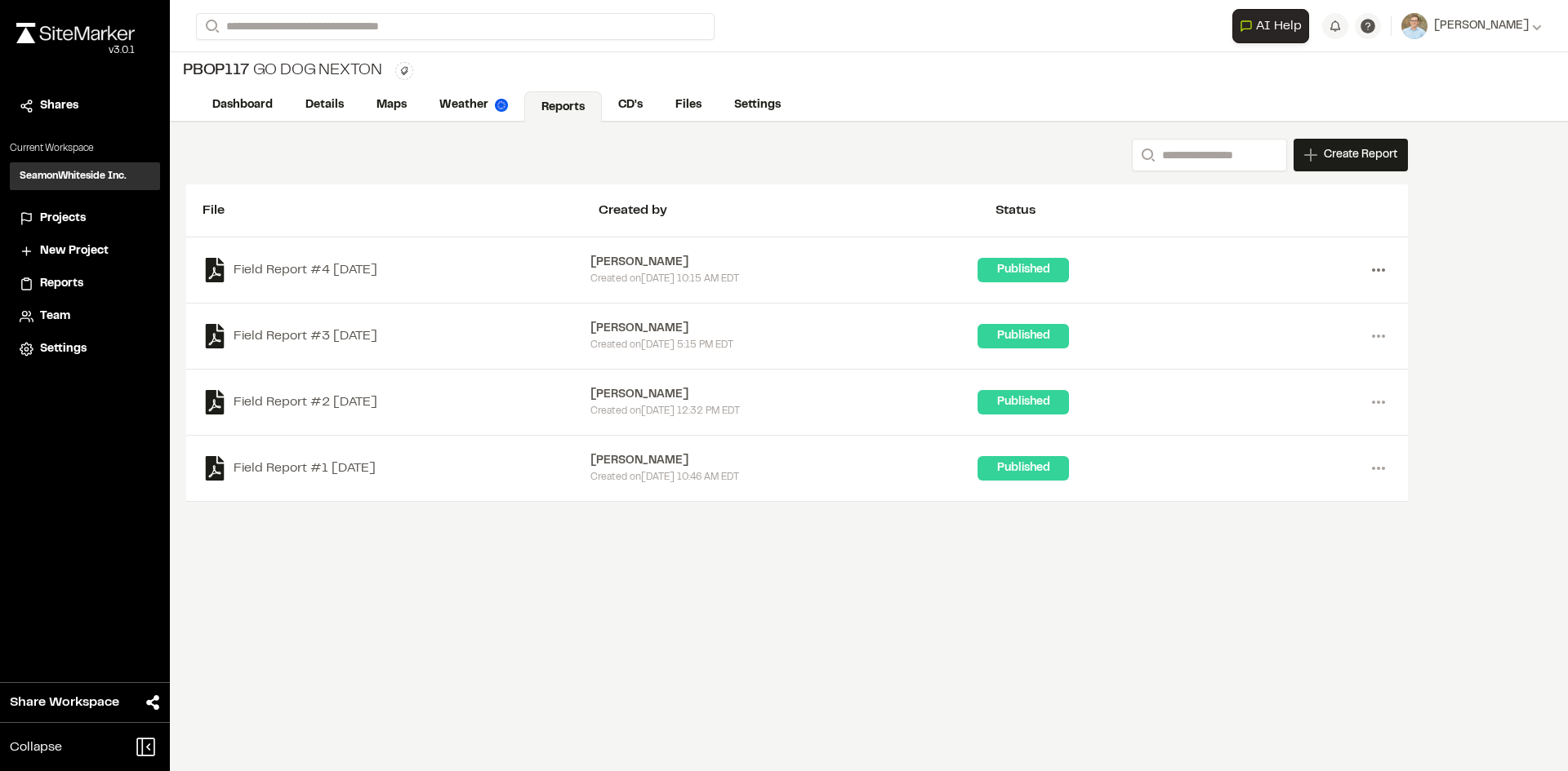
click at [1382, 264] on icon at bounding box center [1377, 270] width 26 height 26
click at [1296, 327] on link "Download" at bounding box center [1320, 328] width 142 height 24
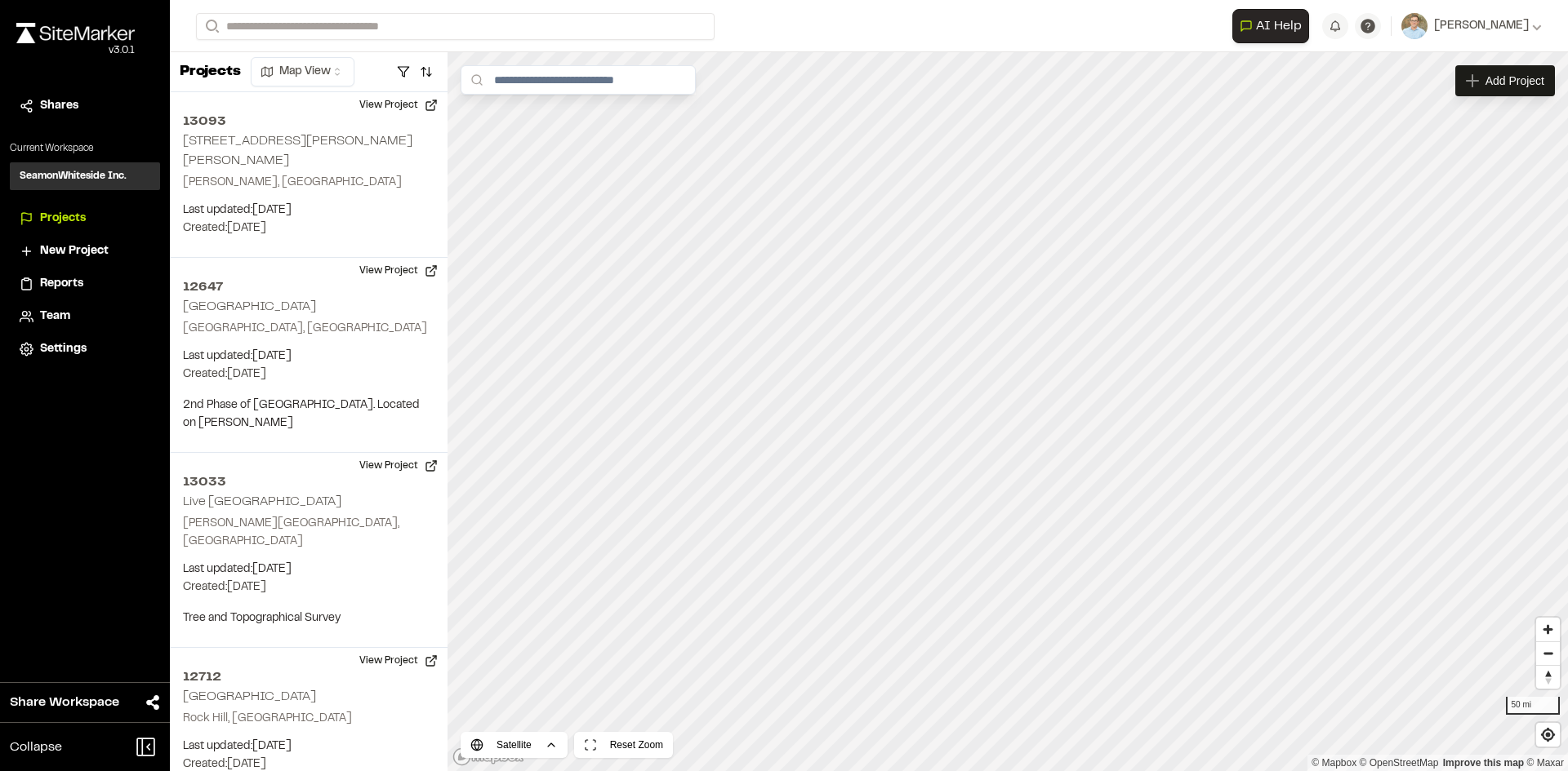
click at [57, 213] on span "Projects" at bounding box center [63, 218] width 46 height 18
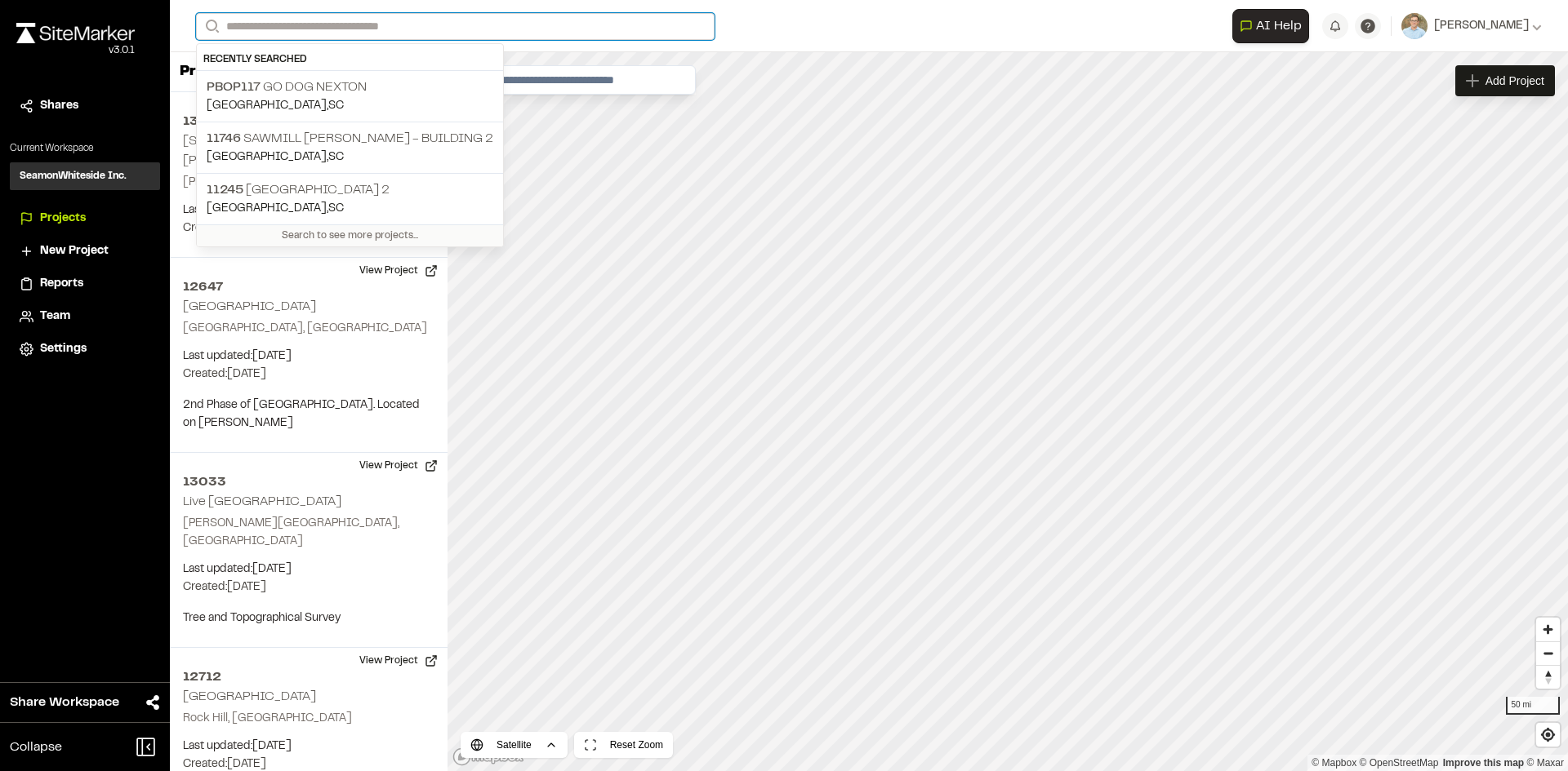
click at [350, 27] on input "Search" at bounding box center [455, 27] width 518 height 27
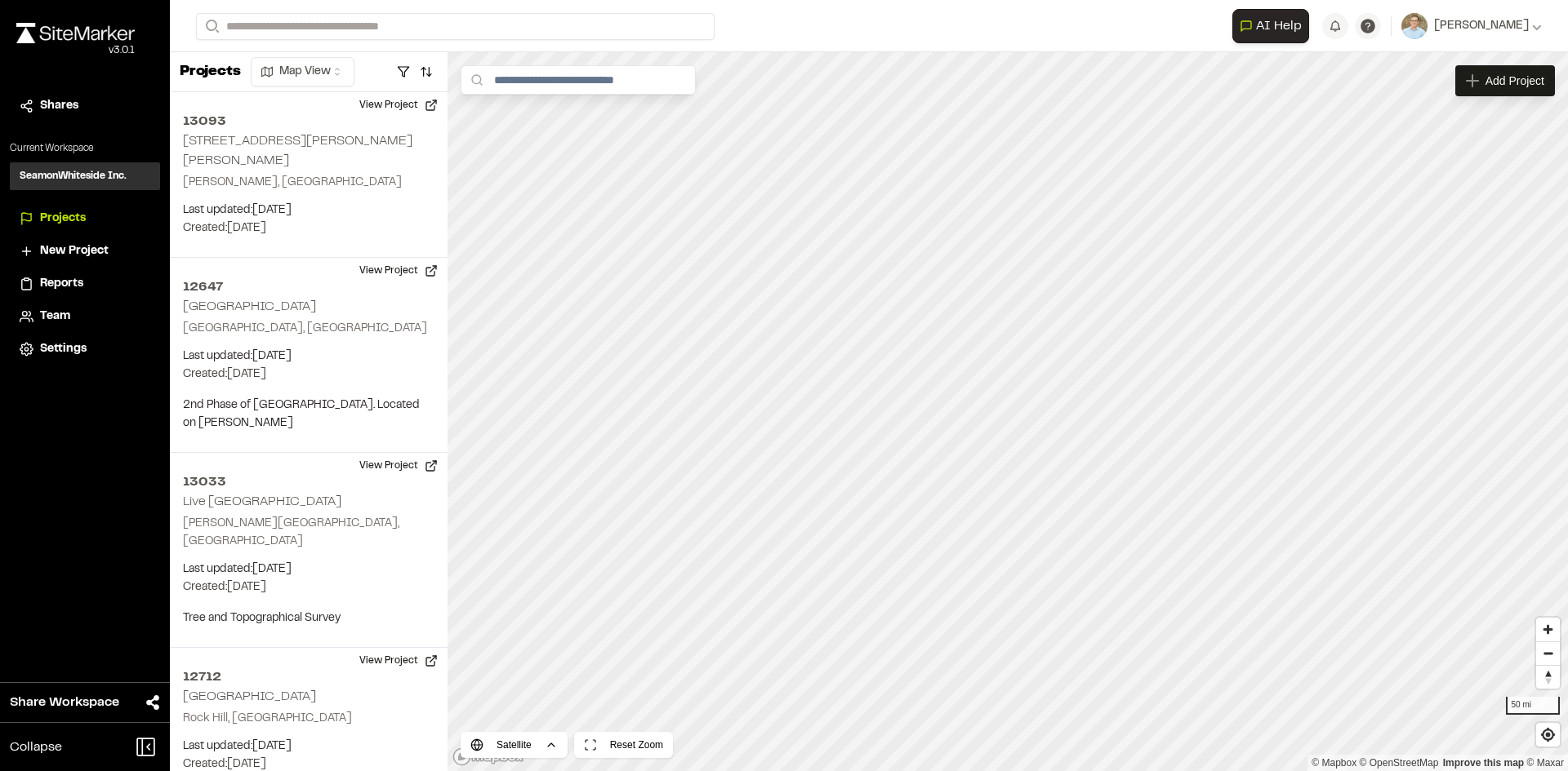
click at [317, 89] on p "PBOP117 Go Dog Nexton" at bounding box center [349, 87] width 287 height 19
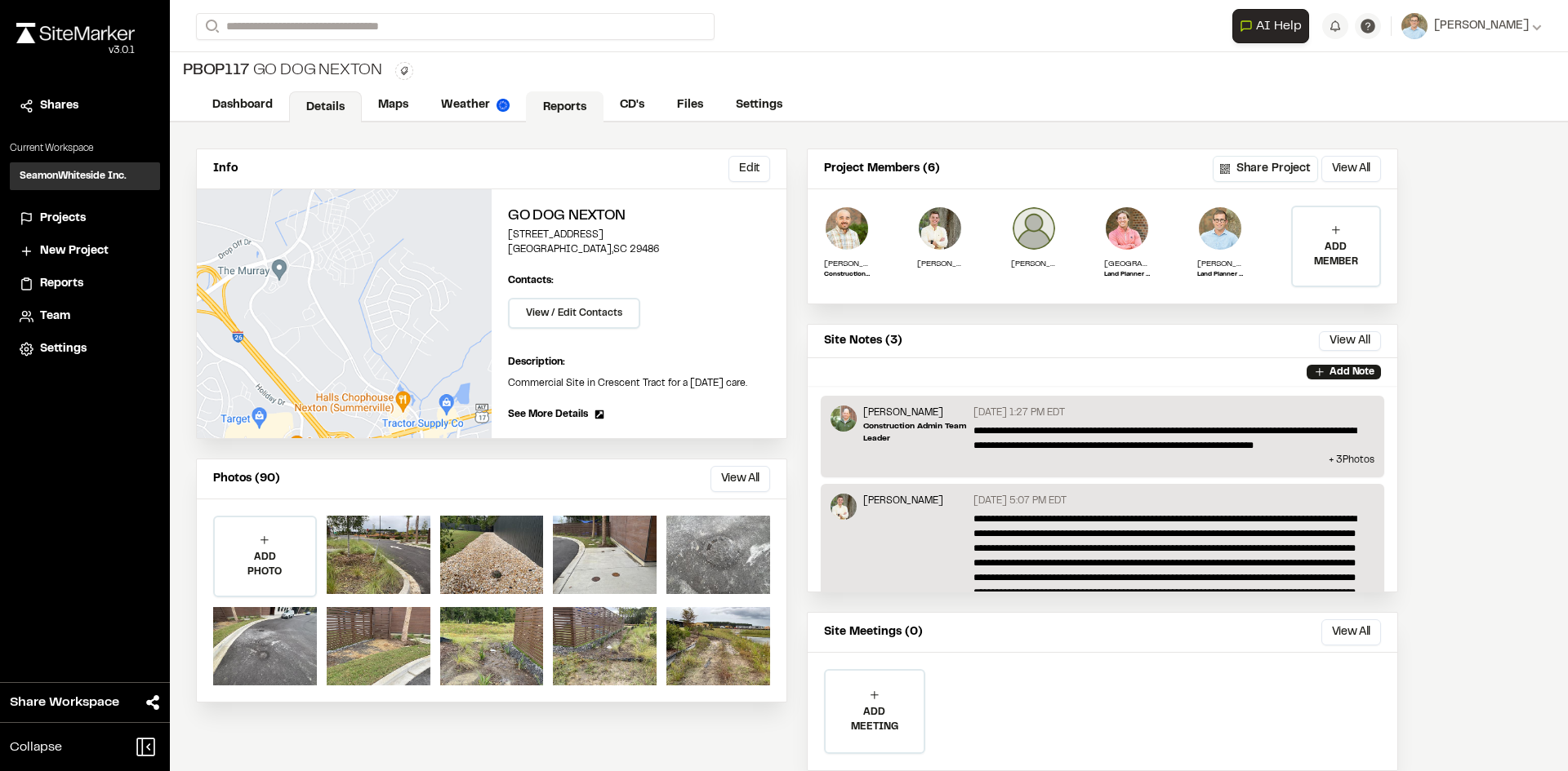
click at [553, 107] on link "Reports" at bounding box center [564, 106] width 78 height 31
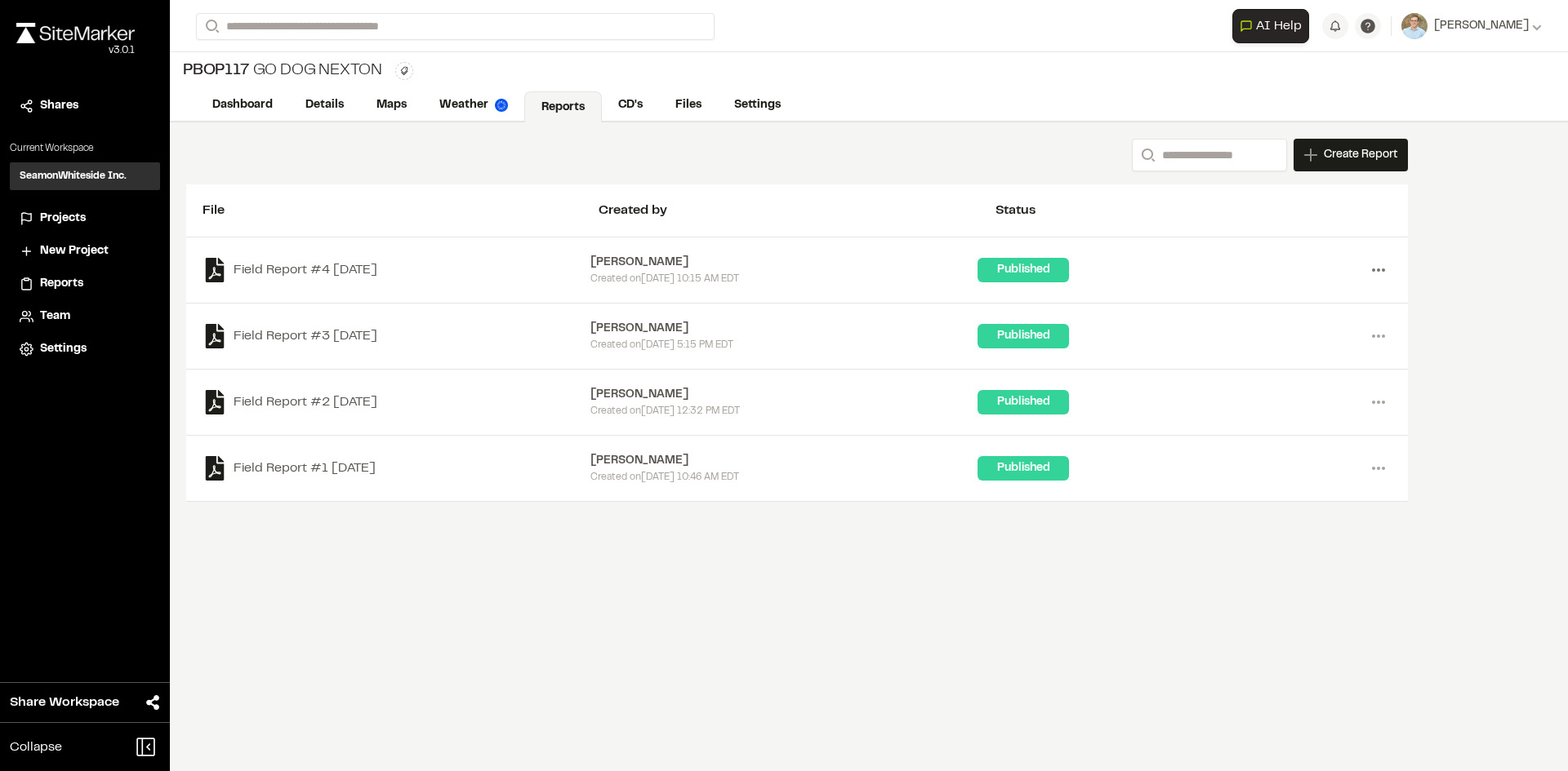
click at [1378, 269] on circle at bounding box center [1378, 270] width 3 height 3
click at [1270, 350] on div "Share" at bounding box center [1320, 353] width 142 height 24
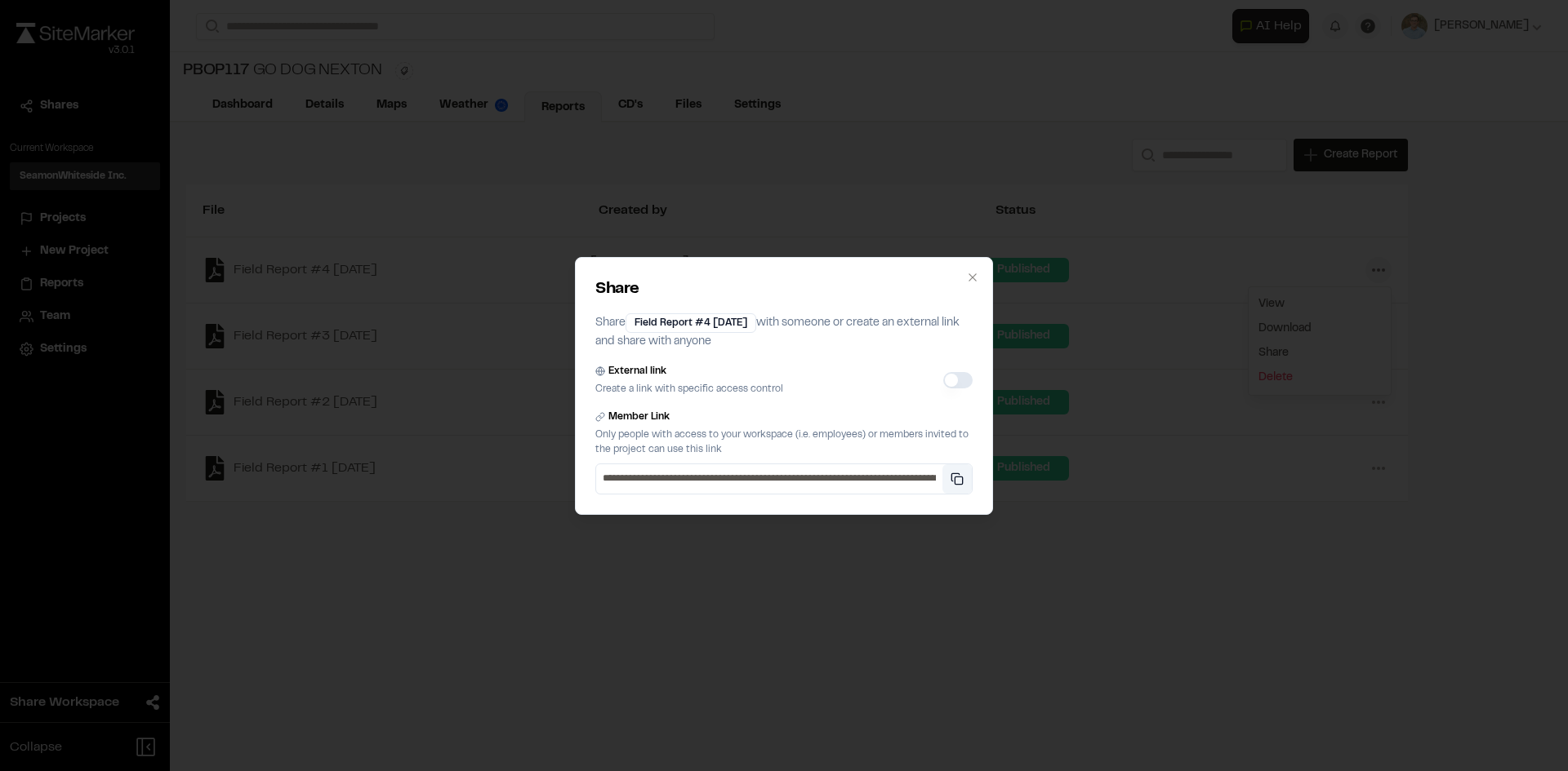
click at [960, 478] on button "Copy private link" at bounding box center [956, 479] width 29 height 29
click at [973, 274] on icon "button" at bounding box center [973, 277] width 13 height 13
